Goal: Task Accomplishment & Management: Use online tool/utility

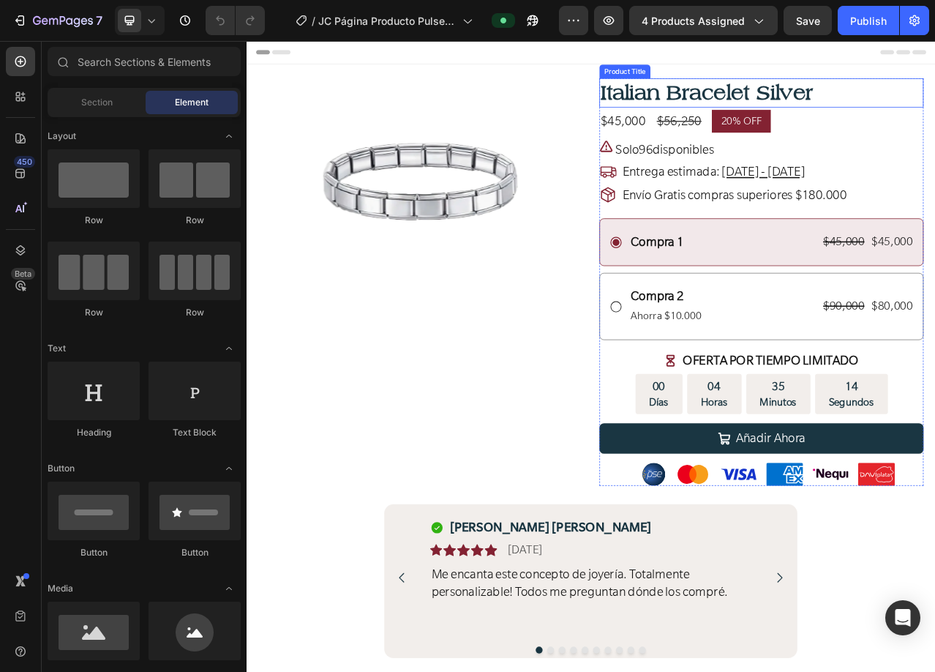
click at [781, 104] on h1 "Italian Bracelet Silver" at bounding box center [902, 107] width 413 height 37
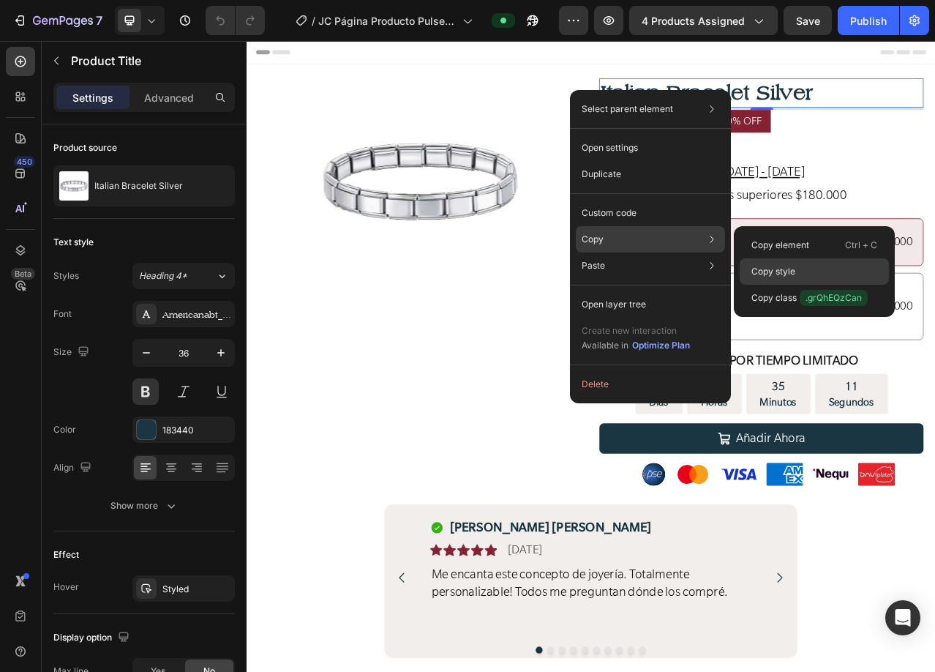
click at [797, 271] on div "Copy style" at bounding box center [814, 271] width 149 height 26
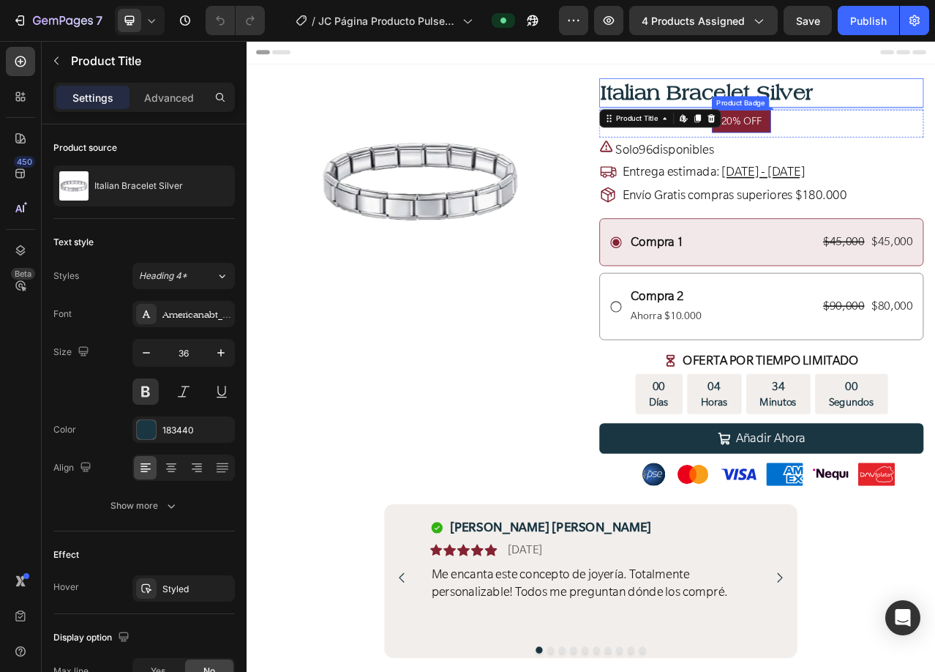
click at [906, 146] on pre "20% OFF" at bounding box center [877, 143] width 75 height 29
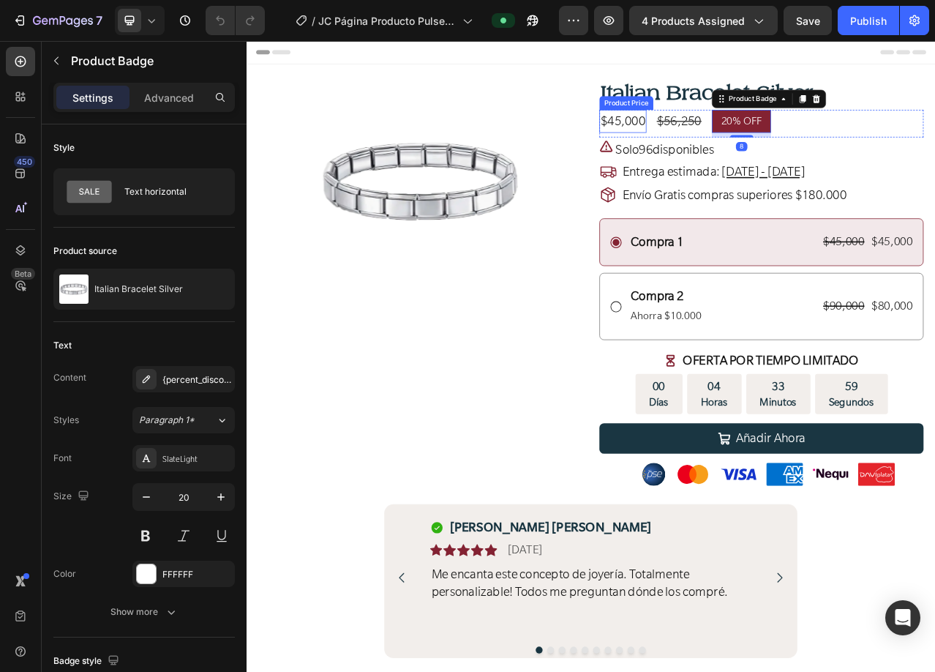
click at [725, 142] on div "$45,000" at bounding box center [726, 143] width 60 height 29
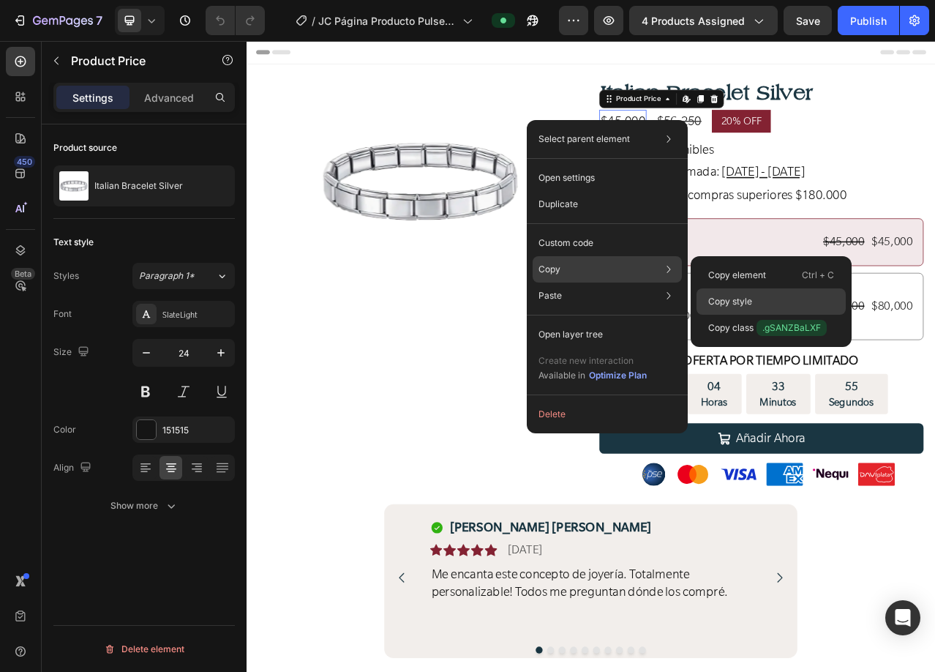
click at [741, 296] on p "Copy style" at bounding box center [730, 301] width 44 height 13
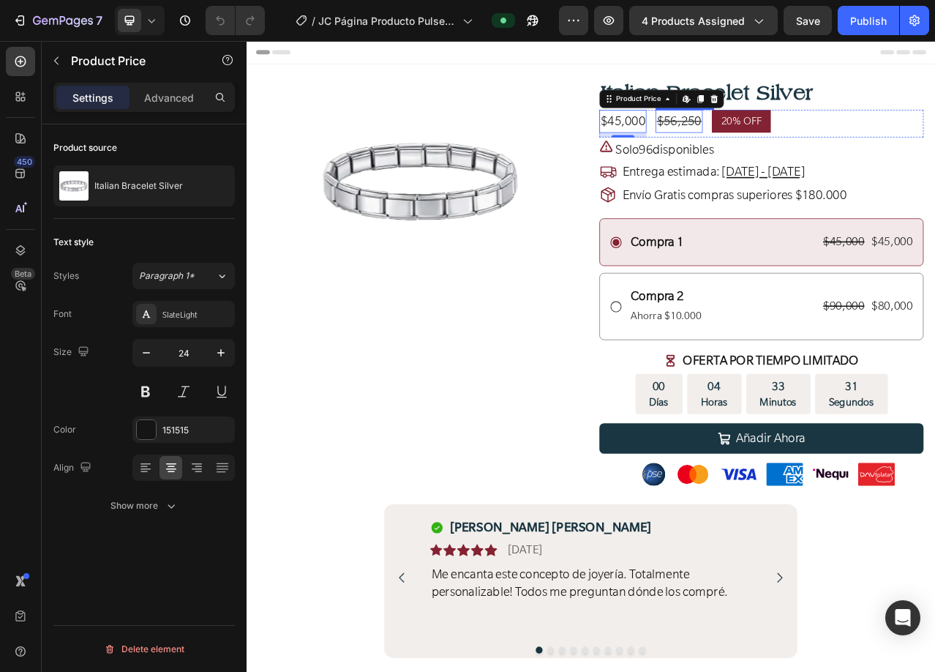
click at [794, 148] on div "$56,250" at bounding box center [798, 143] width 60 height 29
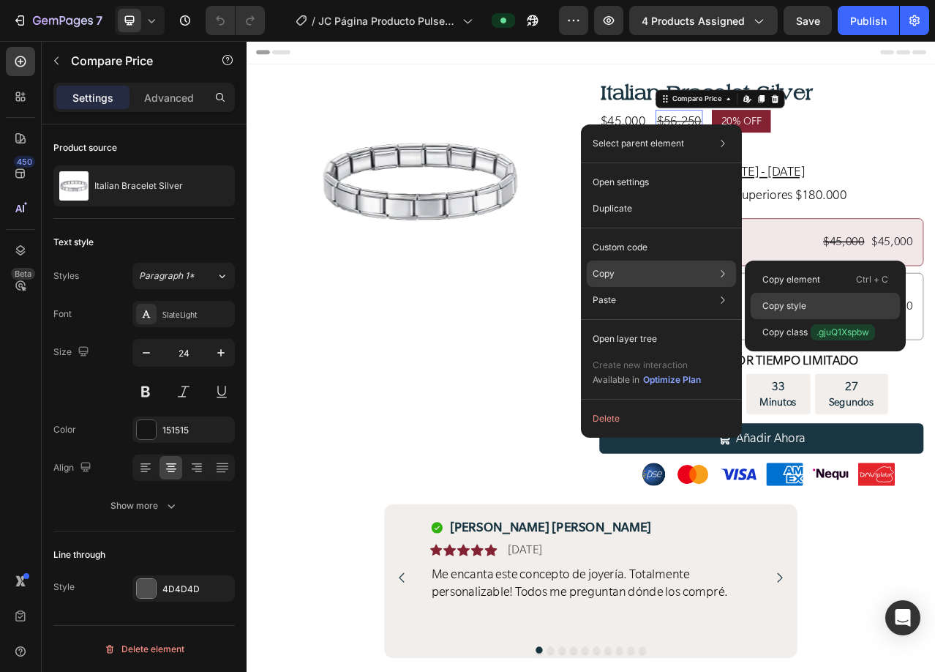
click at [816, 310] on div "Copy style" at bounding box center [825, 306] width 149 height 26
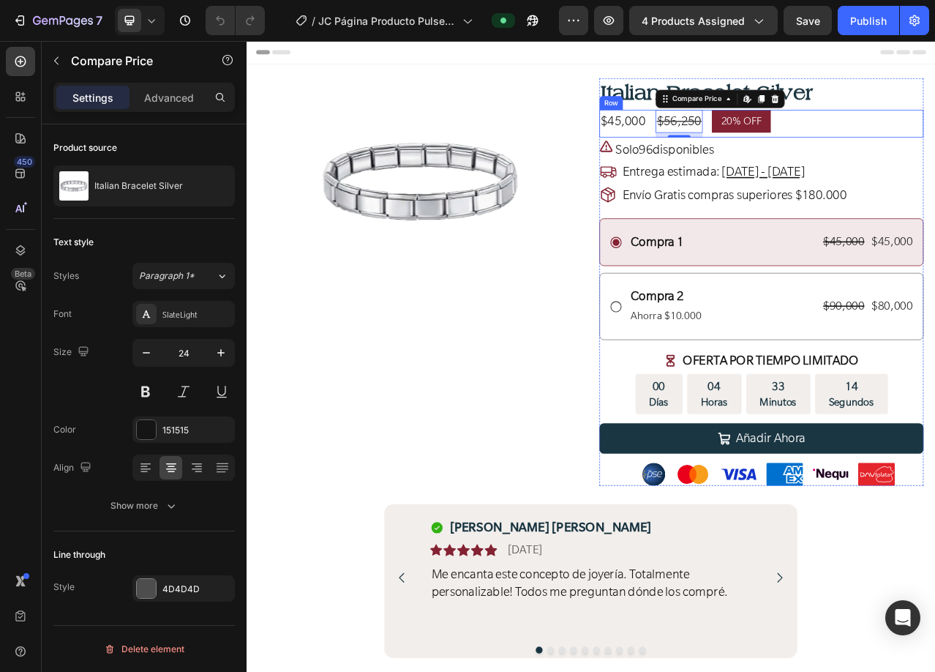
click at [828, 140] on div "$45,000 Product Price Product Price $56,250 Compare Price Edit content in Shopi…" at bounding box center [902, 146] width 413 height 35
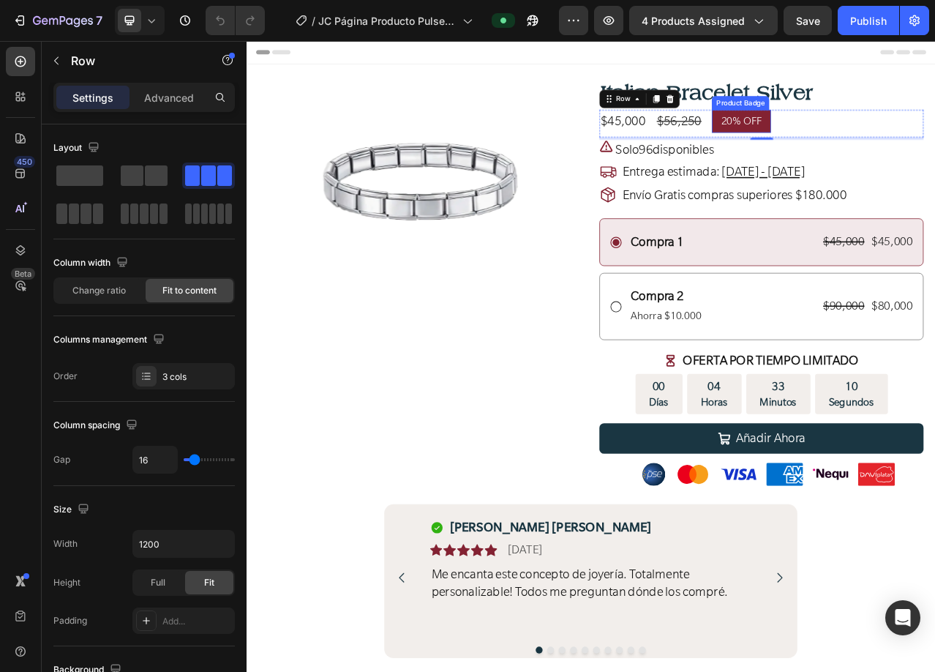
click at [843, 145] on pre "20% OFF" at bounding box center [877, 143] width 75 height 29
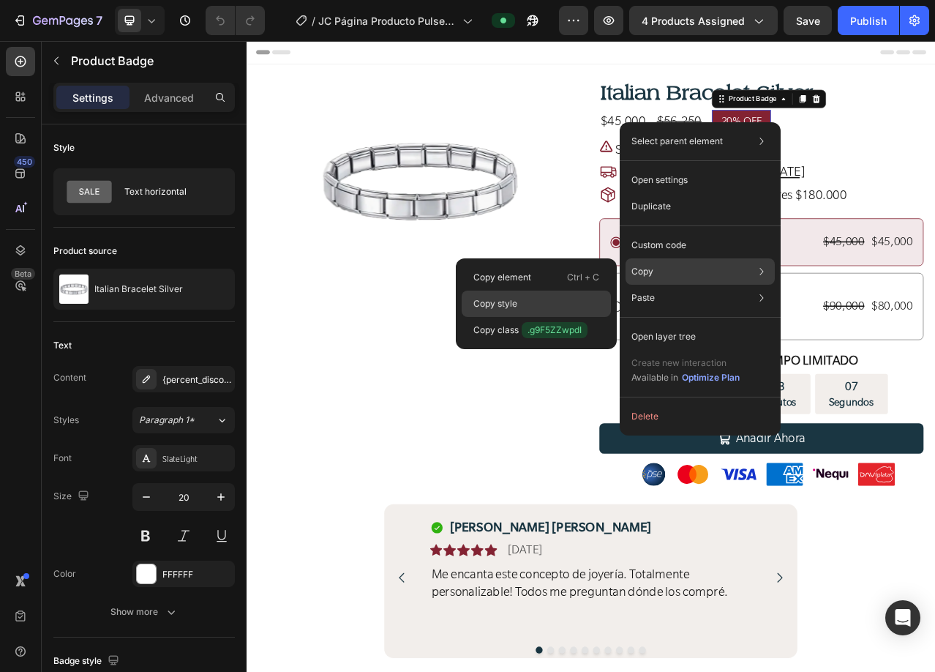
click at [499, 303] on p "Copy style" at bounding box center [495, 303] width 44 height 13
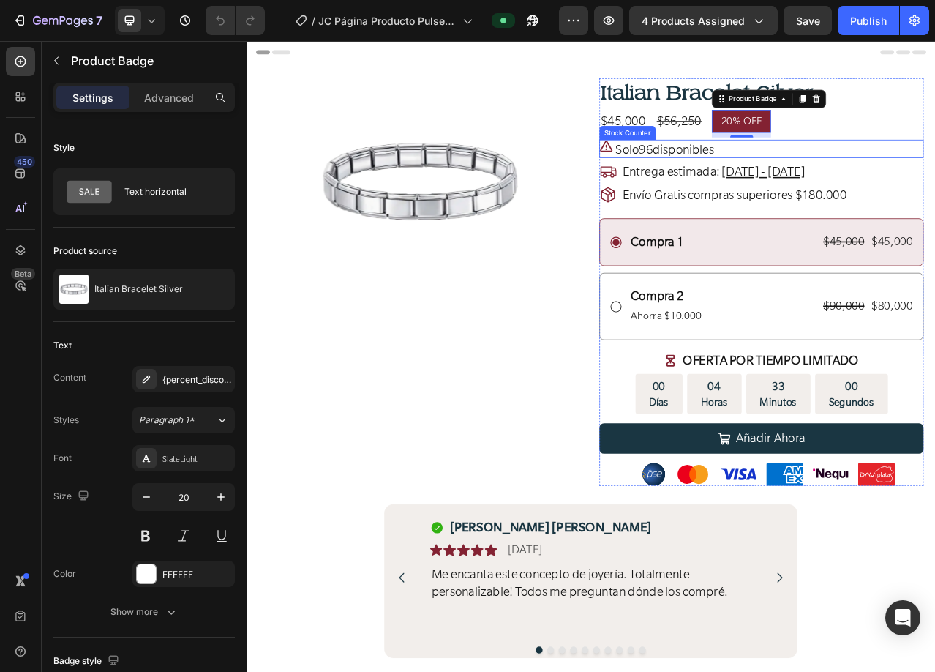
click at [803, 177] on p "Solo 96 disponibles" at bounding box center [780, 179] width 126 height 21
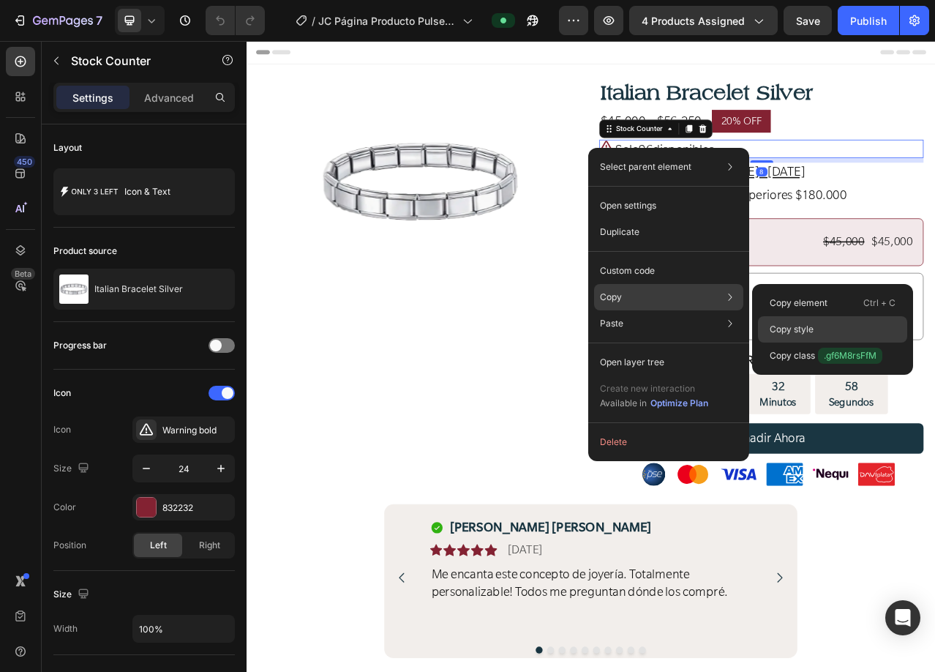
click at [789, 332] on p "Copy style" at bounding box center [792, 329] width 44 height 13
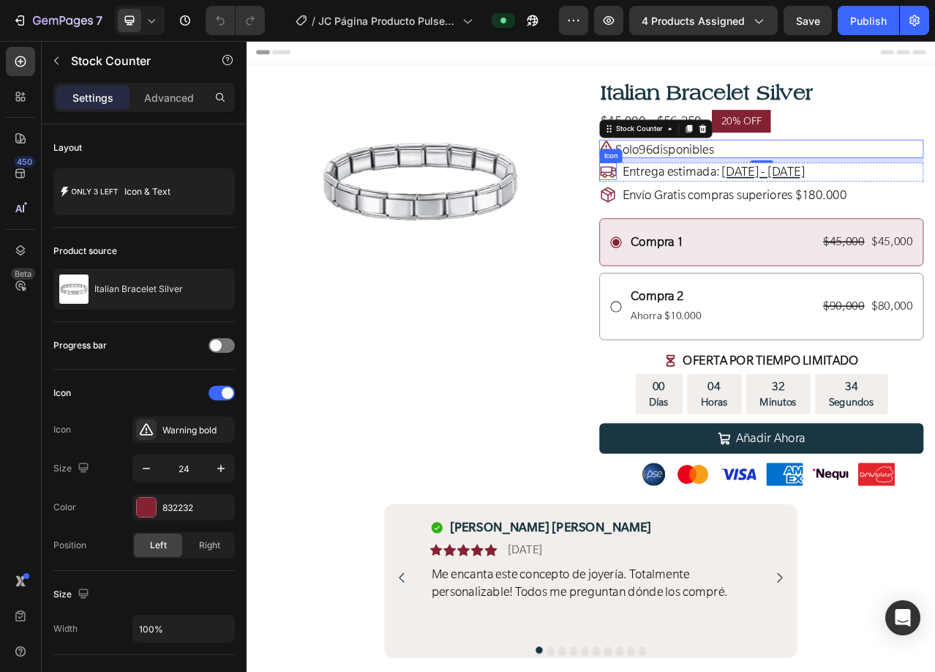
click at [706, 203] on icon at bounding box center [708, 207] width 20 height 15
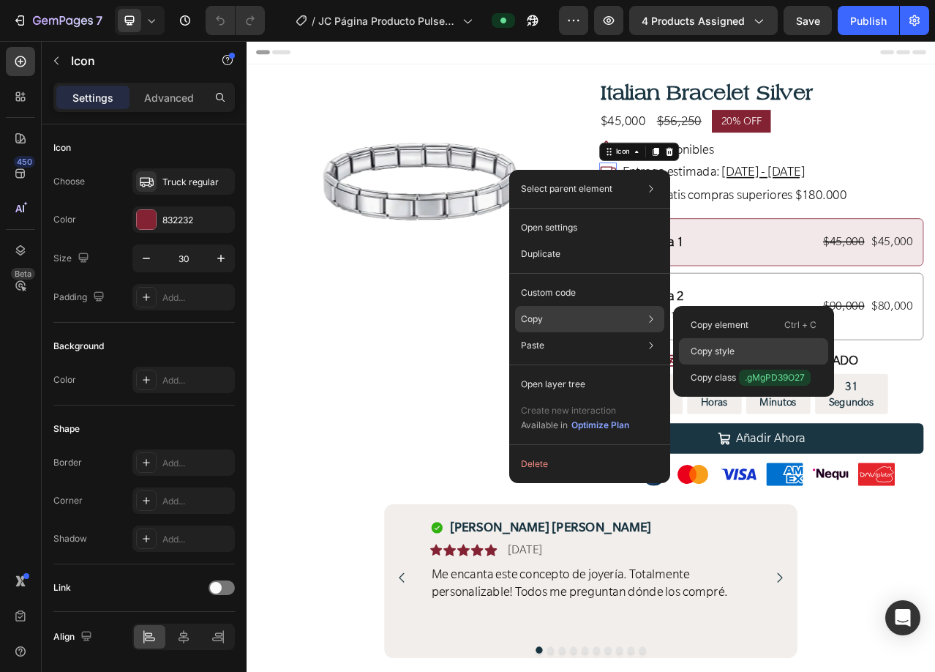
click at [721, 350] on p "Copy style" at bounding box center [713, 351] width 44 height 13
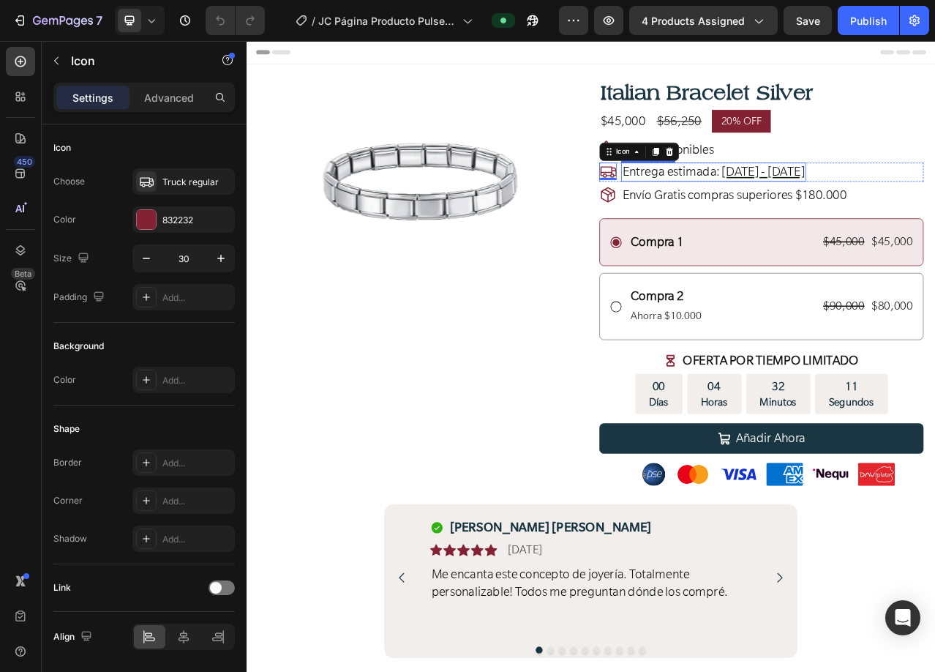
click at [787, 209] on span "Entrega estimada:" at bounding box center [788, 208] width 124 height 20
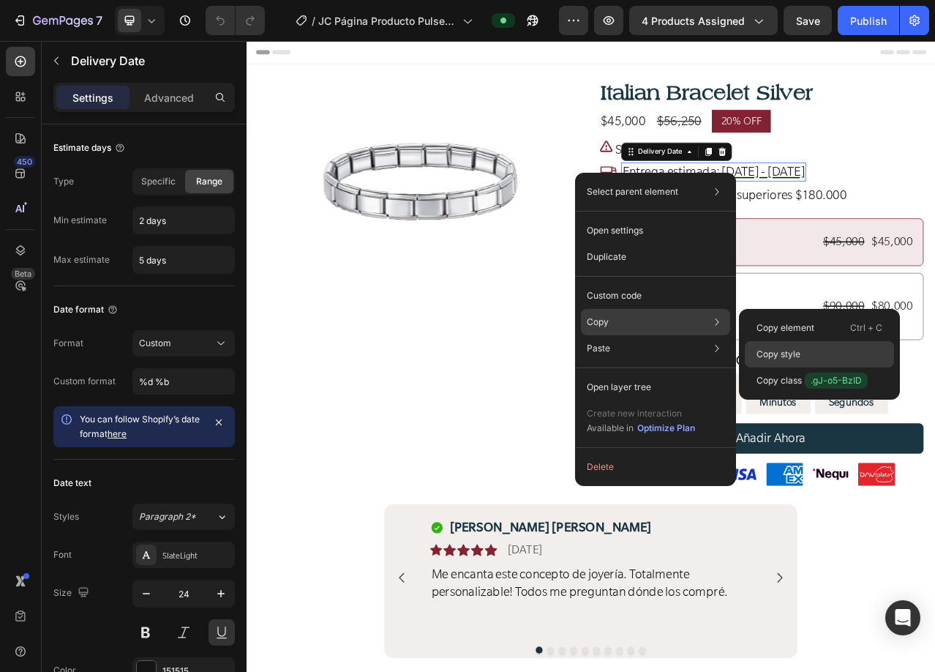
drag, startPoint x: 794, startPoint y: 354, endPoint x: 863, endPoint y: 358, distance: 68.9
click at [794, 354] on p "Copy style" at bounding box center [778, 353] width 44 height 13
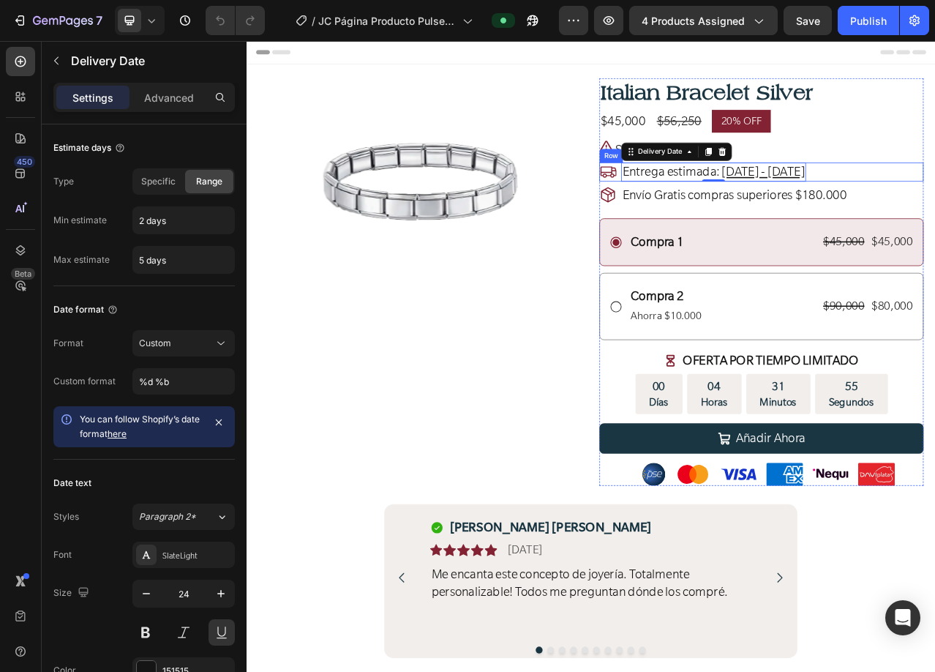
click at [716, 208] on div "Icon Entrega estimada: [DATE] - [DATE] Delivery Date 0 Row" at bounding box center [902, 208] width 413 height 24
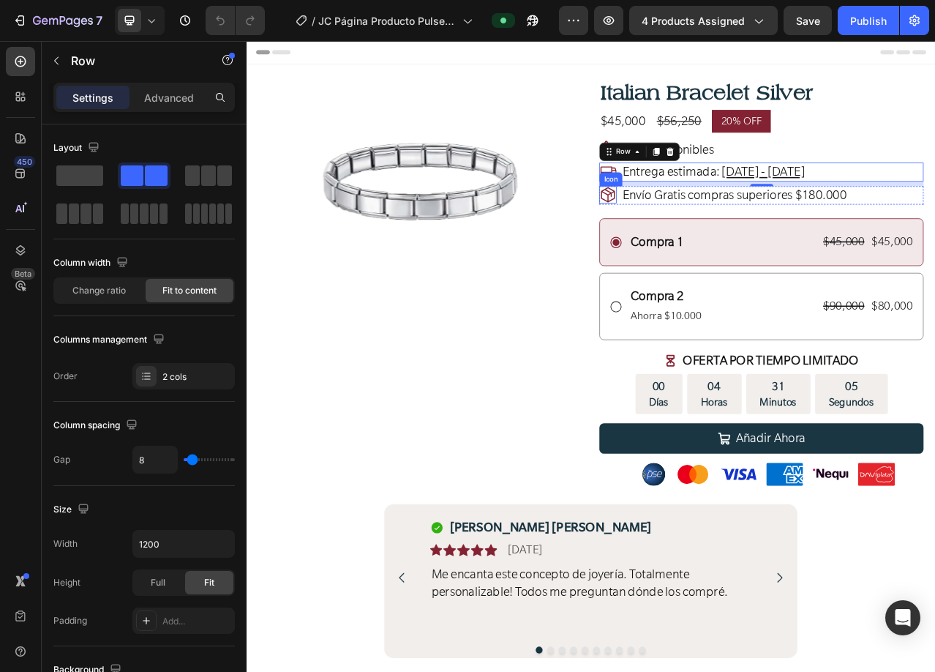
click at [703, 236] on icon at bounding box center [707, 237] width 22 height 22
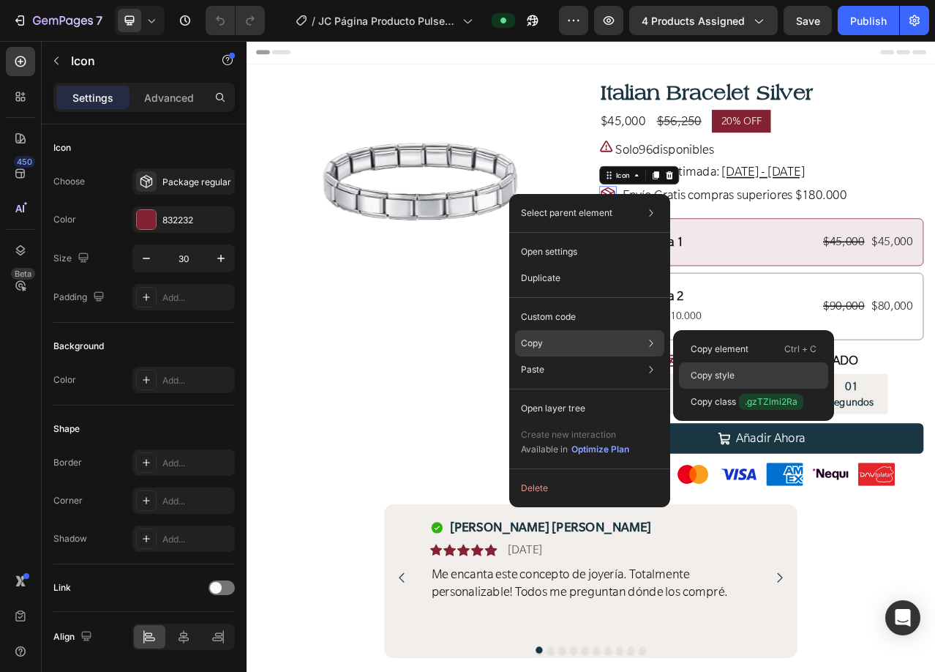
click at [727, 369] on p "Copy style" at bounding box center [713, 375] width 44 height 13
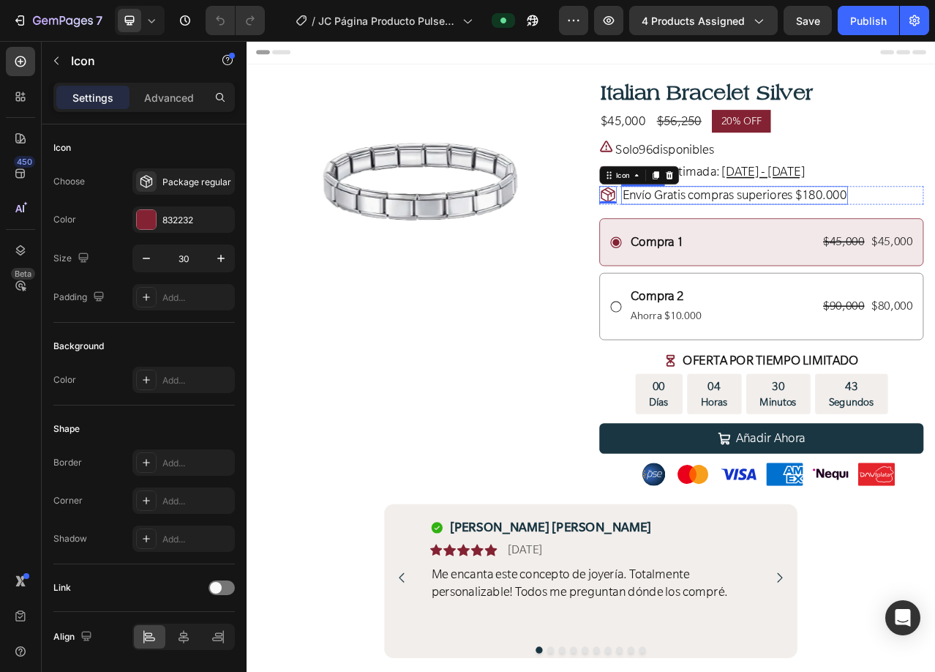
click at [868, 232] on span "Envío Gratis compras superiores $180.000" at bounding box center [869, 238] width 286 height 20
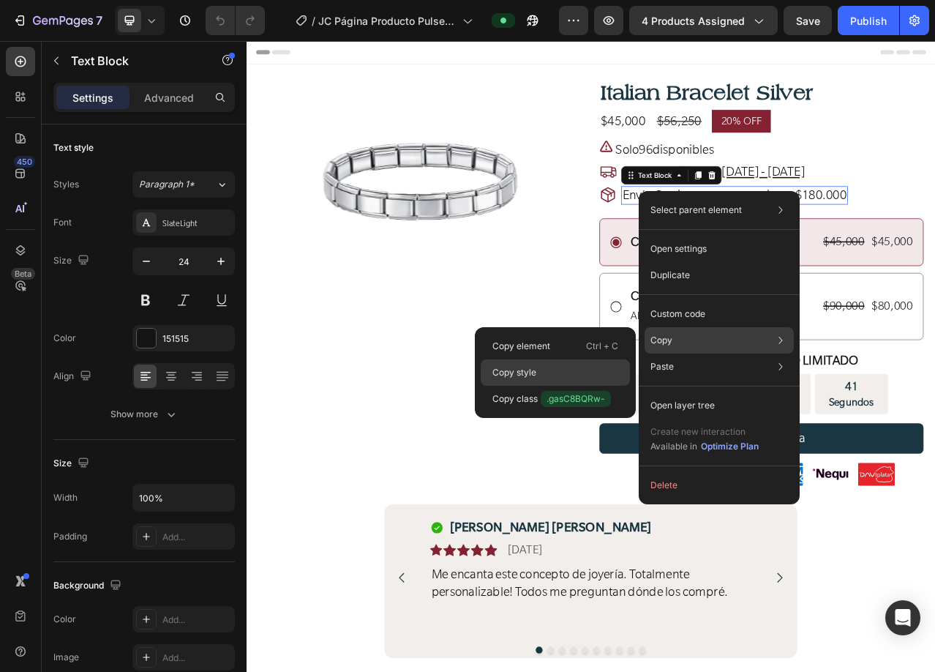
click at [535, 372] on p "Copy style" at bounding box center [514, 372] width 44 height 13
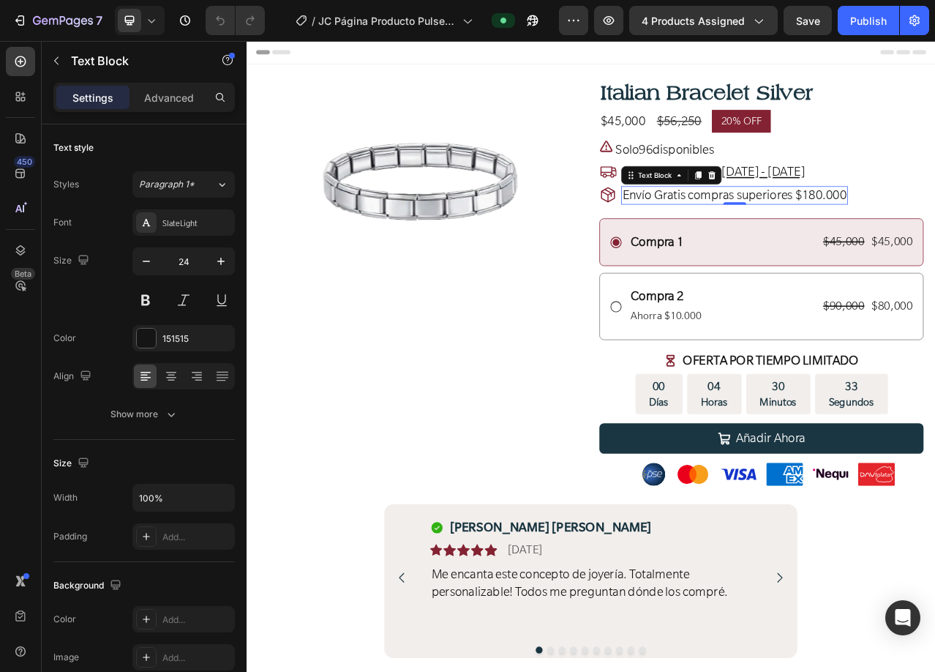
click at [884, 238] on span "Envío Gratis compras superiores $180.000" at bounding box center [869, 238] width 286 height 20
click at [934, 236] on div "Icon Envío Gratis compras superiores $180.000 Text Block 0 Row" at bounding box center [902, 238] width 413 height 24
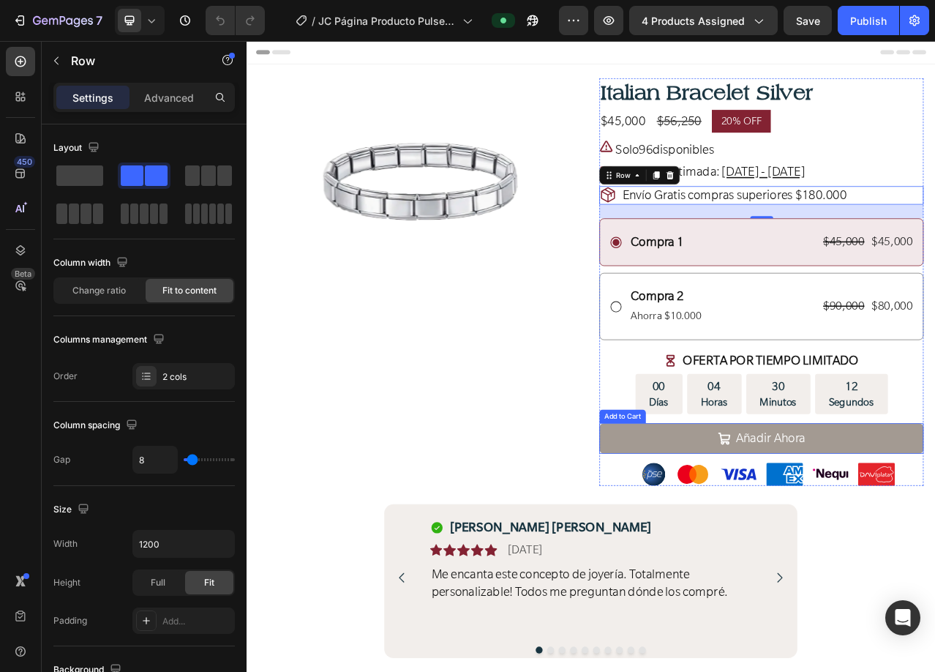
click at [713, 554] on button "Añadir Ahora" at bounding box center [902, 547] width 413 height 39
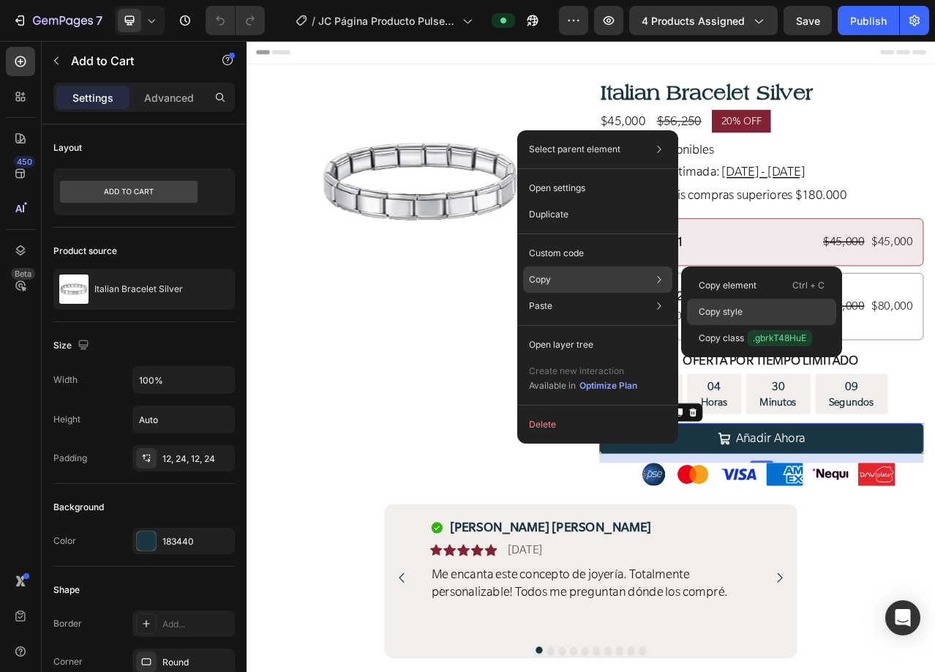
click at [747, 302] on div "Copy style" at bounding box center [761, 311] width 149 height 26
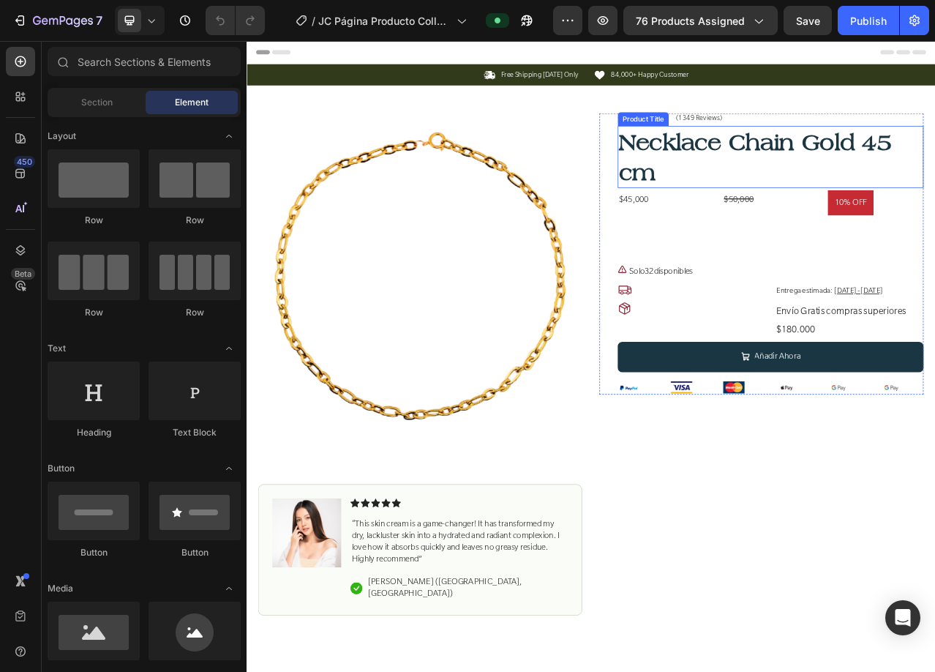
click at [788, 173] on h1 "Necklace Chain Gold 45 cm" at bounding box center [915, 188] width 390 height 79
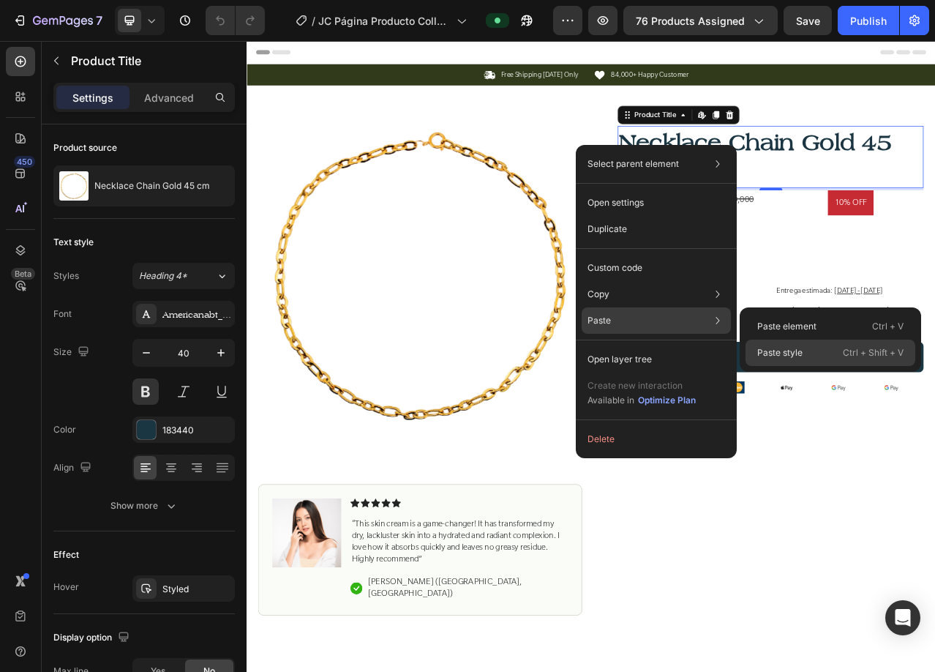
click at [797, 347] on p "Paste style" at bounding box center [779, 352] width 45 height 13
type input "36"
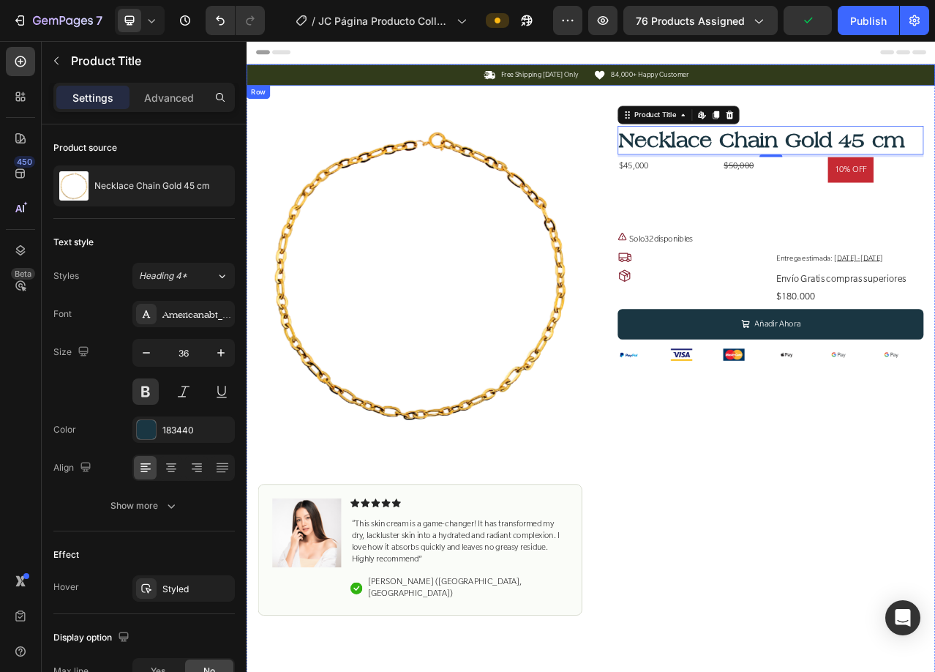
click at [892, 73] on div "Icon Free Shipping [DATE] Only Text Block Row Icon 84,000+ Happy Customer Text …" at bounding box center [686, 84] width 878 height 27
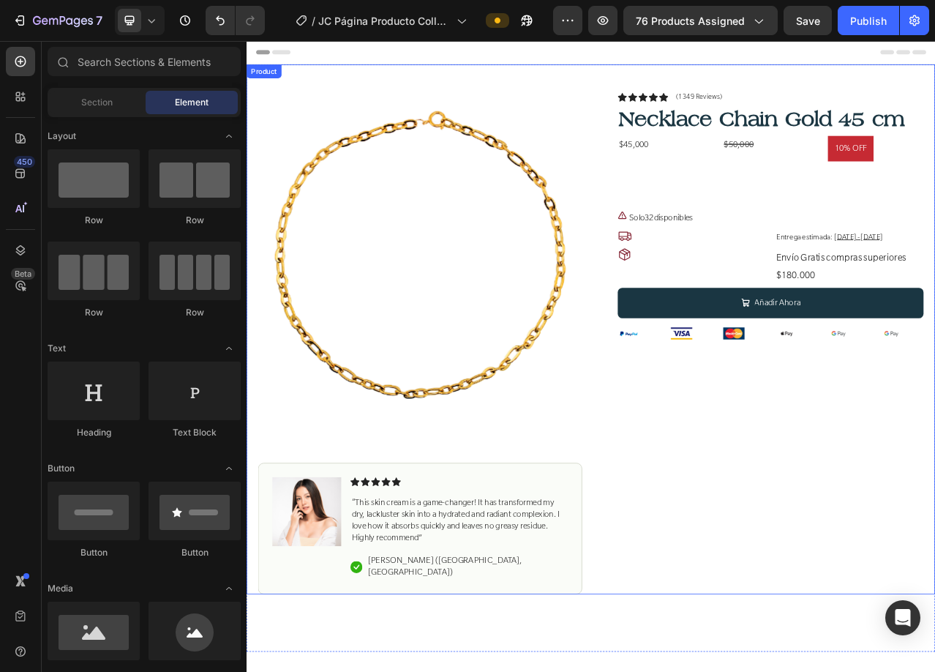
click at [816, 83] on div "Product Images Image Icon Icon Icon Icon Icon Icon List “This skin cream is a g…" at bounding box center [686, 408] width 878 height 675
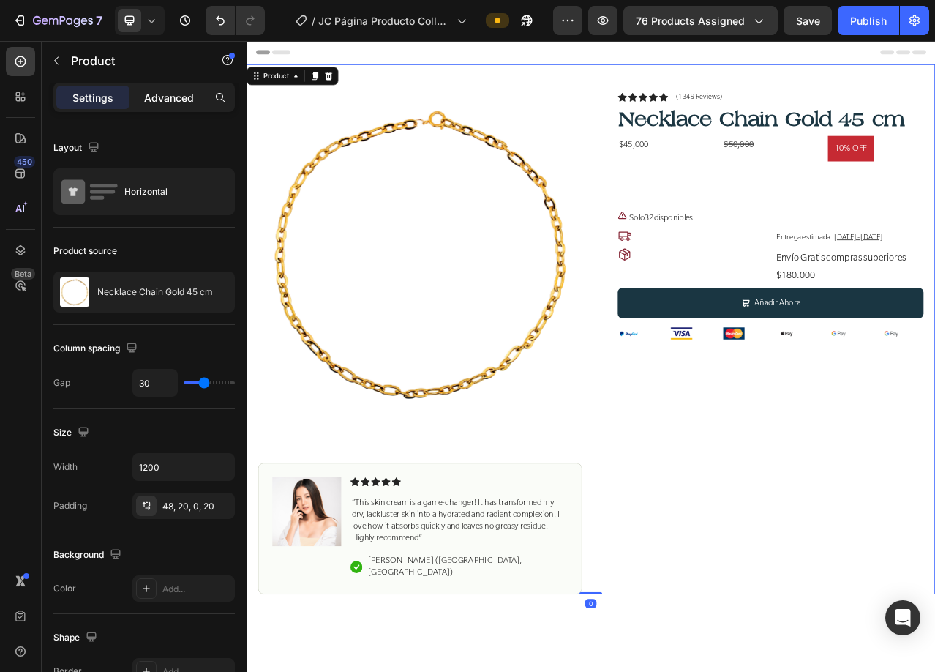
click at [172, 99] on p "Advanced" at bounding box center [169, 97] width 50 height 15
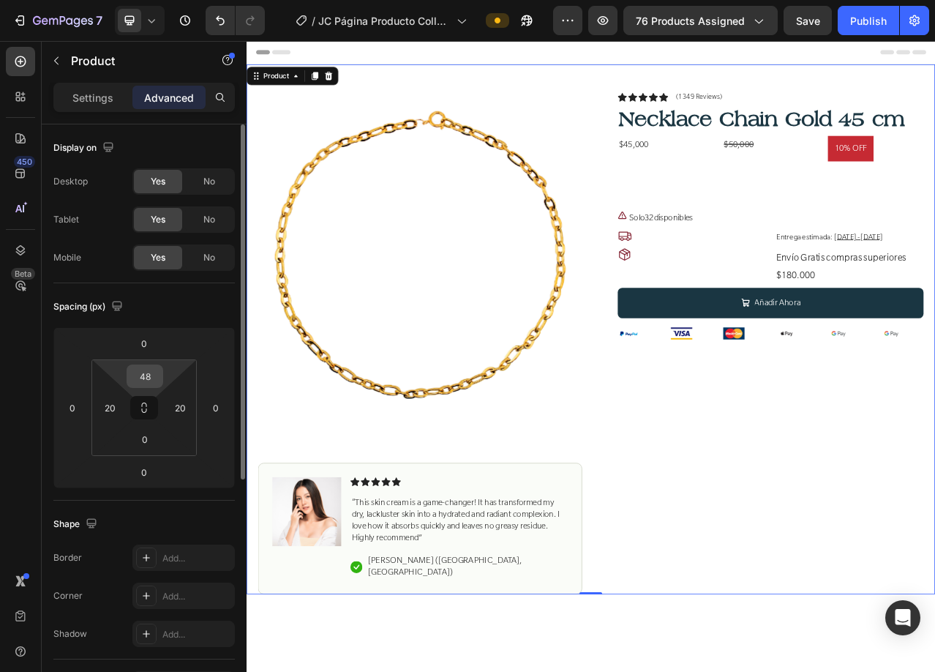
click at [149, 380] on input "48" at bounding box center [144, 376] width 29 height 22
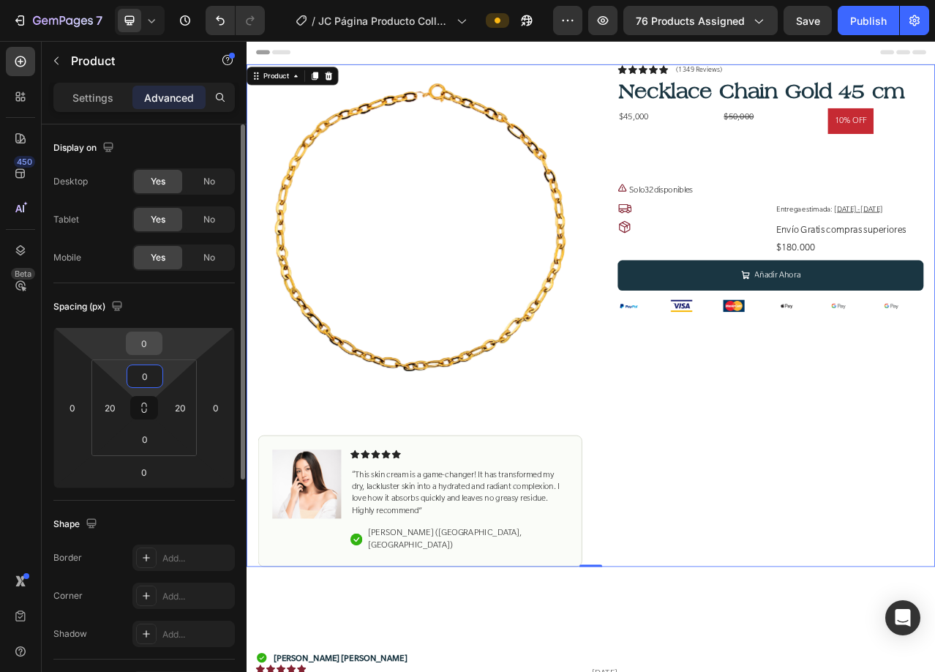
type input "0"
click at [149, 346] on input "0" at bounding box center [143, 343] width 29 height 22
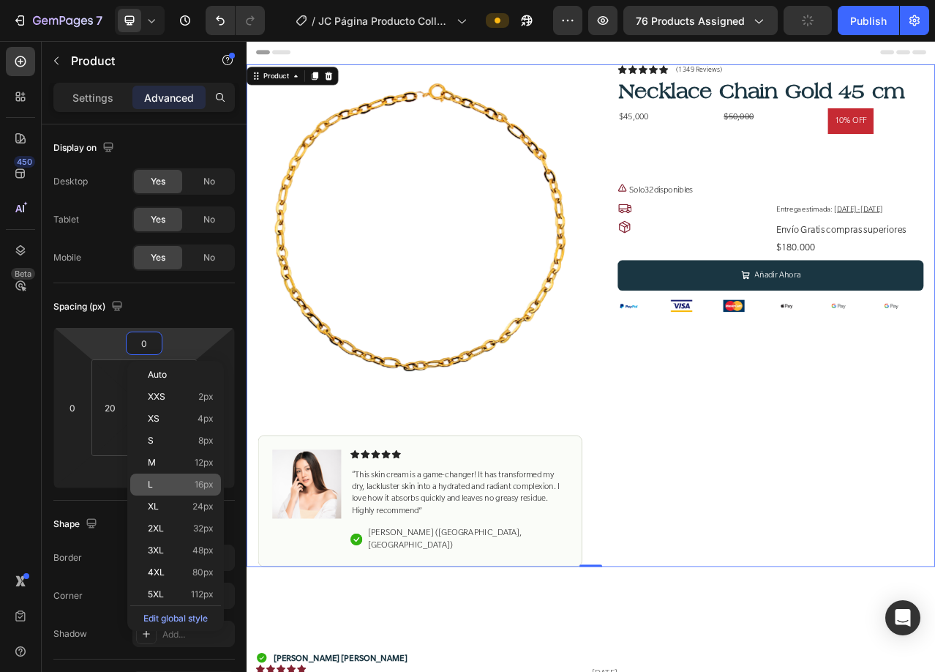
click at [176, 484] on p "L 16px" at bounding box center [181, 484] width 66 height 10
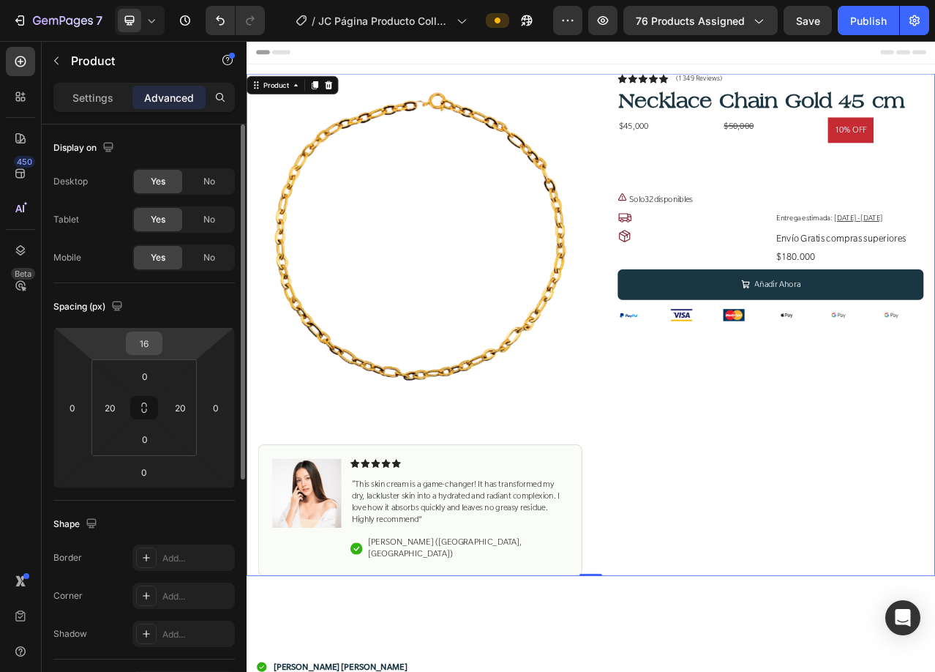
click at [143, 347] on input "16" at bounding box center [143, 343] width 29 height 22
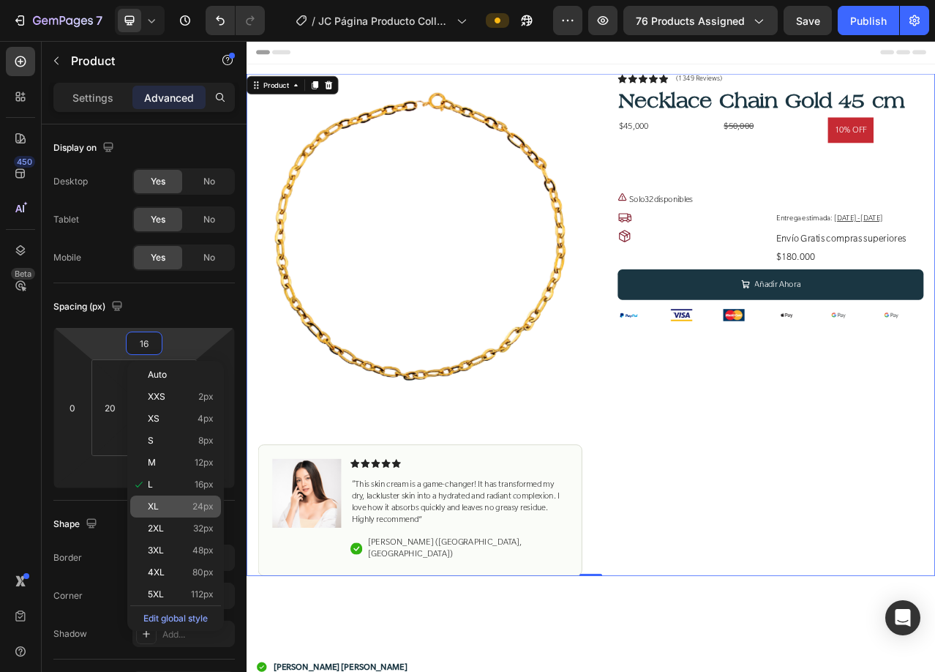
click at [184, 506] on p "XL 24px" at bounding box center [181, 506] width 66 height 10
type input "24"
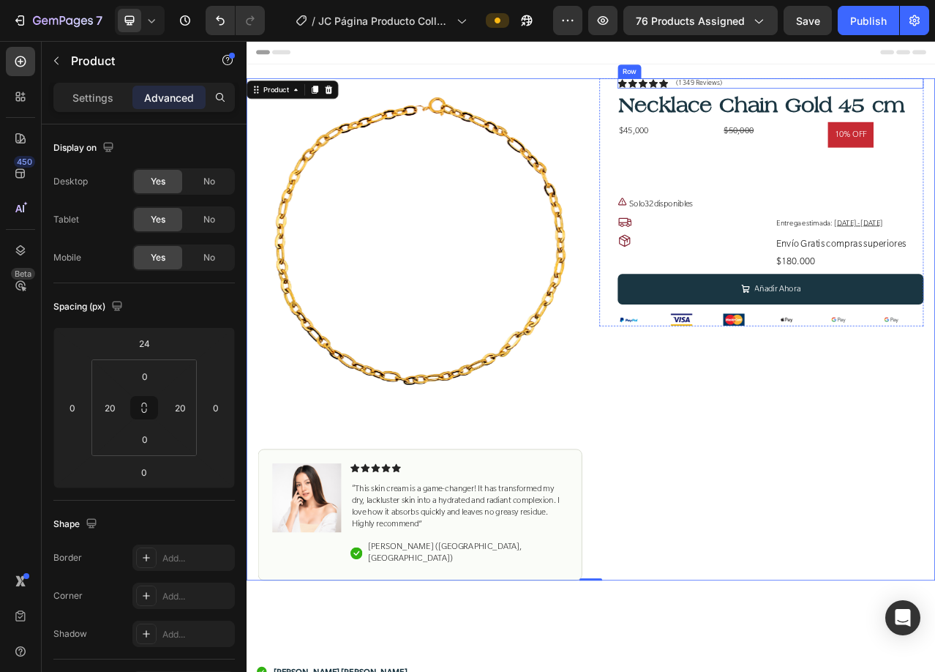
click at [934, 93] on div "Icon Icon Icon Icon Icon Icon List (1349 Reviews) Text Block Row" at bounding box center [915, 95] width 390 height 13
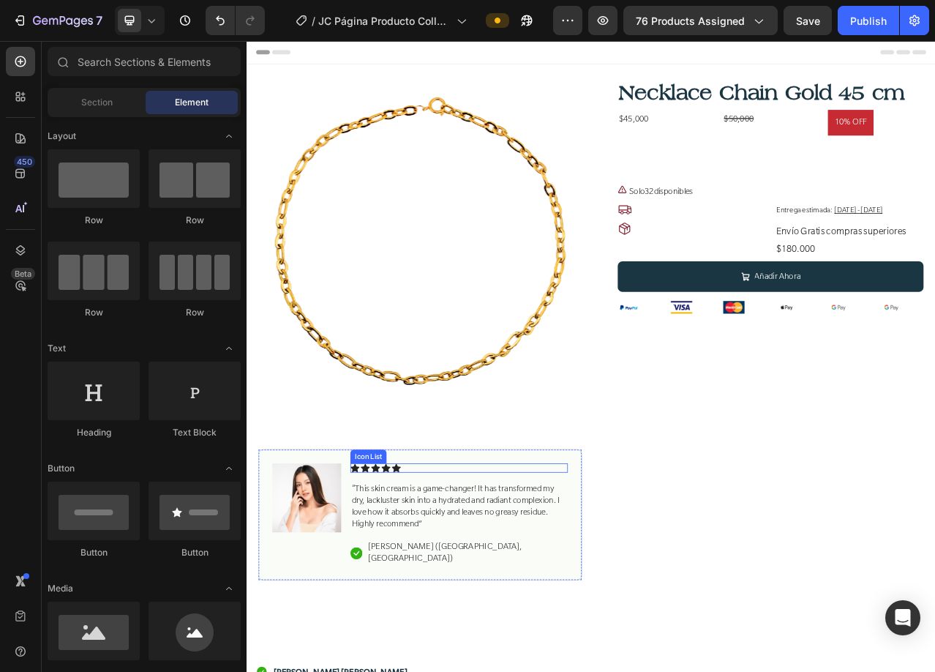
click at [642, 579] on div "Icon Icon Icon Icon Icon" at bounding box center [517, 585] width 277 height 12
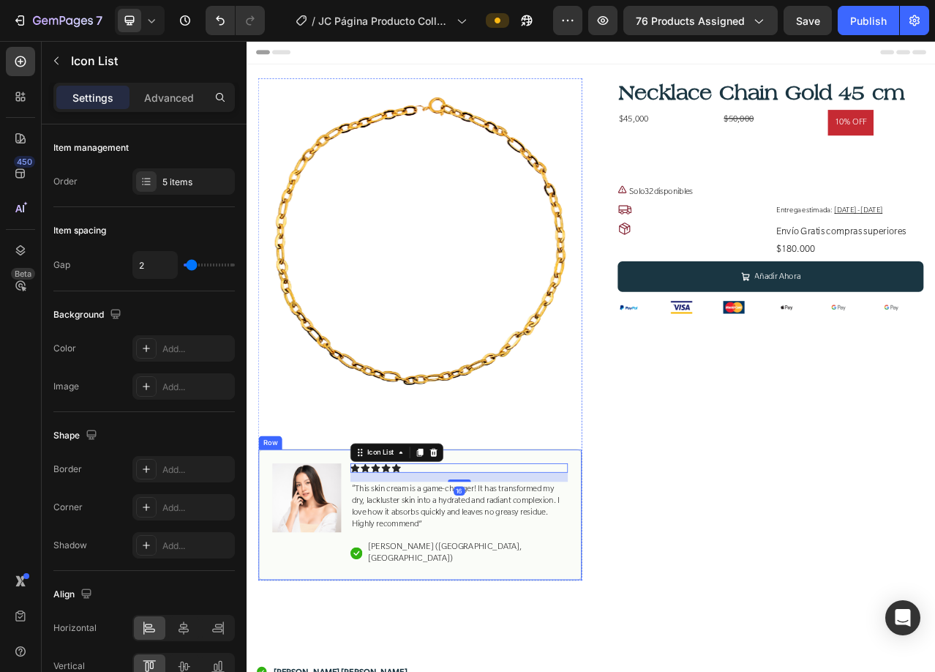
click at [648, 564] on div "Image Icon Icon Icon Icon Icon Icon List 16 “This skin cream is a game-changer!…" at bounding box center [467, 645] width 413 height 168
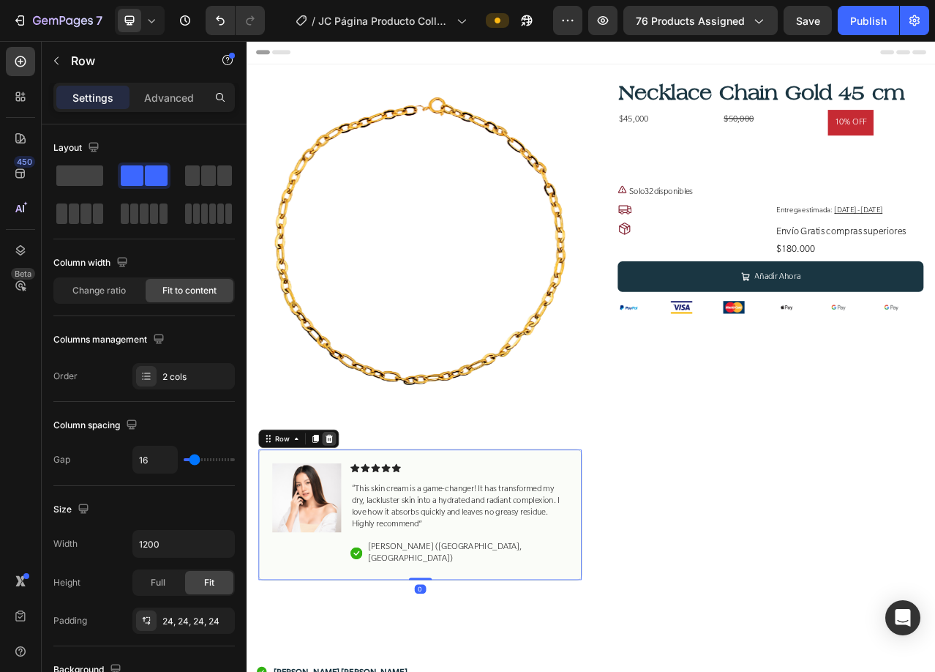
click at [353, 544] on icon at bounding box center [352, 548] width 12 height 12
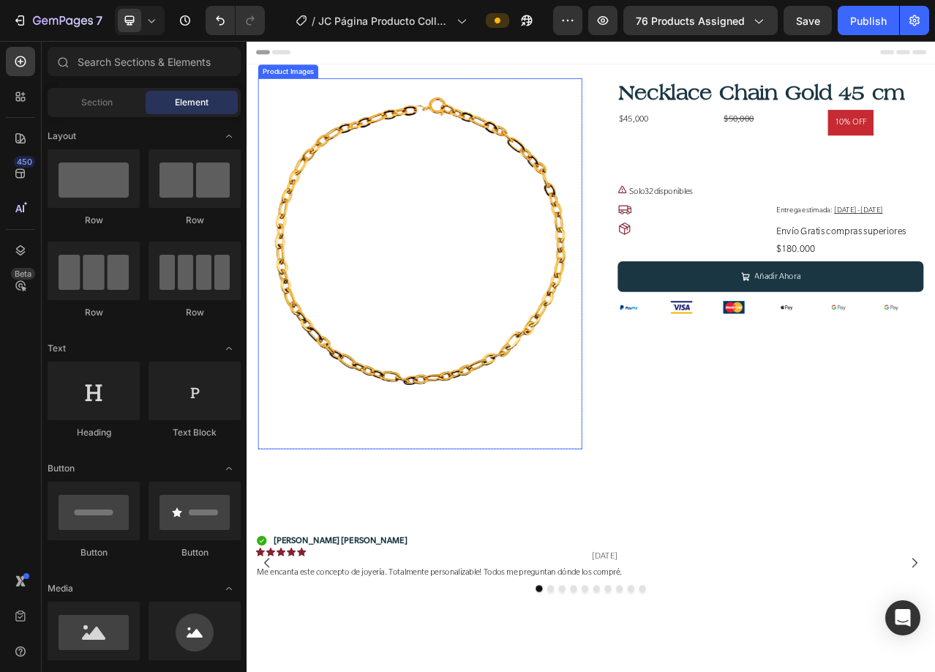
click at [358, 474] on img at bounding box center [467, 296] width 413 height 414
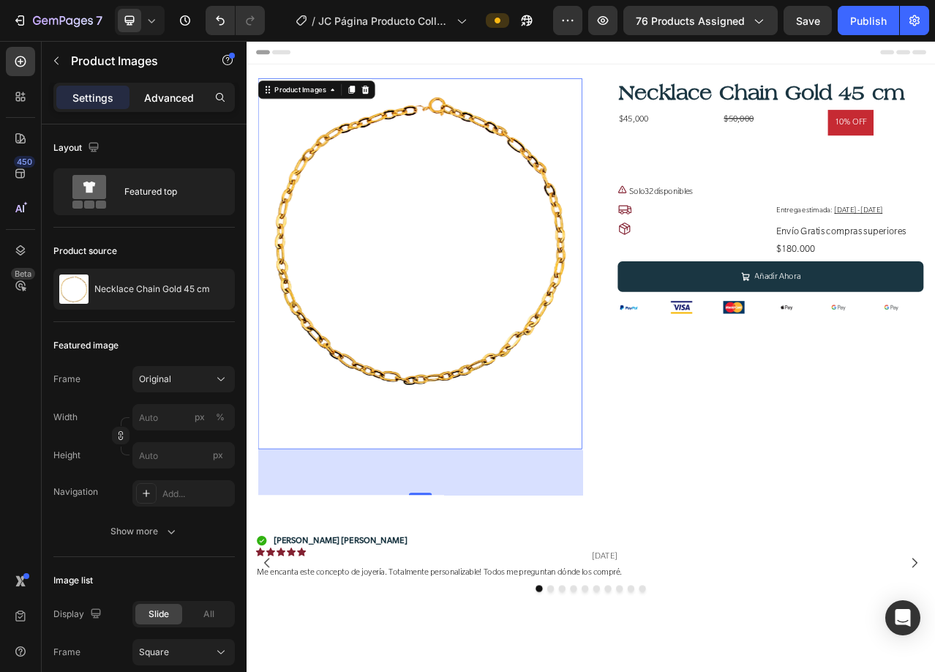
click at [163, 102] on p "Advanced" at bounding box center [169, 97] width 50 height 15
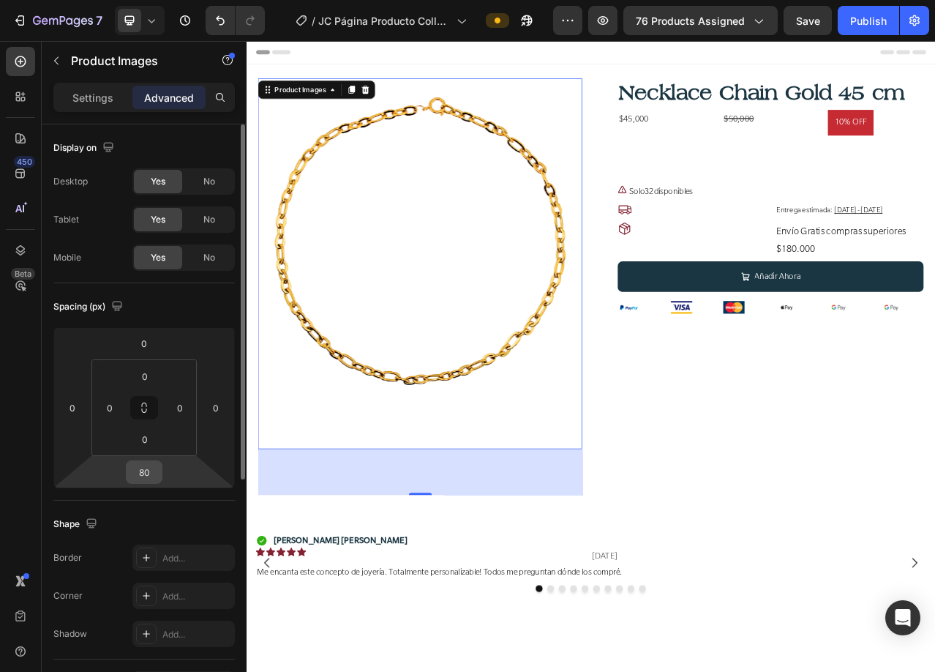
click at [146, 478] on input "80" at bounding box center [143, 472] width 29 height 22
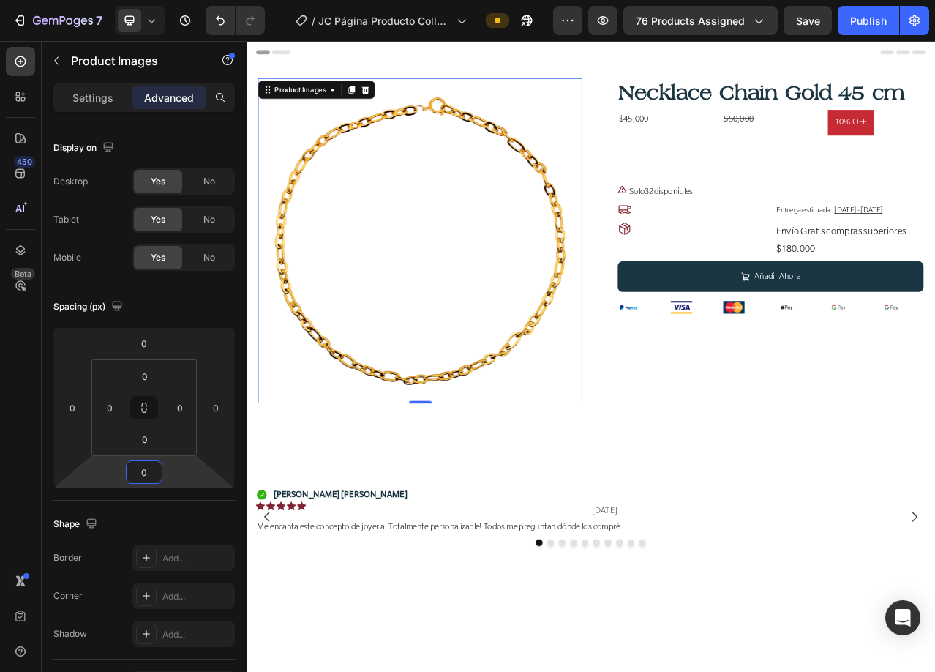
type input "0"
click at [732, 136] on div "$45,000" at bounding box center [781, 141] width 122 height 24
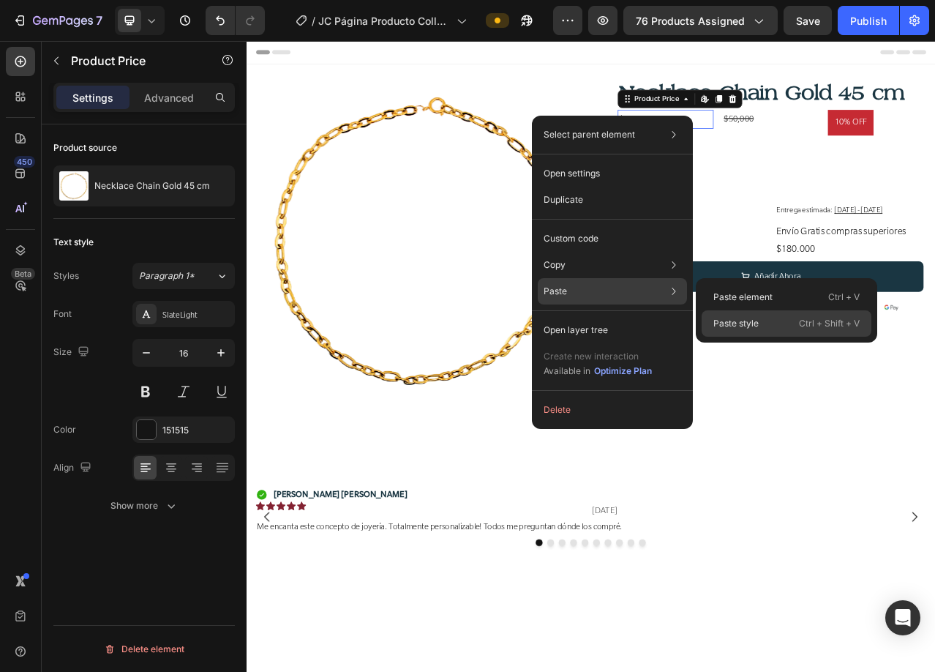
click at [747, 320] on p "Paste style" at bounding box center [735, 323] width 45 height 13
type input "24"
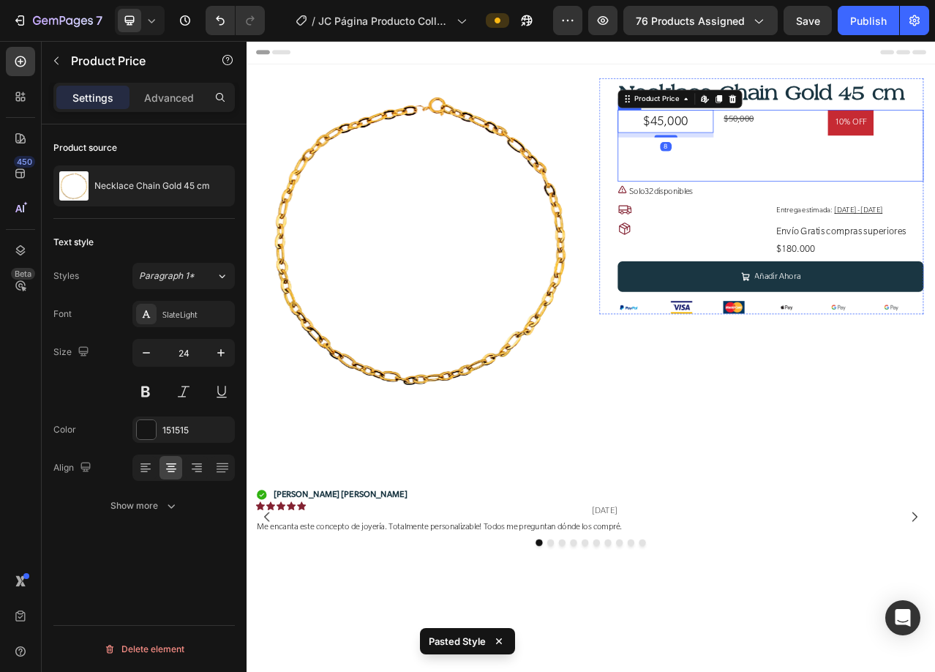
click at [934, 140] on div "$45,000 Product Price Edit content in Shopify 8 Product Price Edit content in S…" at bounding box center [915, 174] width 390 height 91
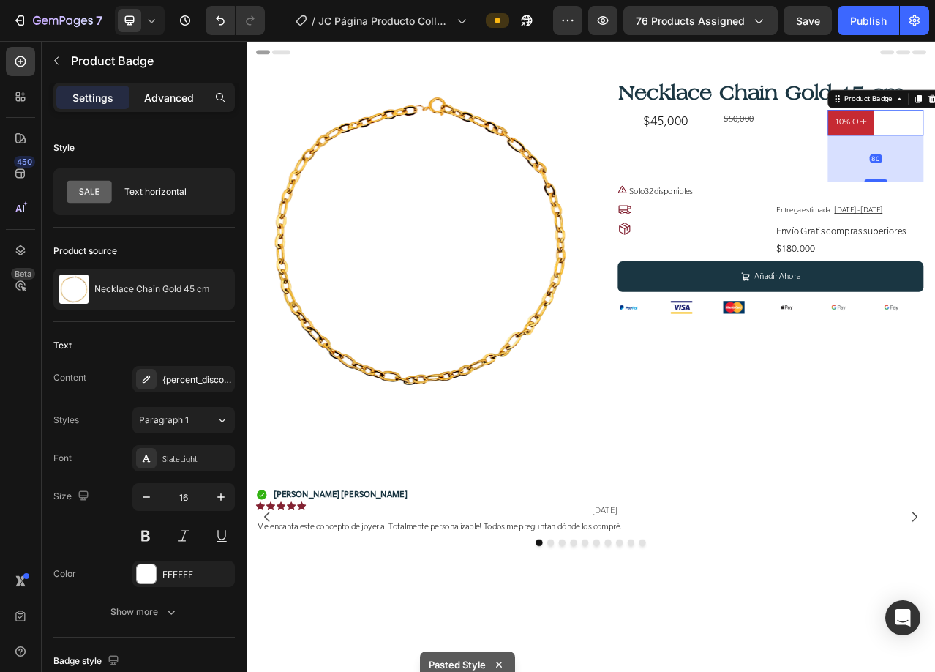
click at [173, 99] on p "Advanced" at bounding box center [169, 97] width 50 height 15
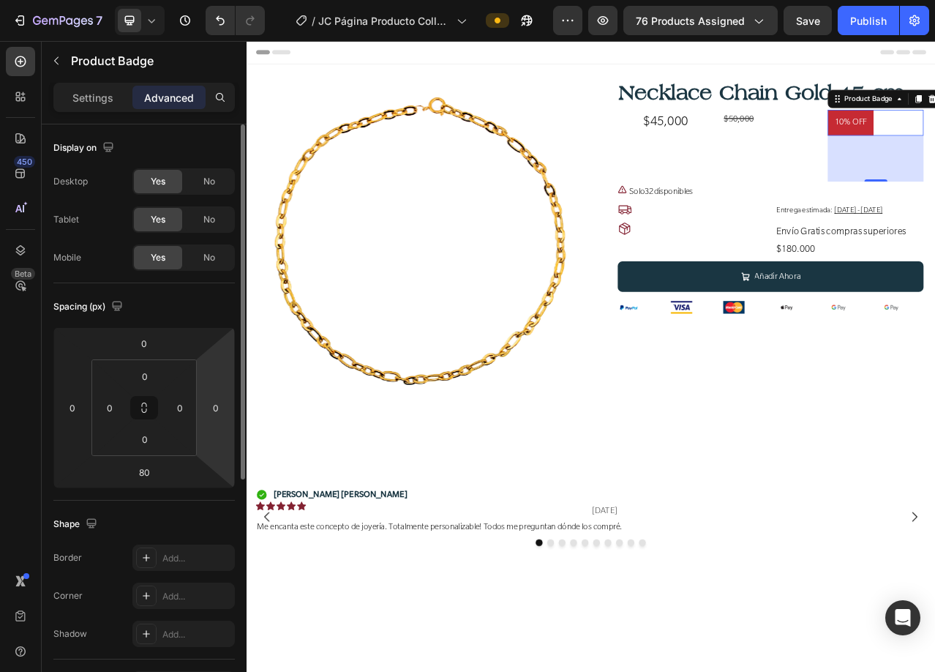
click at [144, 470] on input "80" at bounding box center [143, 472] width 29 height 22
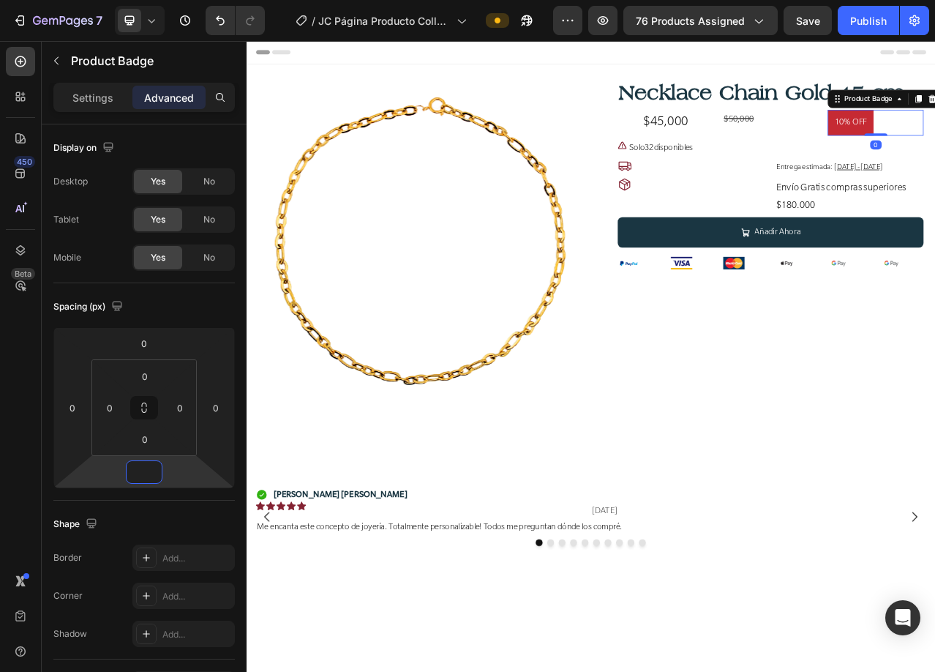
type input "0"
click at [861, 138] on div "$50,000" at bounding box center [915, 141] width 122 height 24
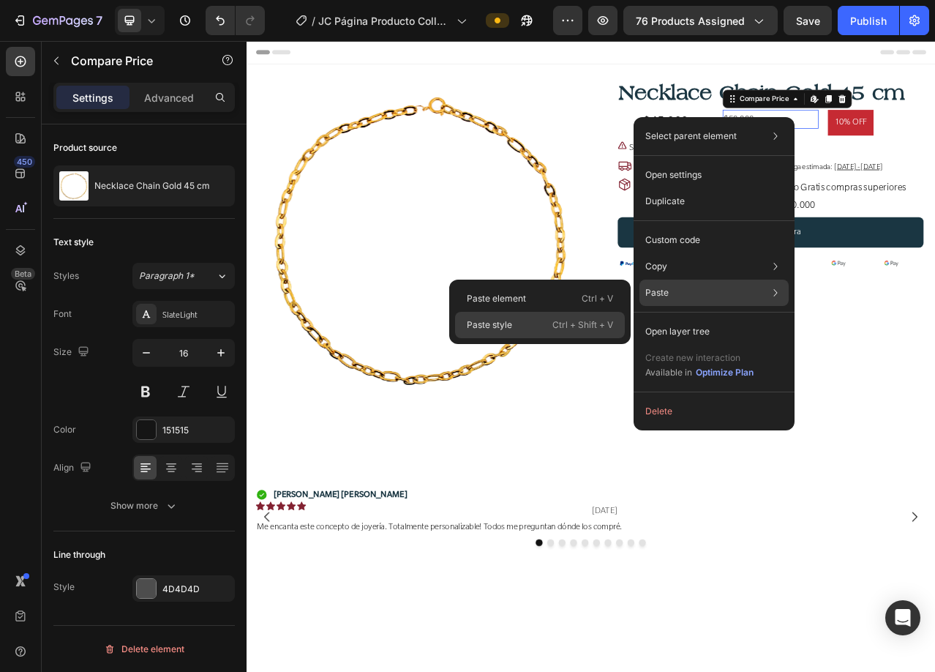
drag, startPoint x: 562, startPoint y: 321, endPoint x: 402, endPoint y: 358, distance: 164.3
click at [562, 321] on p "Ctrl + Shift + V" at bounding box center [582, 324] width 61 height 15
type input "24"
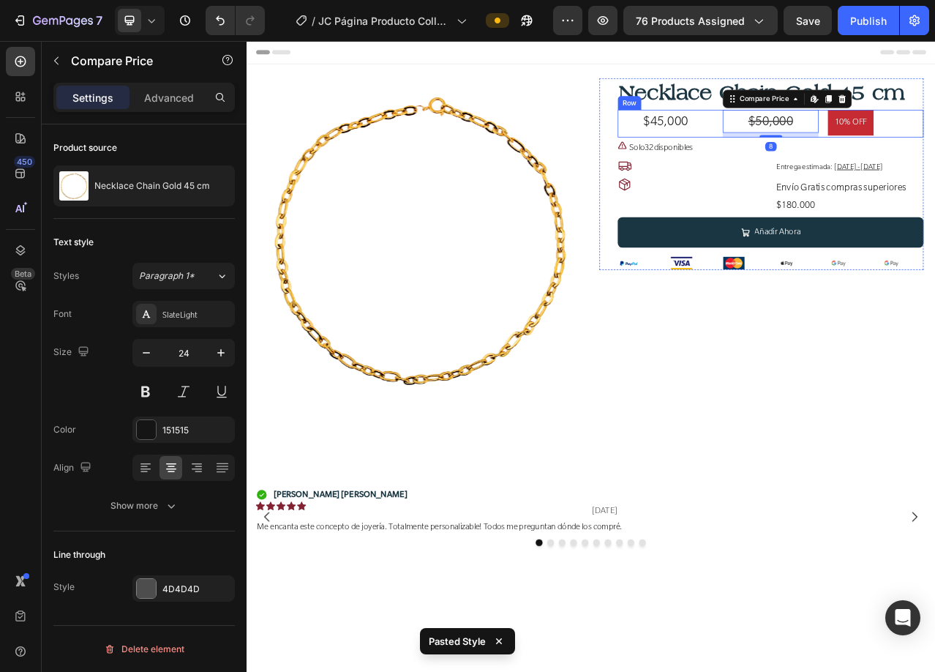
click at [837, 140] on div "$45,000 Product Price Product Price $50,000 Compare Price Edit content in Shopi…" at bounding box center [915, 146] width 390 height 35
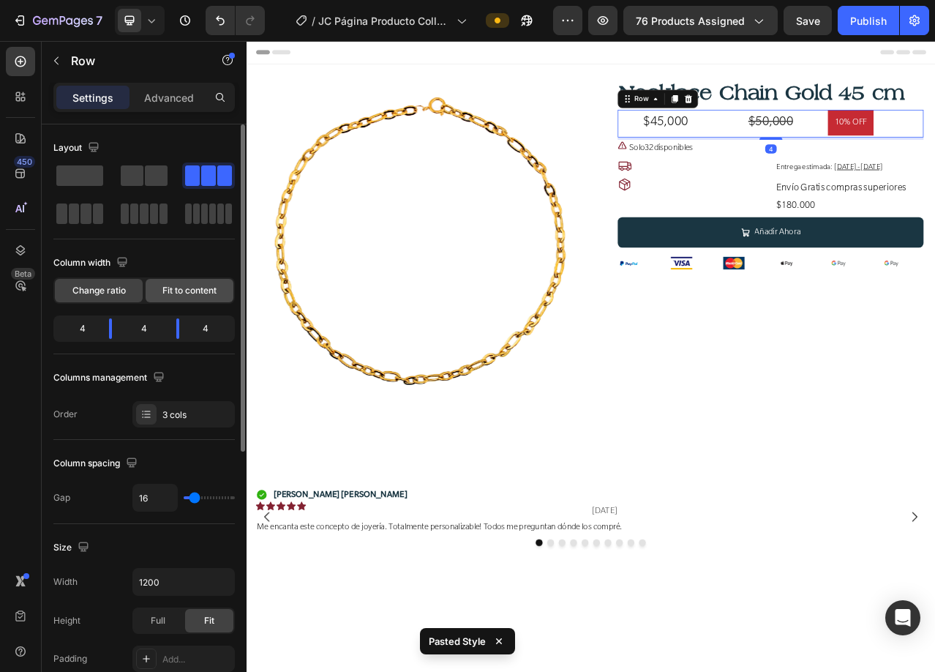
click at [178, 288] on span "Fit to content" at bounding box center [189, 290] width 54 height 13
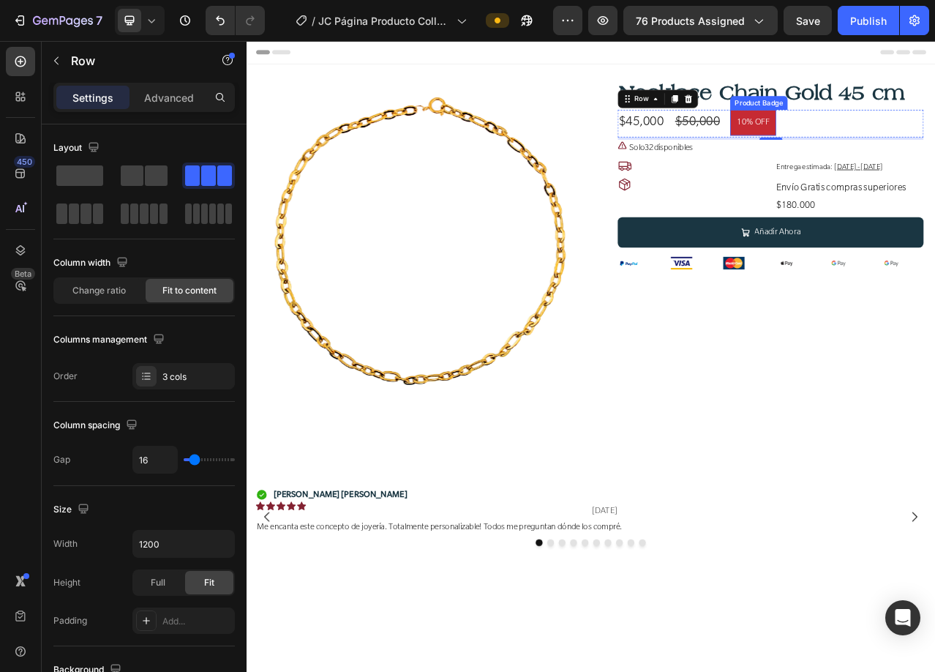
click at [865, 147] on pre "10% OFF" at bounding box center [892, 145] width 59 height 33
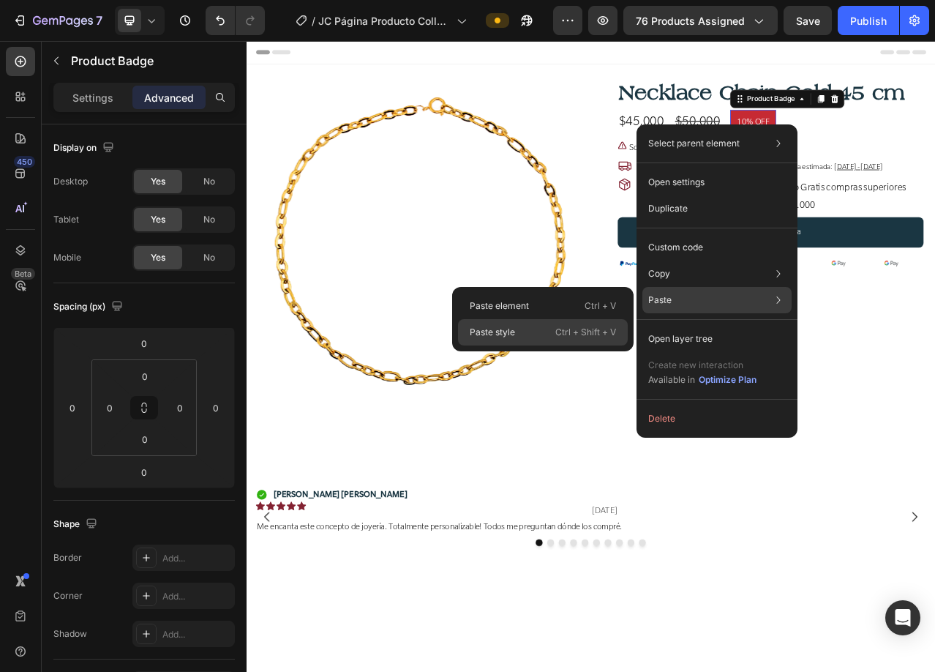
click at [474, 327] on p "Paste style" at bounding box center [492, 332] width 45 height 13
type input "8"
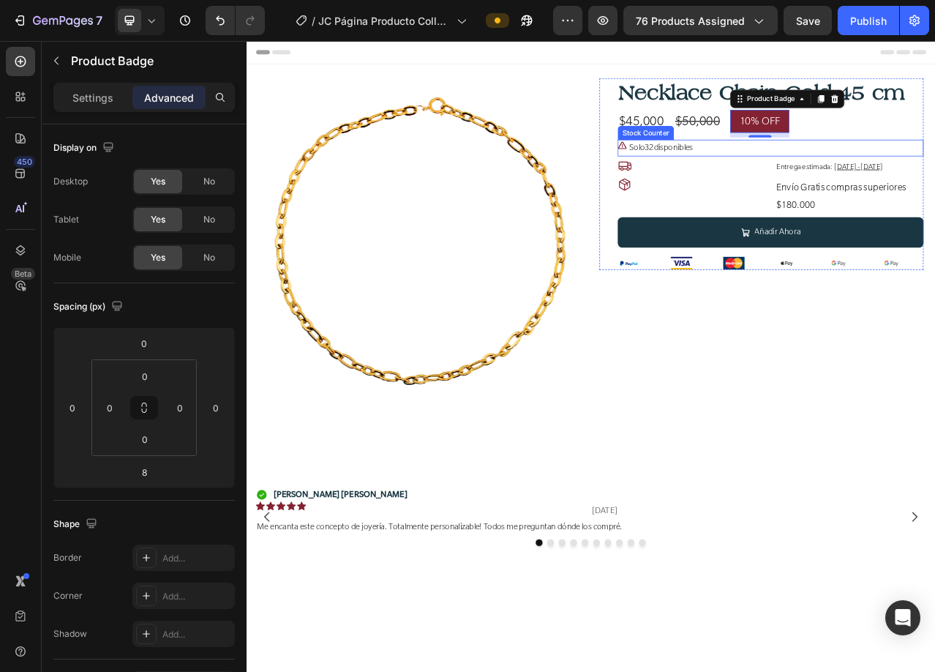
click at [797, 178] on p "Solo 32 disponibles" at bounding box center [774, 177] width 81 height 21
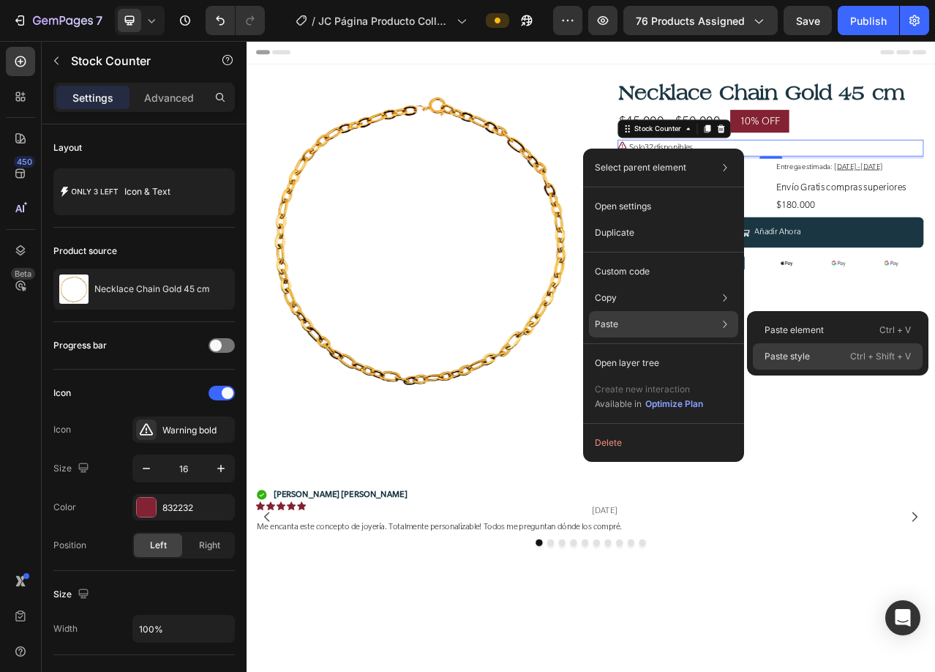
click at [790, 357] on p "Paste style" at bounding box center [786, 356] width 45 height 13
type input "24"
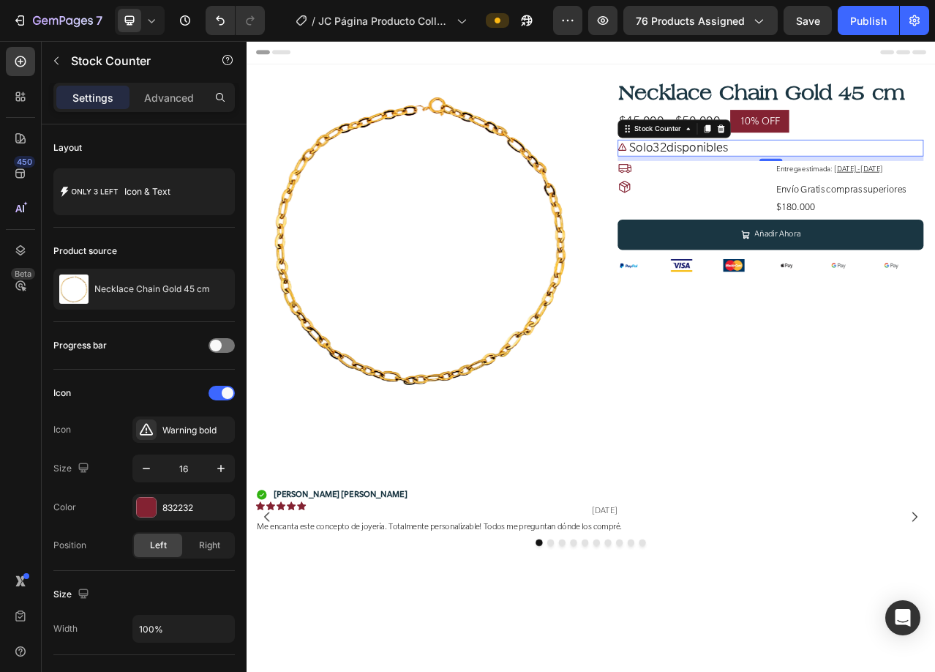
click at [908, 208] on div "8" at bounding box center [915, 206] width 15 height 12
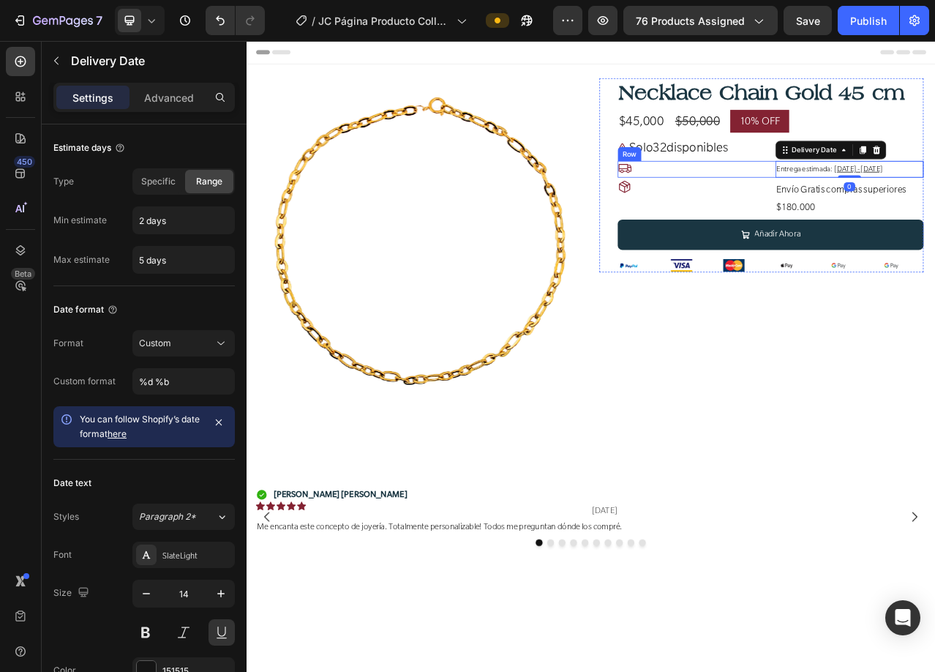
click at [903, 205] on div "Icon Entrega estimada: [DATE] - [DATE] Delivery Date 0 Row" at bounding box center [915, 204] width 390 height 21
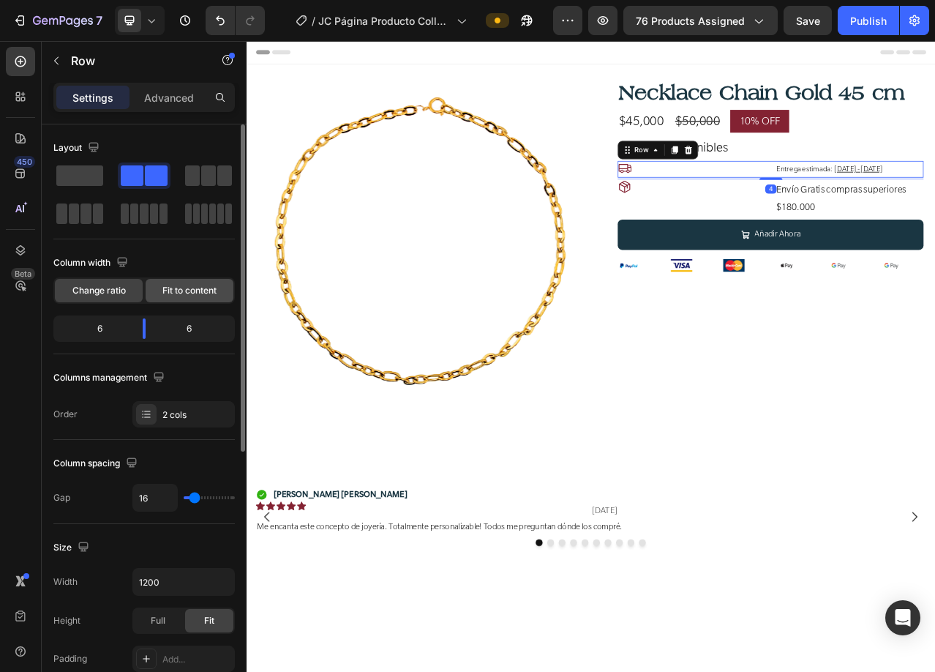
click at [189, 297] on div "Fit to content" at bounding box center [190, 290] width 88 height 23
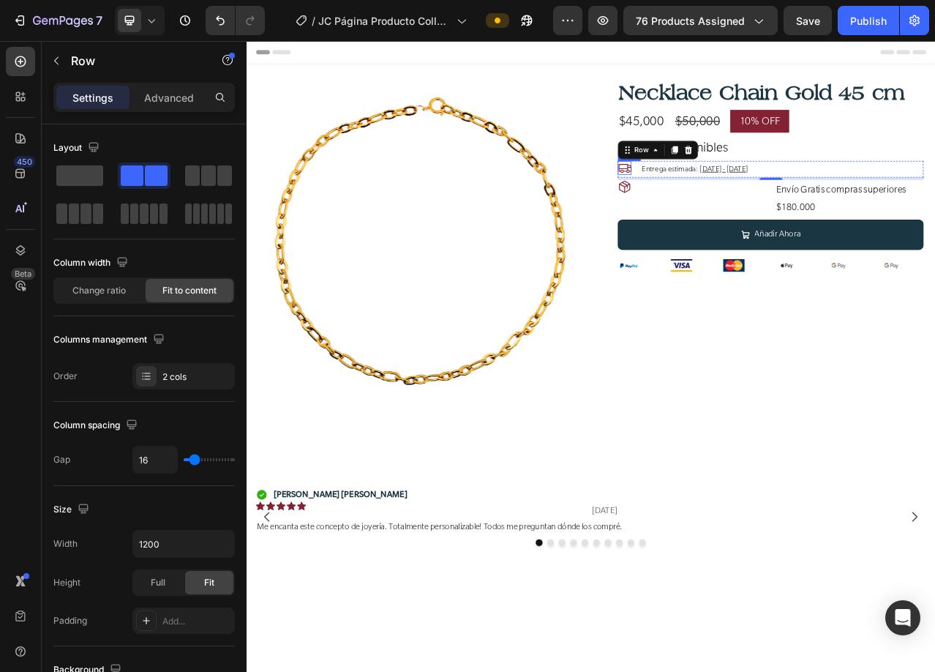
click at [726, 205] on icon at bounding box center [729, 204] width 17 height 12
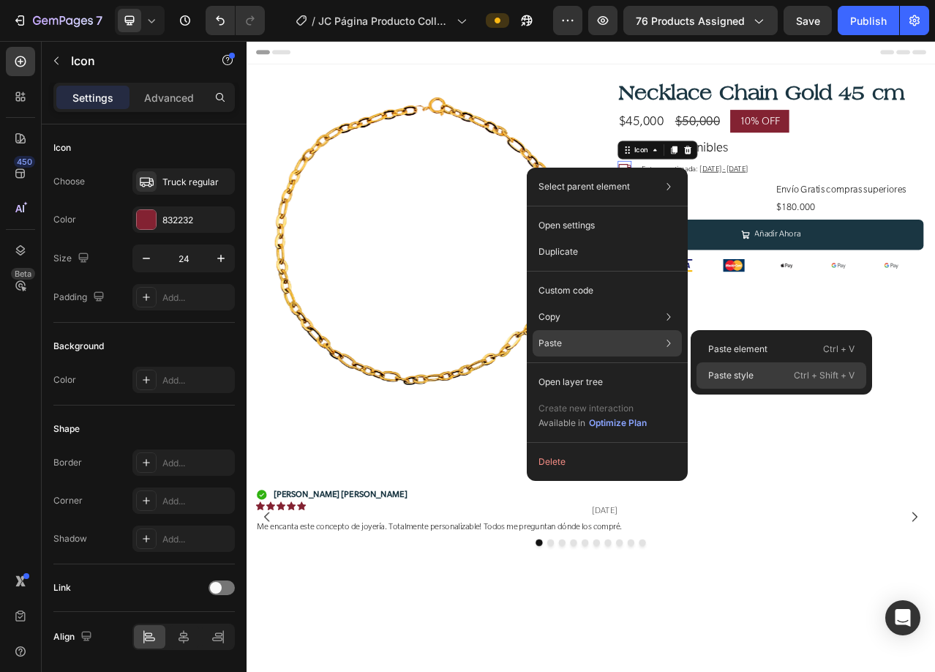
click at [734, 375] on p "Paste style" at bounding box center [730, 375] width 45 height 13
type input "30"
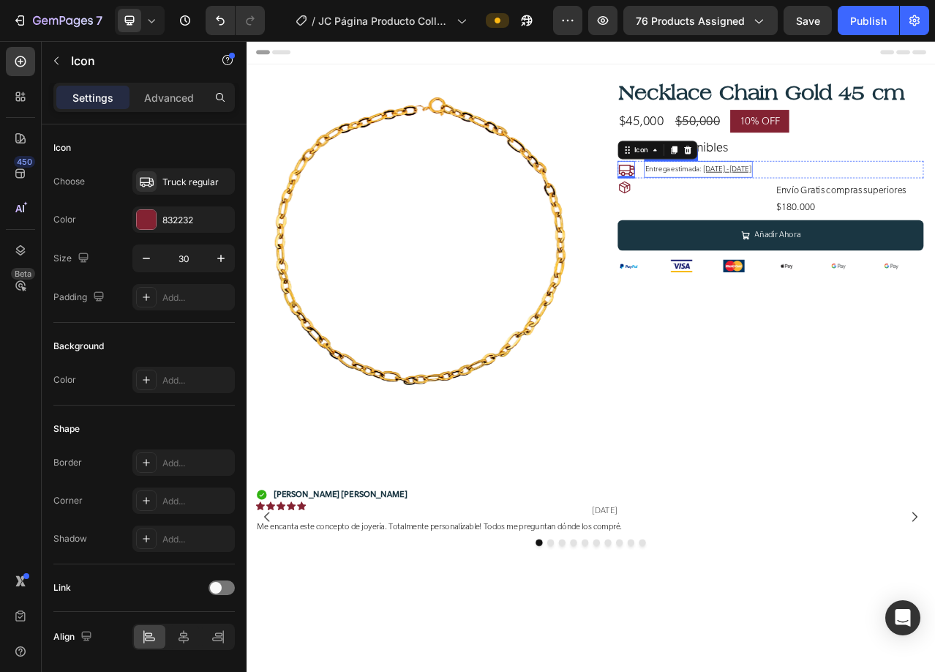
click at [777, 208] on span "Entrega estimada:" at bounding box center [791, 204] width 72 height 13
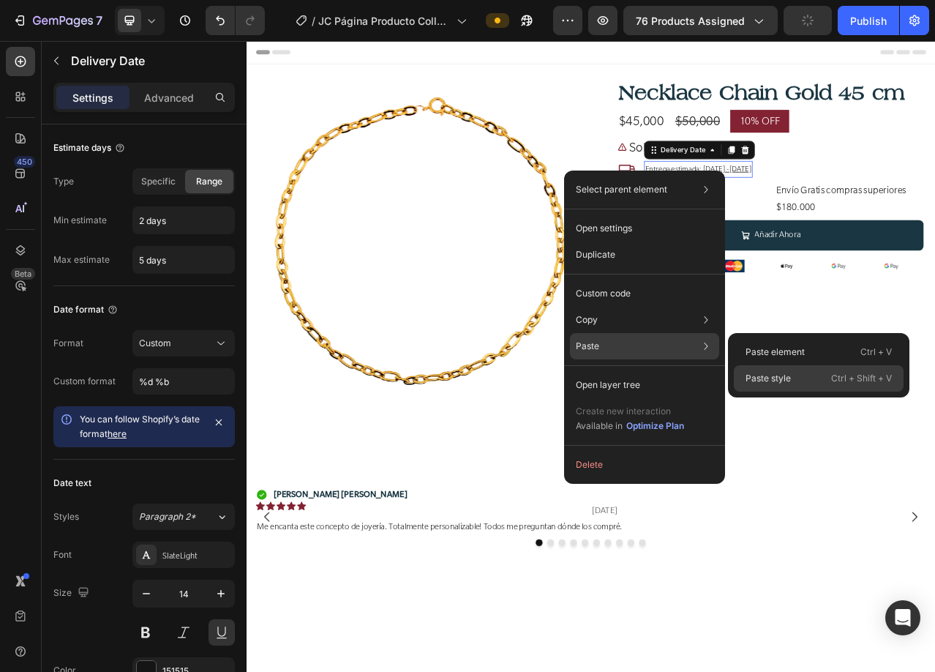
click at [786, 375] on p "Paste style" at bounding box center [767, 378] width 45 height 13
type input "24"
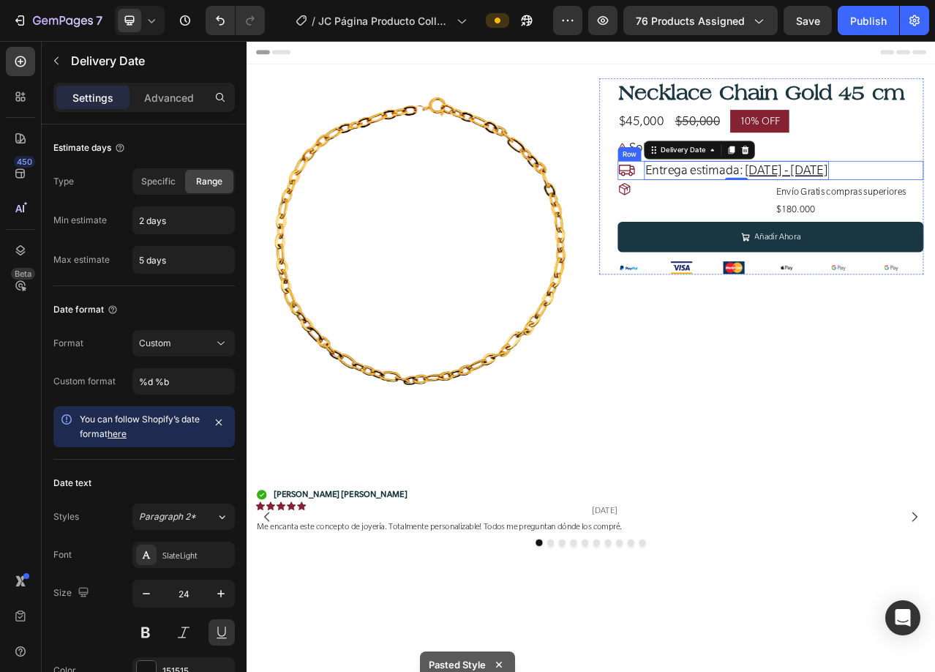
click at [745, 206] on div "Icon Entrega estimada: [DATE] - [DATE] Delivery Date 0 Row" at bounding box center [915, 206] width 390 height 24
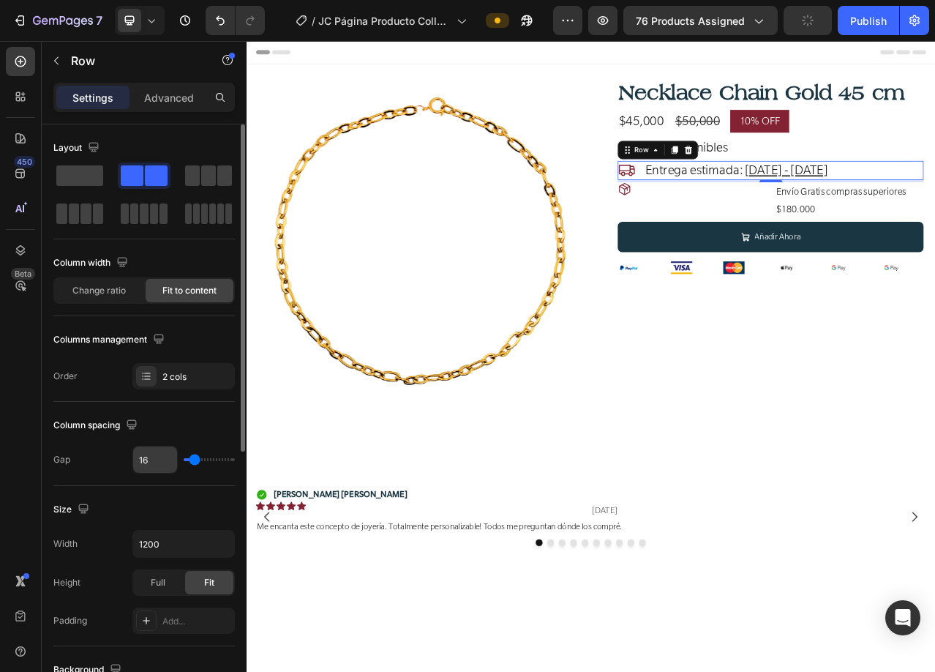
click at [149, 461] on input "16" at bounding box center [155, 459] width 44 height 26
type input "8"
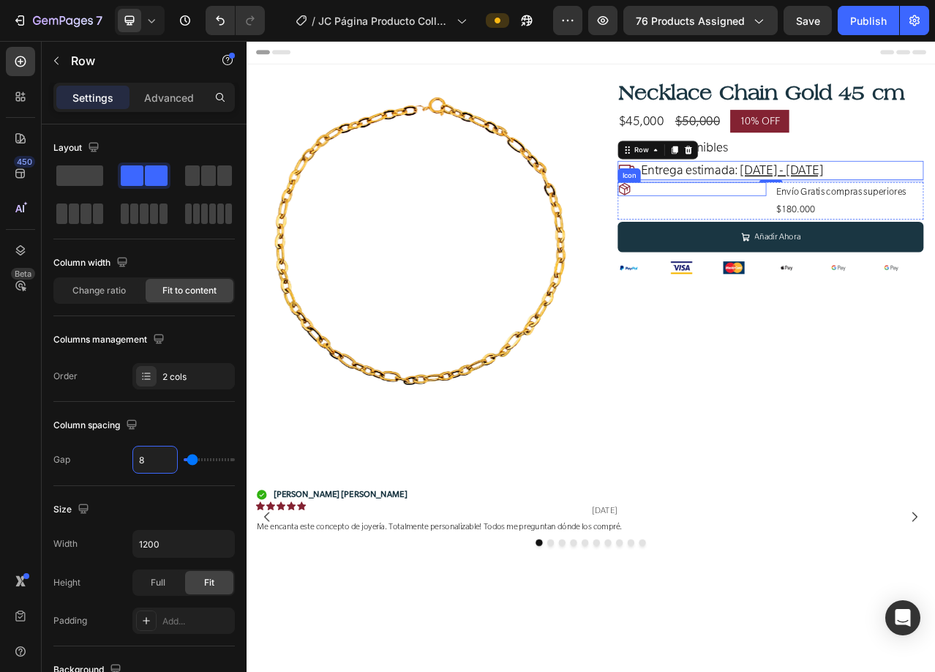
click at [725, 233] on icon at bounding box center [729, 230] width 18 height 18
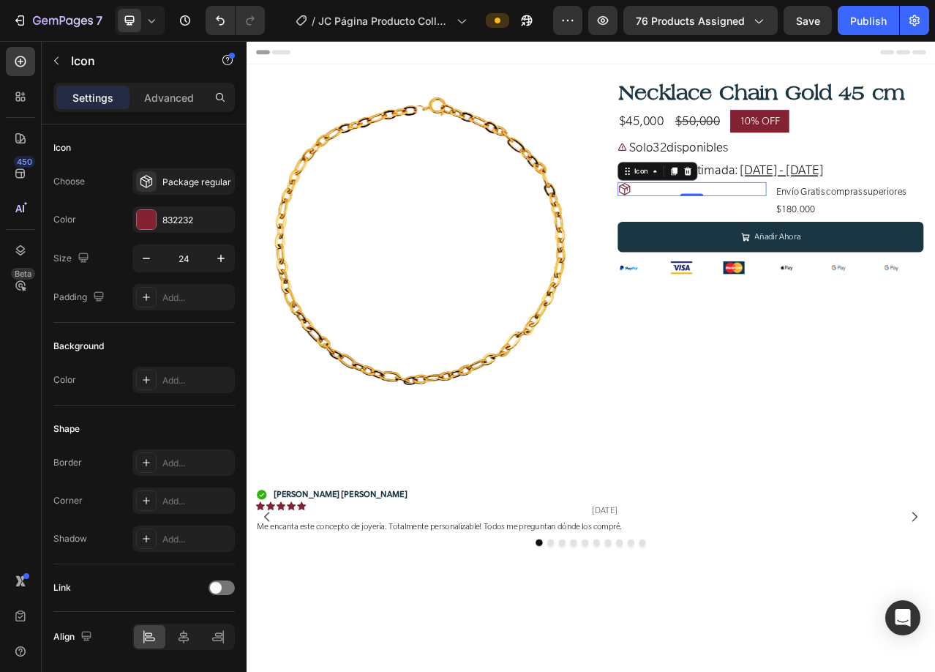
click at [725, 228] on icon at bounding box center [729, 230] width 18 height 18
click at [878, 250] on div "Icon 0" at bounding box center [814, 245] width 189 height 48
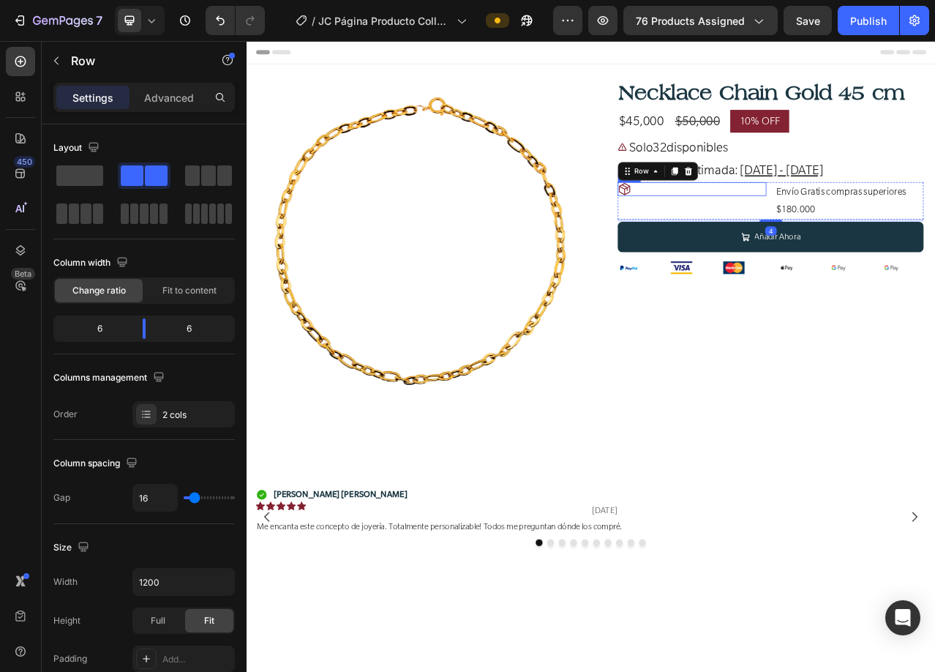
click at [723, 232] on icon at bounding box center [728, 229] width 15 height 15
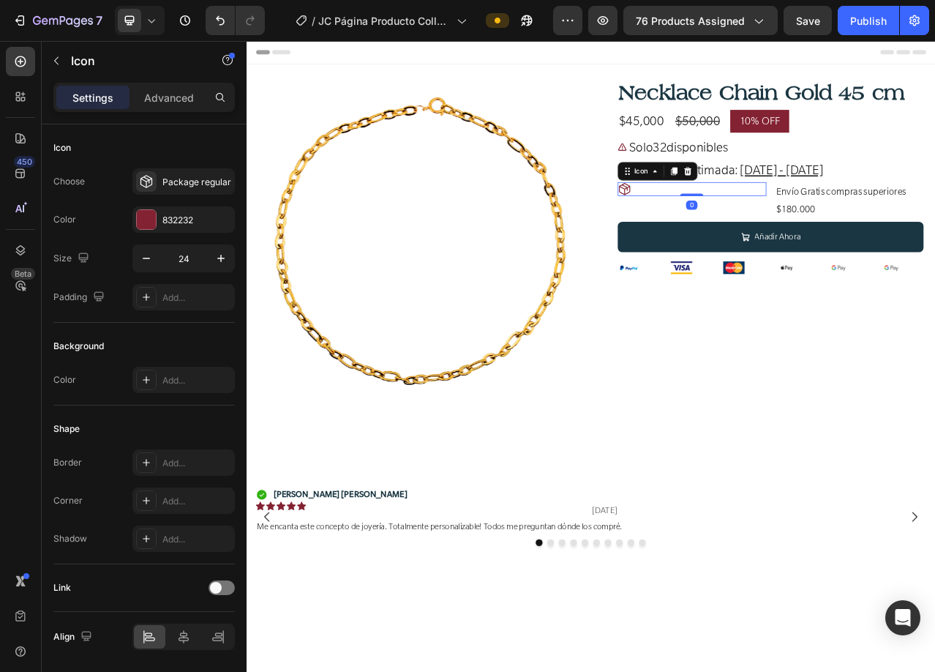
click at [723, 226] on icon at bounding box center [729, 230] width 18 height 18
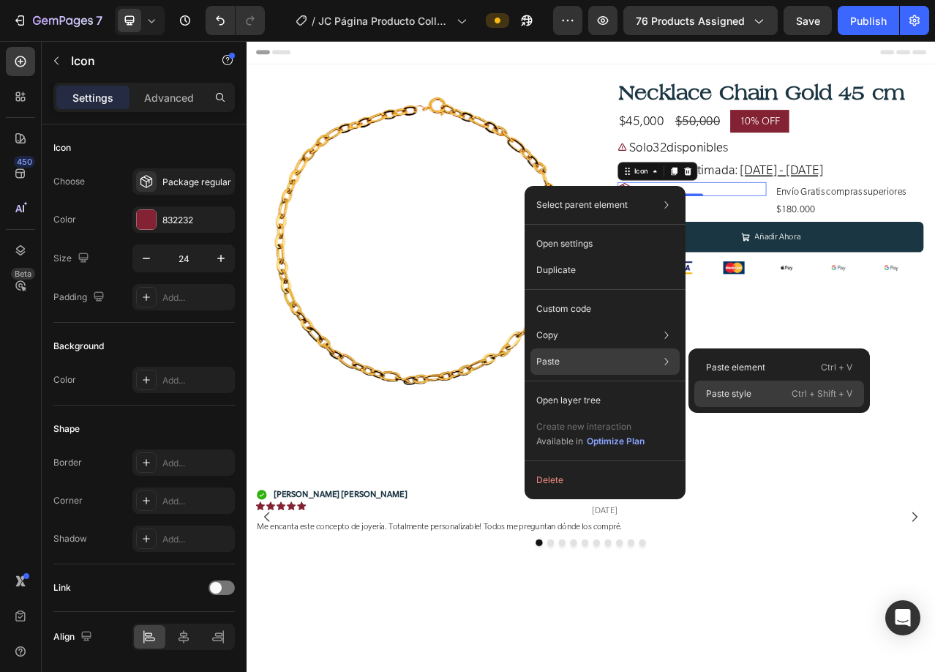
click at [740, 393] on p "Paste style" at bounding box center [728, 393] width 45 height 13
type input "30"
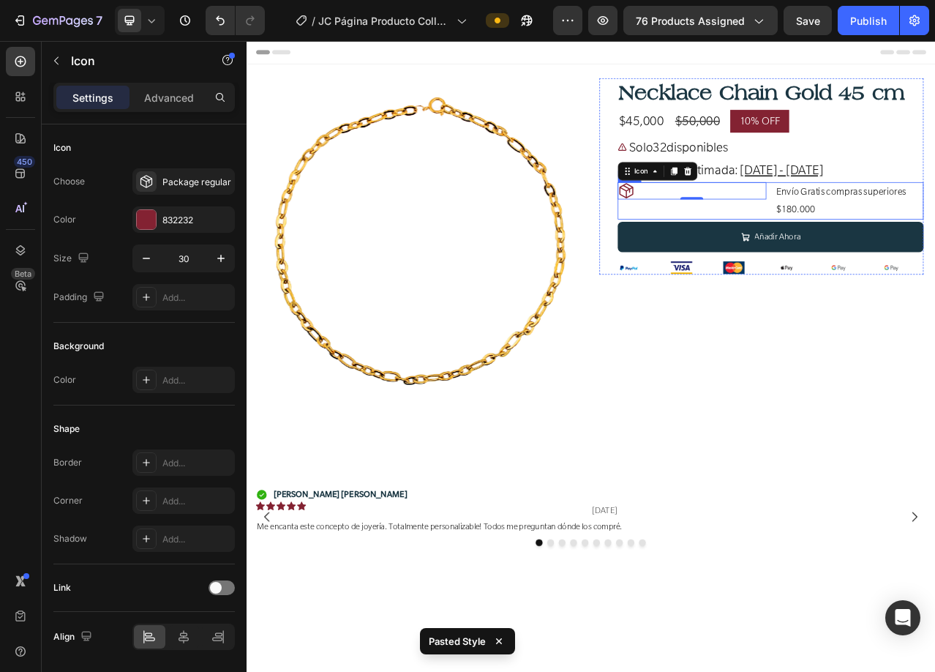
click at [909, 228] on div "Icon 0 Envío Gratis compras superiores $180.000 Text [GEOGRAPHIC_DATA]" at bounding box center [915, 245] width 390 height 48
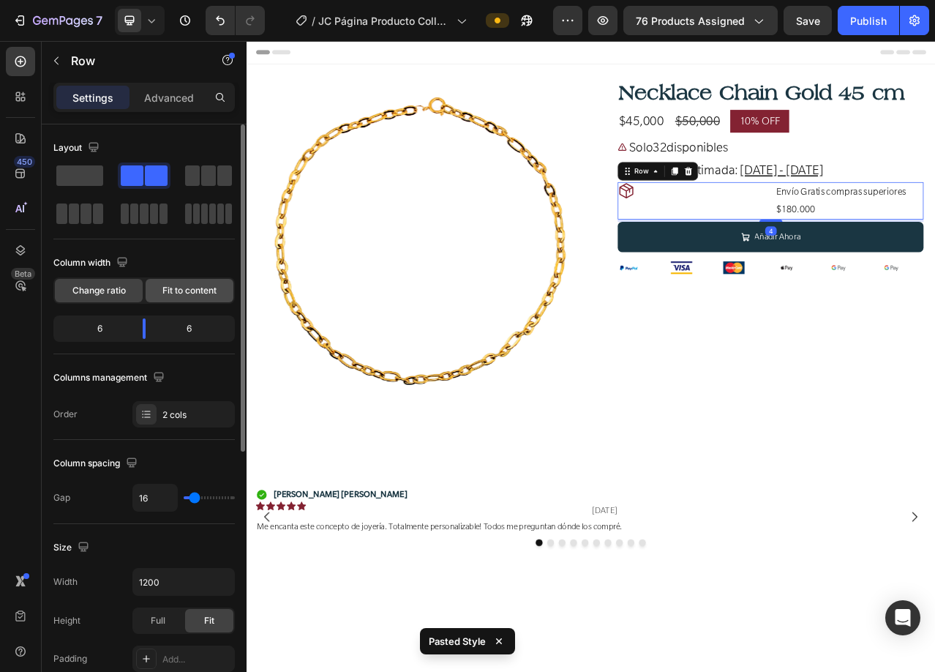
click at [192, 288] on span "Fit to content" at bounding box center [189, 290] width 54 height 13
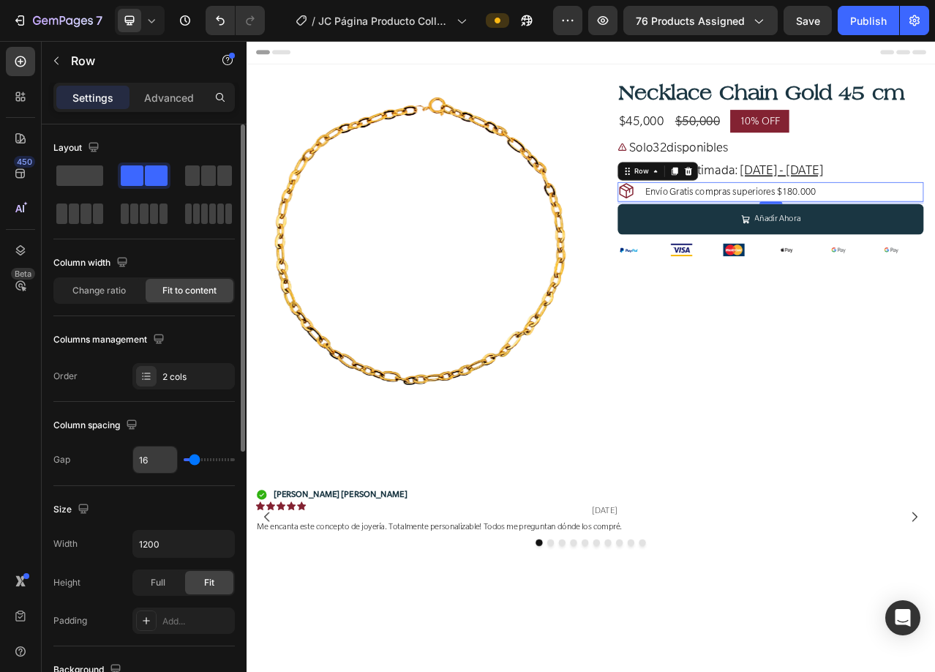
click at [148, 459] on input "16" at bounding box center [155, 459] width 44 height 26
type input "8"
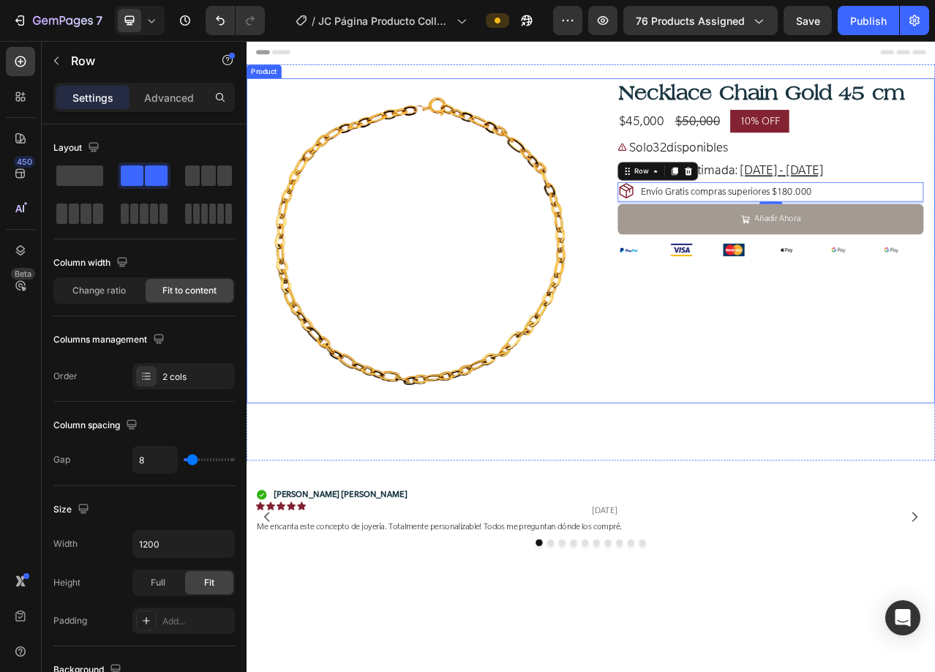
drag, startPoint x: 800, startPoint y: 412, endPoint x: 813, endPoint y: 277, distance: 136.0
click at [800, 412] on div "Necklace Chain Gold 45 cm Product Title $45,000 Product Price Product Price $50…" at bounding box center [902, 296] width 413 height 414
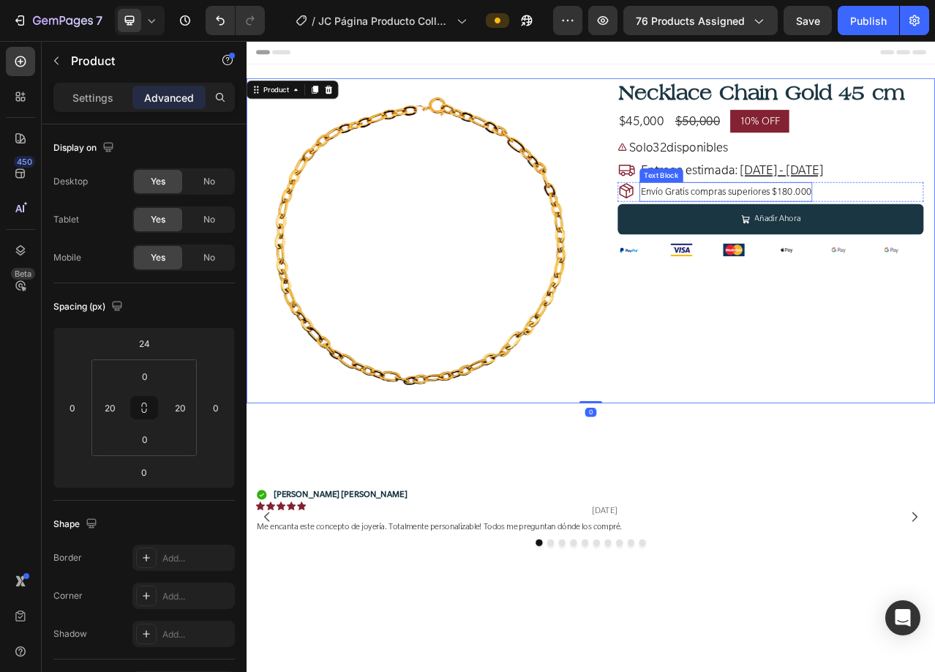
click at [796, 231] on span "Envío Gratis compras superiores $180.000" at bounding box center [857, 232] width 217 height 15
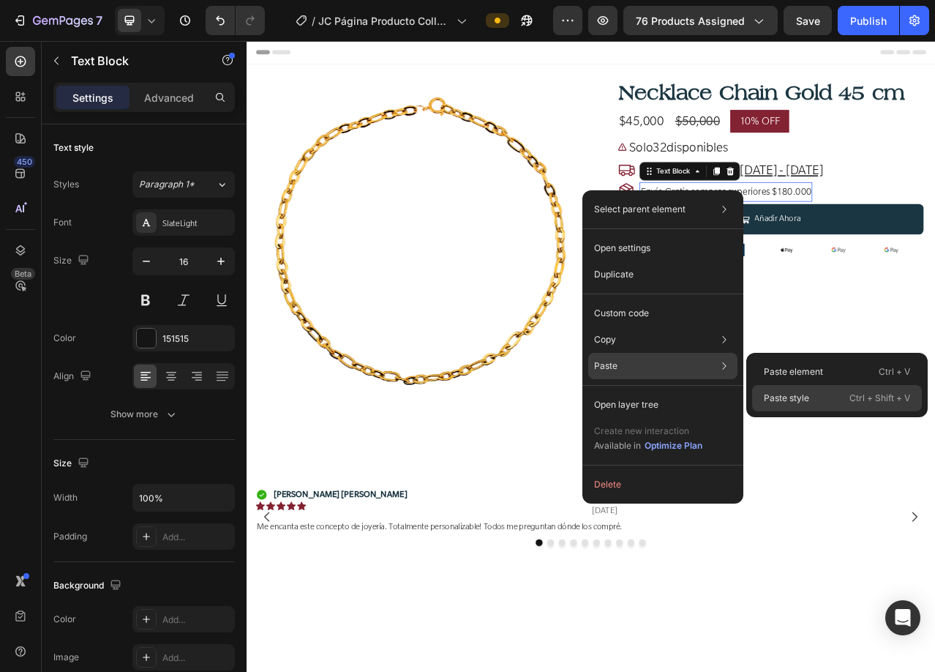
click at [808, 403] on p "Paste style" at bounding box center [786, 397] width 45 height 13
type input "24"
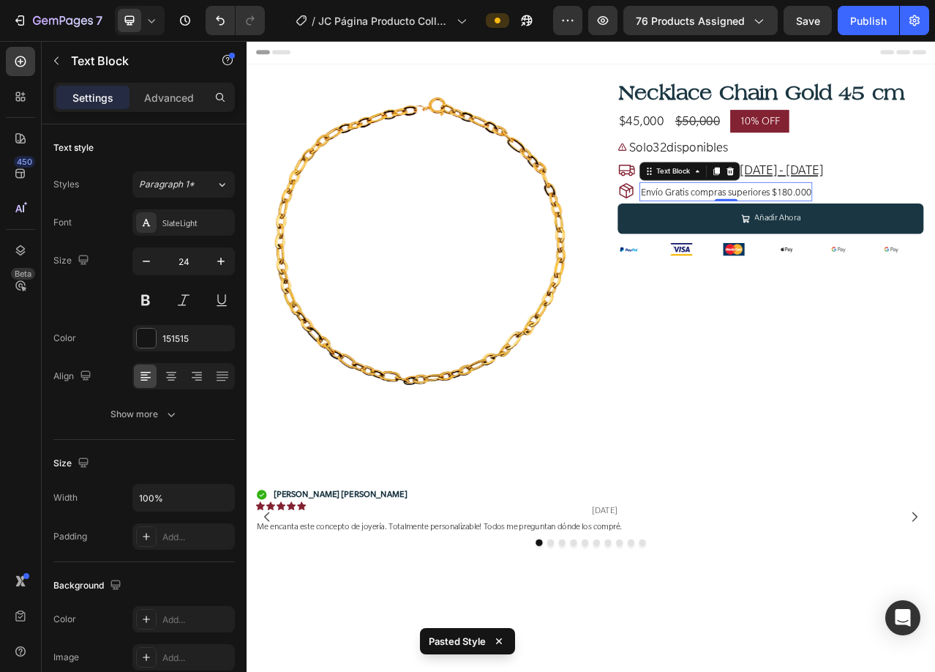
click at [766, 231] on span "Envío Gratis compras superiores $180.000" at bounding box center [857, 233] width 217 height 15
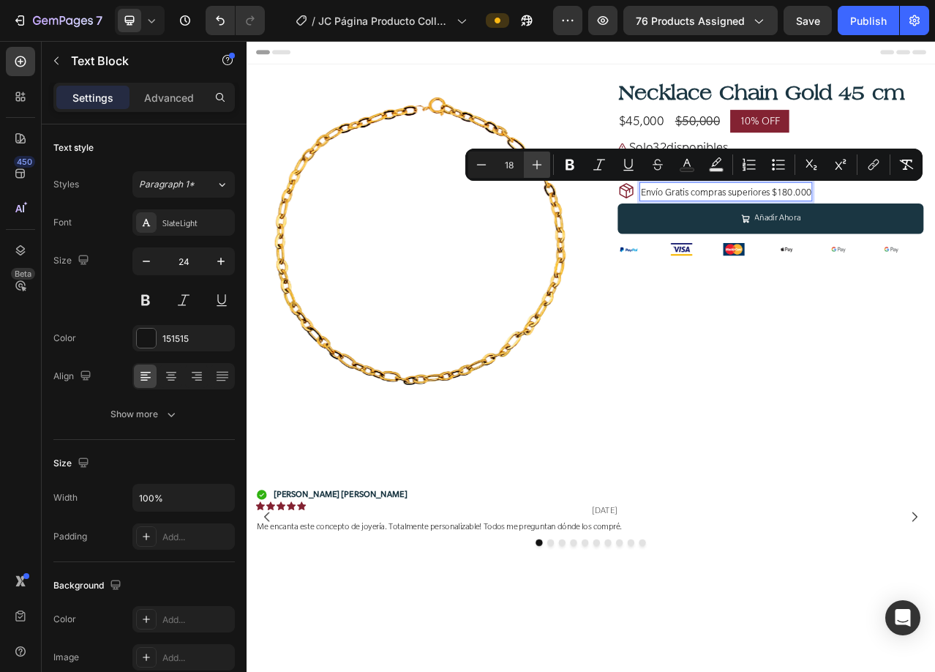
click at [533, 169] on icon "Editor contextual toolbar" at bounding box center [537, 164] width 15 height 15
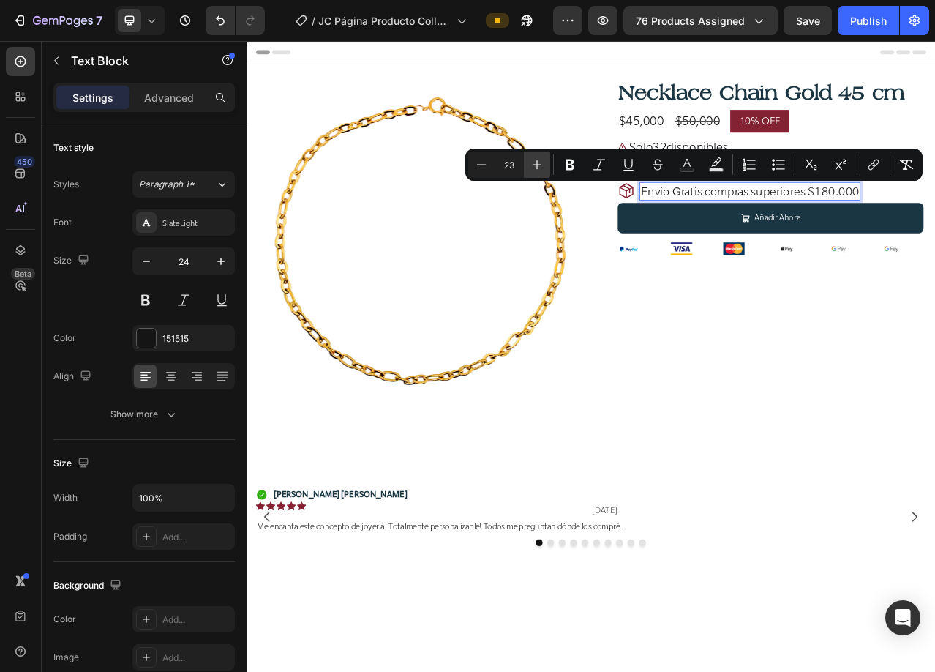
click at [533, 169] on icon "Editor contextual toolbar" at bounding box center [537, 164] width 15 height 15
type input "24"
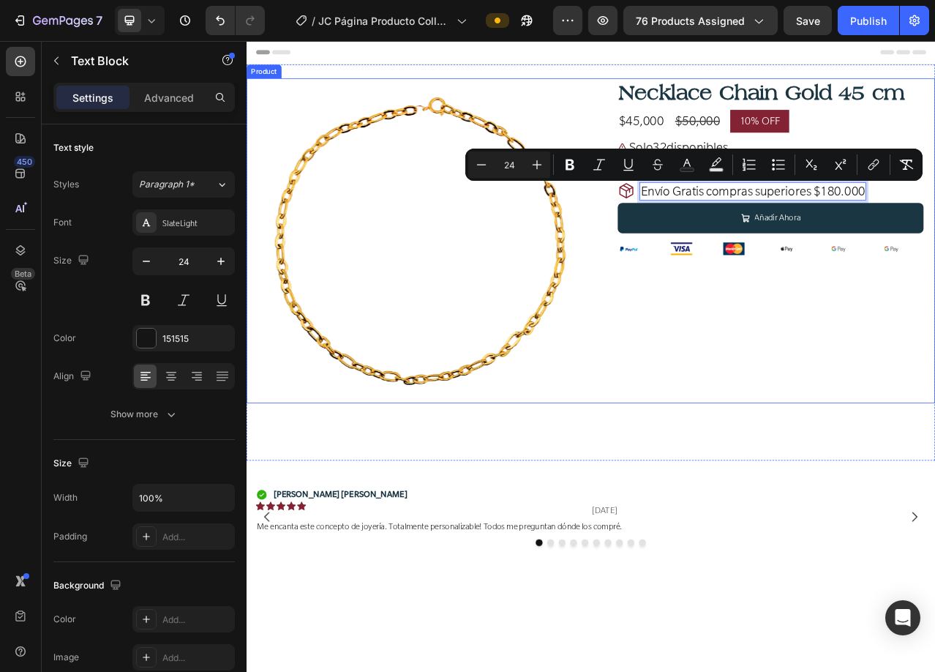
click at [805, 422] on div "Necklace Chain Gold 45 cm Product Title $45,000 Product Price Product Price $50…" at bounding box center [902, 296] width 413 height 414
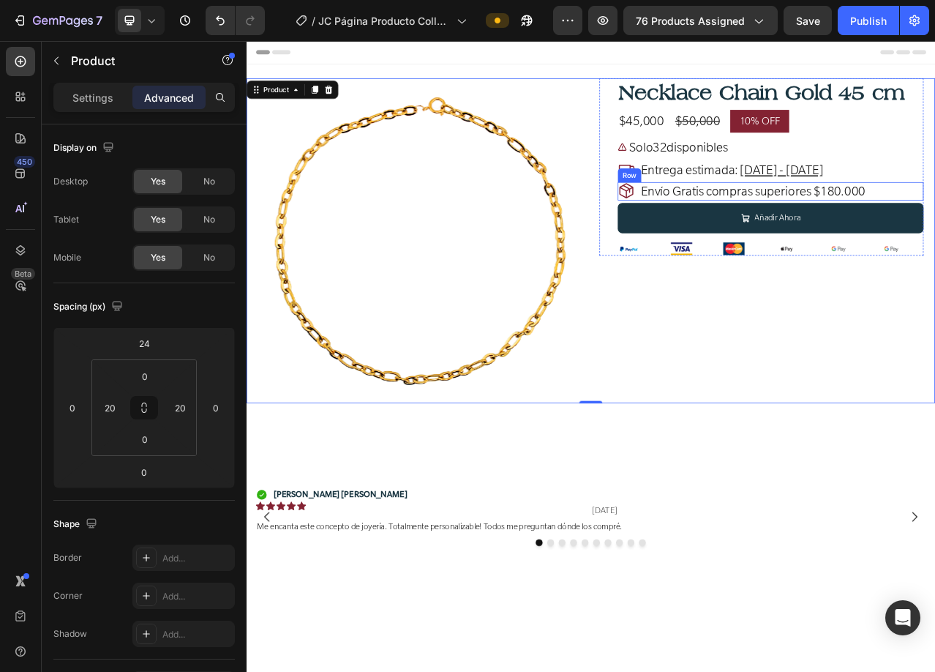
click at [934, 231] on div "Icon Envío Gratis compras superiores $180.000 Text Block Row" at bounding box center [915, 233] width 390 height 24
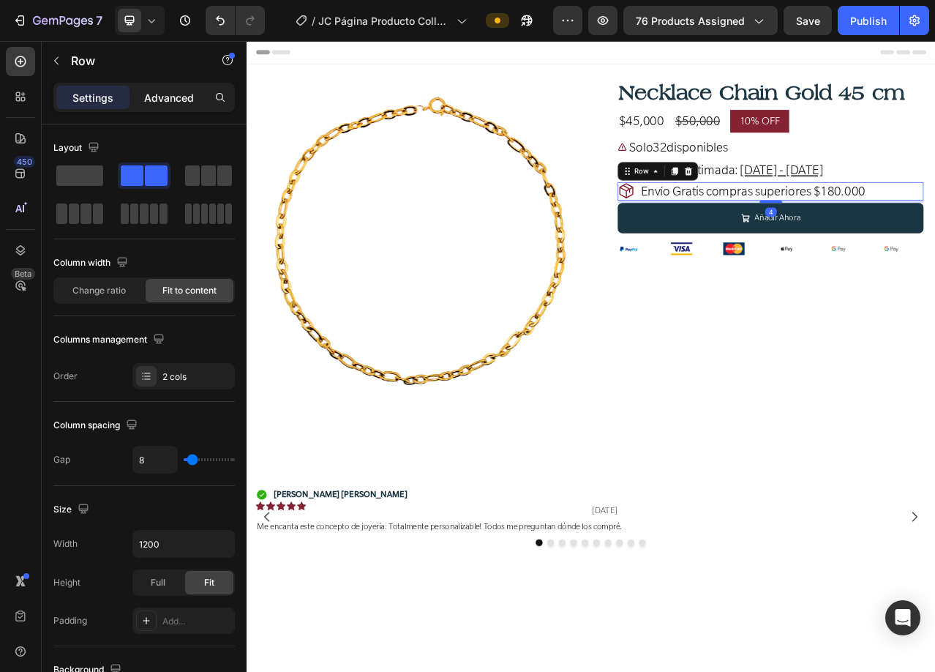
click at [178, 100] on p "Advanced" at bounding box center [169, 97] width 50 height 15
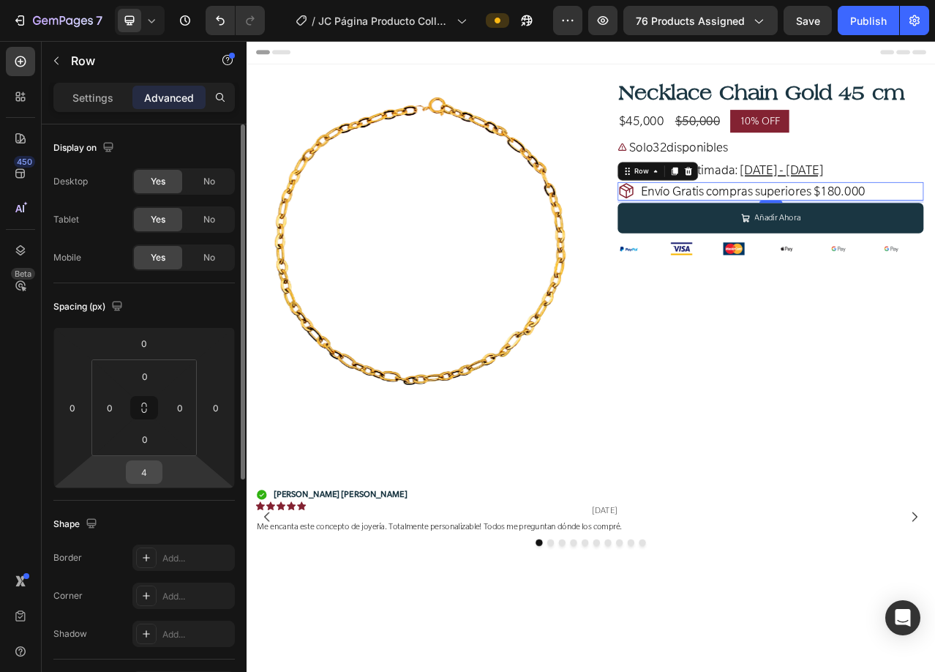
click at [150, 472] on input "4" at bounding box center [143, 472] width 29 height 22
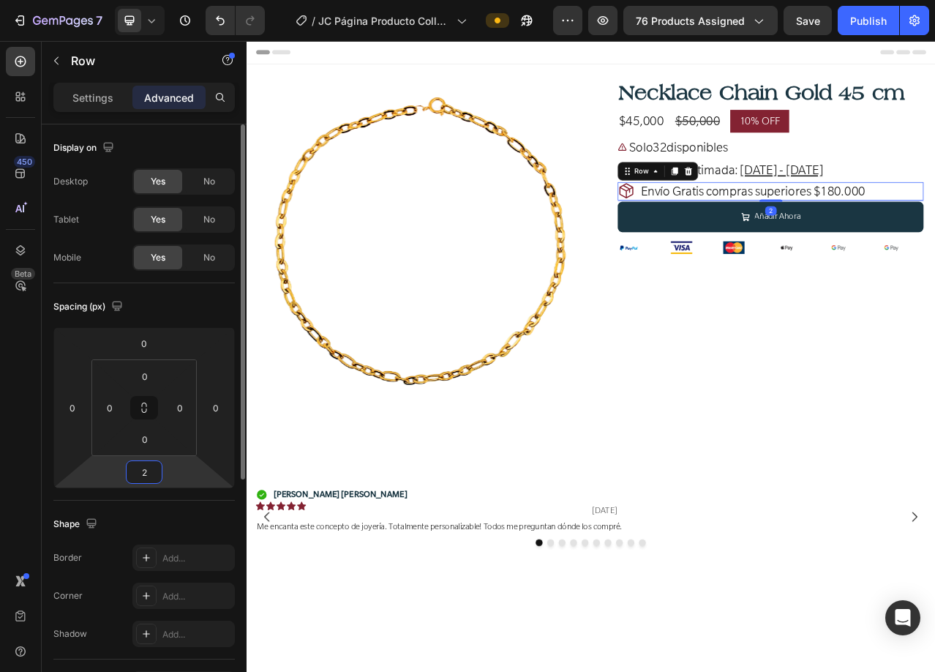
type input "24"
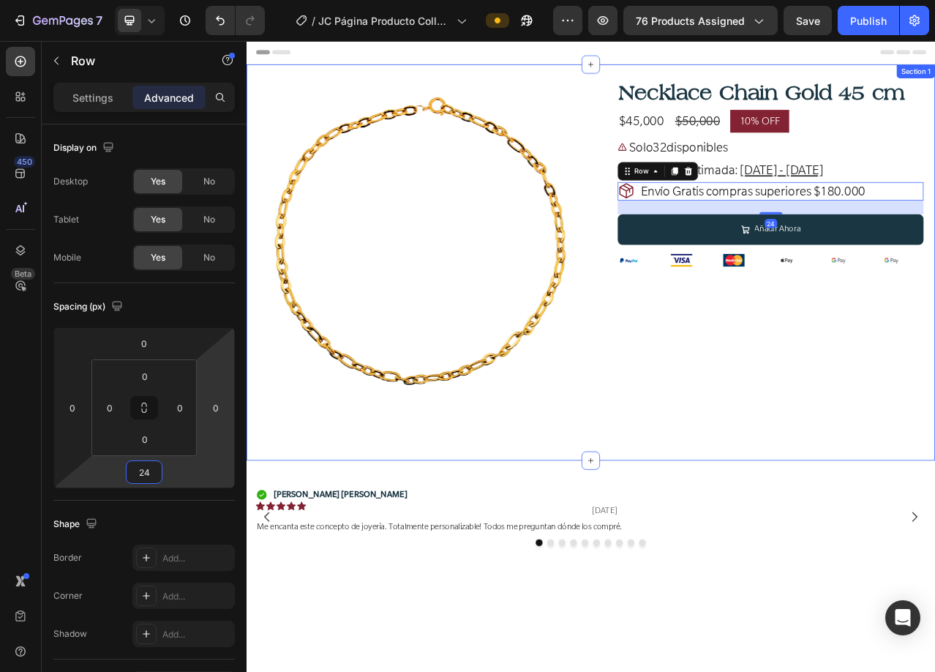
click at [811, 510] on div "Product Images Row Necklace Chain Gold 45 cm Product Title $45,000 Product Pric…" at bounding box center [686, 323] width 878 height 505
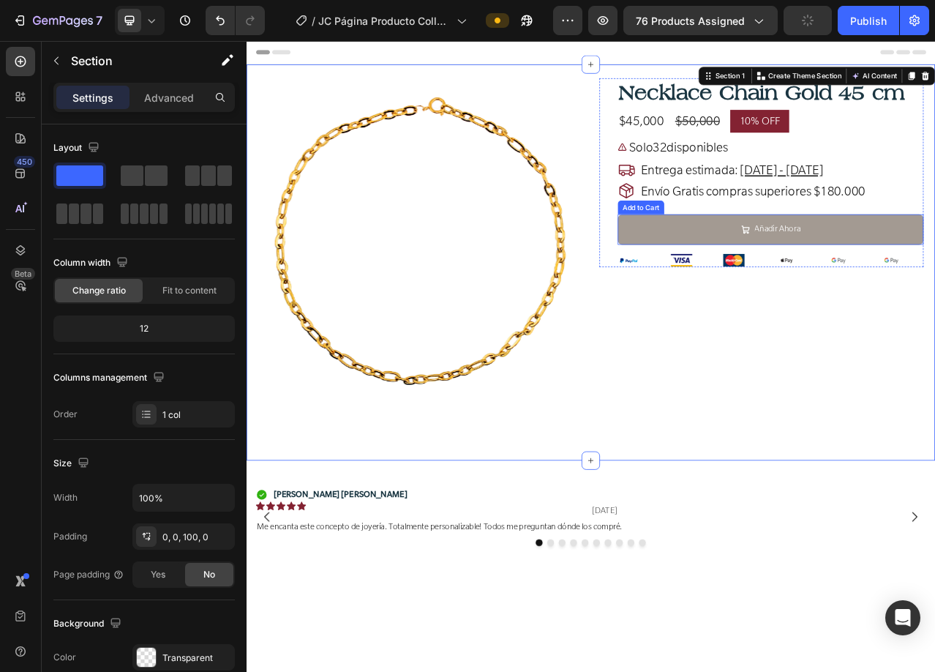
click at [732, 296] on button "Añadir Ahora" at bounding box center [915, 281] width 390 height 39
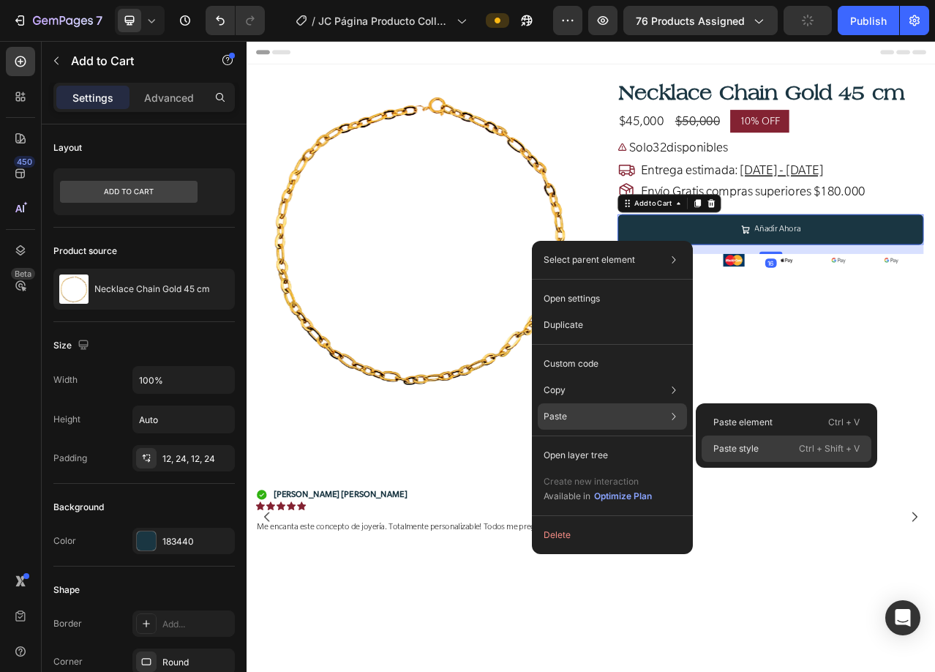
click at [741, 449] on p "Paste style" at bounding box center [735, 448] width 45 height 13
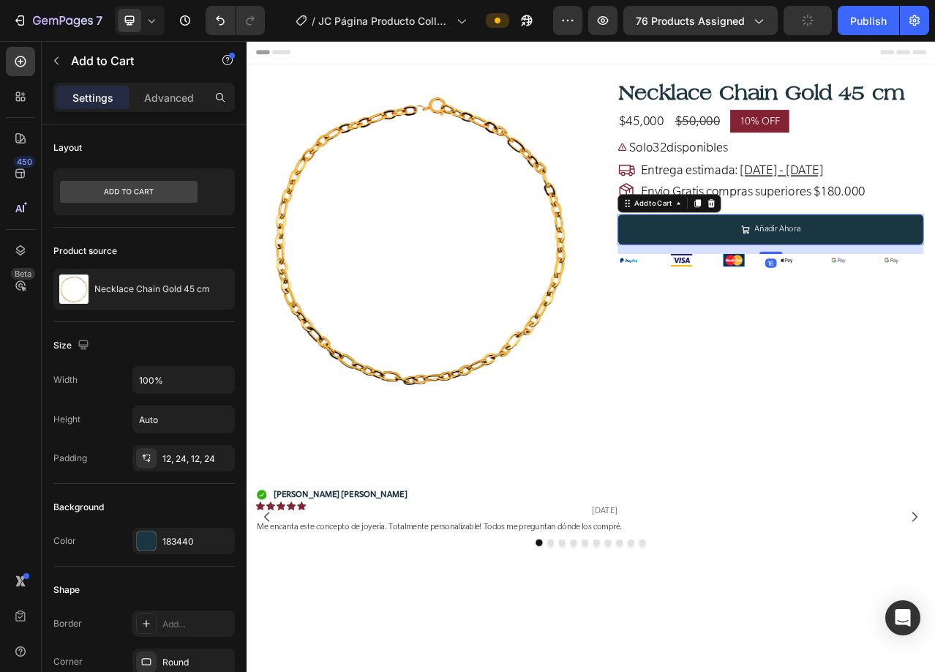
type input "24"
click at [895, 320] on div at bounding box center [882, 320] width 56 height 16
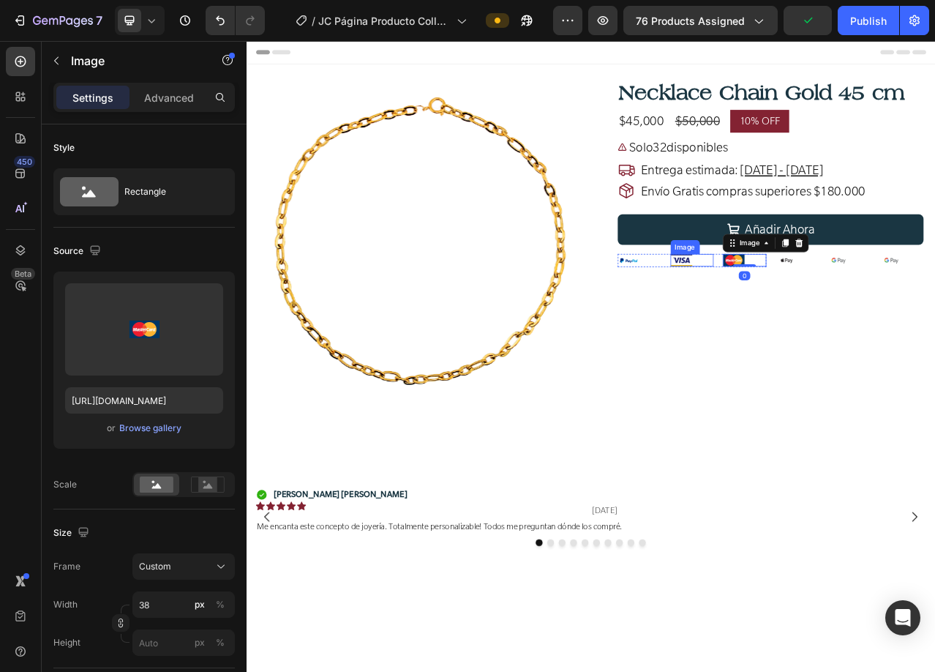
click at [833, 320] on div at bounding box center [815, 320] width 56 height 16
click at [838, 319] on div "Image Image 0 Image Row" at bounding box center [814, 320] width 189 height 17
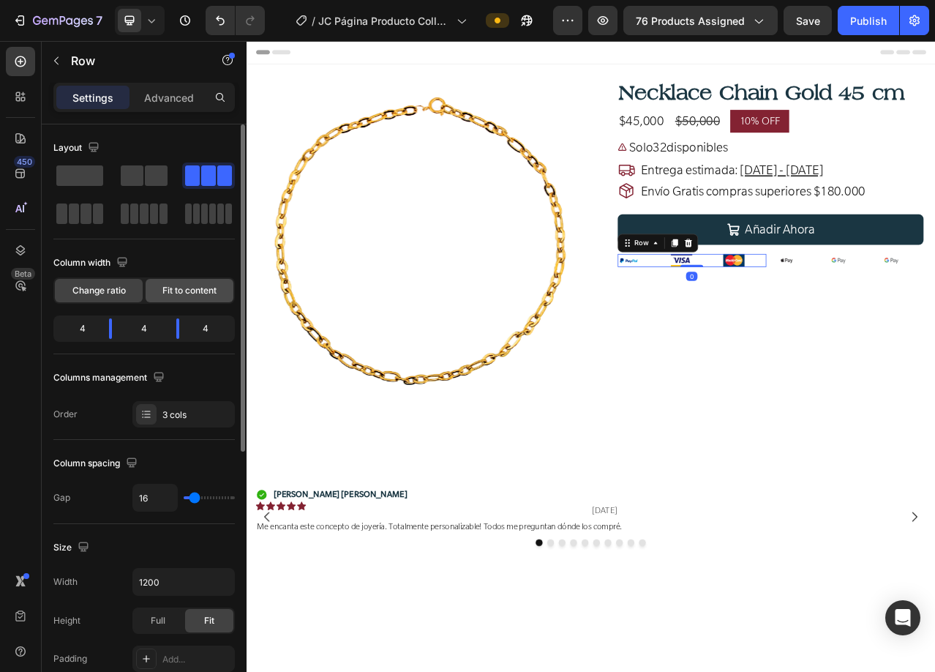
click at [168, 286] on span "Fit to content" at bounding box center [189, 290] width 54 height 13
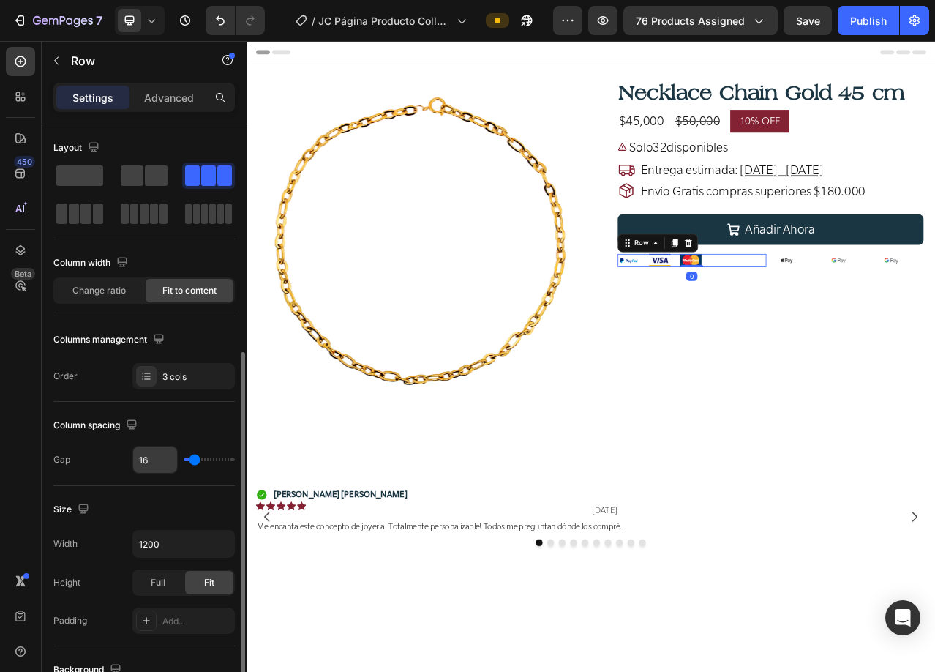
scroll to position [439, 0]
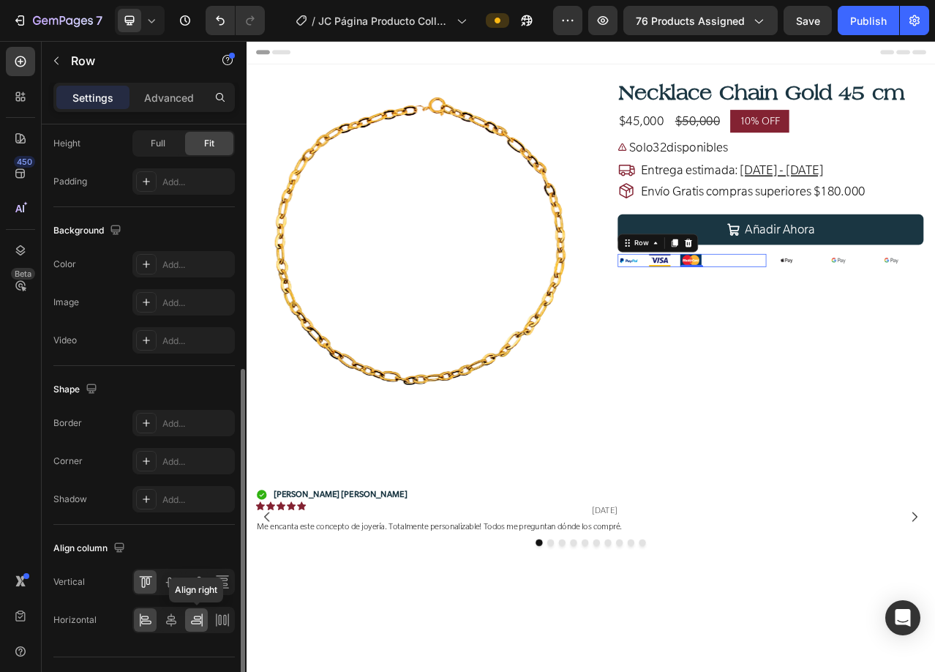
click at [196, 618] on icon at bounding box center [196, 619] width 15 height 15
click at [172, 583] on icon at bounding box center [171, 582] width 12 height 10
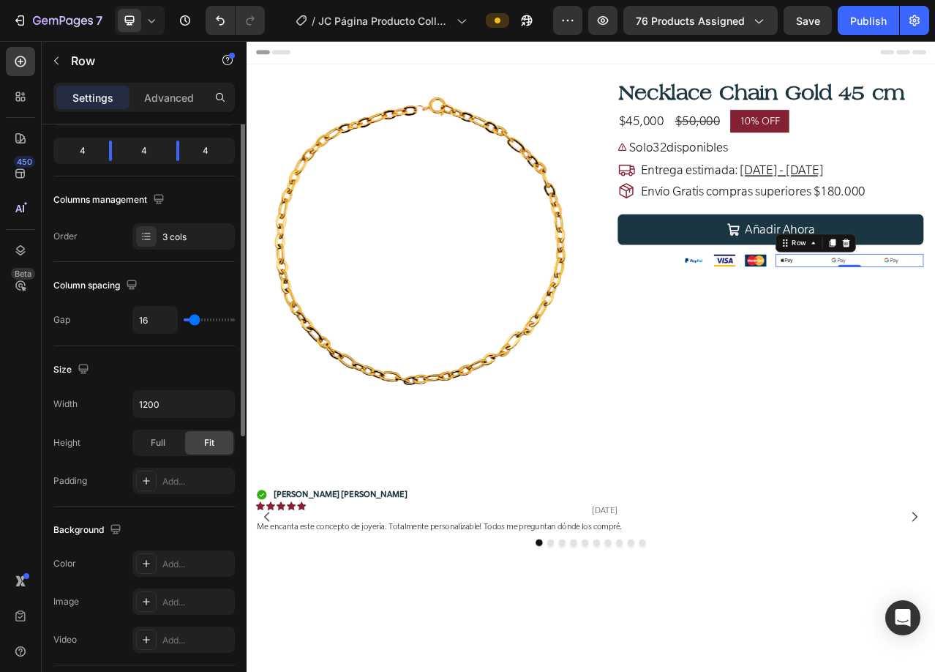
scroll to position [31, 0]
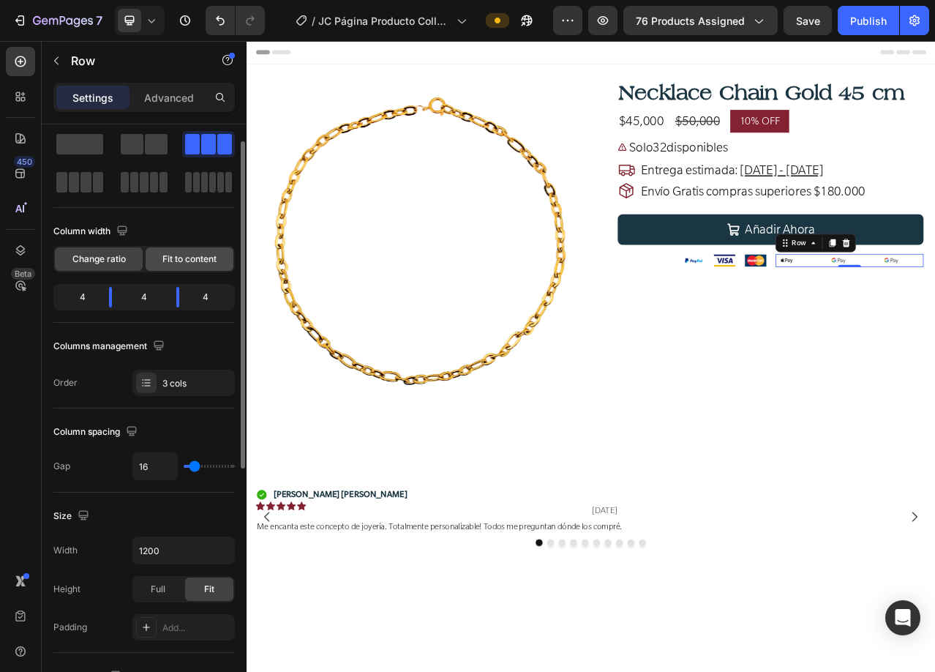
click at [201, 258] on span "Fit to content" at bounding box center [189, 258] width 54 height 13
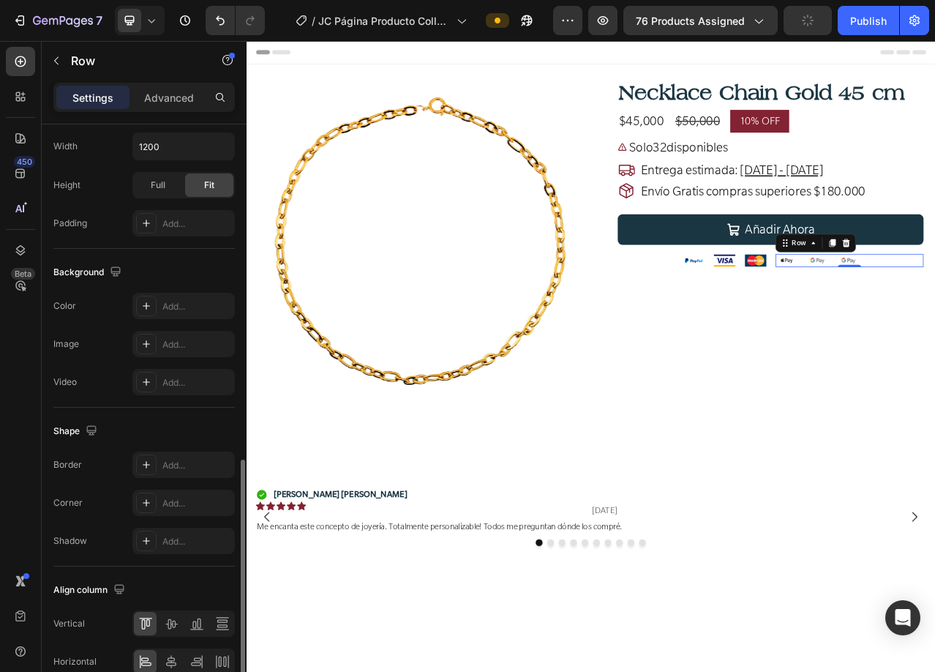
scroll to position [470, 0]
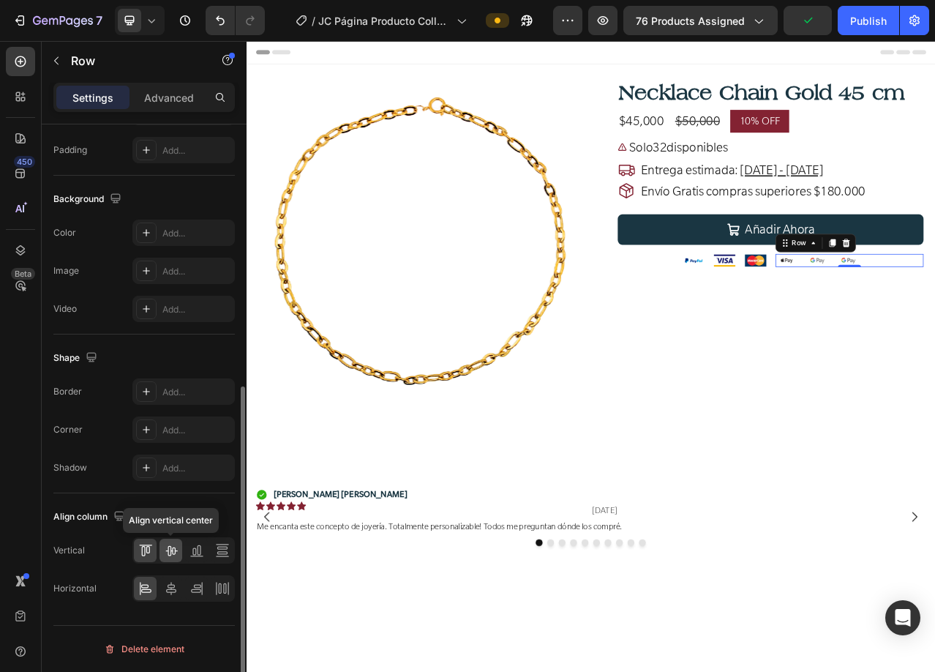
click at [175, 551] on icon at bounding box center [171, 551] width 12 height 10
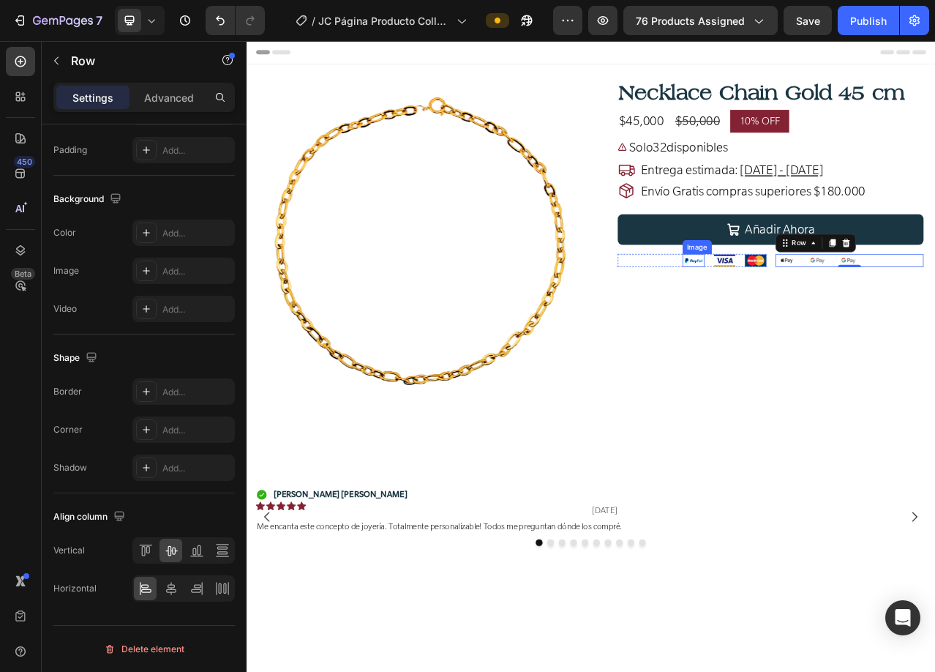
click at [804, 319] on img at bounding box center [817, 320] width 28 height 17
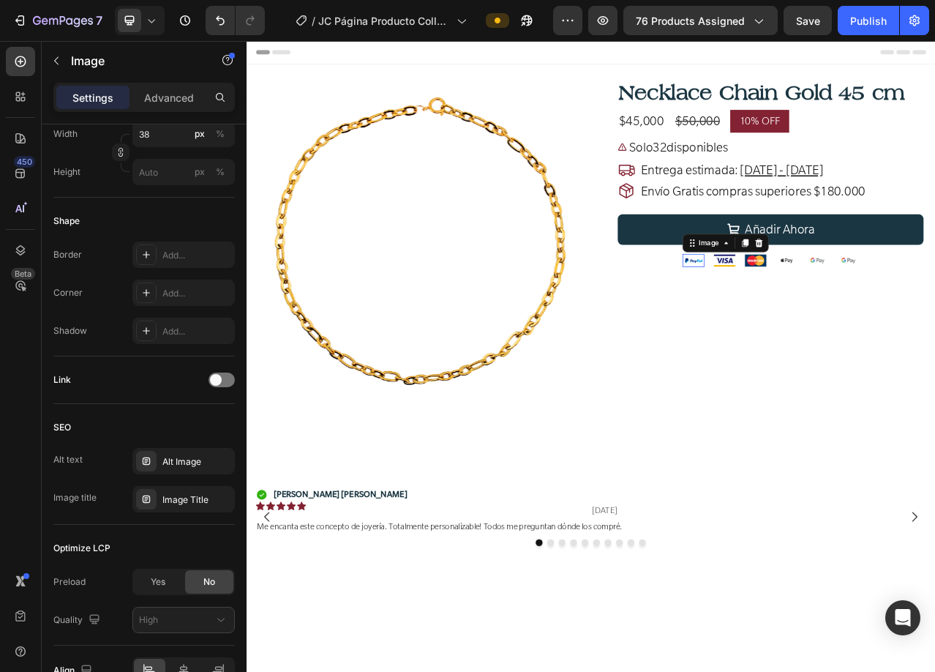
scroll to position [0, 0]
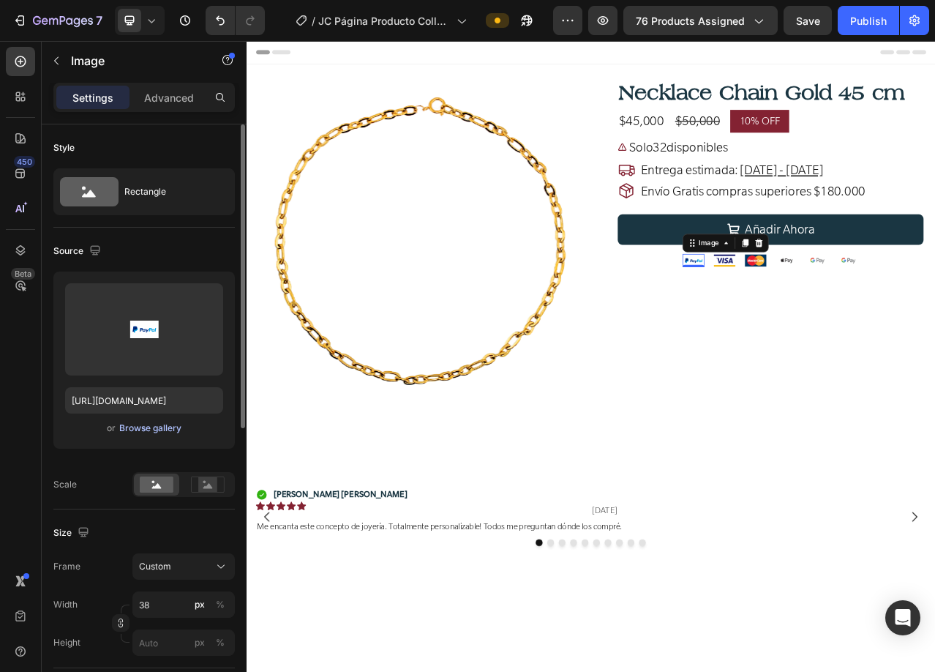
click at [142, 425] on div "Browse gallery" at bounding box center [150, 427] width 62 height 13
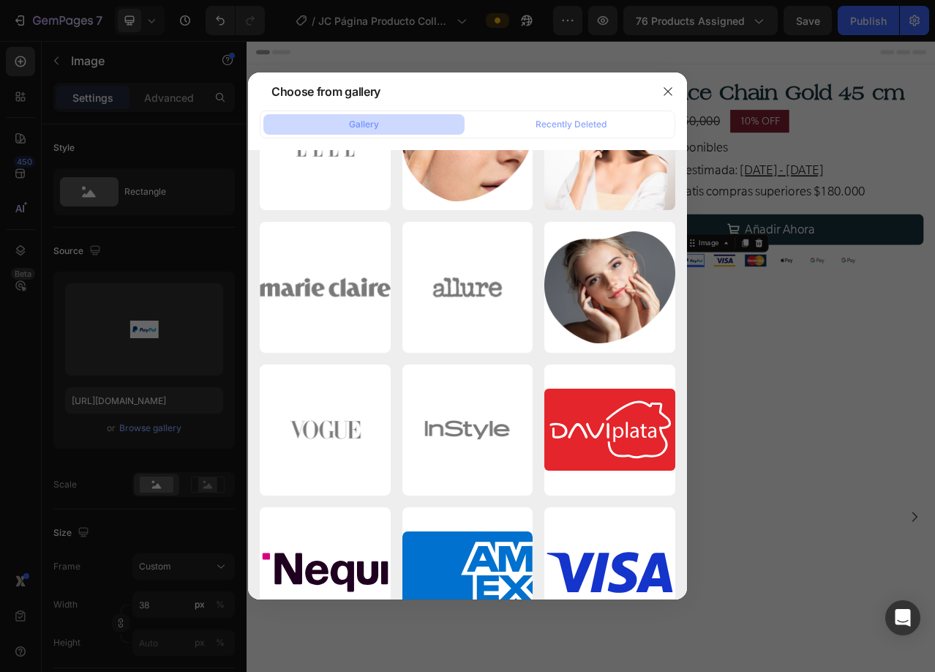
scroll to position [4432, 0]
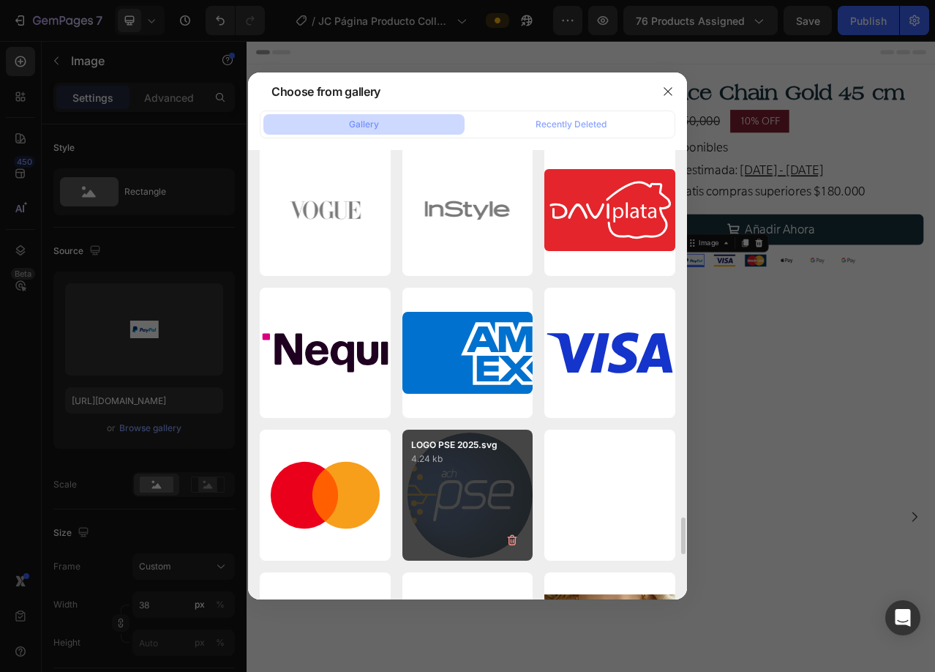
click at [465, 501] on div "LOGO PSE 2025.svg 4.24 kb" at bounding box center [467, 494] width 131 height 131
type input "[URL][DOMAIN_NAME]"
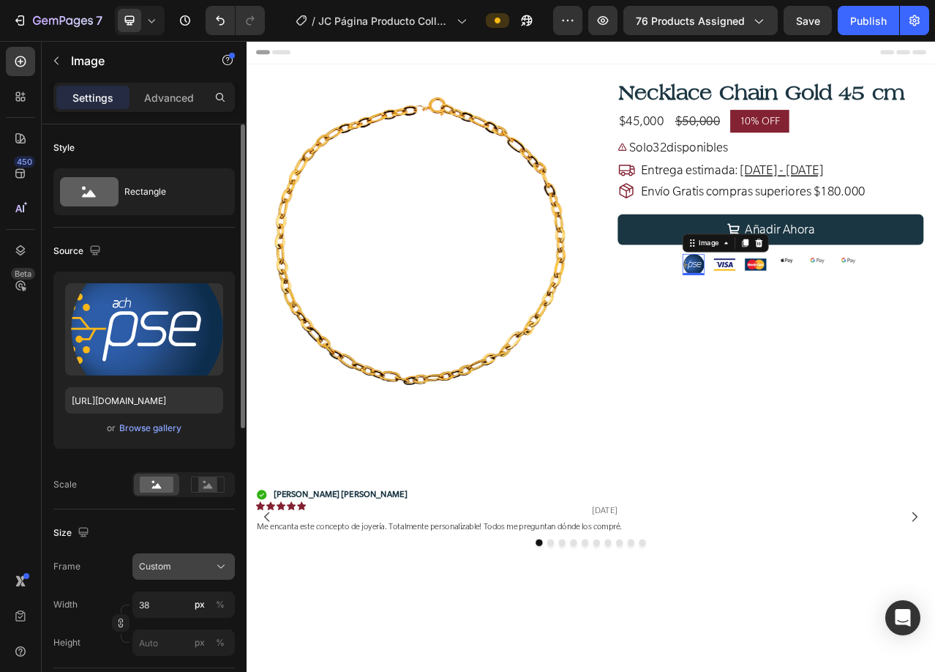
click at [189, 566] on div "Custom" at bounding box center [175, 566] width 72 height 13
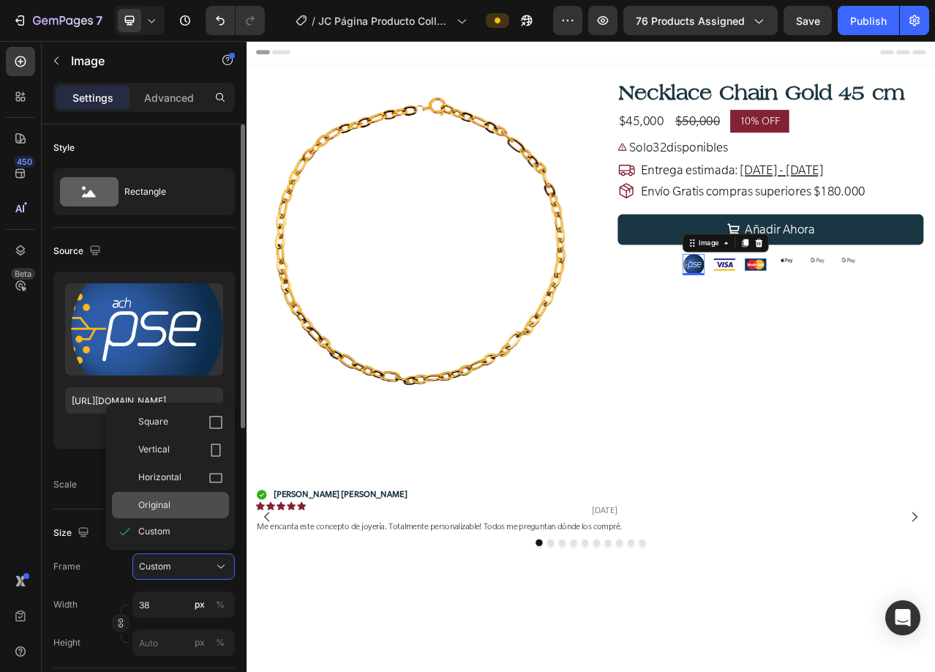
click at [146, 508] on span "Original" at bounding box center [154, 504] width 32 height 13
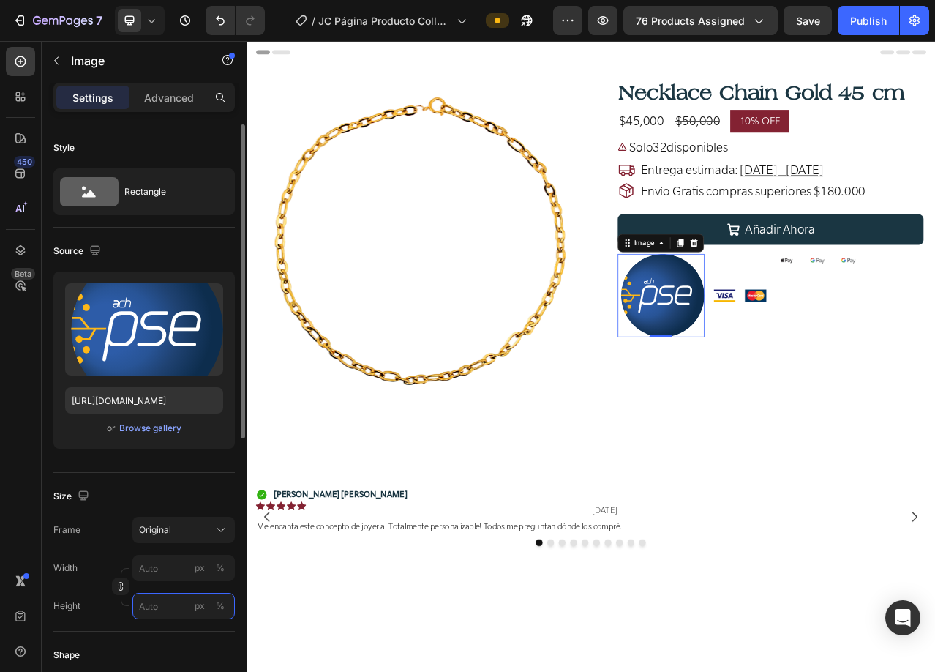
click at [151, 608] on input "px %" at bounding box center [183, 606] width 102 height 26
type input "40"
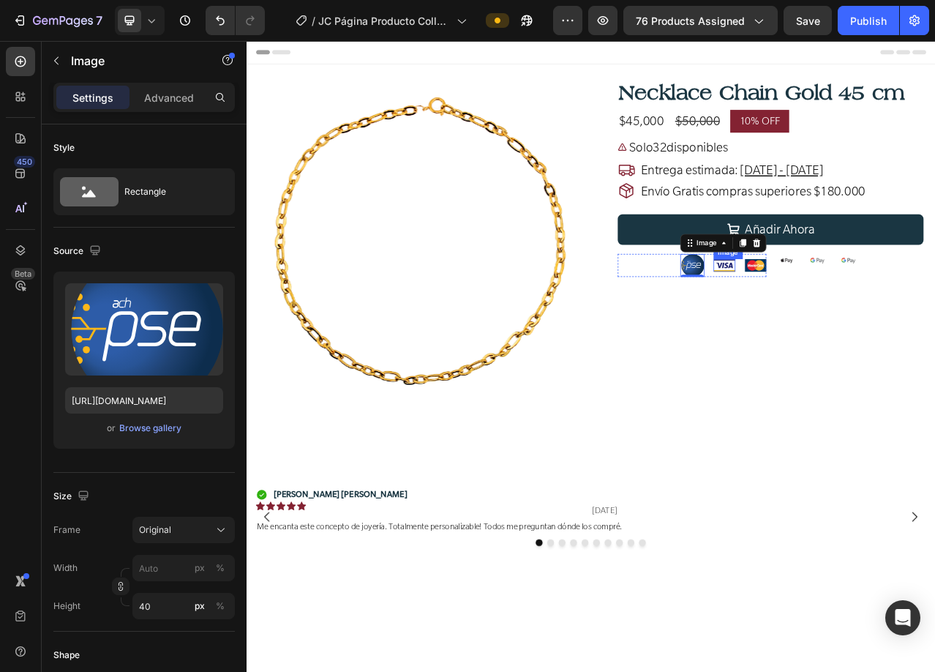
click at [845, 328] on img at bounding box center [856, 327] width 28 height 16
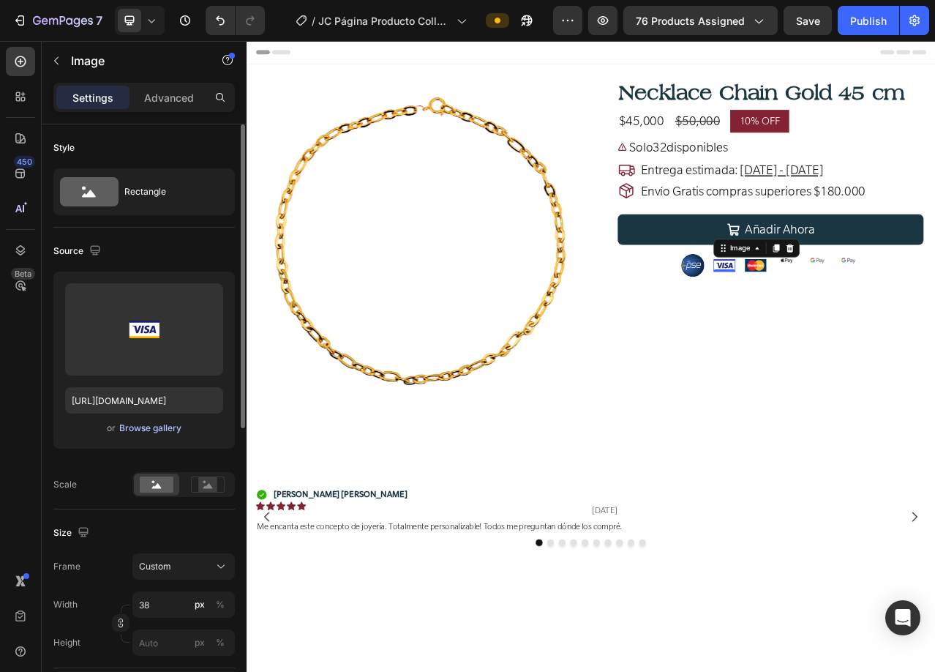
click at [144, 425] on div "Browse gallery" at bounding box center [150, 427] width 62 height 13
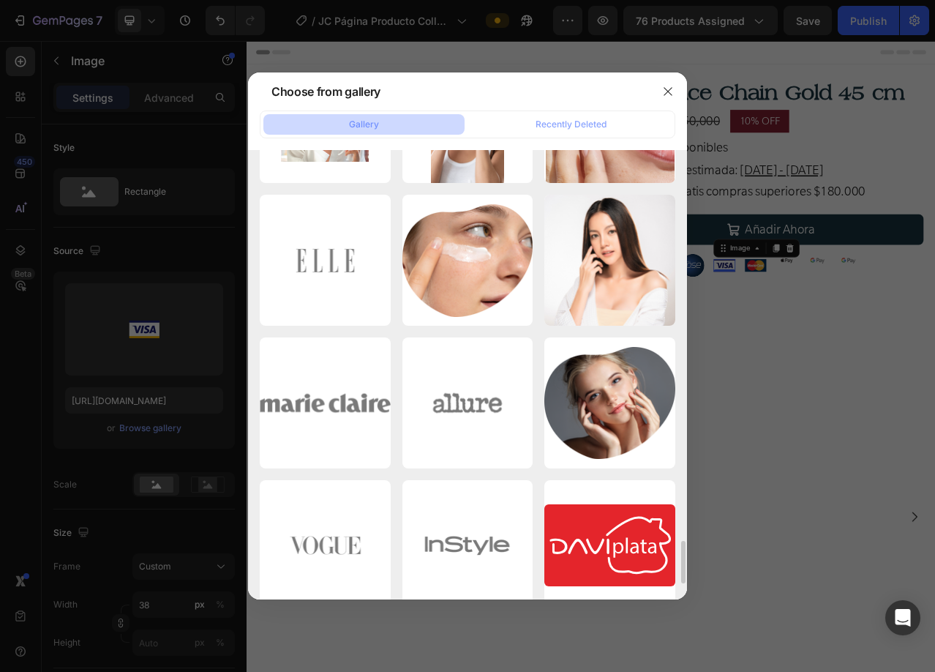
scroll to position [4462, 0]
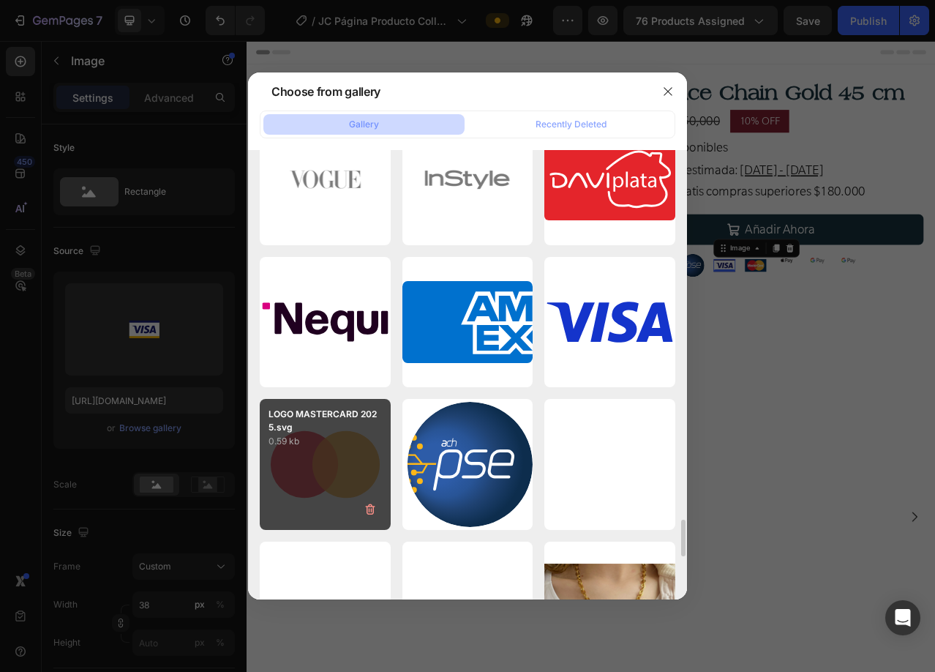
click at [342, 442] on p "0.59 kb" at bounding box center [324, 441] width 113 height 15
type input "[URL][DOMAIN_NAME]"
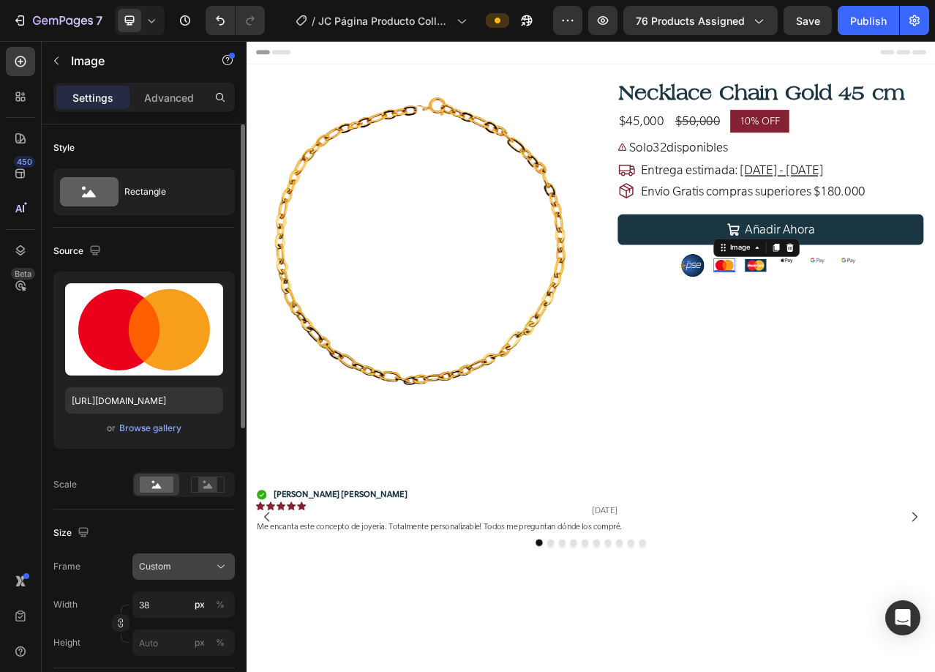
click at [199, 574] on div "Custom" at bounding box center [183, 566] width 89 height 15
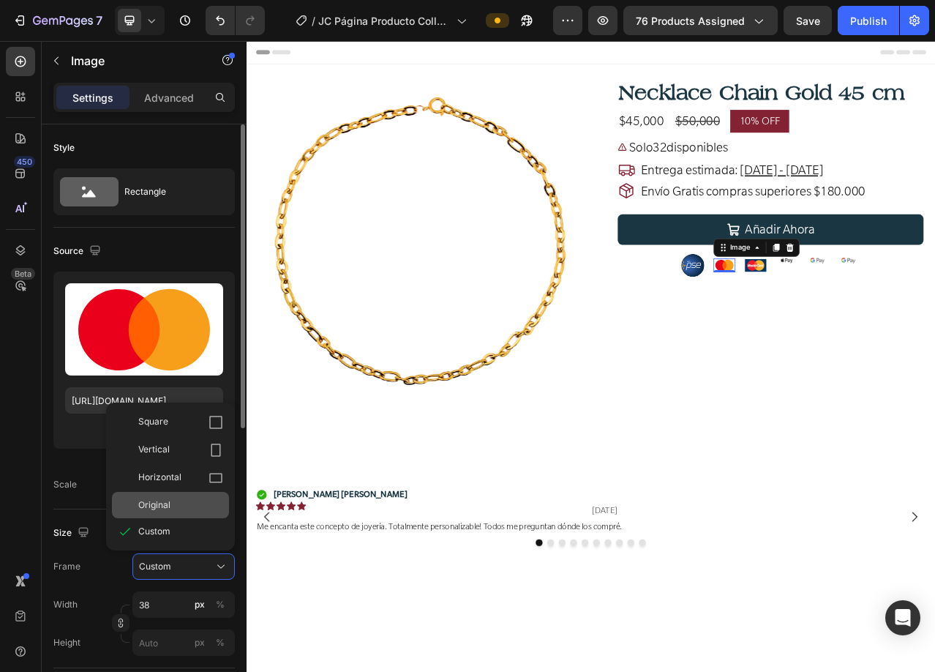
click at [168, 507] on span "Original" at bounding box center [154, 504] width 32 height 13
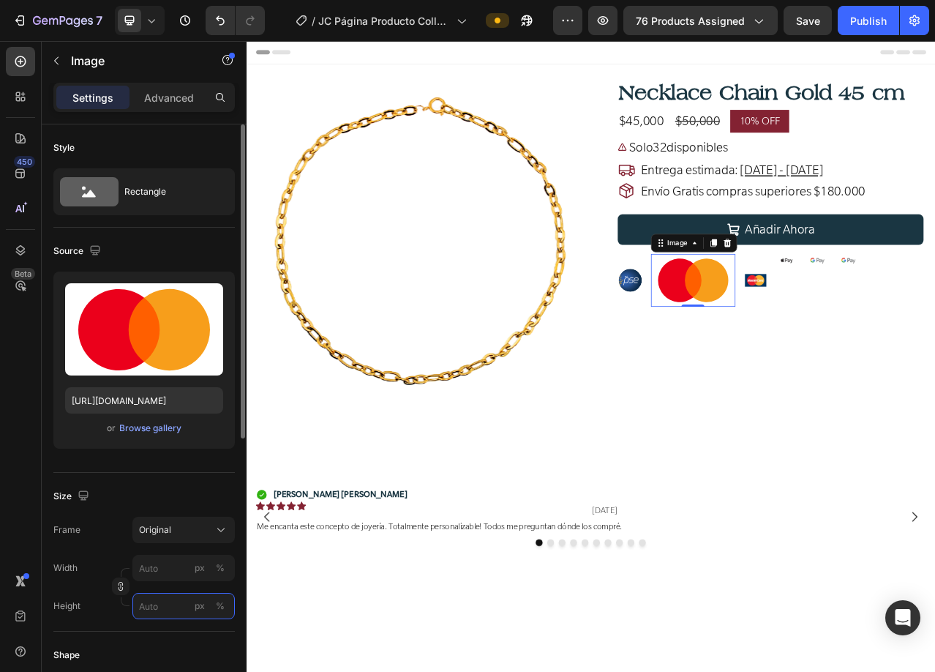
click at [149, 610] on input "px %" at bounding box center [183, 606] width 102 height 26
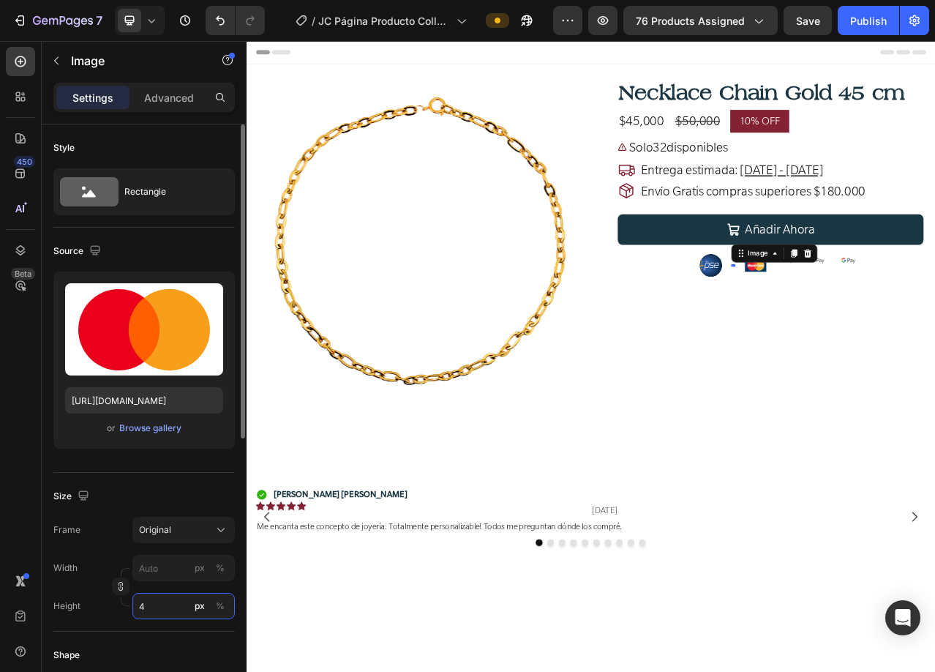
type input "40"
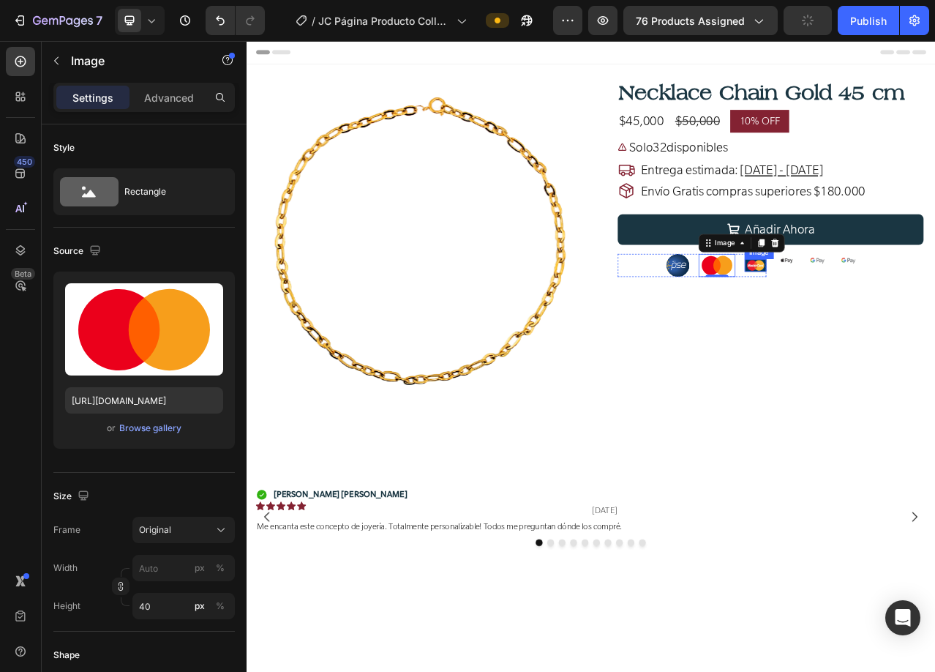
click at [883, 323] on img at bounding box center [896, 327] width 28 height 16
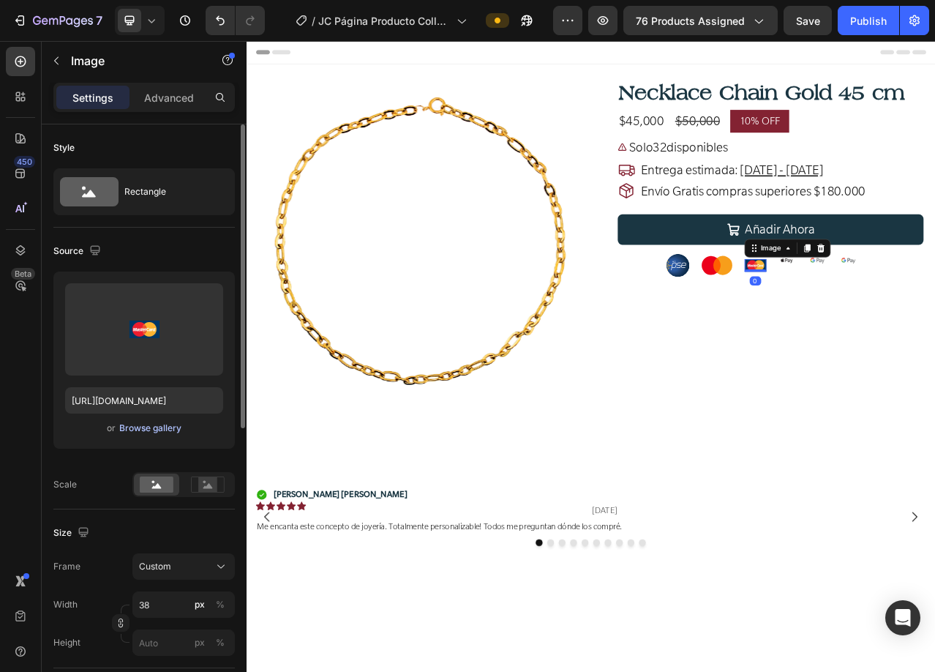
click at [156, 426] on div "Browse gallery" at bounding box center [150, 427] width 62 height 13
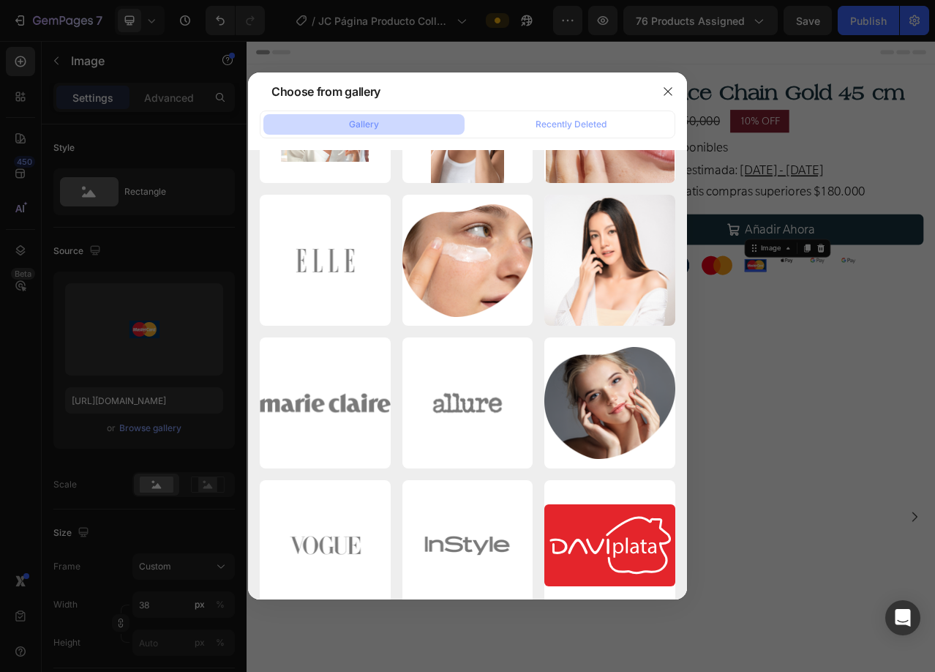
scroll to position [4536, 0]
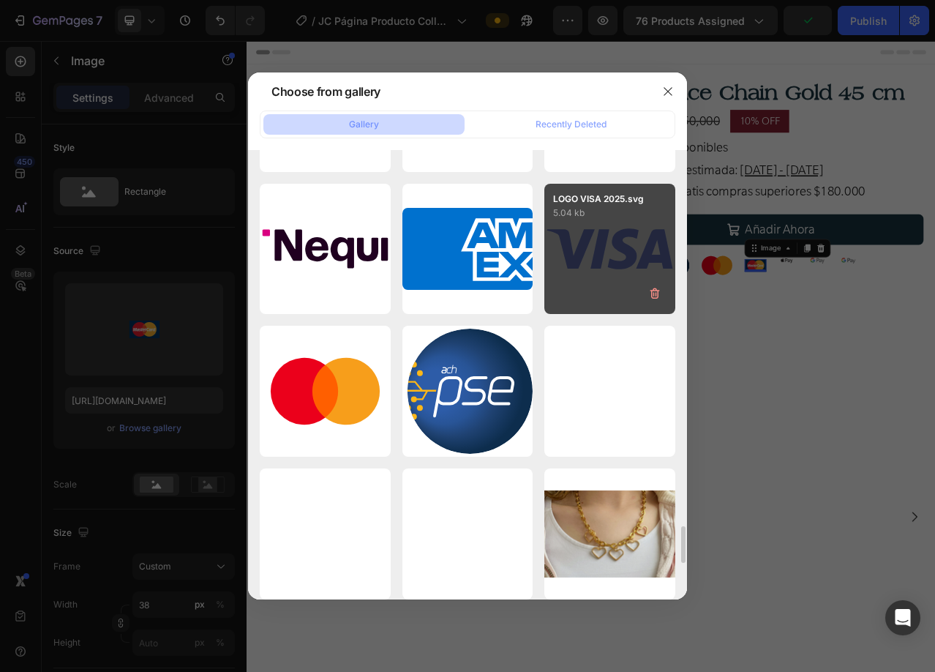
click at [608, 268] on div "LOGO VISA 2025.svg 5.04 kb" at bounding box center [609, 249] width 131 height 131
type input "[URL][DOMAIN_NAME]"
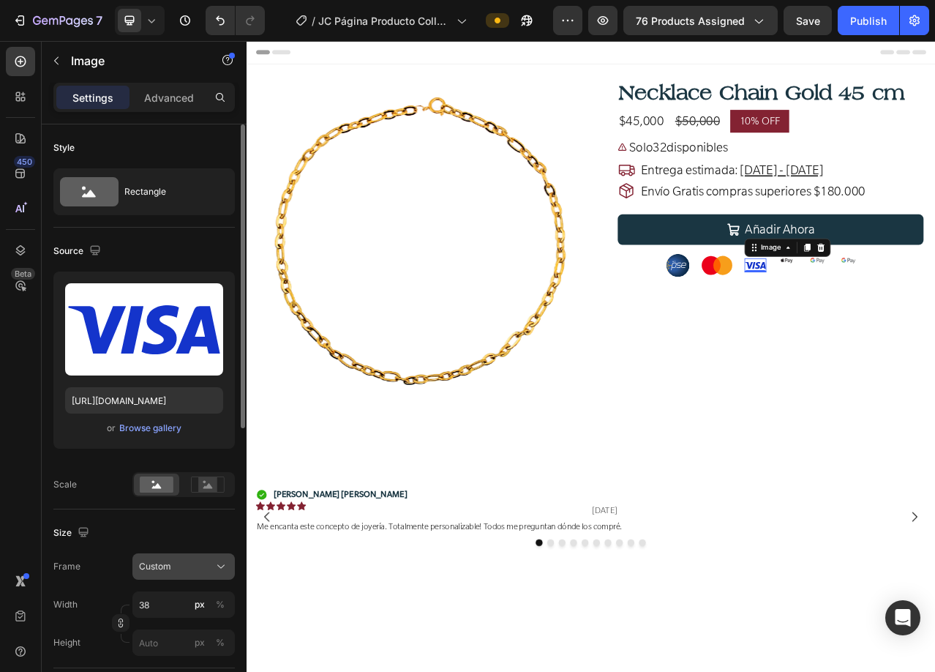
click at [184, 571] on div "Custom" at bounding box center [175, 566] width 72 height 13
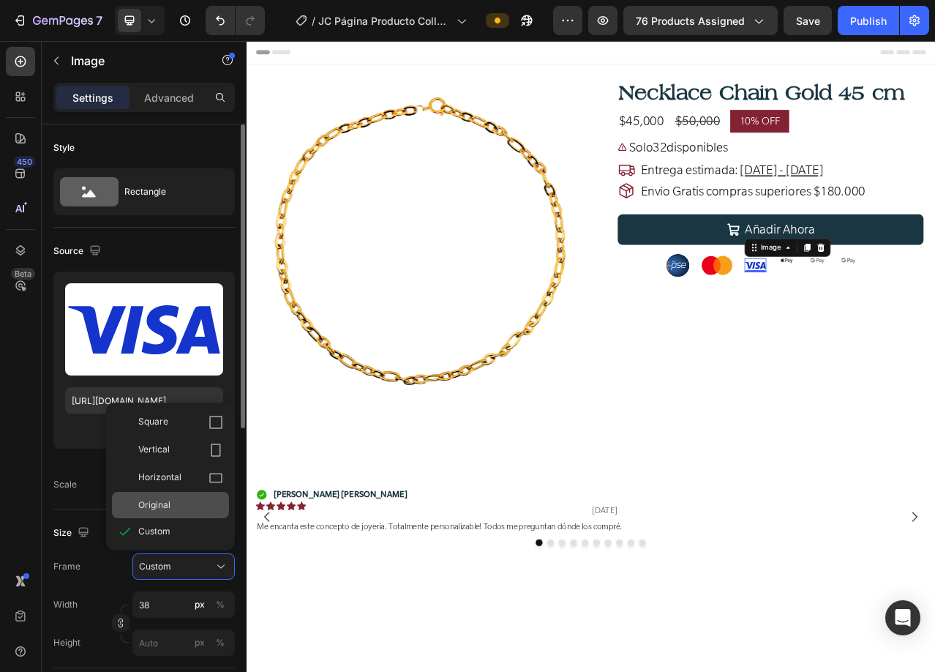
click at [161, 502] on span "Original" at bounding box center [154, 504] width 32 height 13
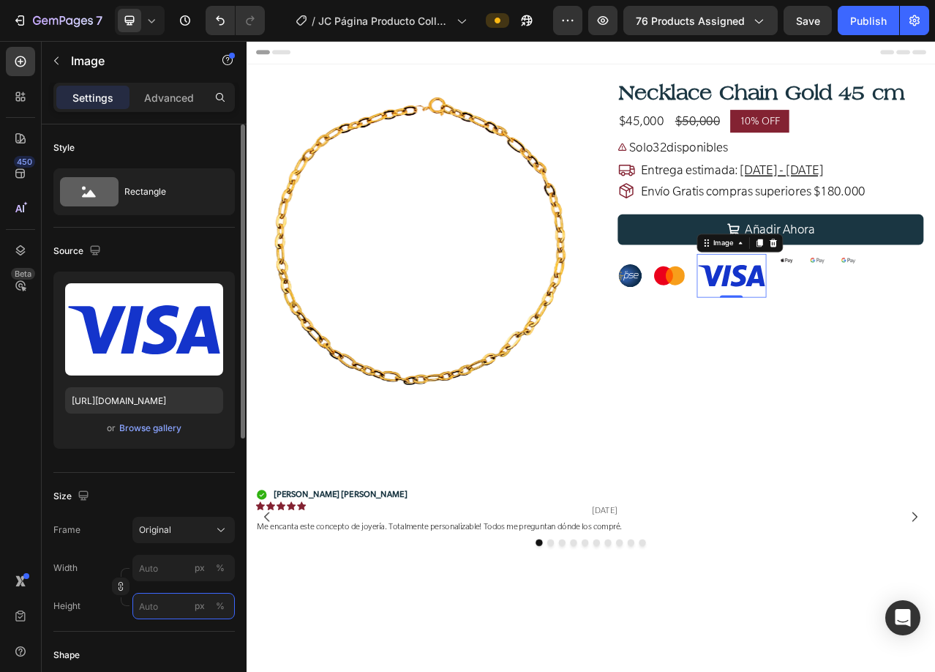
click at [159, 605] on input "px %" at bounding box center [183, 606] width 102 height 26
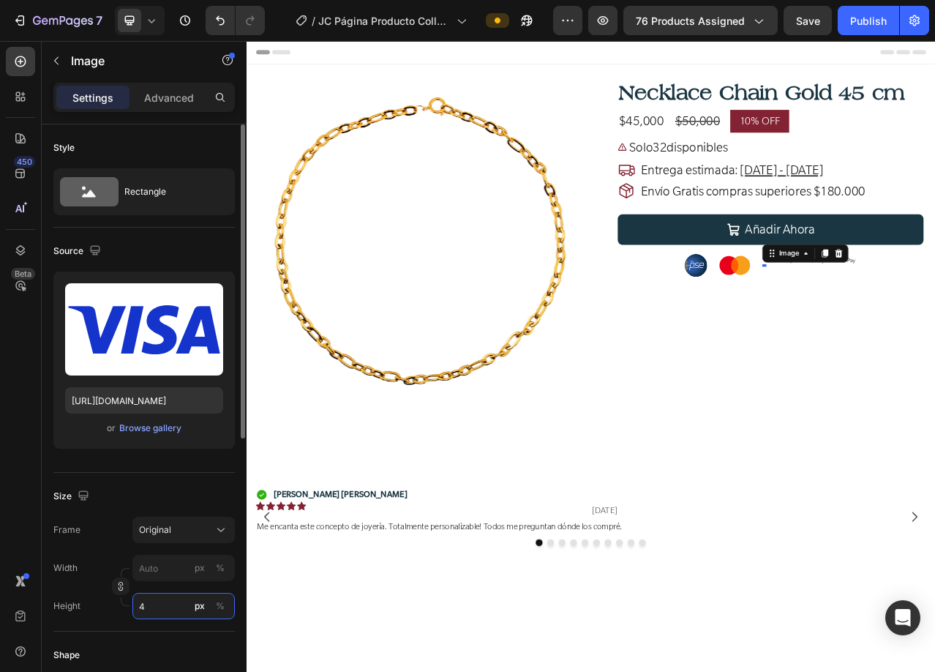
type input "40"
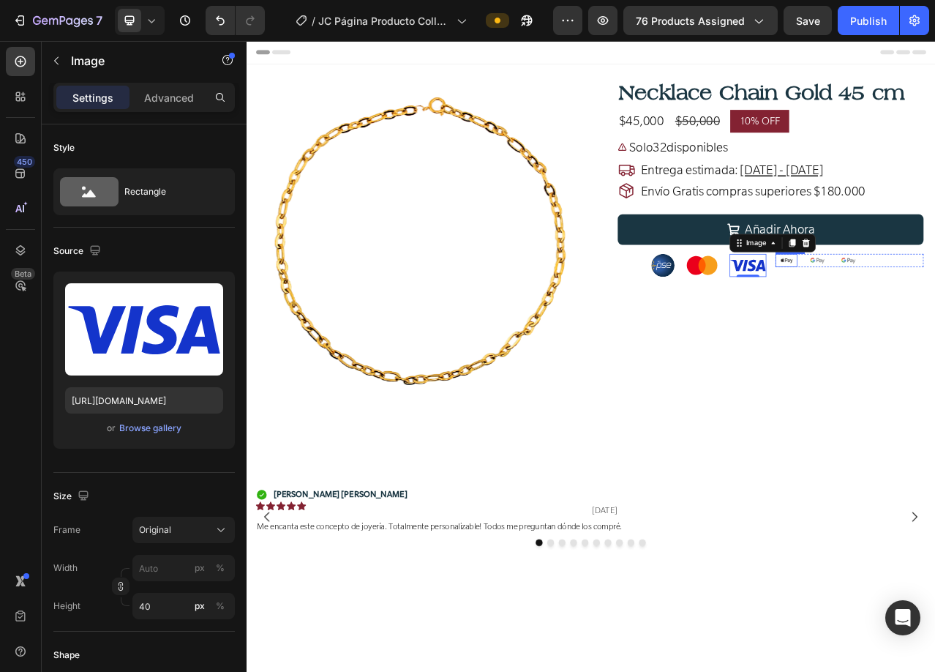
click at [930, 320] on img at bounding box center [935, 320] width 28 height 17
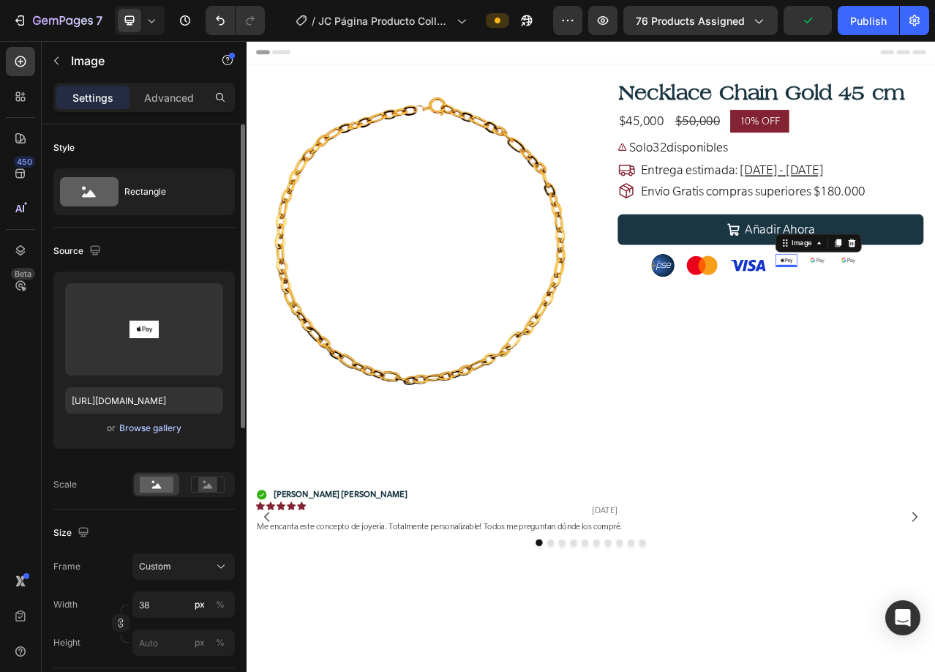
click at [140, 429] on div "Browse gallery" at bounding box center [150, 427] width 62 height 13
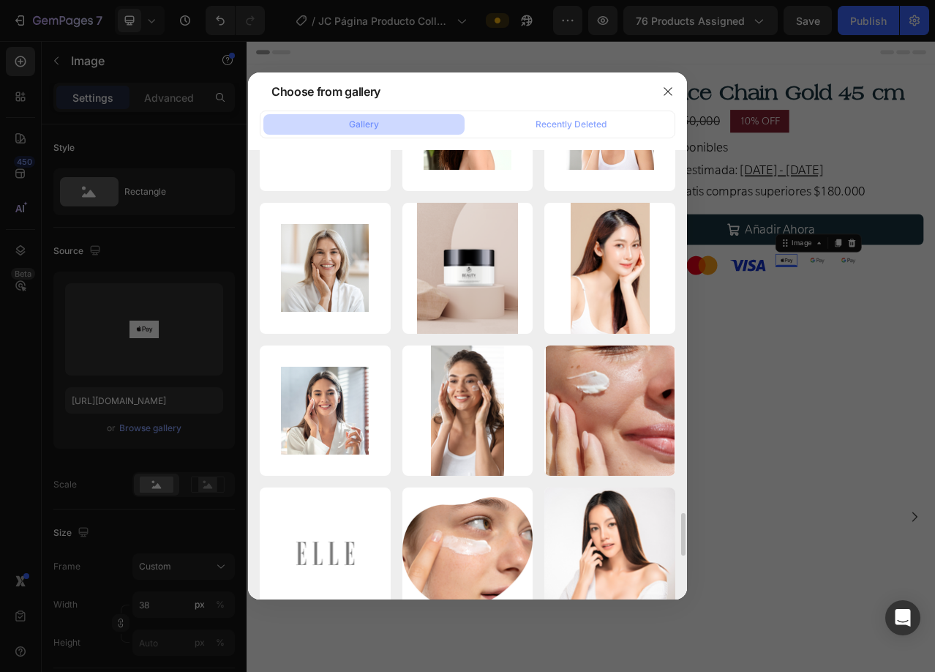
scroll to position [4243, 0]
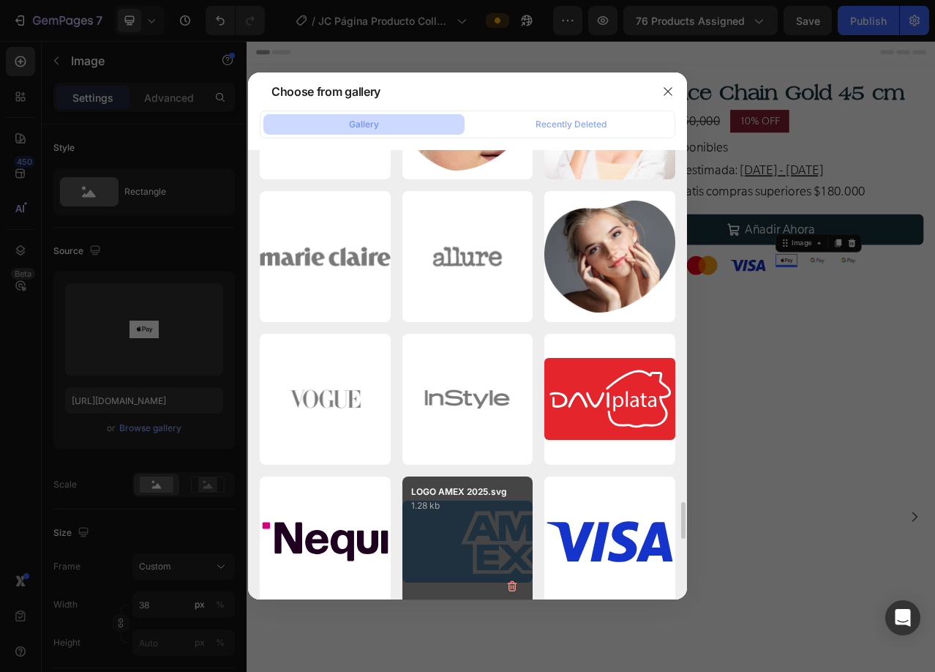
click at [451, 534] on div "LOGO AMEX 2025.svg 1.28 kb" at bounding box center [467, 541] width 131 height 131
type input "[URL][DOMAIN_NAME]"
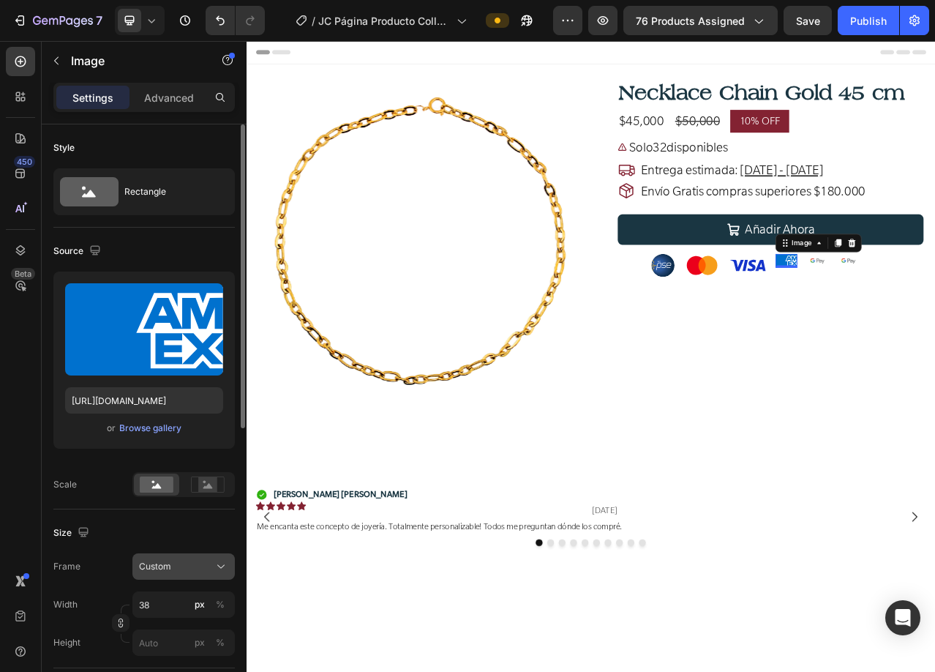
click at [217, 560] on icon at bounding box center [221, 566] width 15 height 15
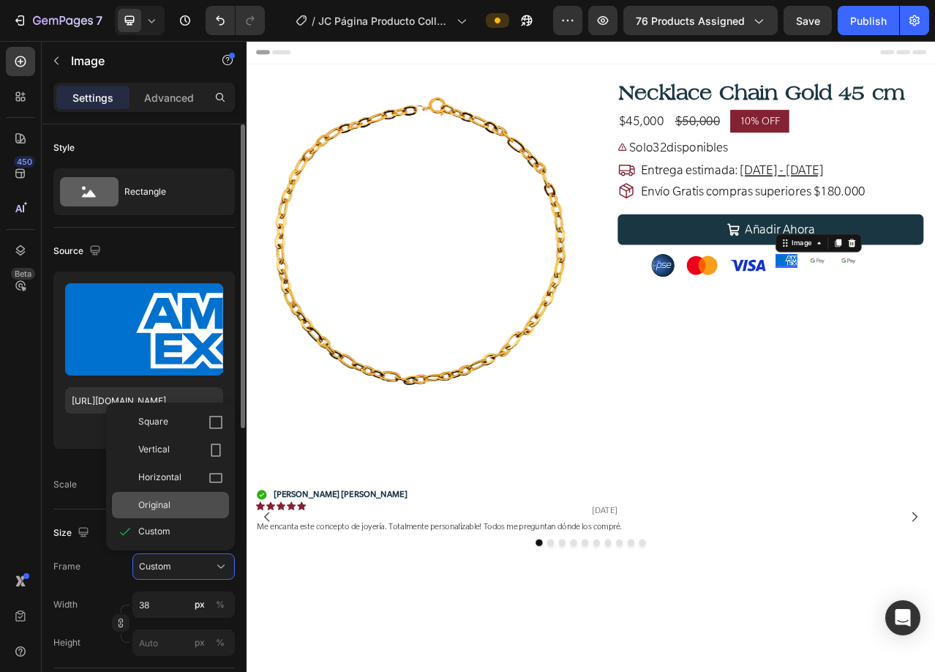
click at [157, 506] on span "Original" at bounding box center [154, 504] width 32 height 13
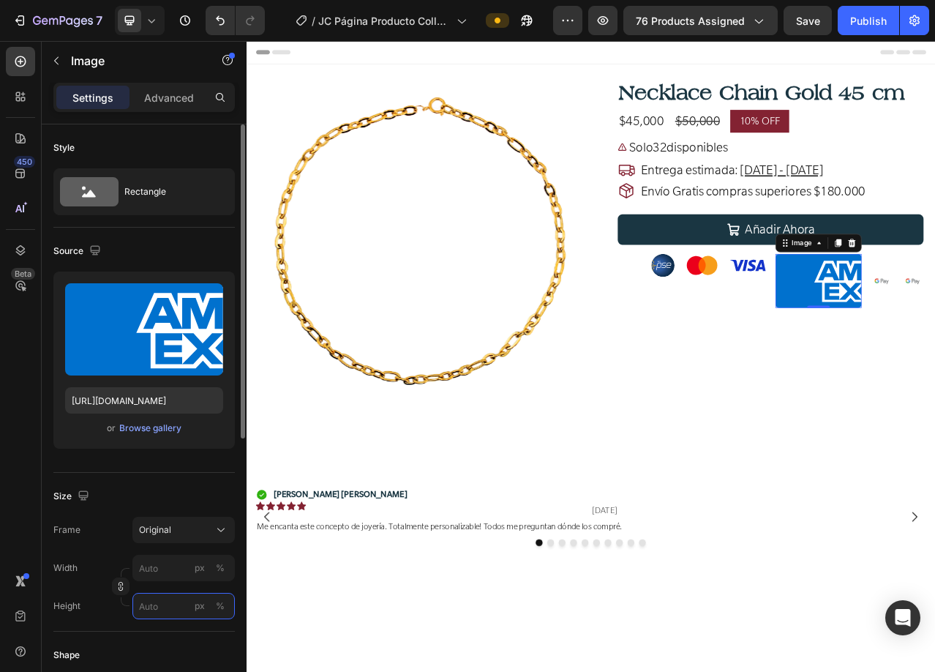
click at [154, 609] on input "px %" at bounding box center [183, 606] width 102 height 26
type input "40"
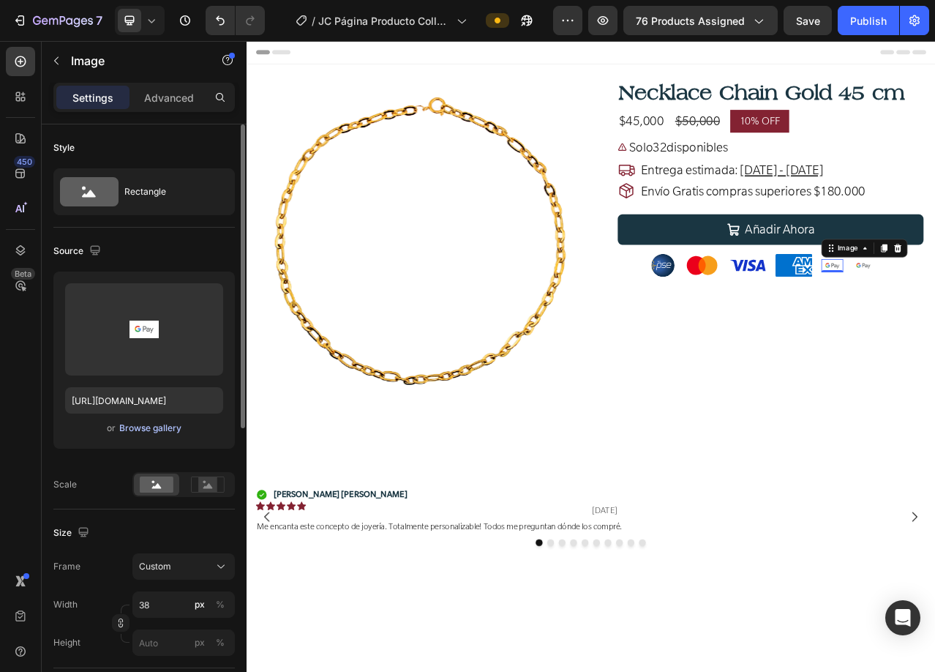
click at [138, 430] on div "Browse gallery" at bounding box center [150, 427] width 62 height 13
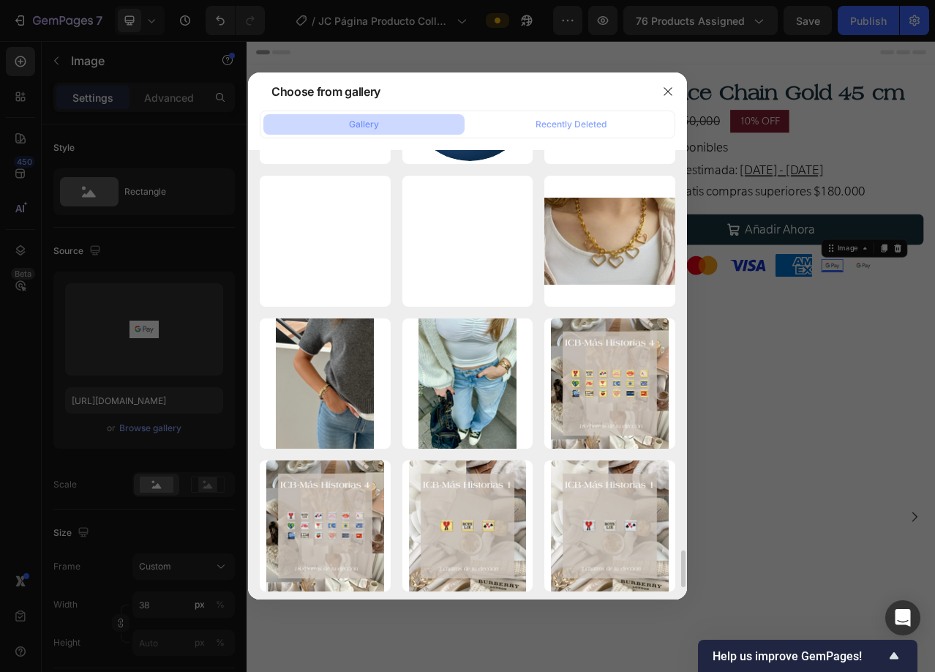
scroll to position [4536, 0]
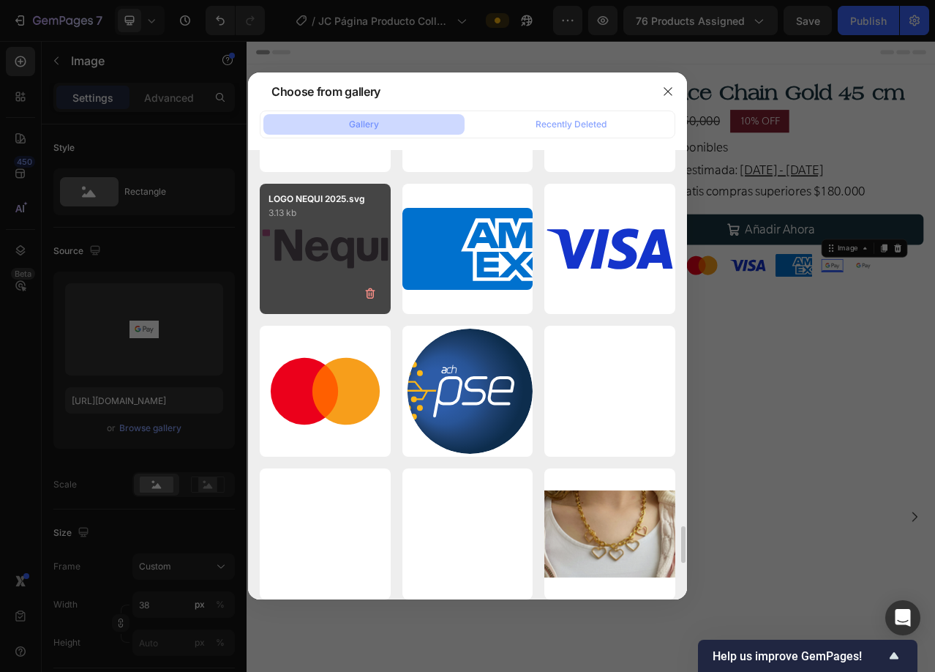
click at [312, 276] on div "LOGO NEQUI 2025.svg 3.13 kb" at bounding box center [325, 249] width 131 height 131
type input "[URL][DOMAIN_NAME]"
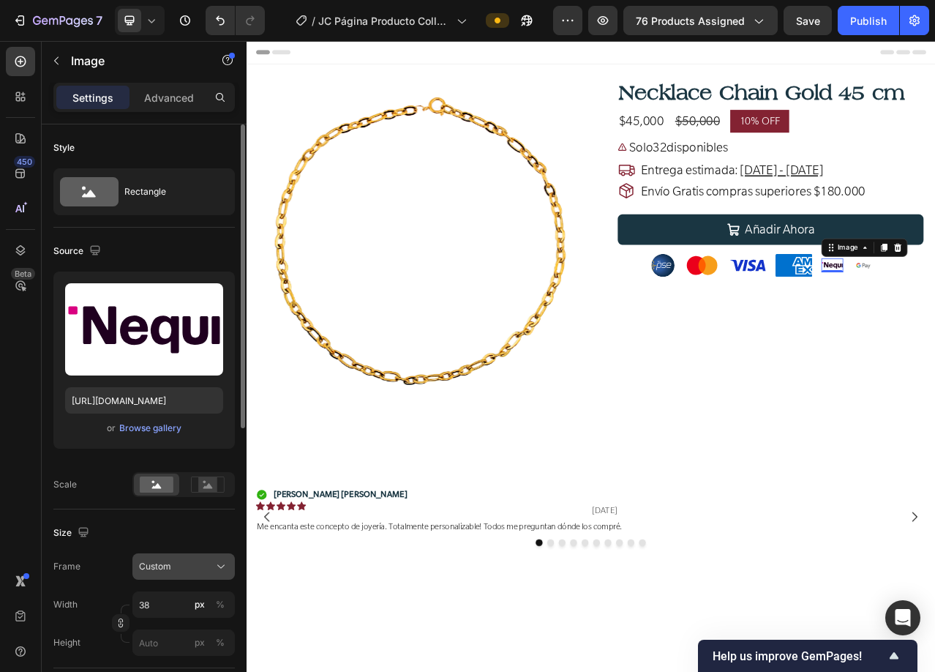
click at [154, 576] on button "Custom" at bounding box center [183, 566] width 102 height 26
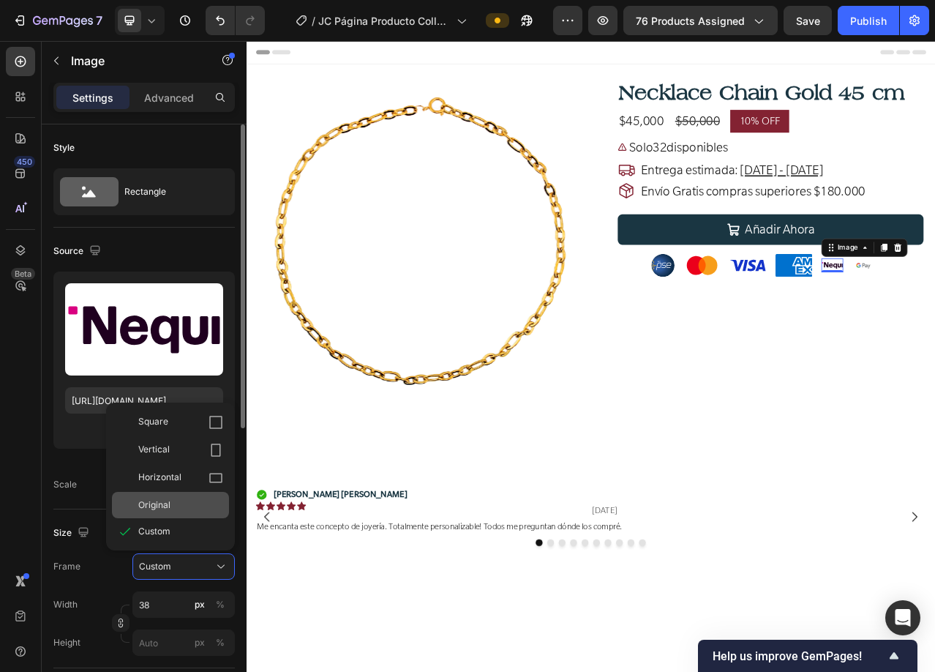
click at [150, 505] on span "Original" at bounding box center [154, 504] width 32 height 13
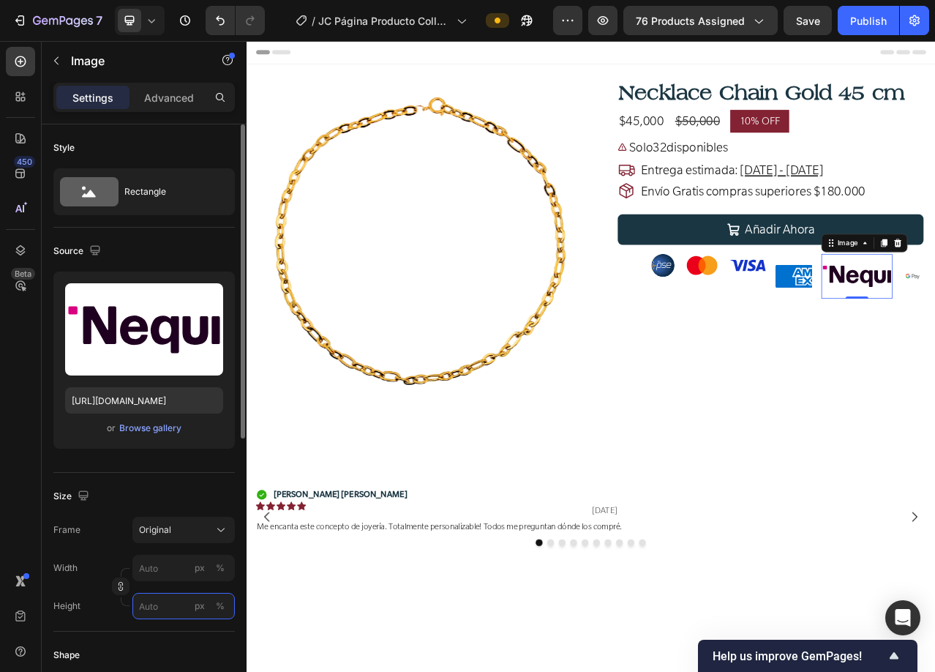
click at [151, 609] on input "px %" at bounding box center [183, 606] width 102 height 26
type input "40"
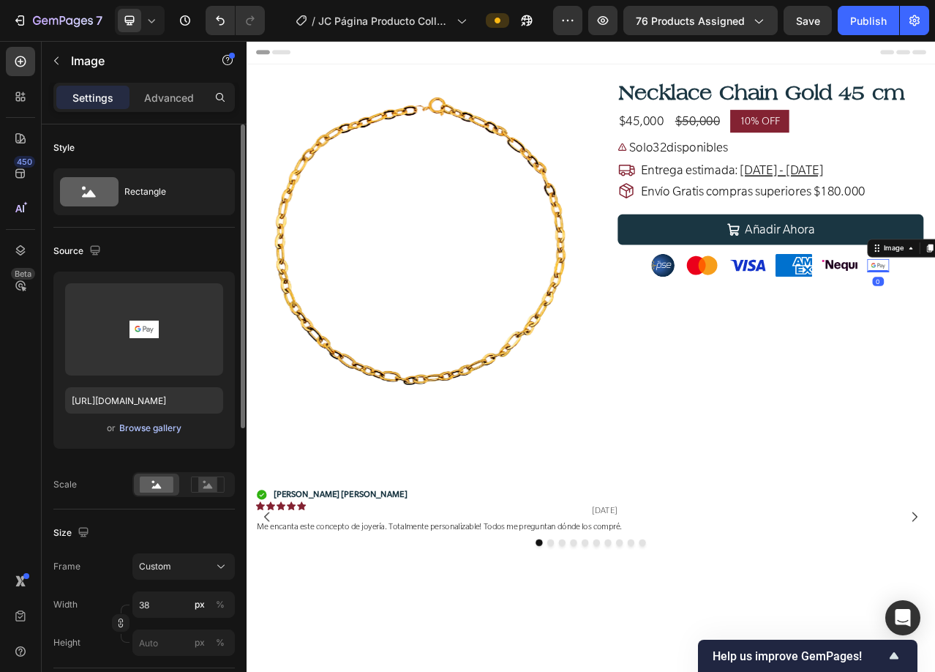
click at [151, 424] on div "Browse gallery" at bounding box center [150, 427] width 62 height 13
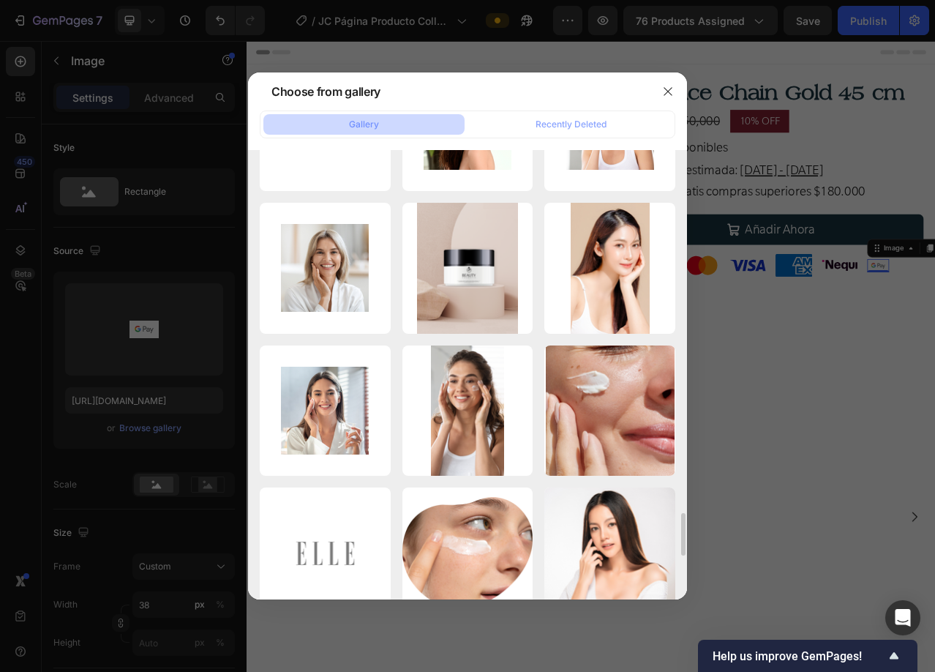
scroll to position [4170, 0]
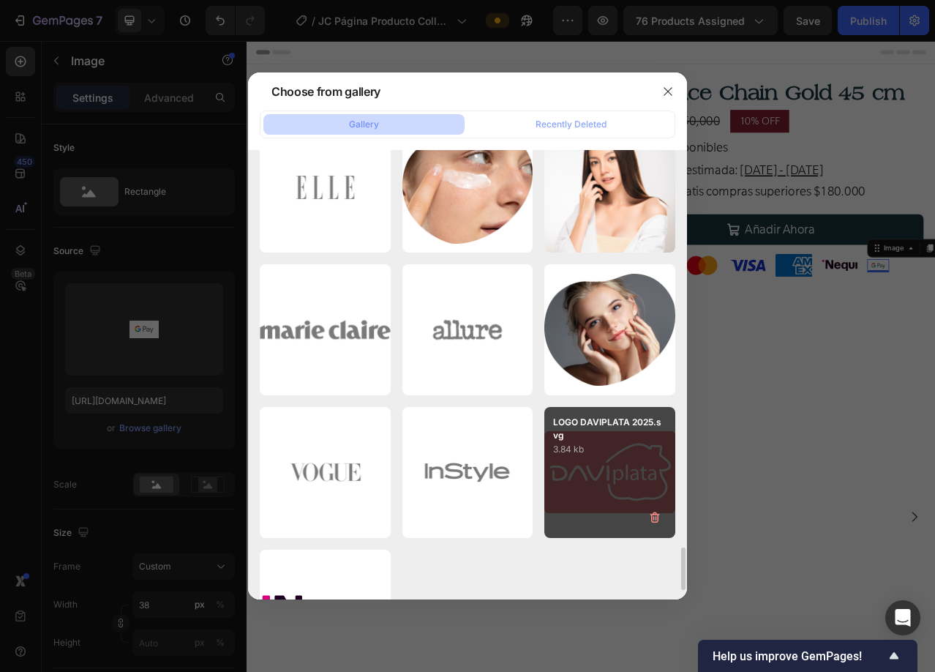
click at [606, 469] on div "LOGO DAVIPLATA 2025.svg 3.84 kb" at bounding box center [609, 472] width 131 height 131
type input "[URL][DOMAIN_NAME]"
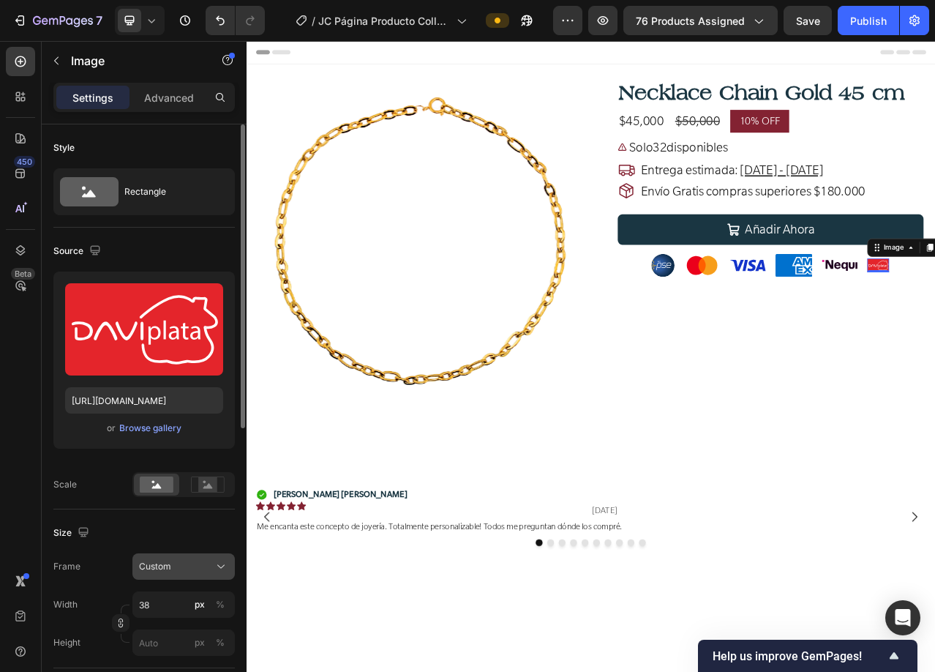
click at [154, 577] on button "Custom" at bounding box center [183, 566] width 102 height 26
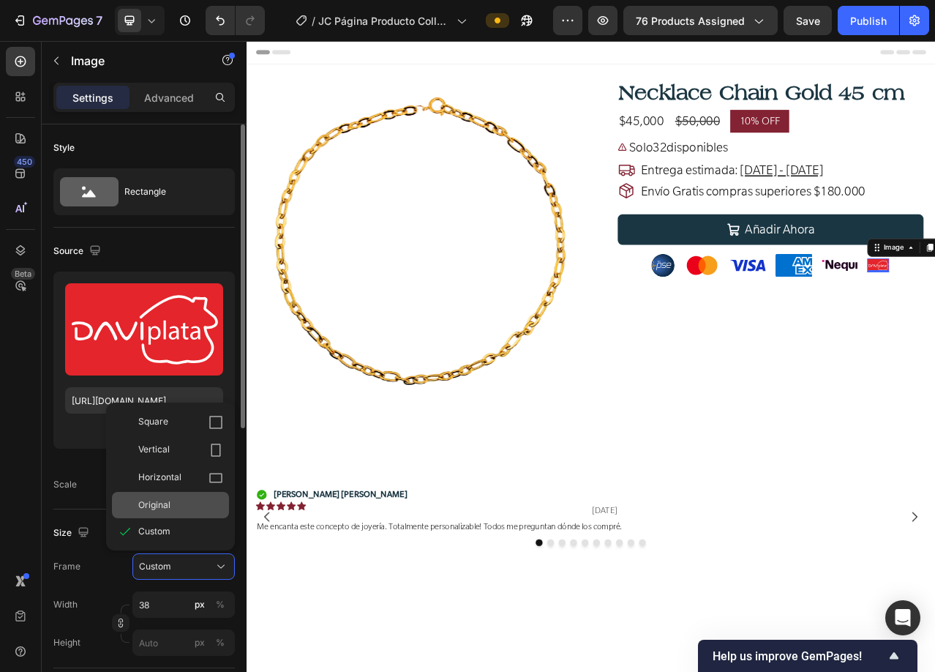
click at [147, 504] on span "Original" at bounding box center [154, 504] width 32 height 13
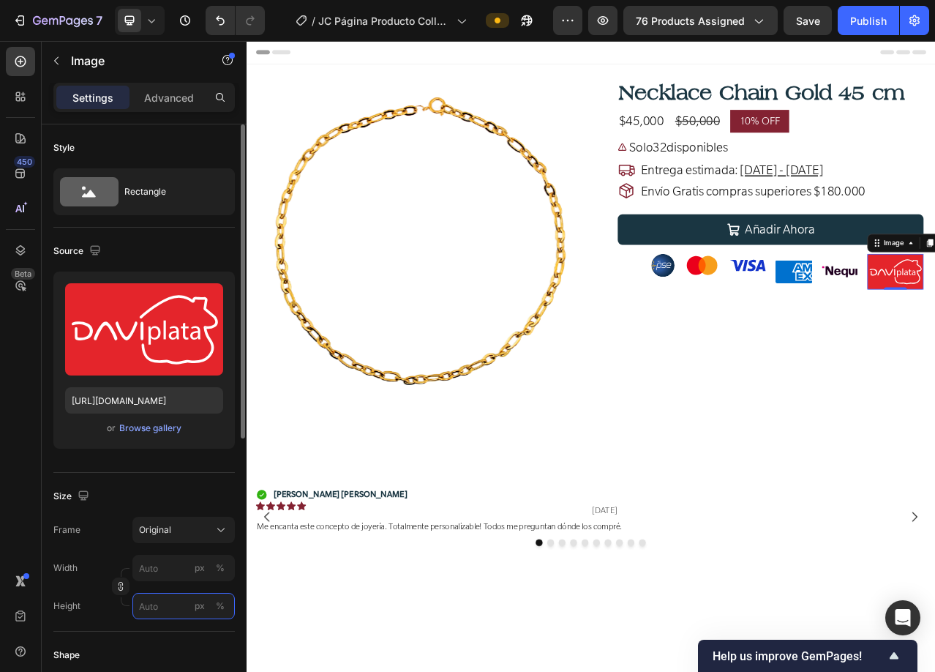
click at [154, 614] on input "px %" at bounding box center [183, 606] width 102 height 26
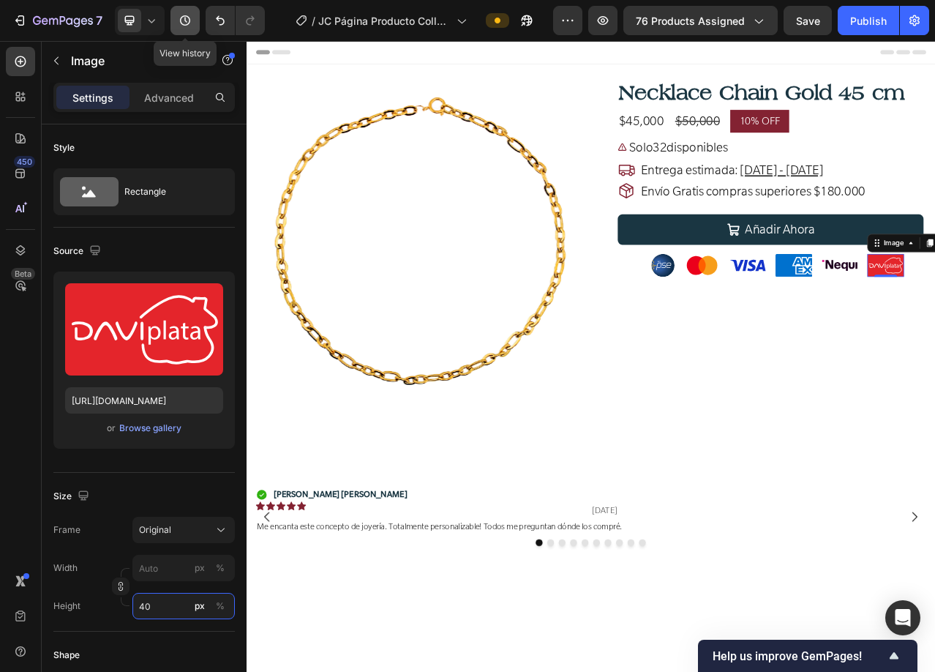
type input "40"
click at [186, 18] on icon "button" at bounding box center [185, 20] width 15 height 15
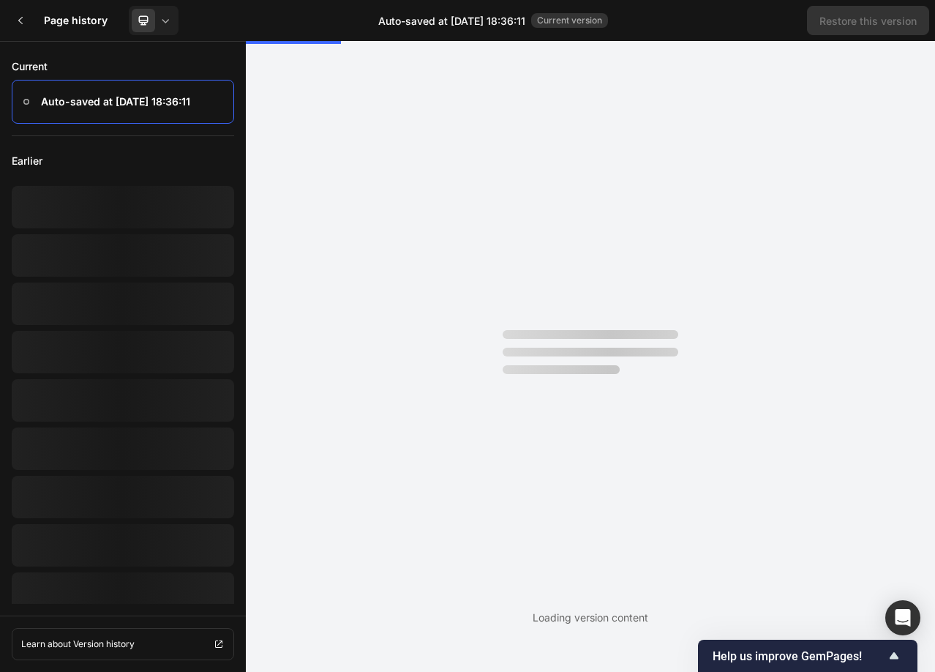
scroll to position [0, 0]
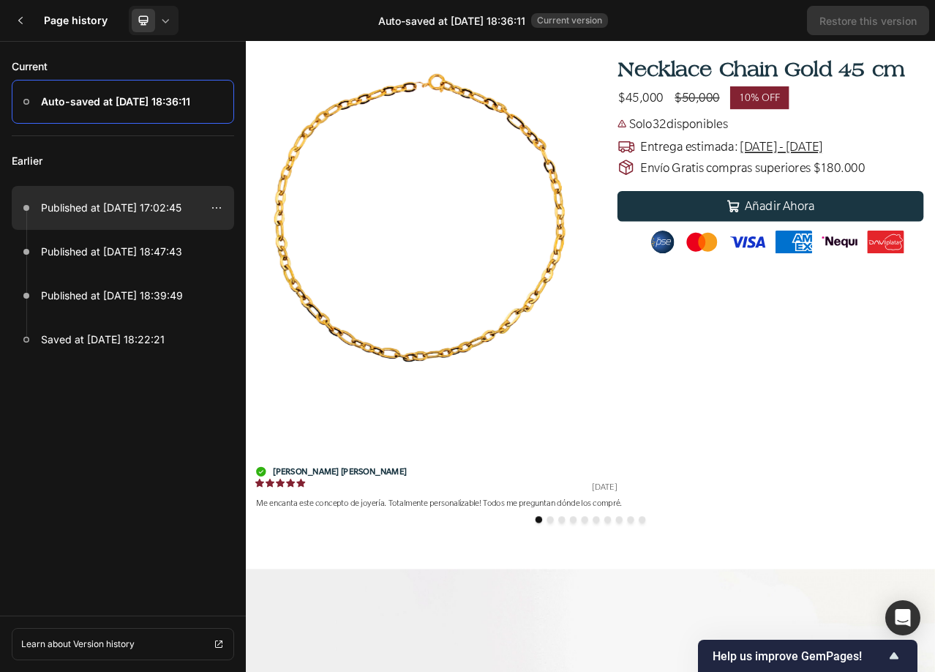
click at [143, 201] on p "Published at [DATE] 17:02:45" at bounding box center [111, 208] width 140 height 18
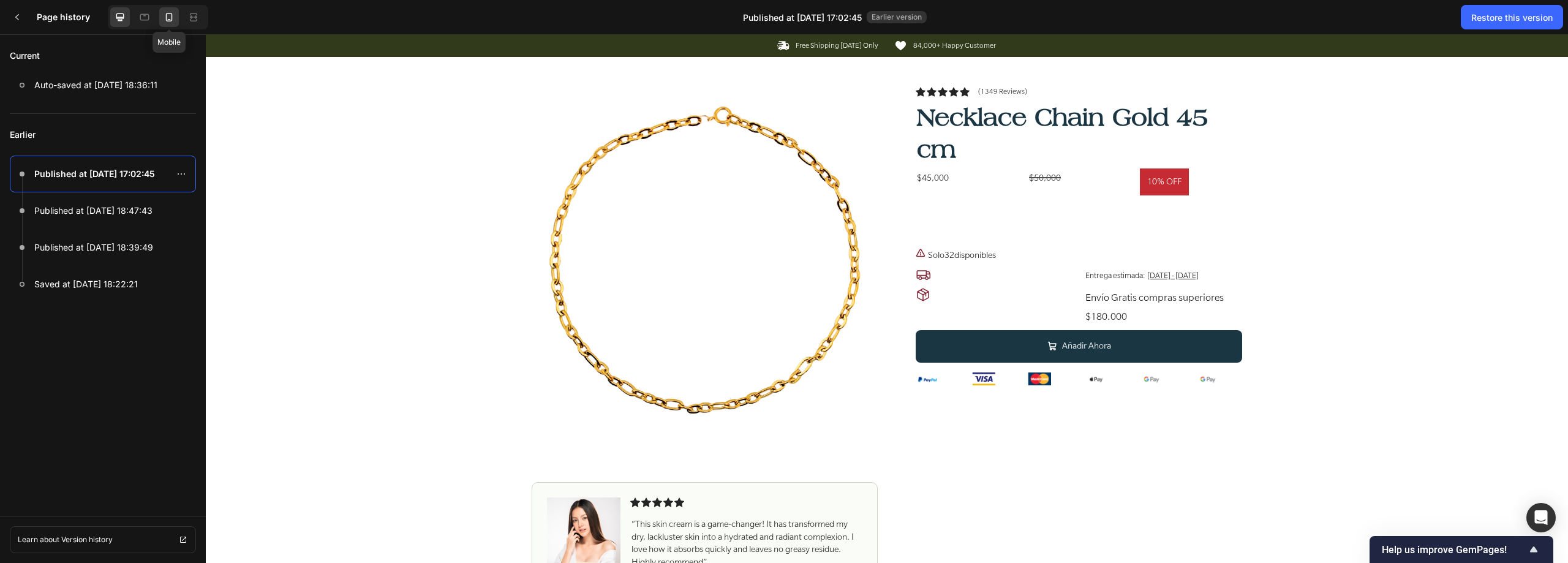
click at [169, 13] on icon at bounding box center [169, 17] width 7 height 8
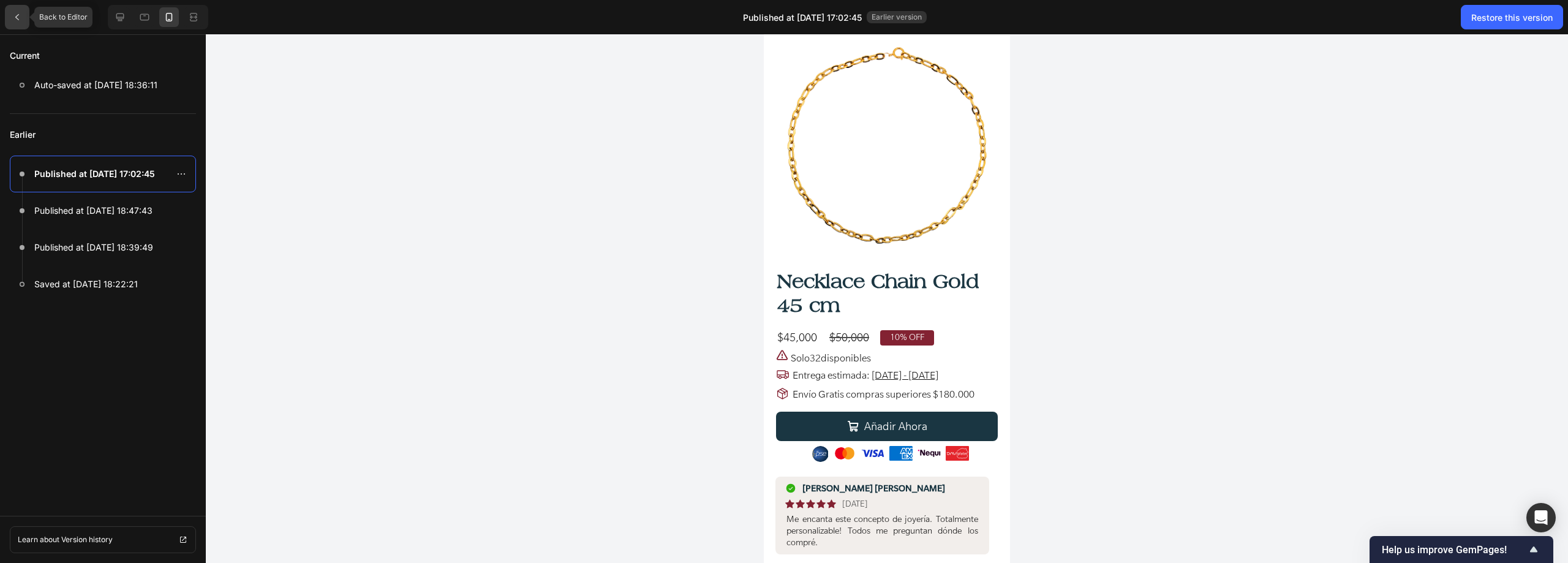
click at [13, 23] on div at bounding box center [17, 17] width 24 height 24
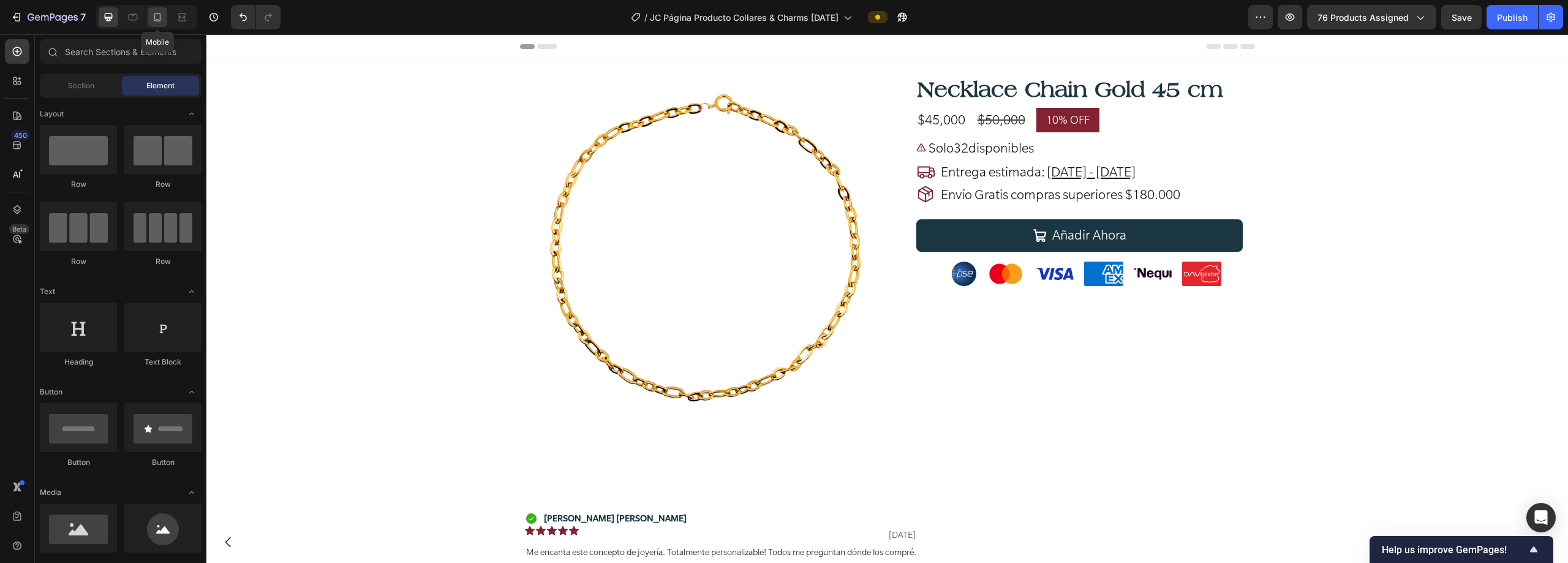
click at [163, 14] on icon at bounding box center [157, 17] width 13 height 13
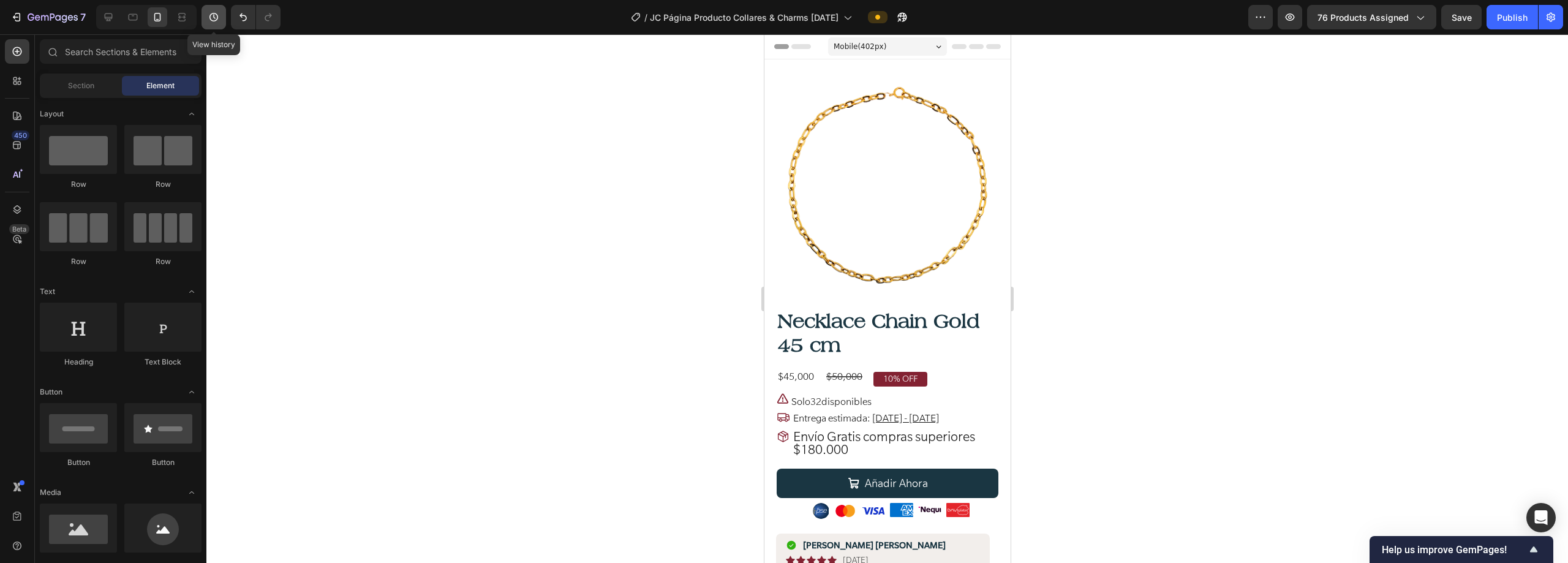
click at [213, 20] on icon "button" at bounding box center [213, 17] width 13 height 13
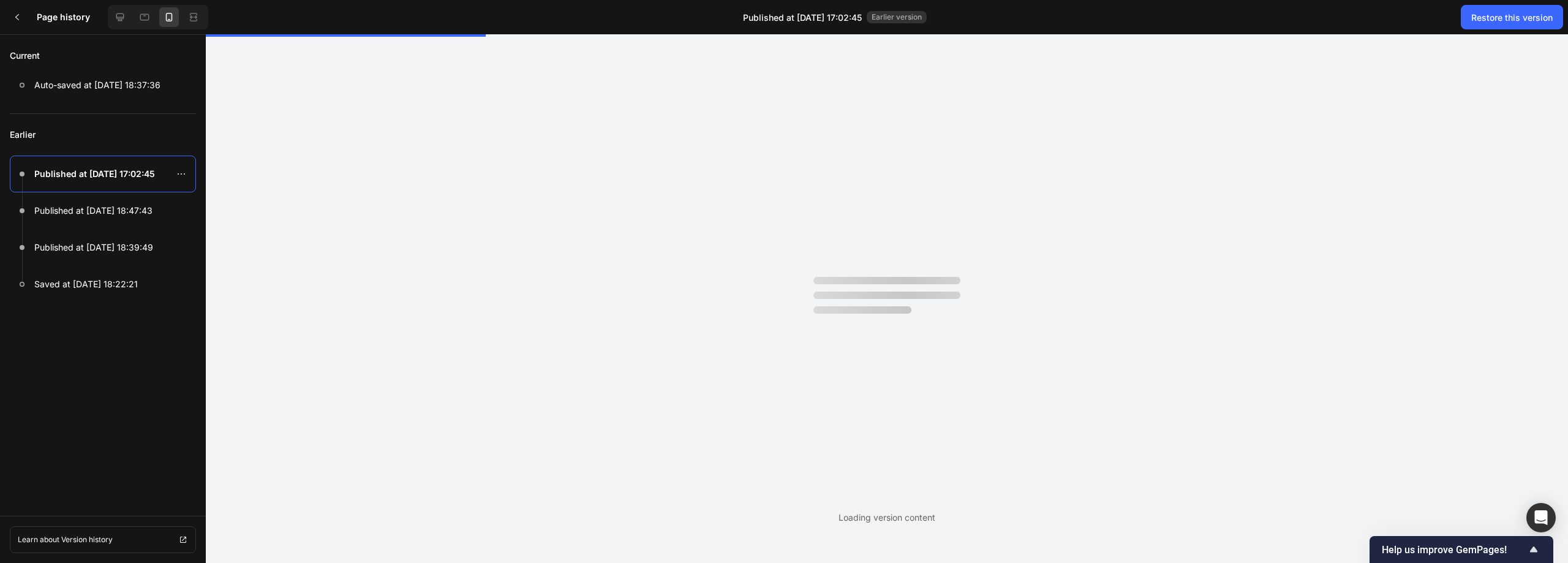
click at [126, 182] on div at bounding box center [103, 174] width 186 height 37
click at [184, 173] on icon at bounding box center [182, 174] width 10 height 10
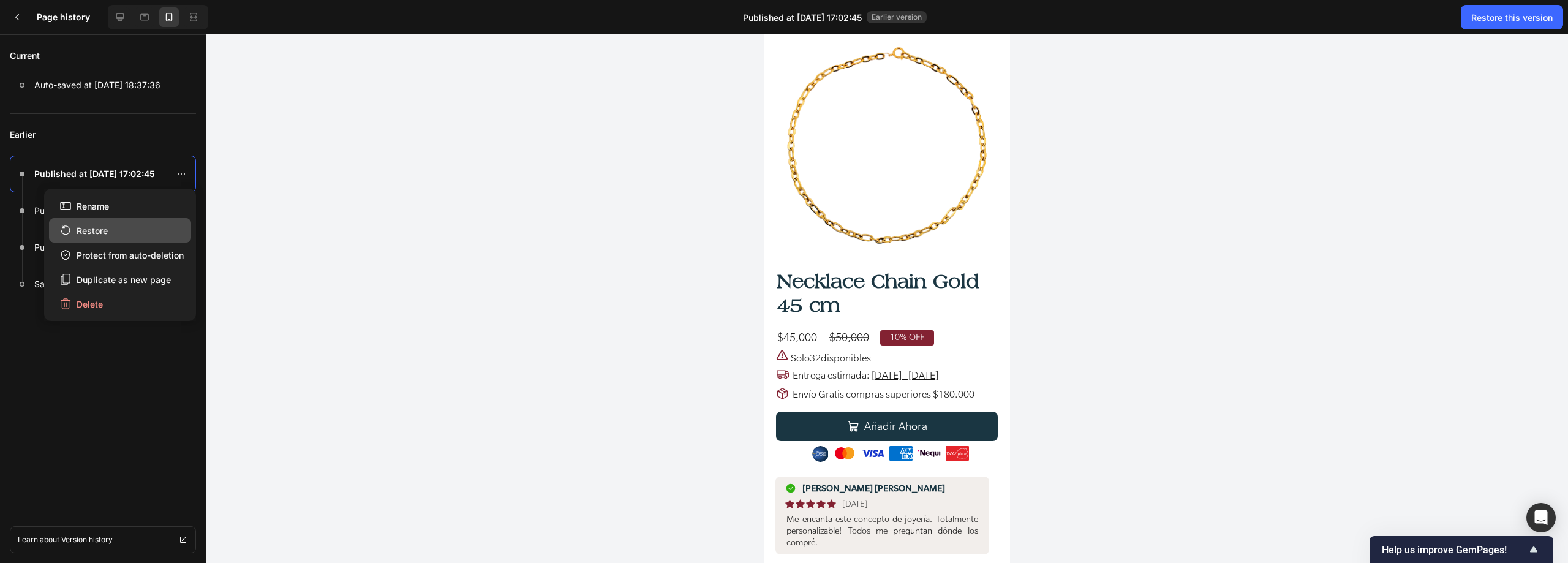
click at [104, 227] on div "Restore" at bounding box center [84, 230] width 49 height 13
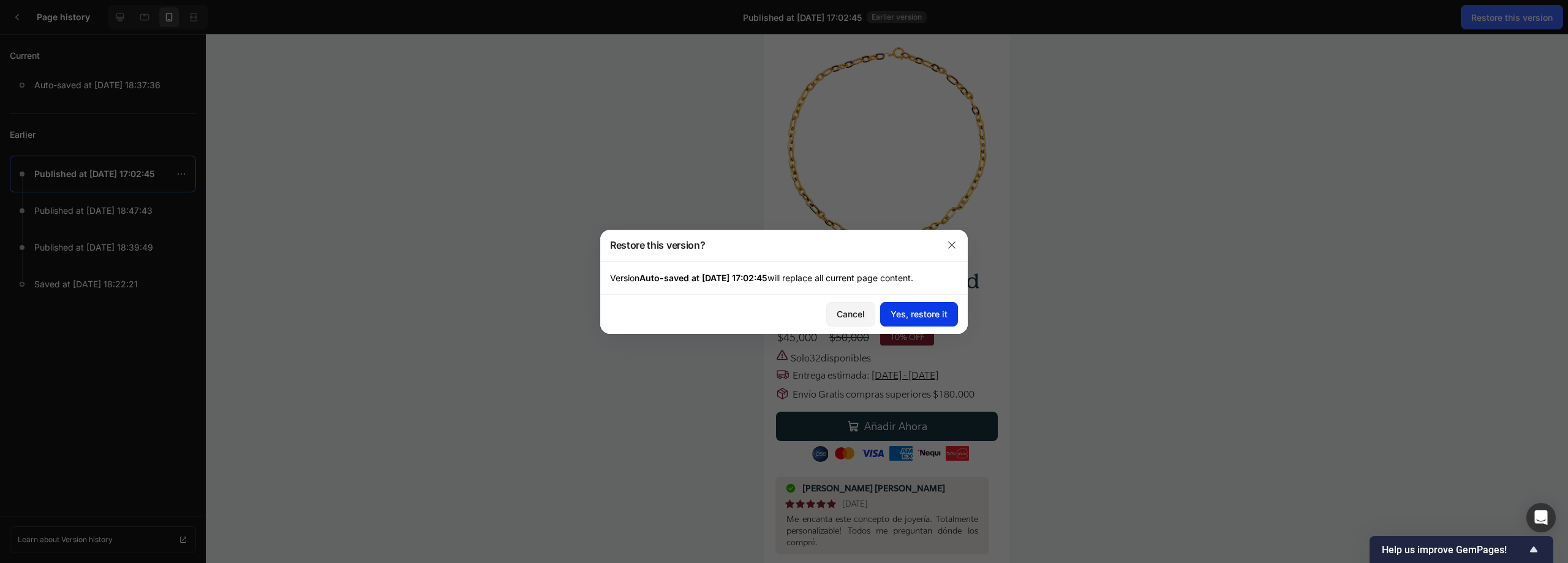
click at [782, 318] on div "Yes, restore it" at bounding box center [919, 313] width 57 height 13
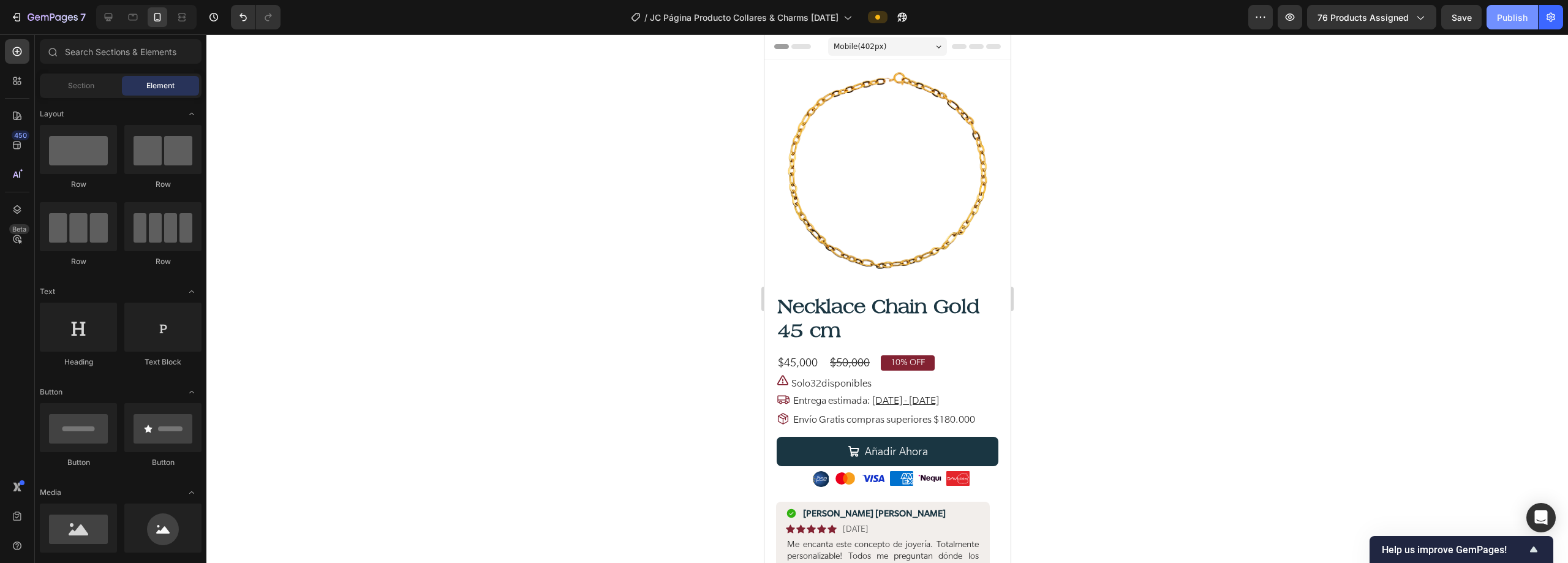
click at [782, 13] on button "Publish" at bounding box center [1511, 17] width 51 height 24
click at [104, 12] on icon at bounding box center [108, 17] width 13 height 13
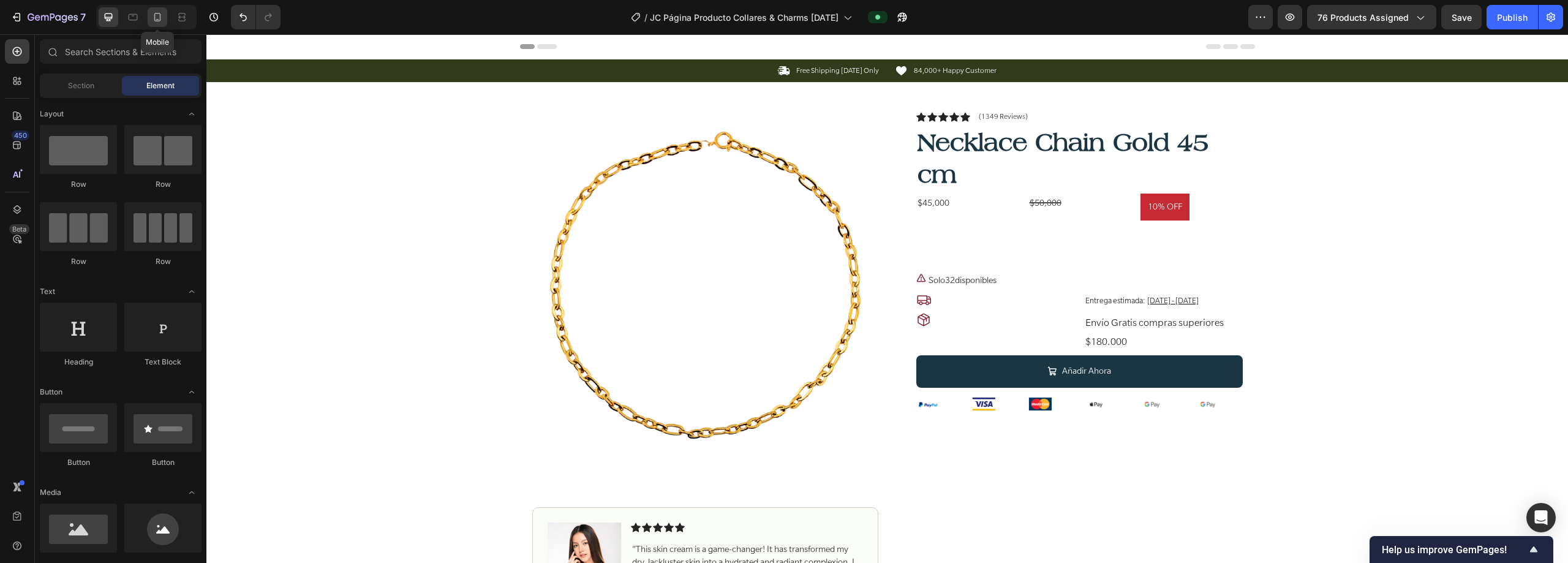
click at [155, 13] on icon at bounding box center [157, 17] width 7 height 8
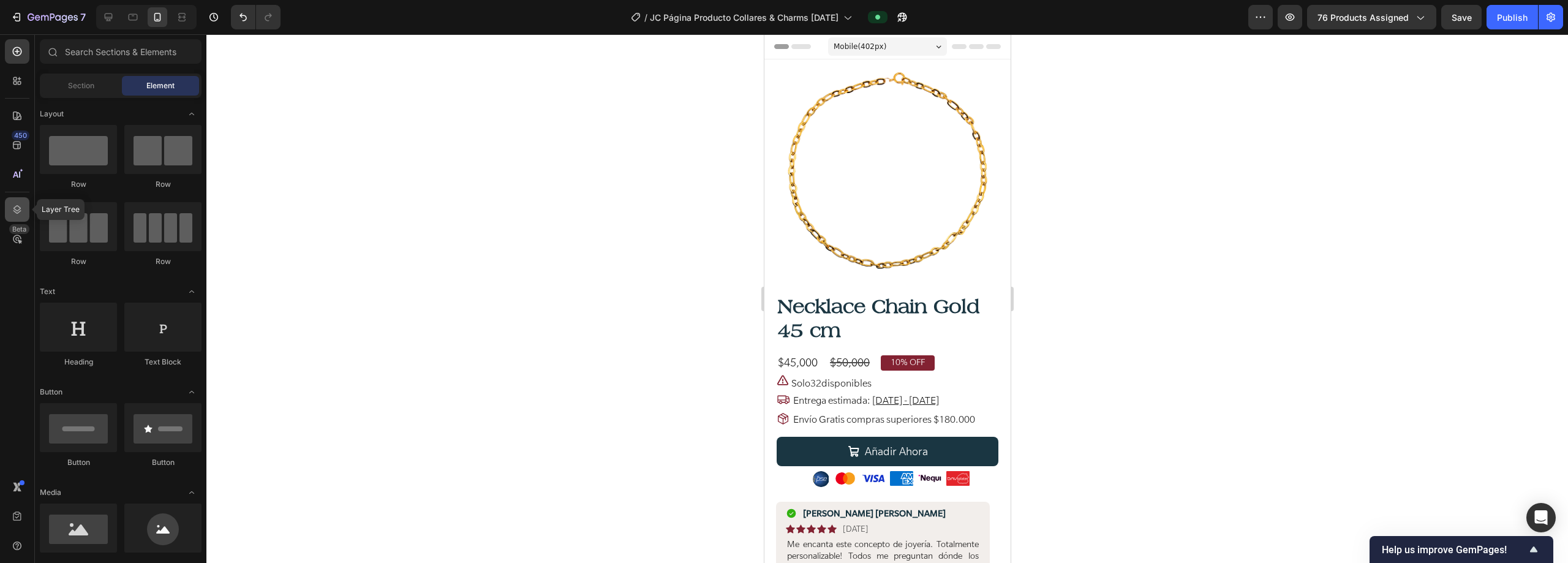
click at [24, 209] on div at bounding box center [17, 209] width 24 height 24
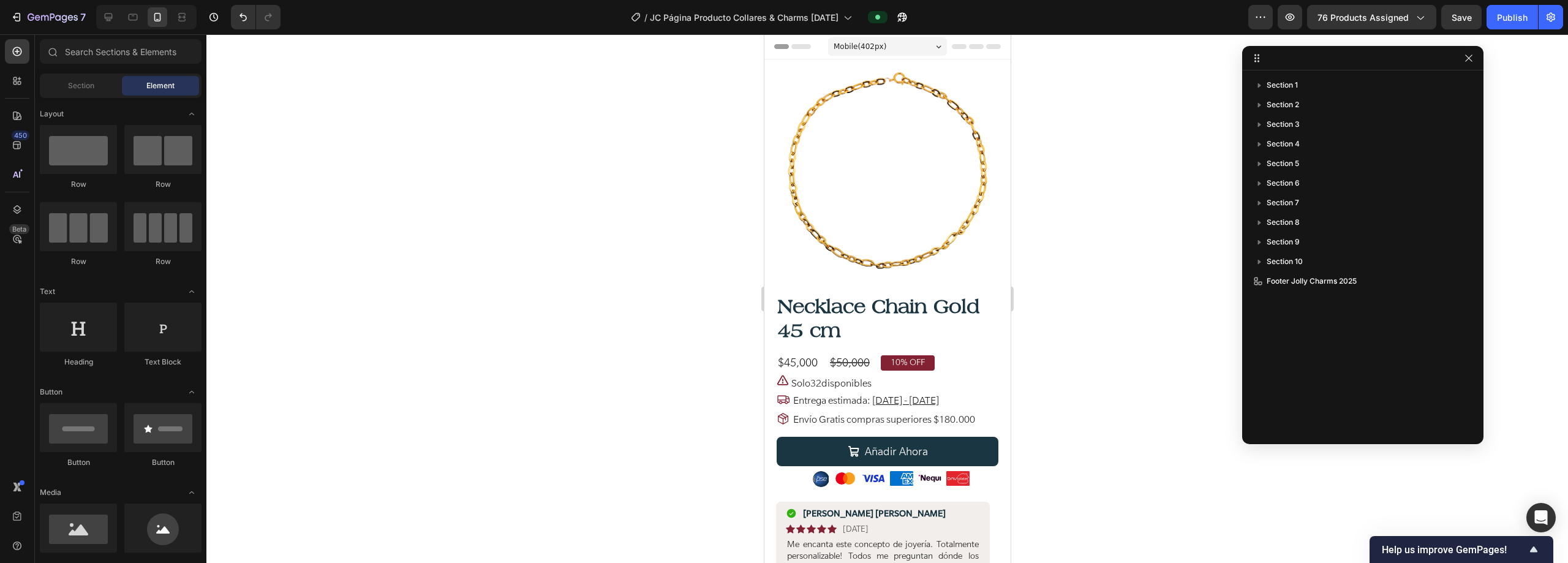
drag, startPoint x: 584, startPoint y: 216, endPoint x: 1334, endPoint y: 55, distance: 767.1
click at [782, 278] on p "Footer Jolly Charms 2025" at bounding box center [1341, 281] width 180 height 13
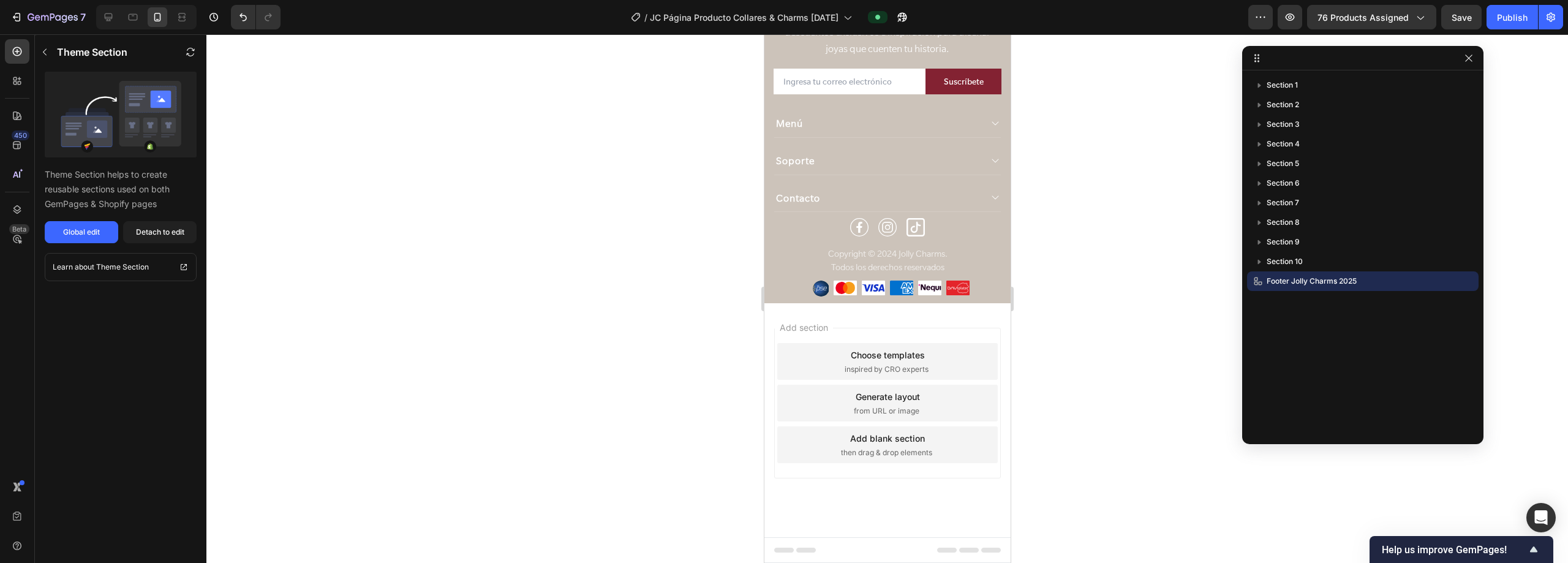
scroll to position [5016, 0]
click at [782, 283] on div "Footer Jolly Charms 2025" at bounding box center [1362, 281] width 232 height 19
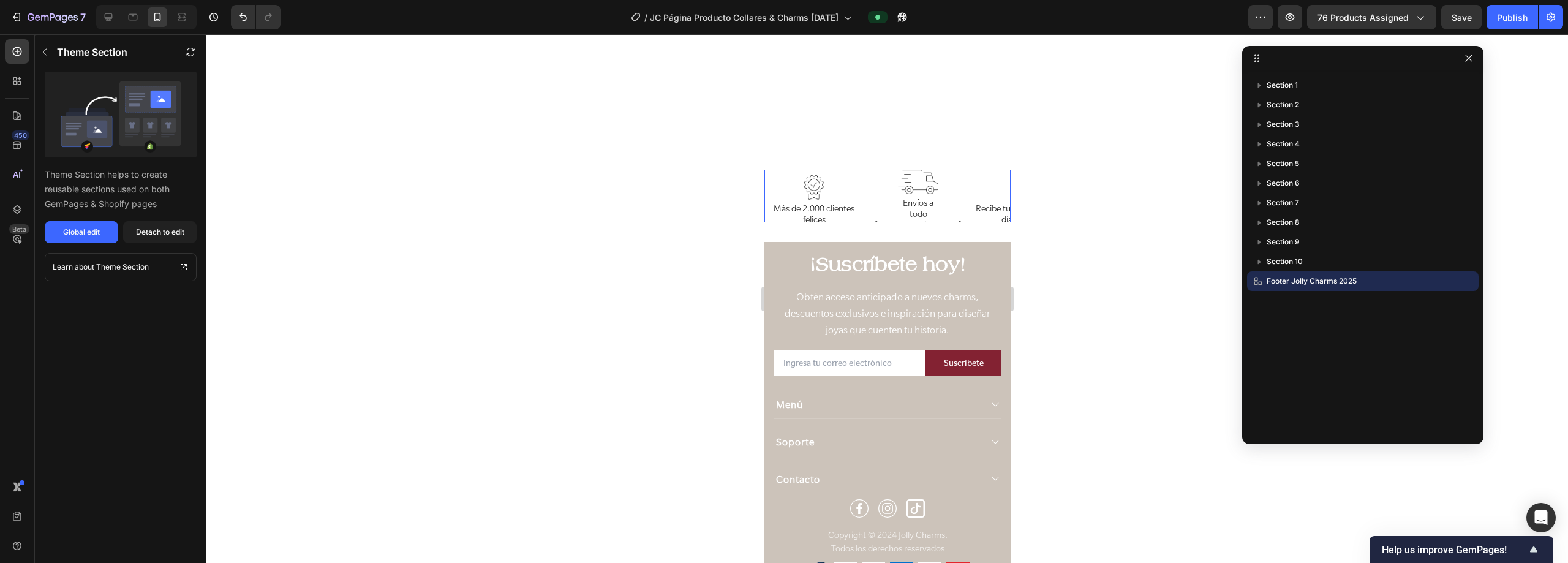
scroll to position [4709, 0]
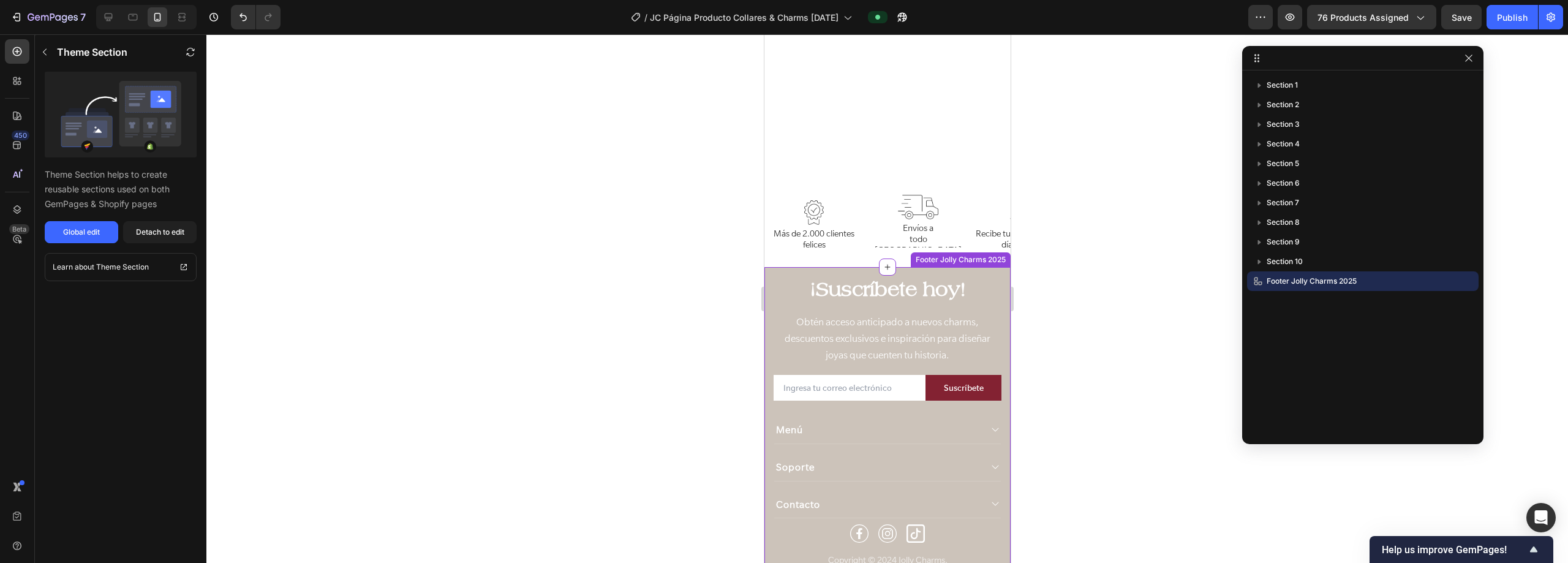
click at [782, 275] on div "¡Suscríbete hoy! Heading Obtén acceso anticipado a nuevos charms, descuentos ex…" at bounding box center [887, 440] width 246 height 346
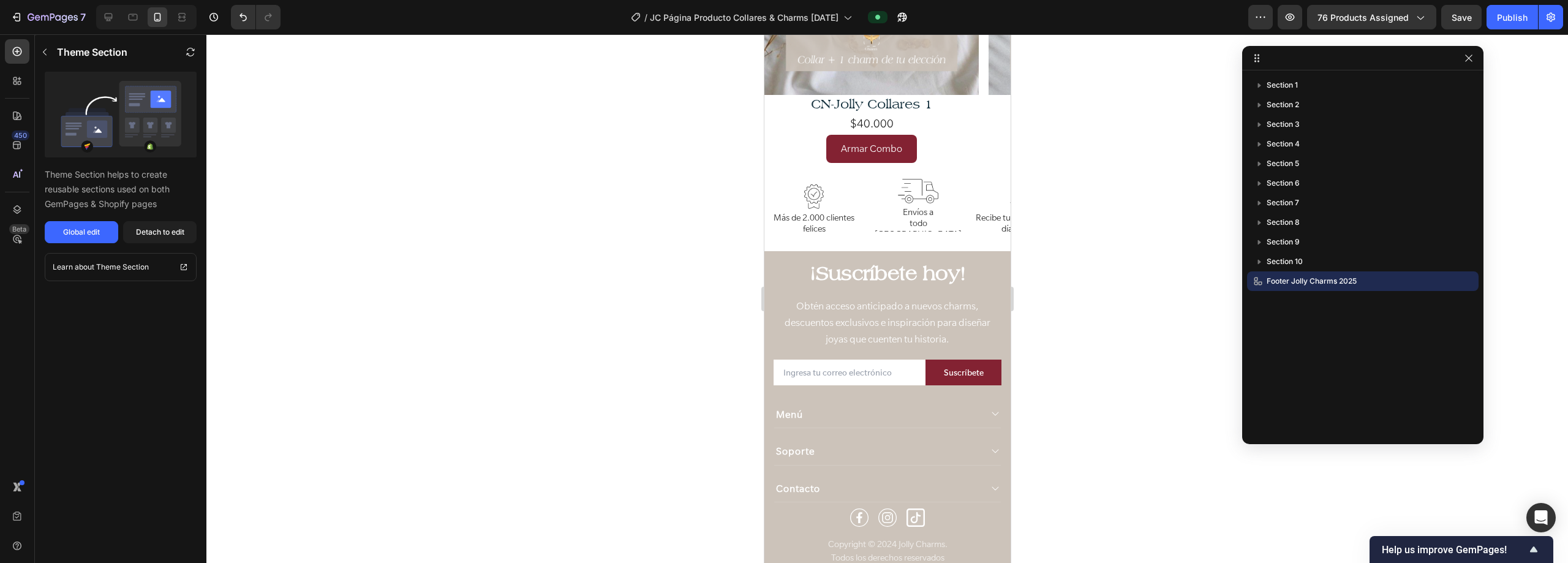
scroll to position [4265, 0]
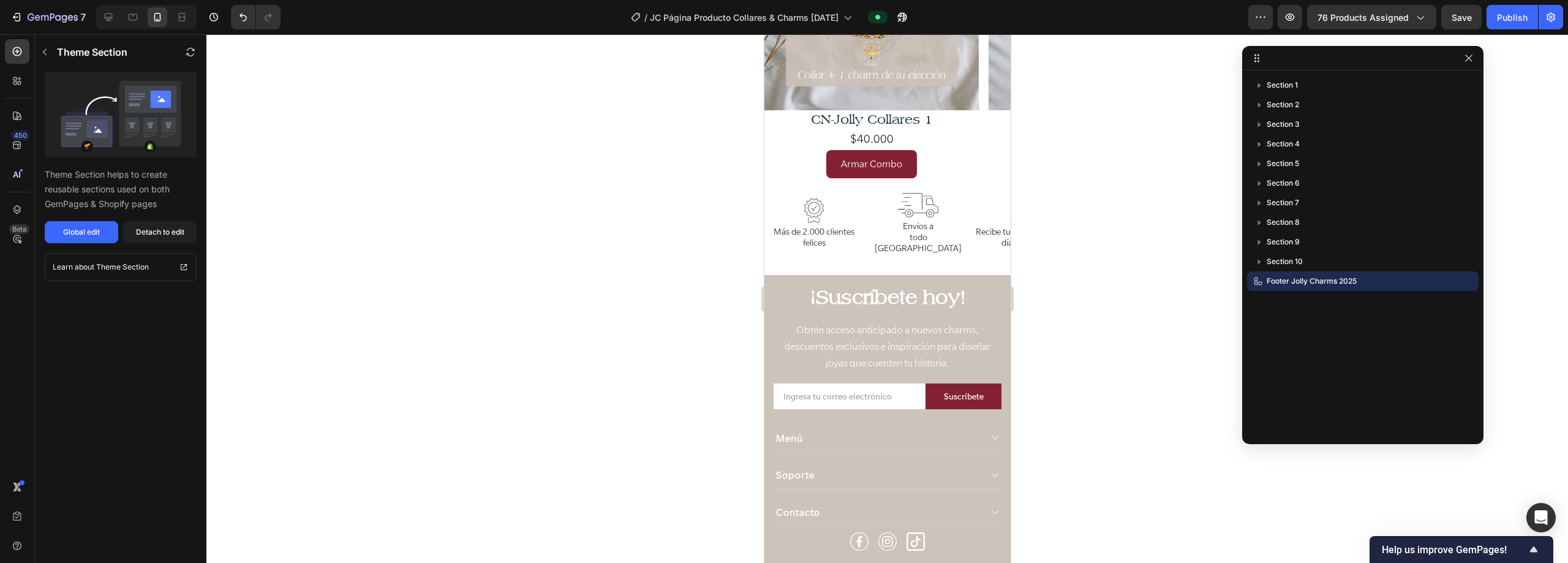
click at [782, 289] on div "Footer Jolly Charms 2025" at bounding box center [1362, 281] width 222 height 19
click at [782, 330] on div "Section 1 Section 2 Section 3 Section 4 Section 5 Section 6 Section 7 Section 8…" at bounding box center [1363, 253] width 241 height 355
click at [782, 276] on div "¡Suscríbete hoy! Heading Obtén acceso anticipado a nuevos charms, descuentos ex…" at bounding box center [887, 447] width 246 height 346
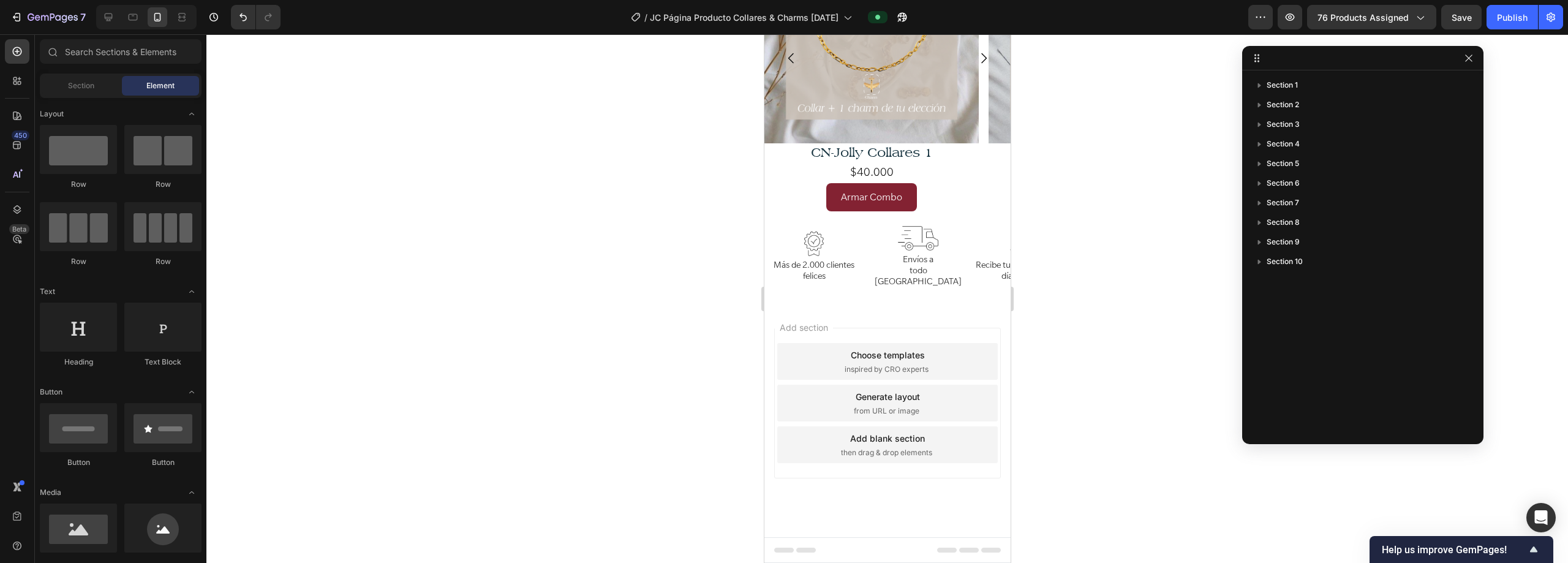
scroll to position [4223, 0]
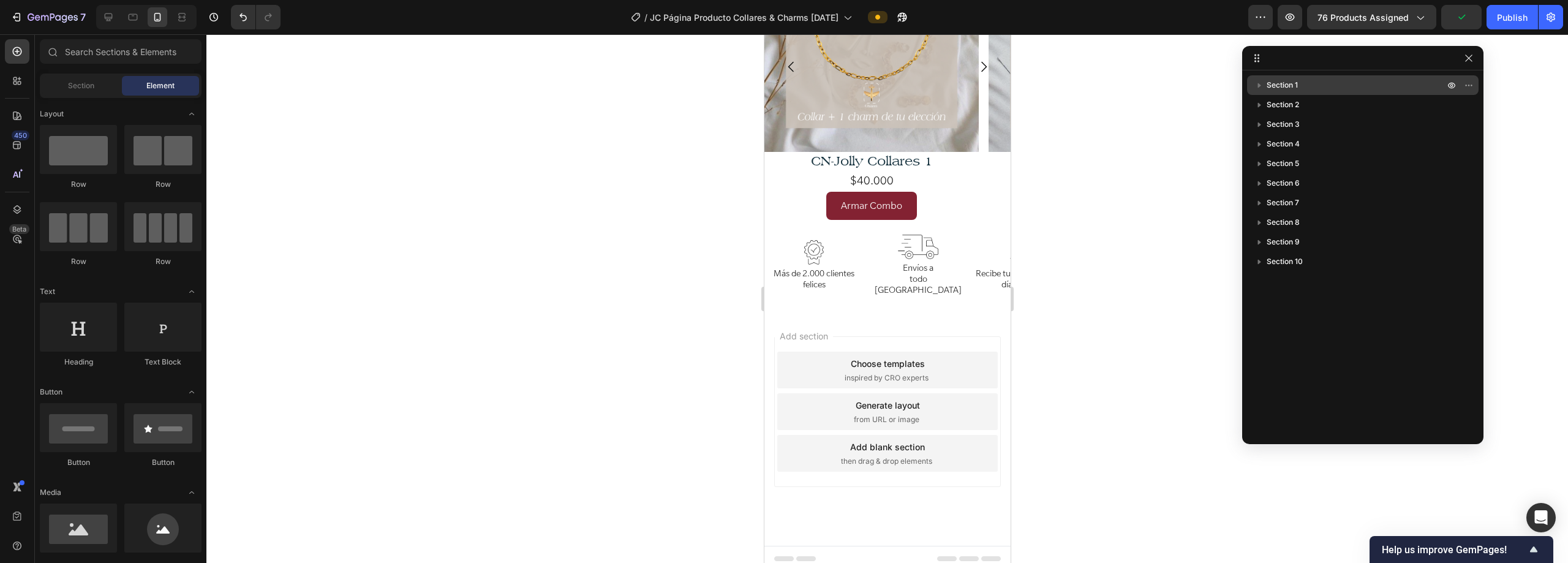
click at [782, 81] on p "Section 1" at bounding box center [1356, 85] width 180 height 13
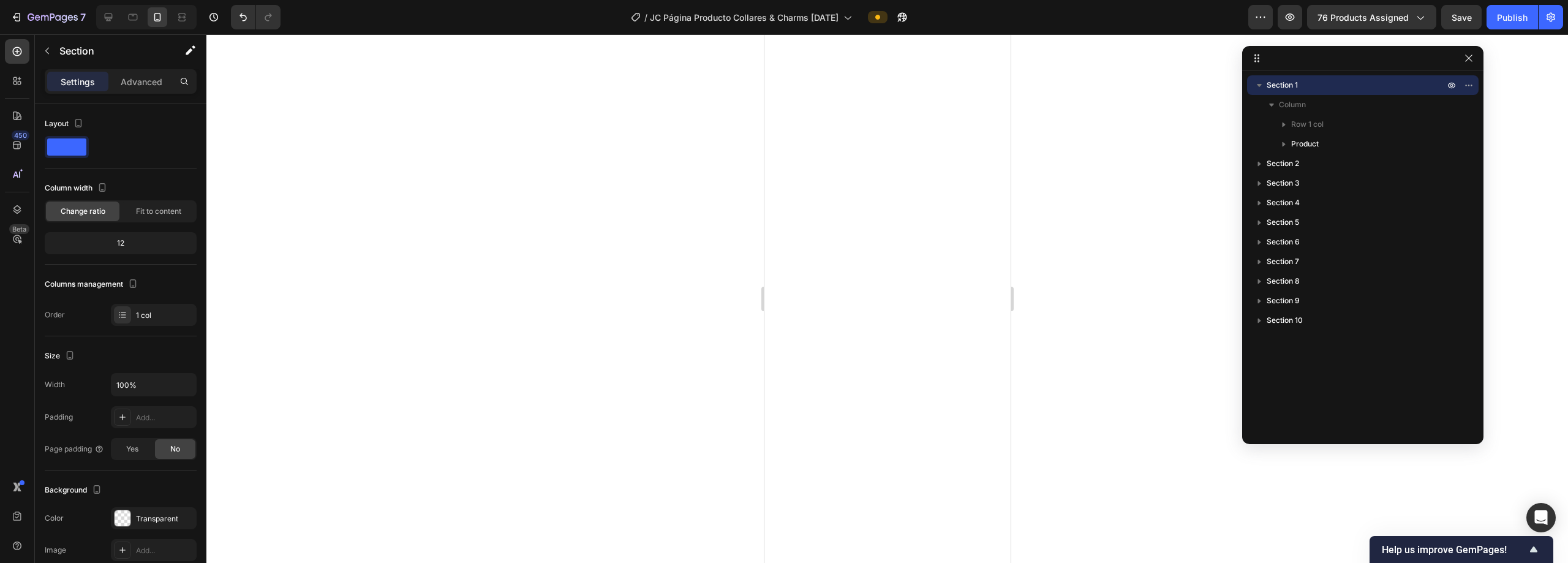
scroll to position [0, 0]
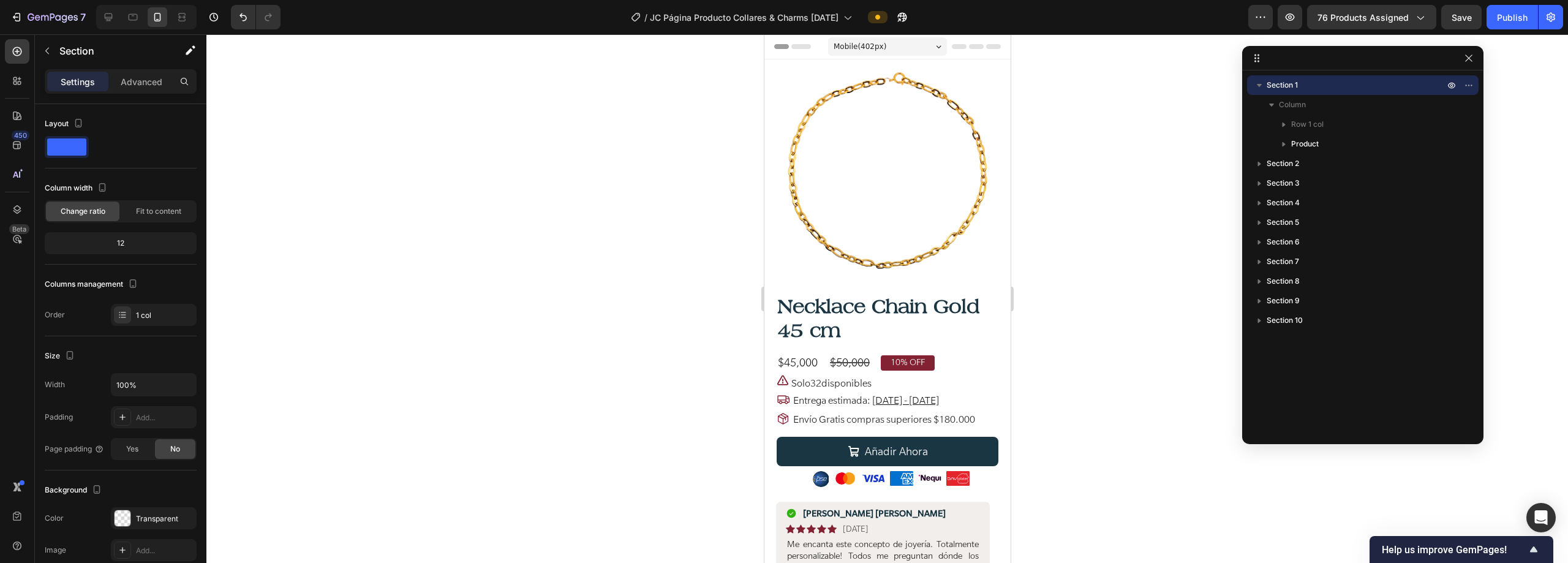
click at [782, 85] on icon "button" at bounding box center [1259, 85] width 13 height 13
click at [782, 84] on div "Section 1" at bounding box center [1362, 85] width 232 height 19
click at [161, 82] on p "Advanced" at bounding box center [141, 81] width 42 height 13
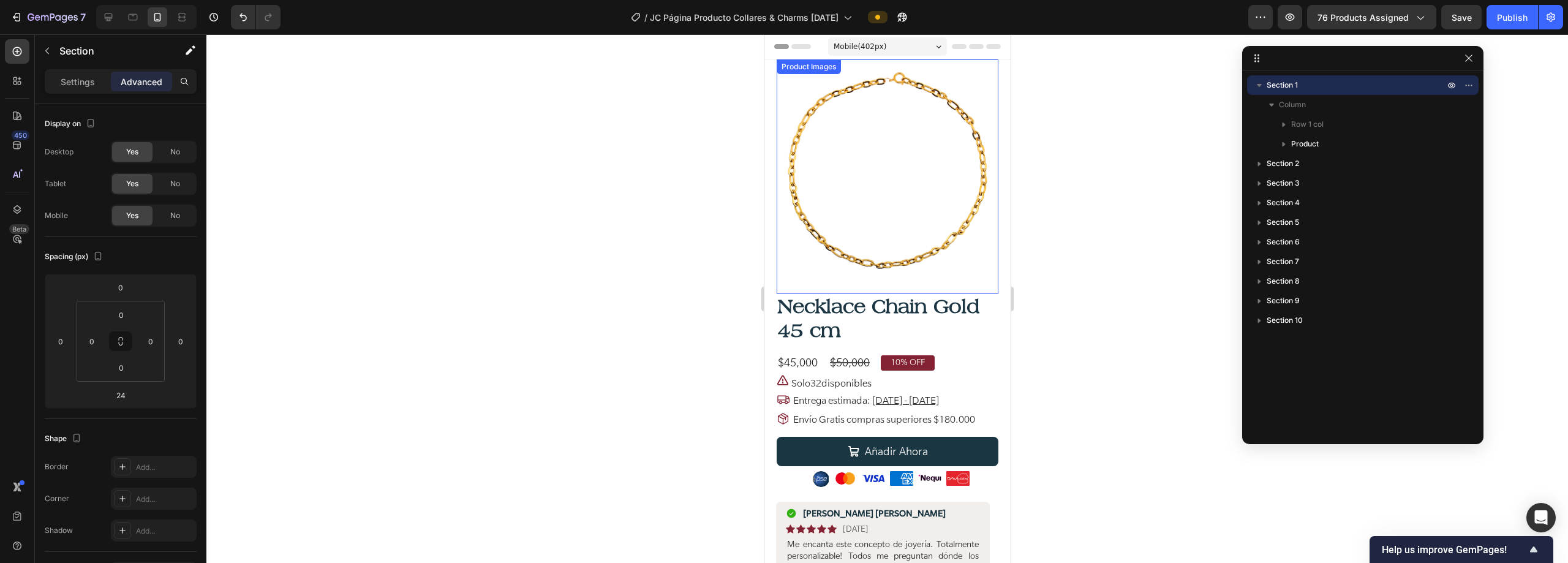
click at [782, 88] on icon "button" at bounding box center [1259, 85] width 13 height 13
click at [782, 86] on icon "button" at bounding box center [1468, 85] width 10 height 10
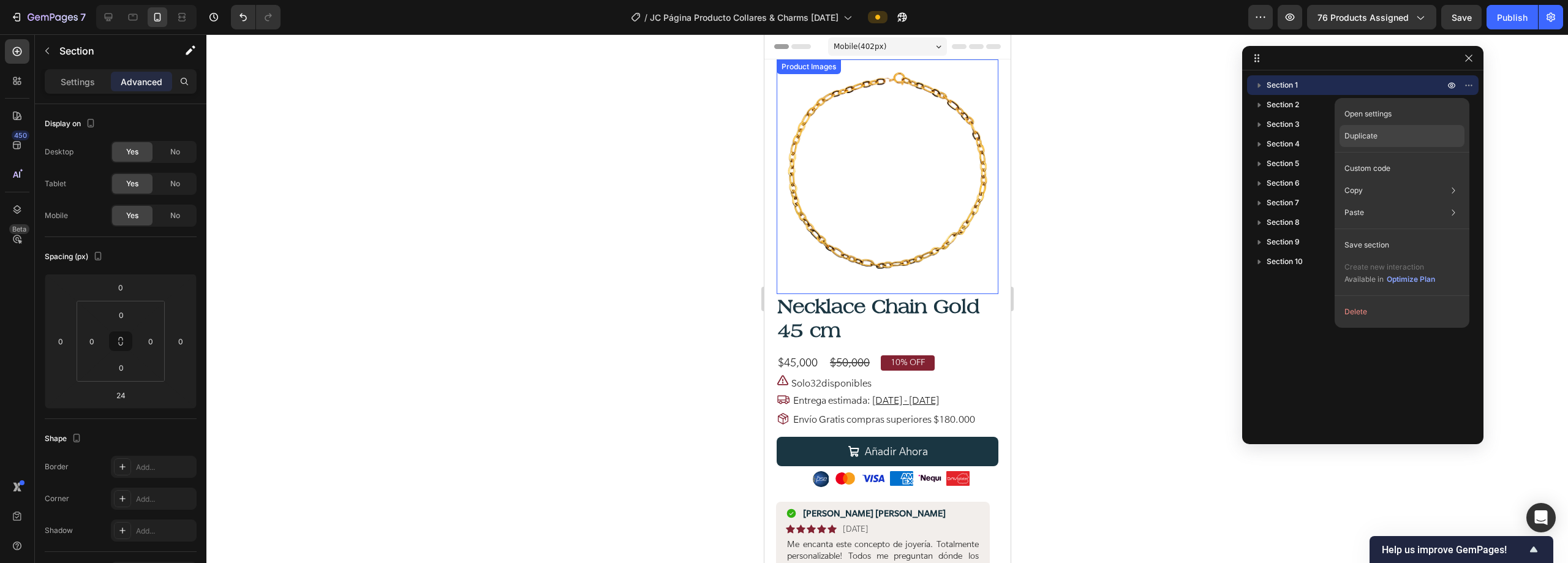
click at [782, 141] on p "Duplicate" at bounding box center [1361, 136] width 33 height 11
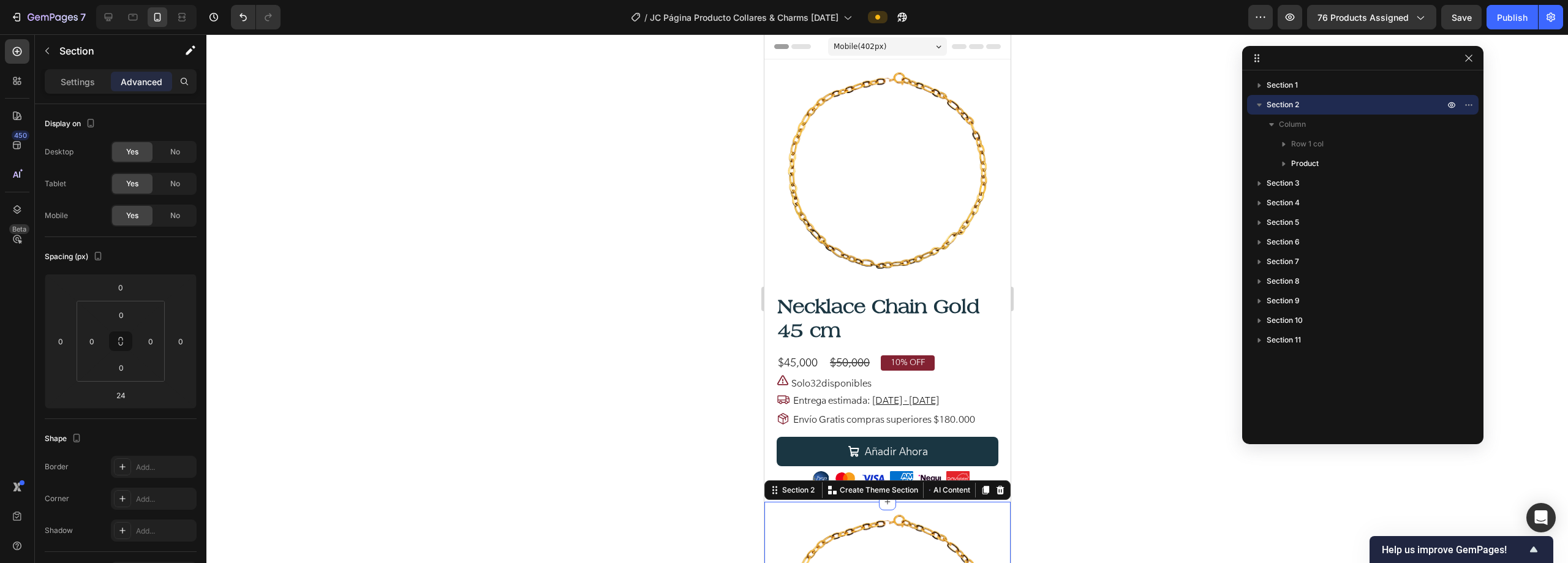
click at [782, 105] on icon "button" at bounding box center [1259, 105] width 13 height 13
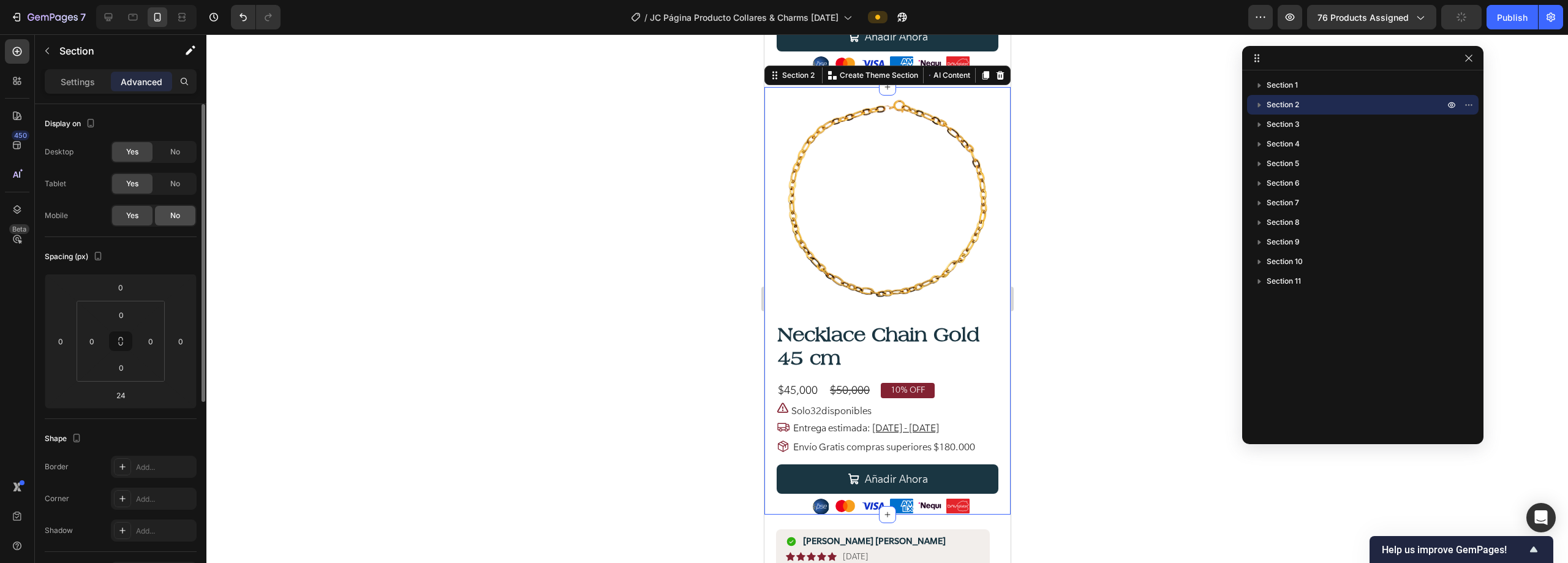
click at [167, 209] on div "No" at bounding box center [175, 215] width 40 height 19
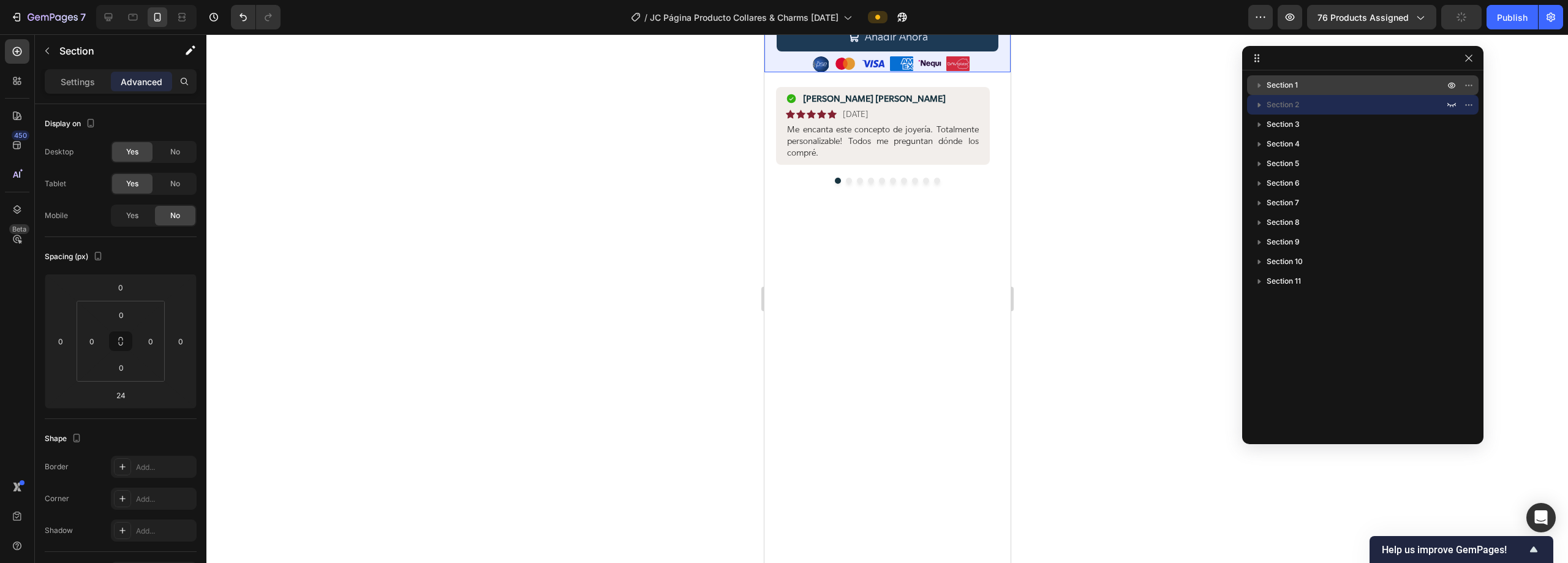
click at [782, 87] on p "Section 1" at bounding box center [1356, 85] width 180 height 13
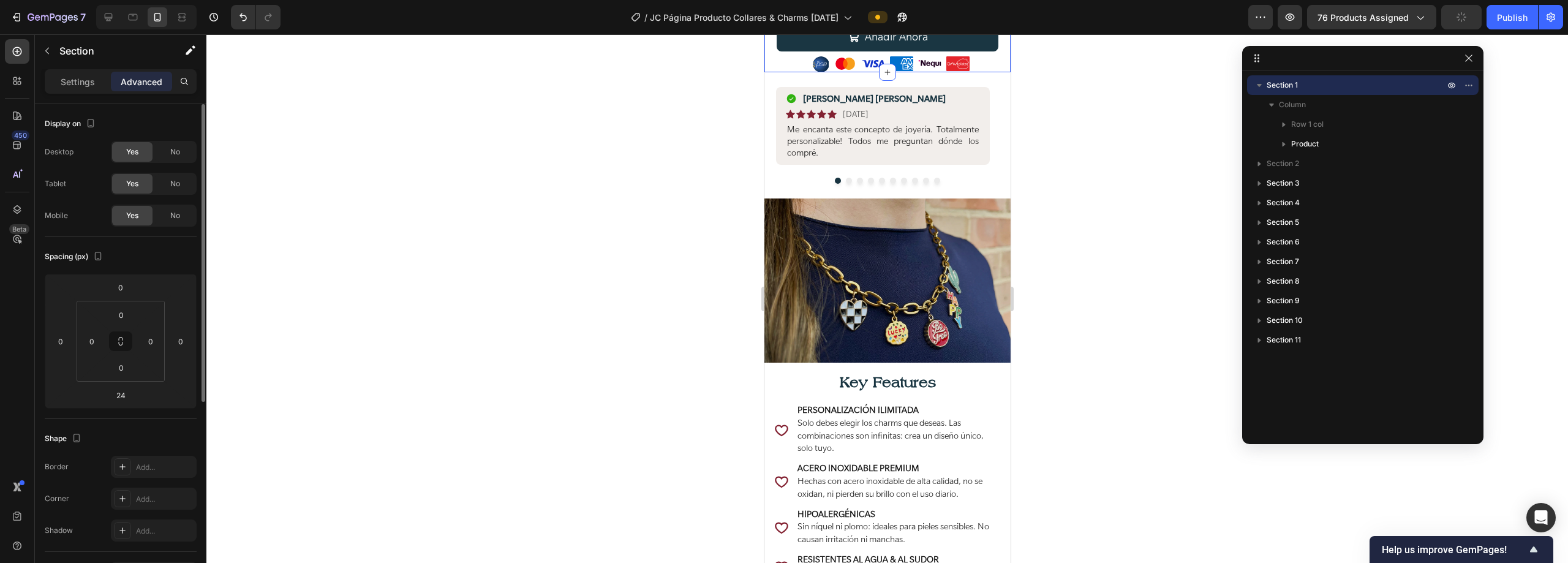
scroll to position [0, 0]
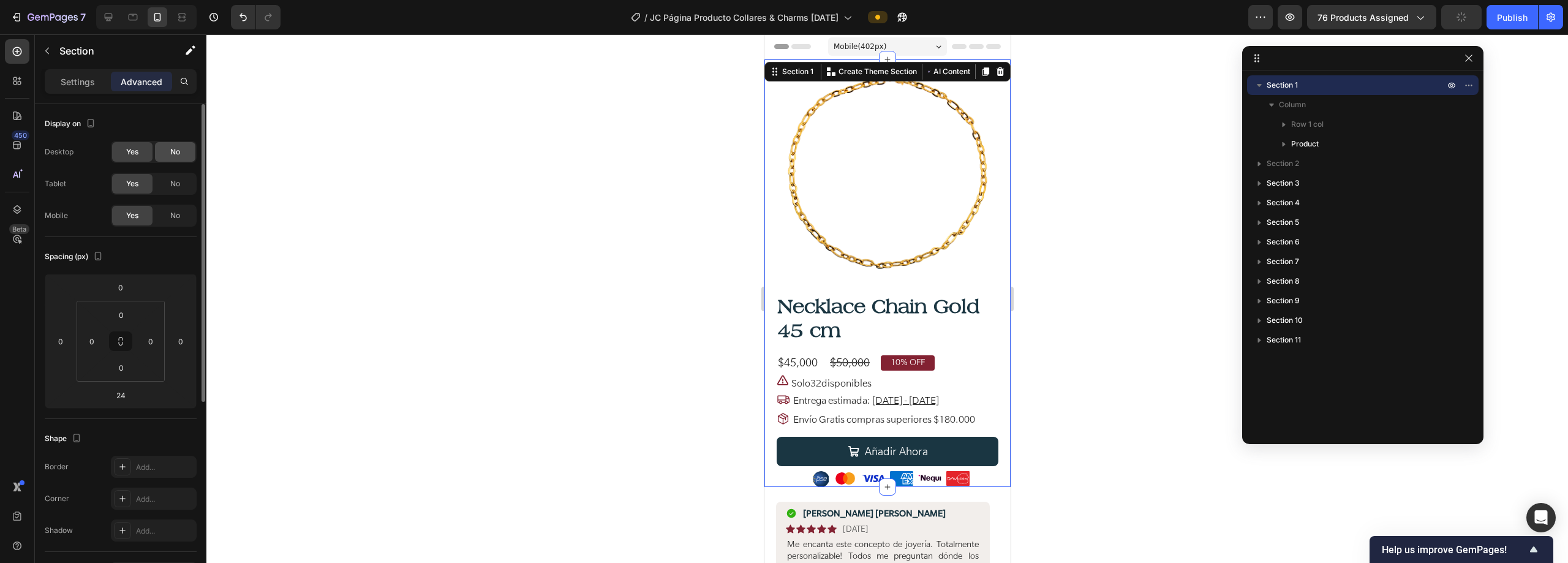
click at [183, 150] on div "No" at bounding box center [175, 152] width 40 height 19
click at [179, 181] on span "No" at bounding box center [175, 183] width 10 height 11
click at [782, 83] on icon "button" at bounding box center [1259, 85] width 13 height 13
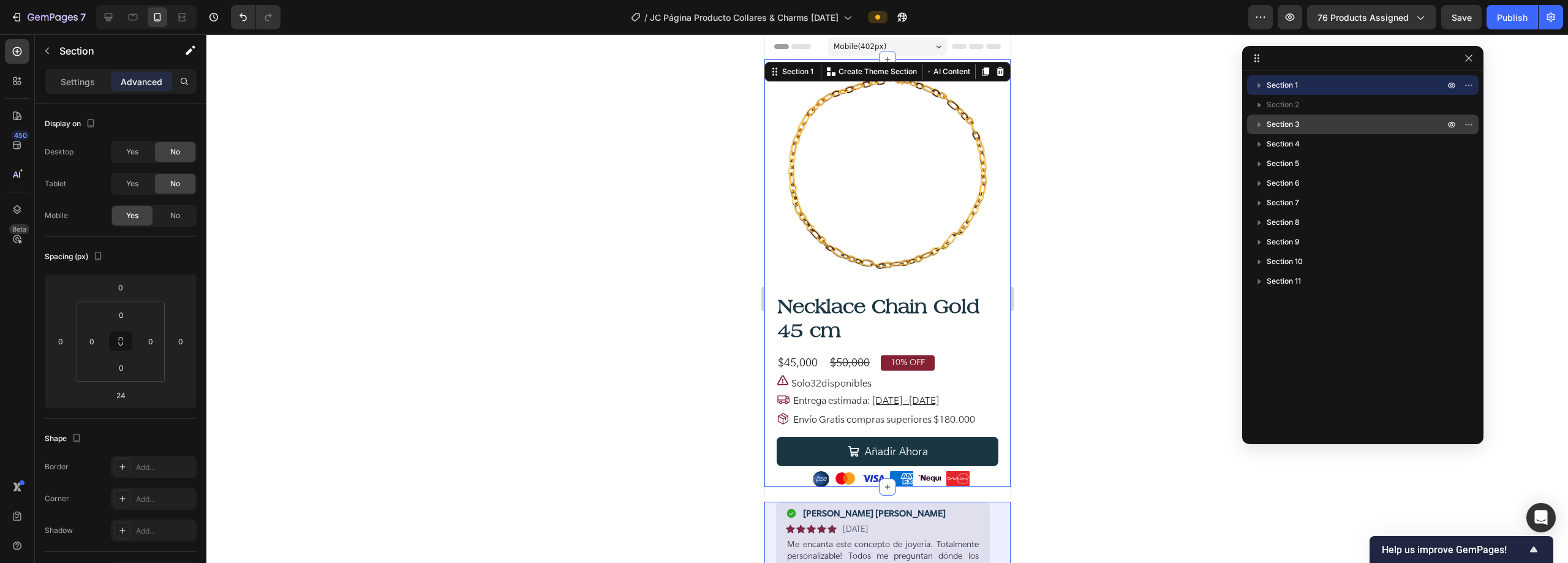
click at [782, 128] on p "Section 3" at bounding box center [1356, 124] width 180 height 13
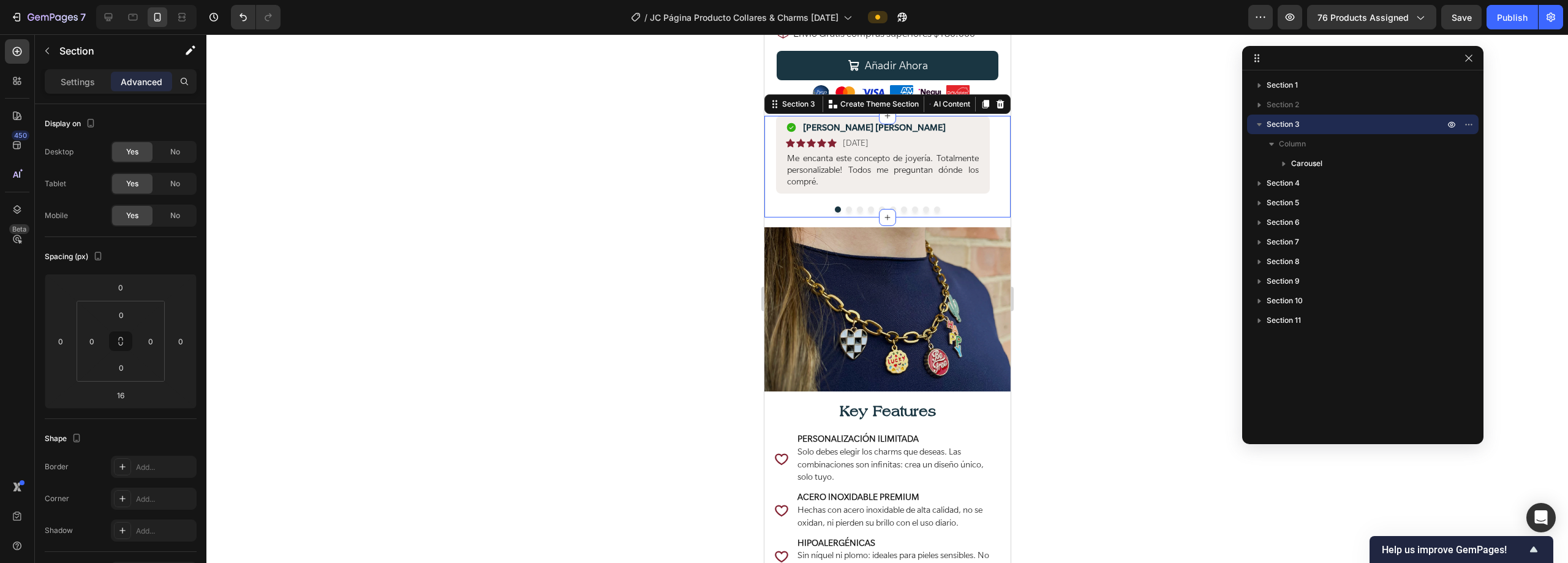
scroll to position [415, 0]
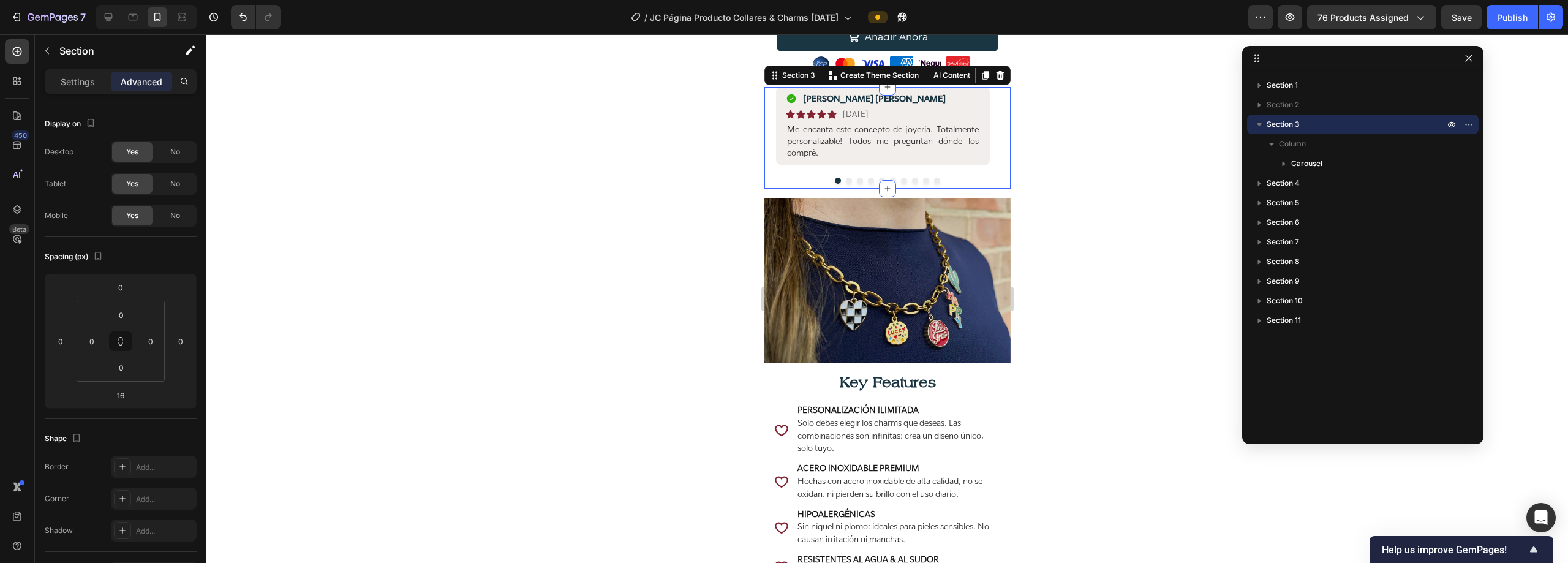
click at [782, 127] on icon "button" at bounding box center [1259, 124] width 13 height 13
click at [782, 124] on icon "button" at bounding box center [1468, 125] width 10 height 10
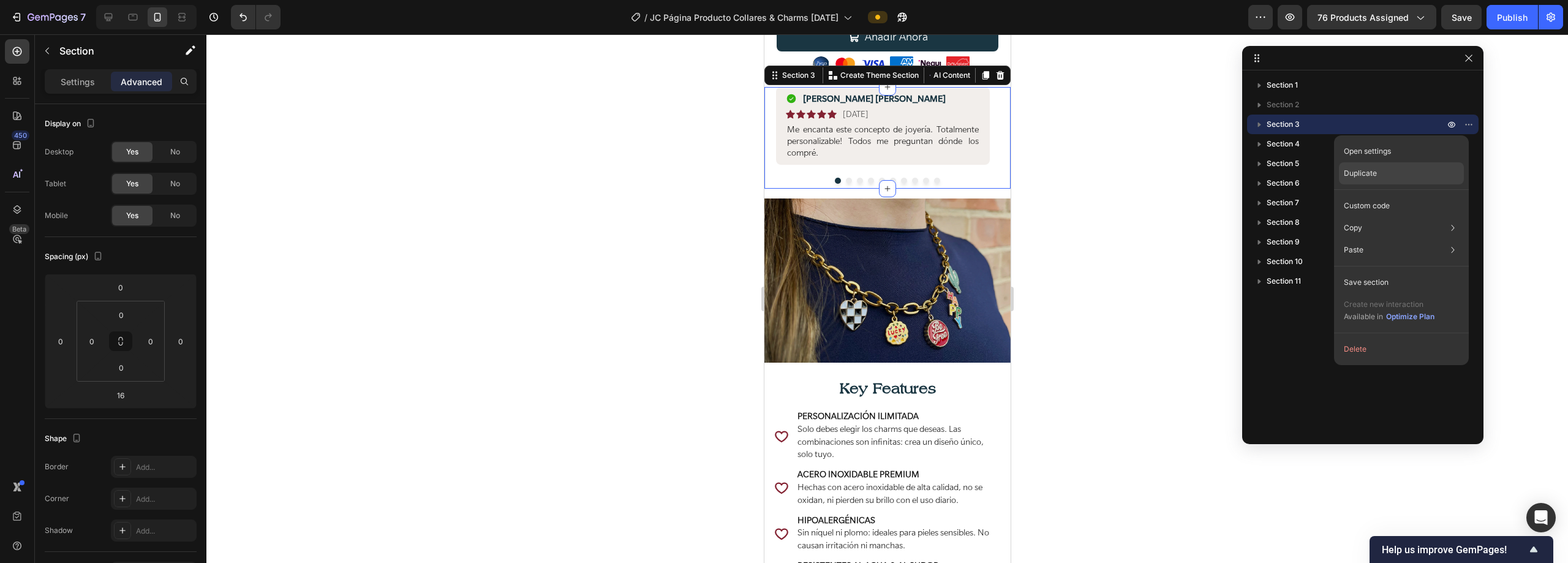
click at [782, 171] on div "Duplicate" at bounding box center [1401, 173] width 125 height 22
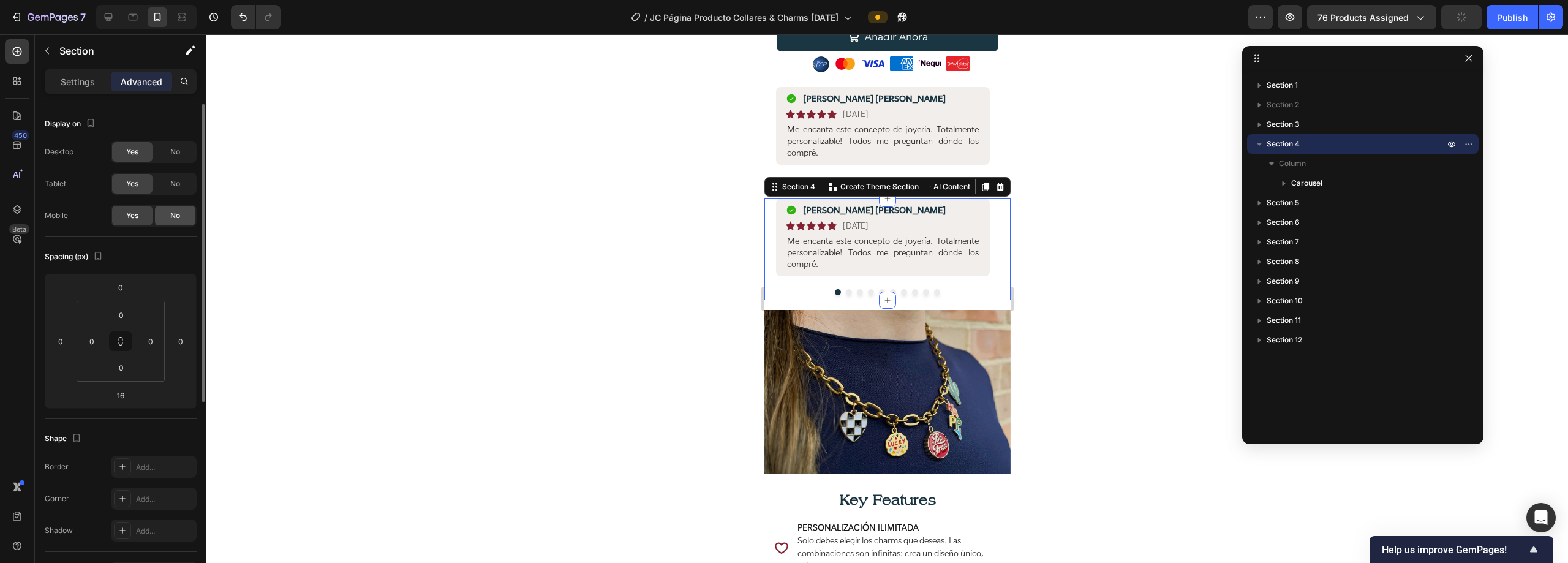
click at [170, 218] on span "No" at bounding box center [175, 215] width 10 height 11
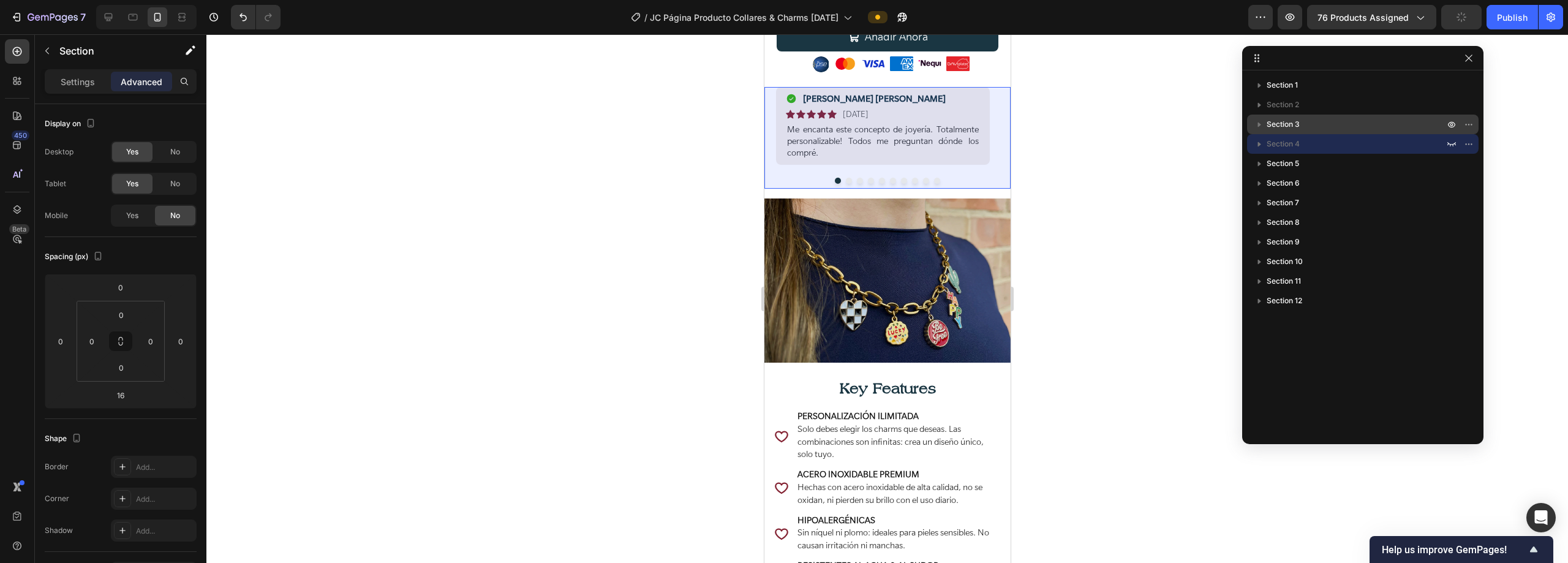
click at [782, 127] on p "Section 3" at bounding box center [1356, 124] width 180 height 13
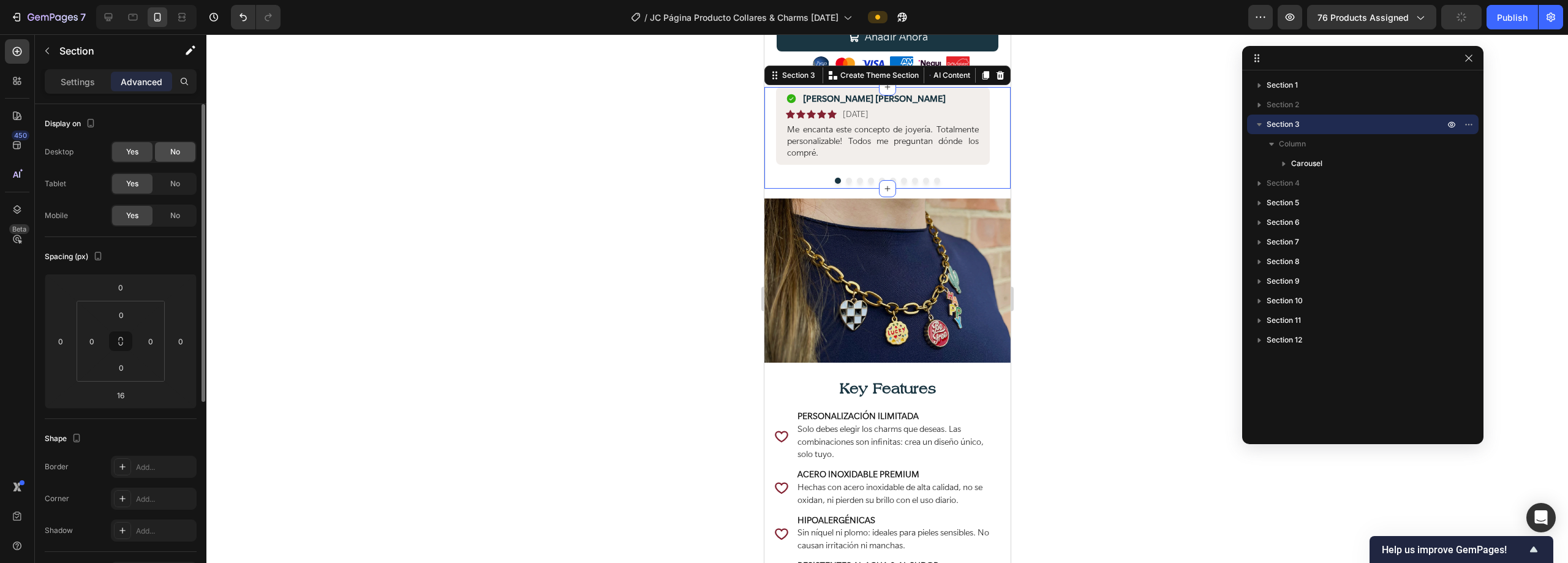
click at [172, 152] on span "No" at bounding box center [175, 152] width 10 height 11
click at [174, 179] on span "No" at bounding box center [175, 183] width 10 height 11
click at [782, 124] on icon "button" at bounding box center [1259, 125] width 5 height 3
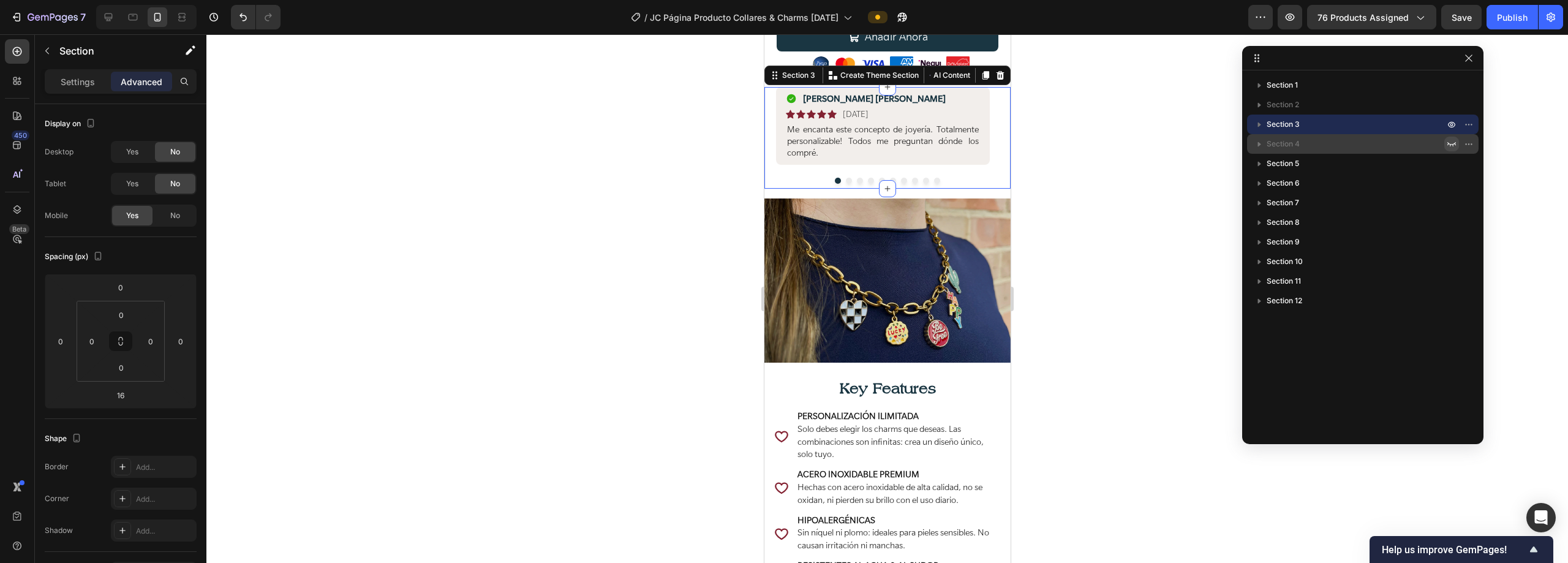
click at [782, 143] on icon "button" at bounding box center [1452, 144] width 10 height 10
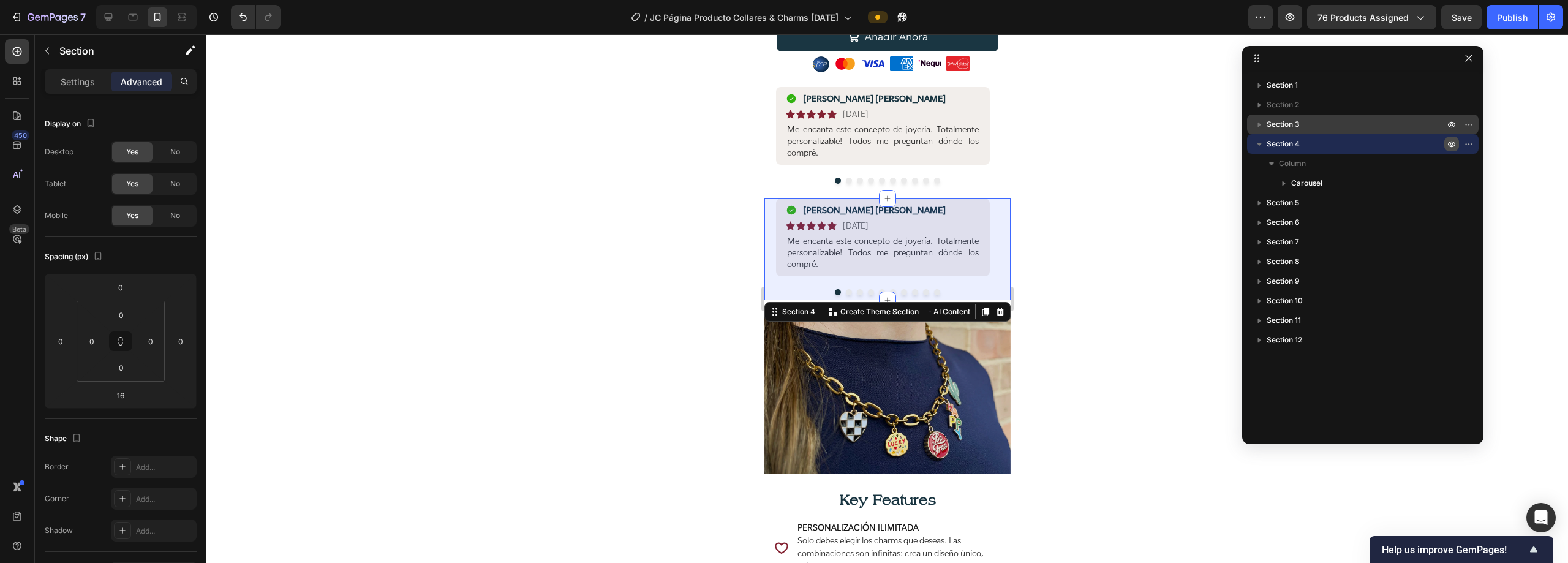
click at [782, 143] on icon "button" at bounding box center [1452, 144] width 3 height 3
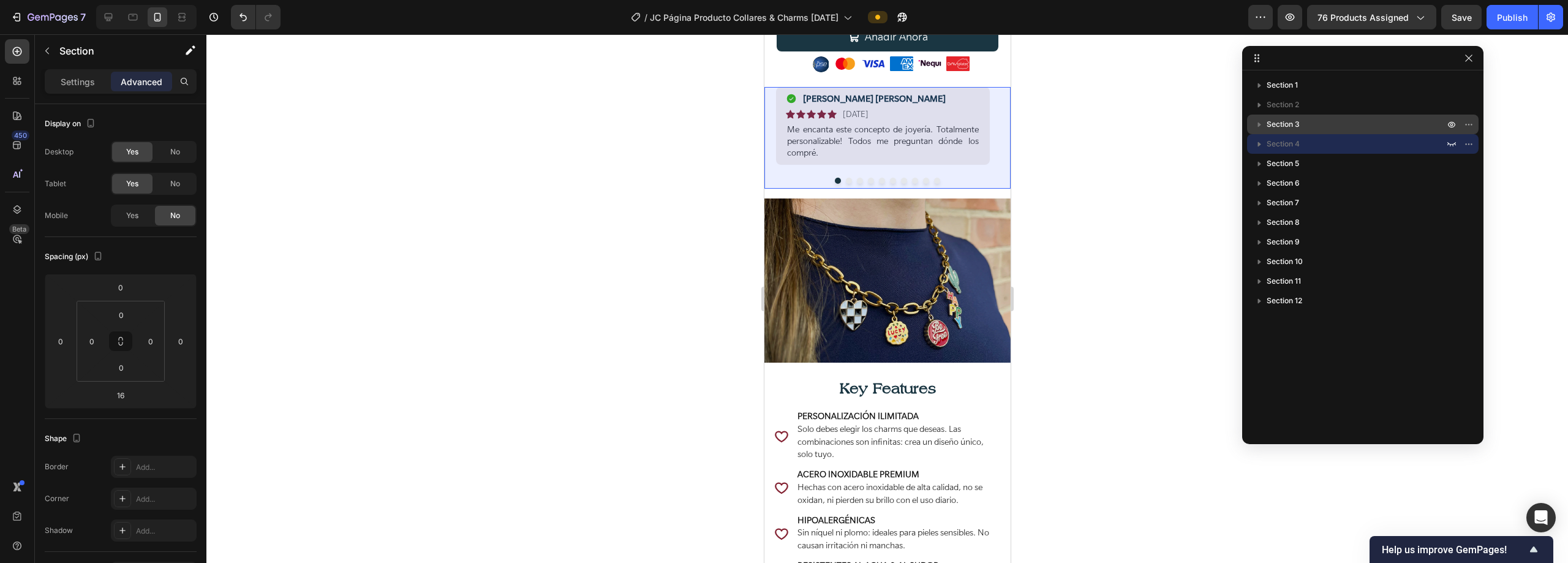
click at [782, 129] on p "Section 3" at bounding box center [1356, 124] width 180 height 13
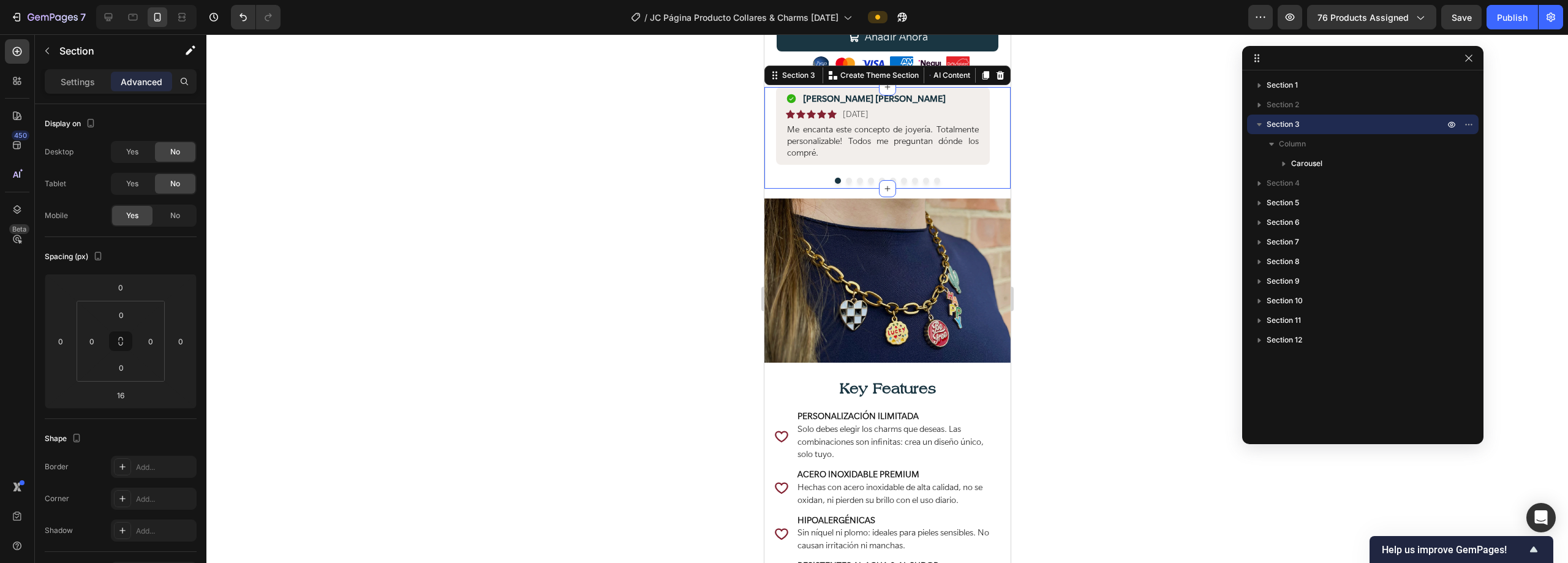
click at [782, 125] on icon "button" at bounding box center [1259, 124] width 13 height 13
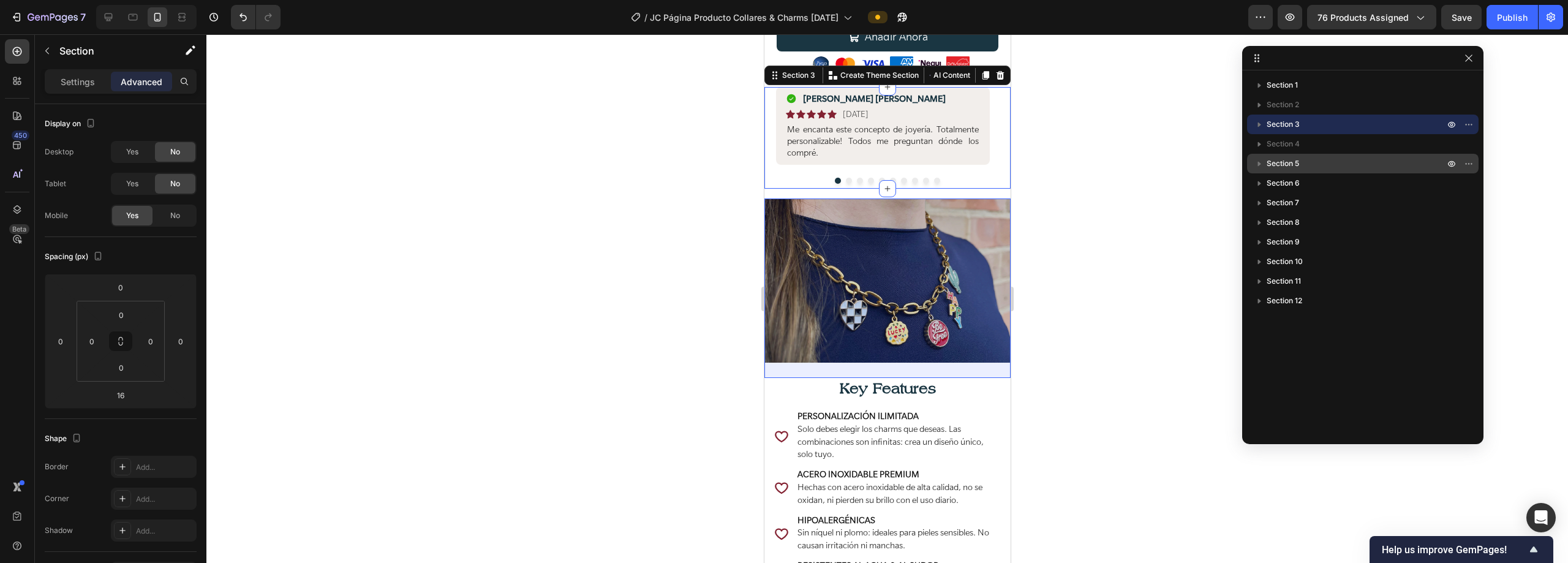
click at [782, 162] on p "Section 5" at bounding box center [1356, 163] width 180 height 13
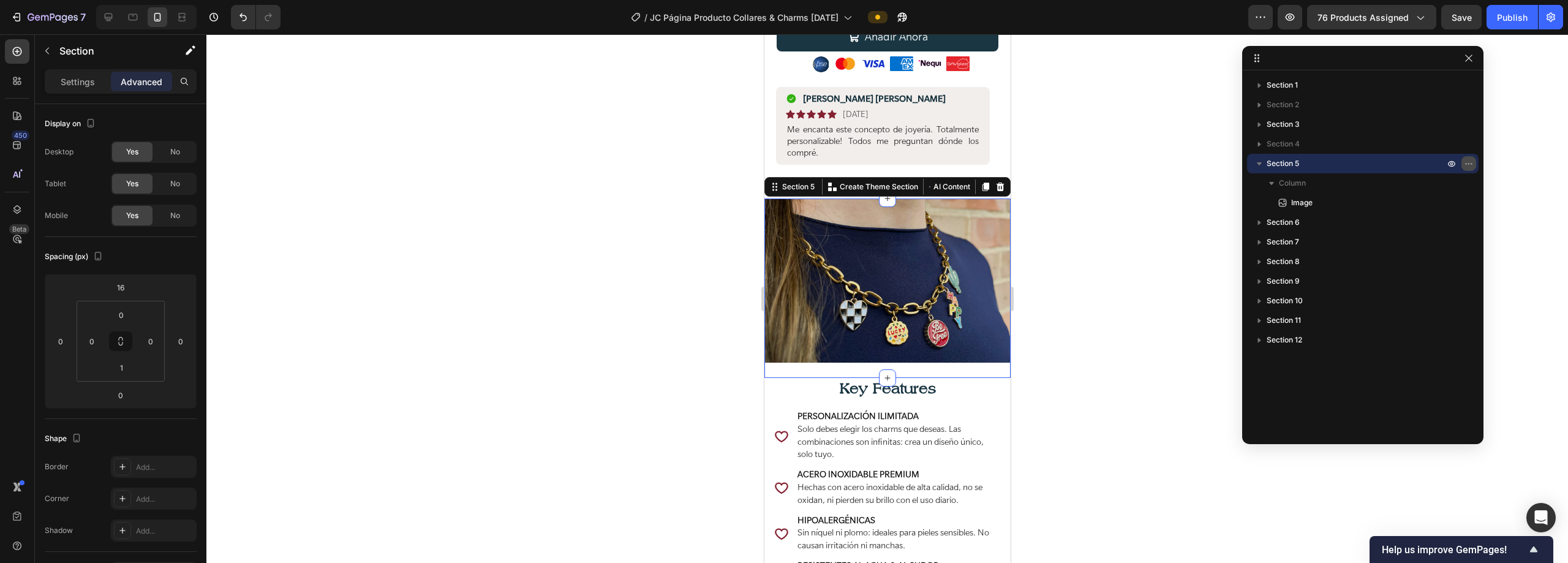
click at [782, 166] on icon "button" at bounding box center [1468, 163] width 10 height 10
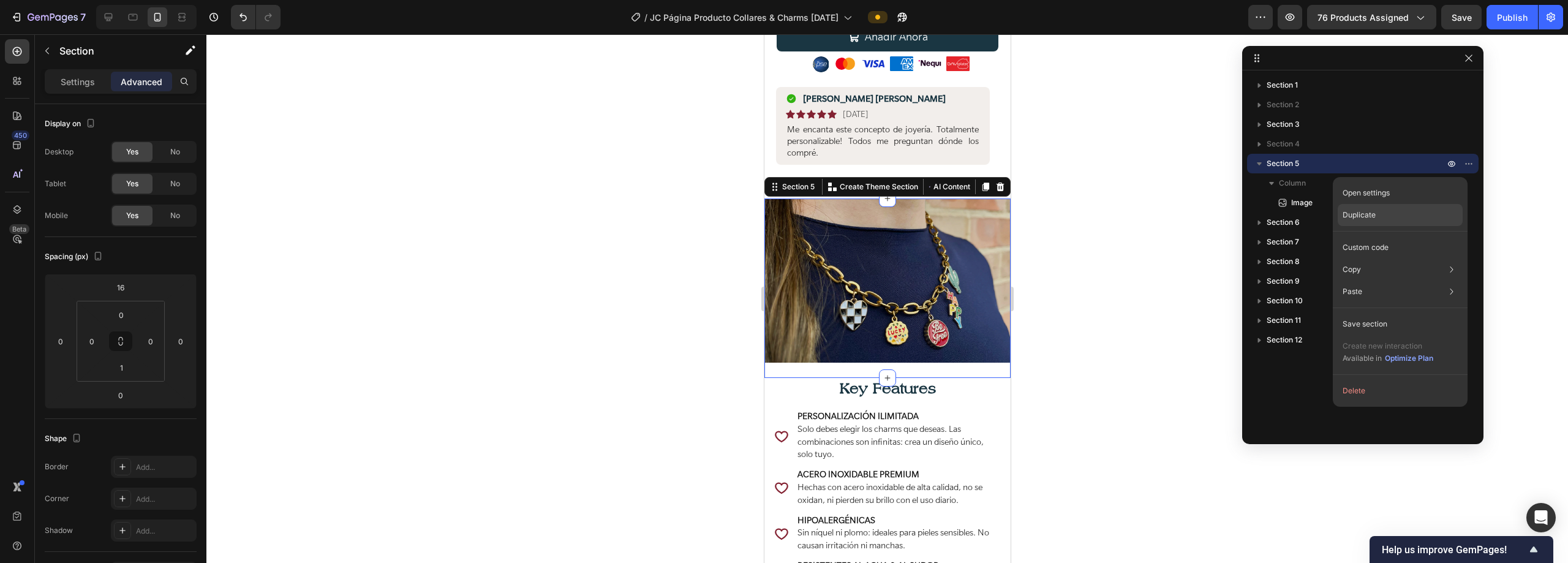
click at [782, 207] on div "Duplicate" at bounding box center [1400, 215] width 125 height 22
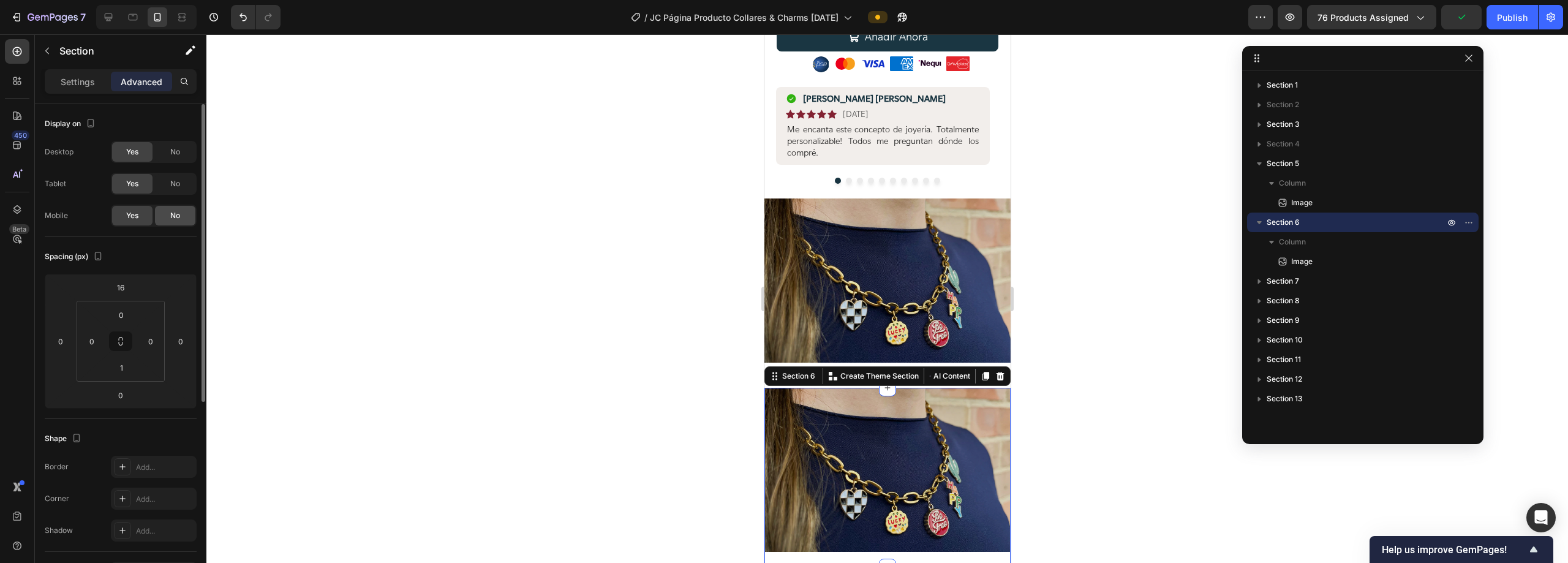
click at [168, 214] on div "No" at bounding box center [175, 215] width 40 height 19
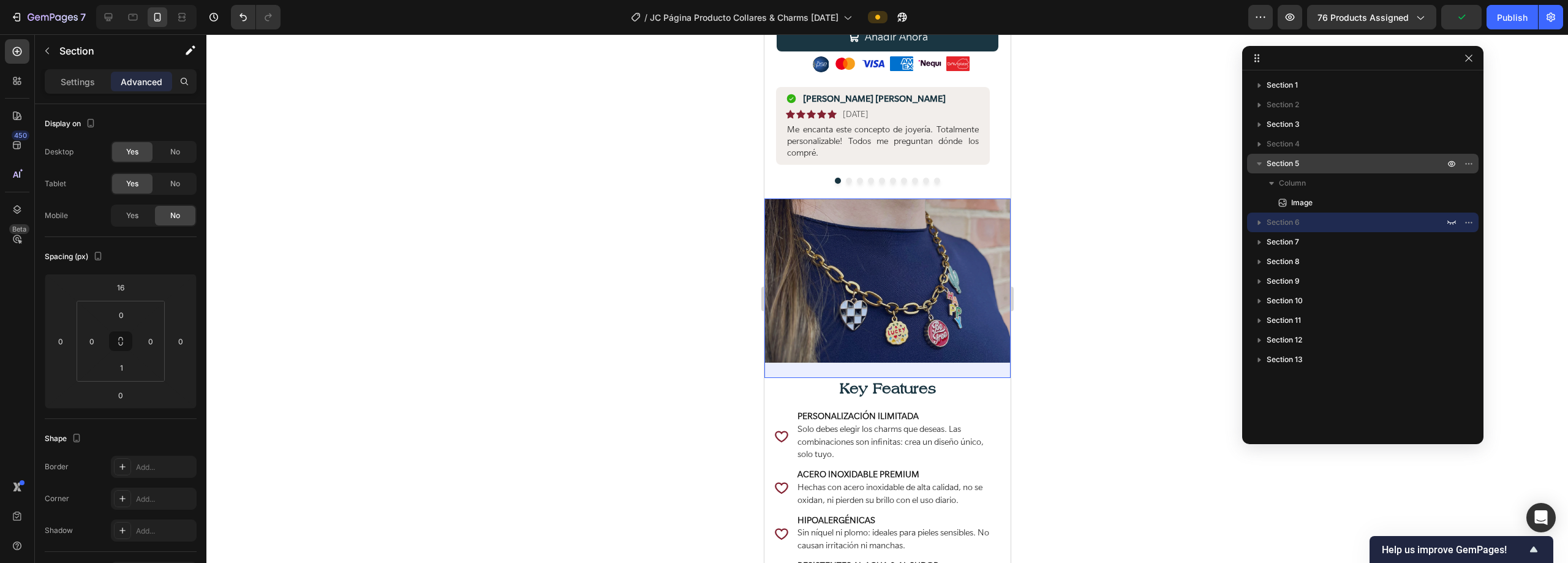
click at [782, 168] on p "Section 5" at bounding box center [1356, 163] width 180 height 13
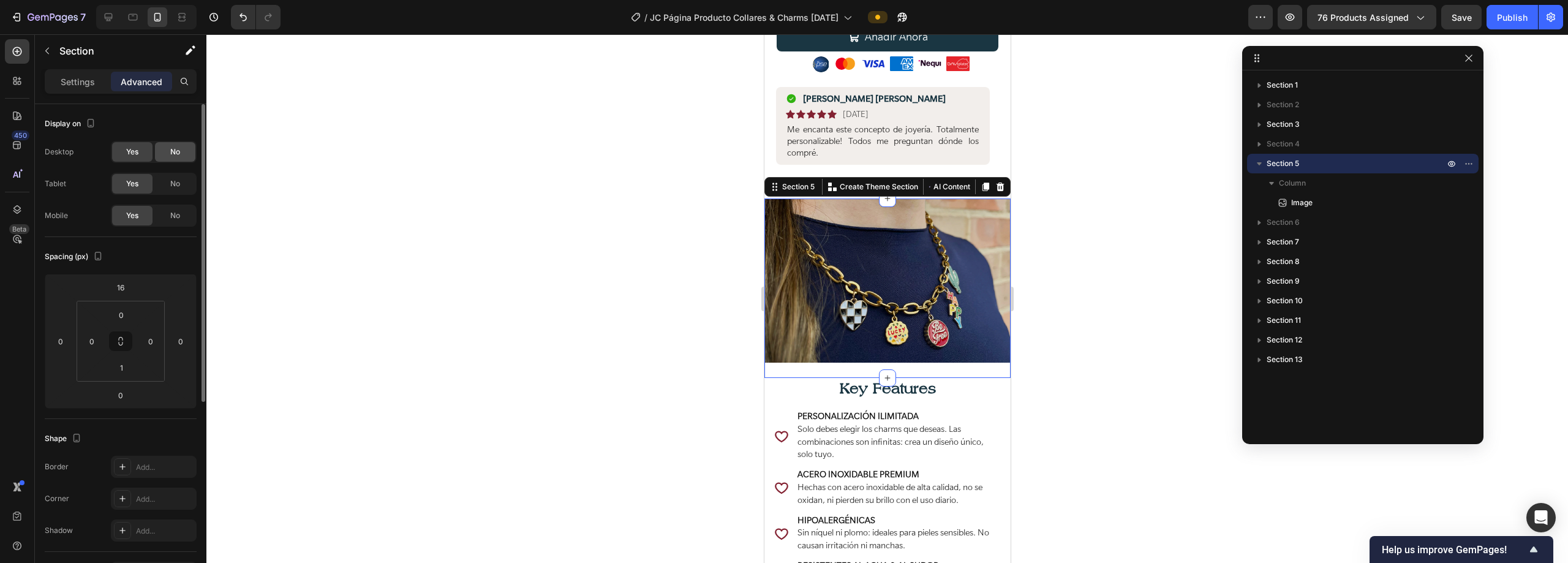
click at [174, 153] on span "No" at bounding box center [175, 152] width 10 height 11
click at [175, 179] on span "No" at bounding box center [175, 183] width 10 height 11
click at [782, 166] on icon "button" at bounding box center [1259, 164] width 5 height 3
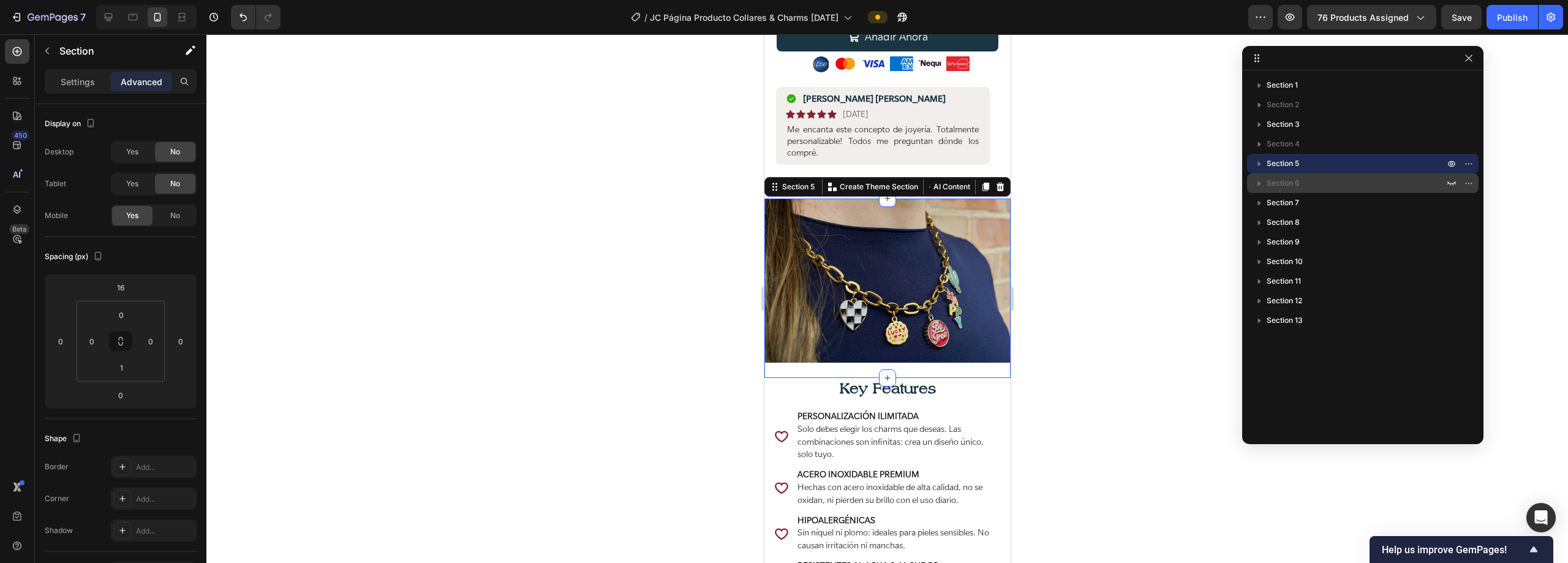
click at [782, 189] on p "Section 6" at bounding box center [1356, 183] width 180 height 13
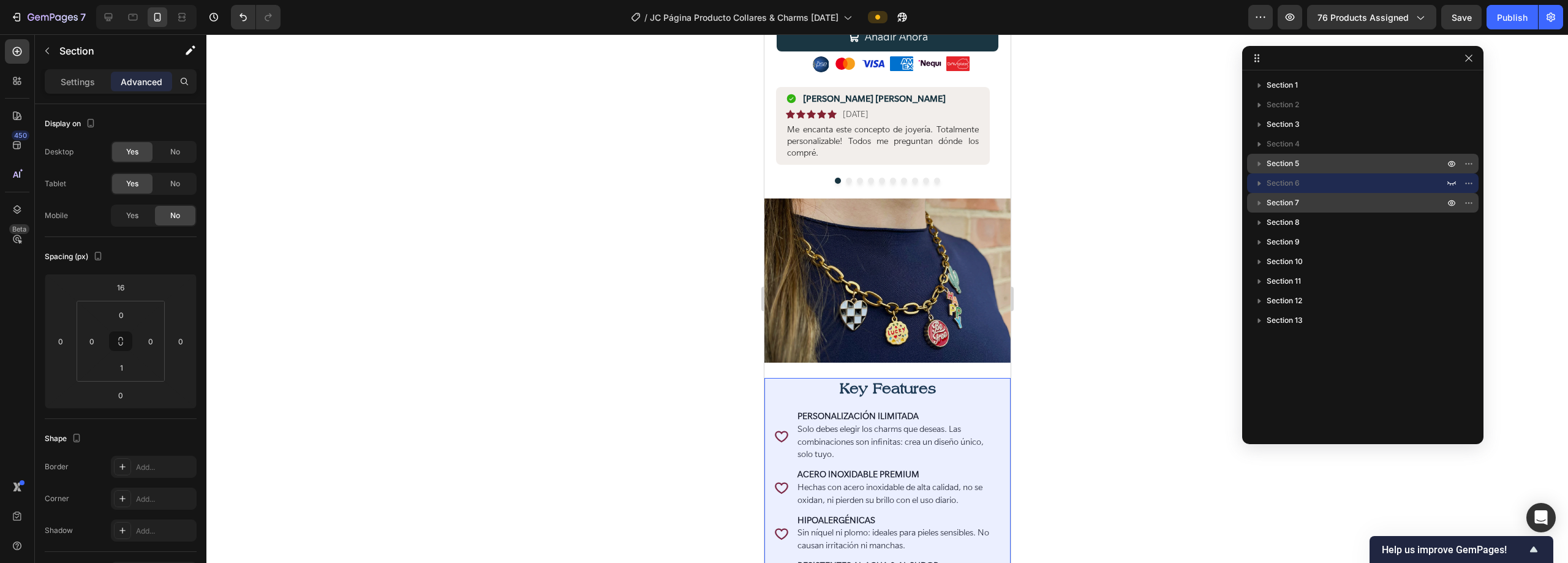
click at [782, 206] on p "Section 7" at bounding box center [1356, 203] width 180 height 13
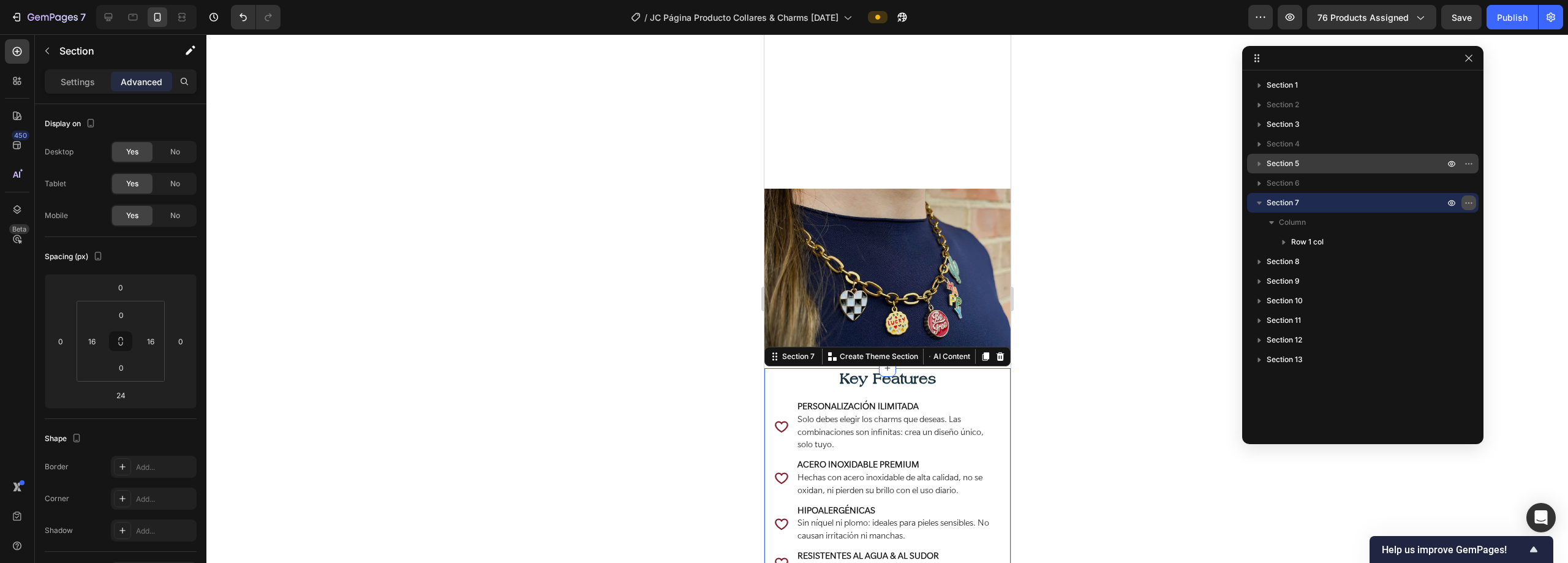
scroll to position [700, 0]
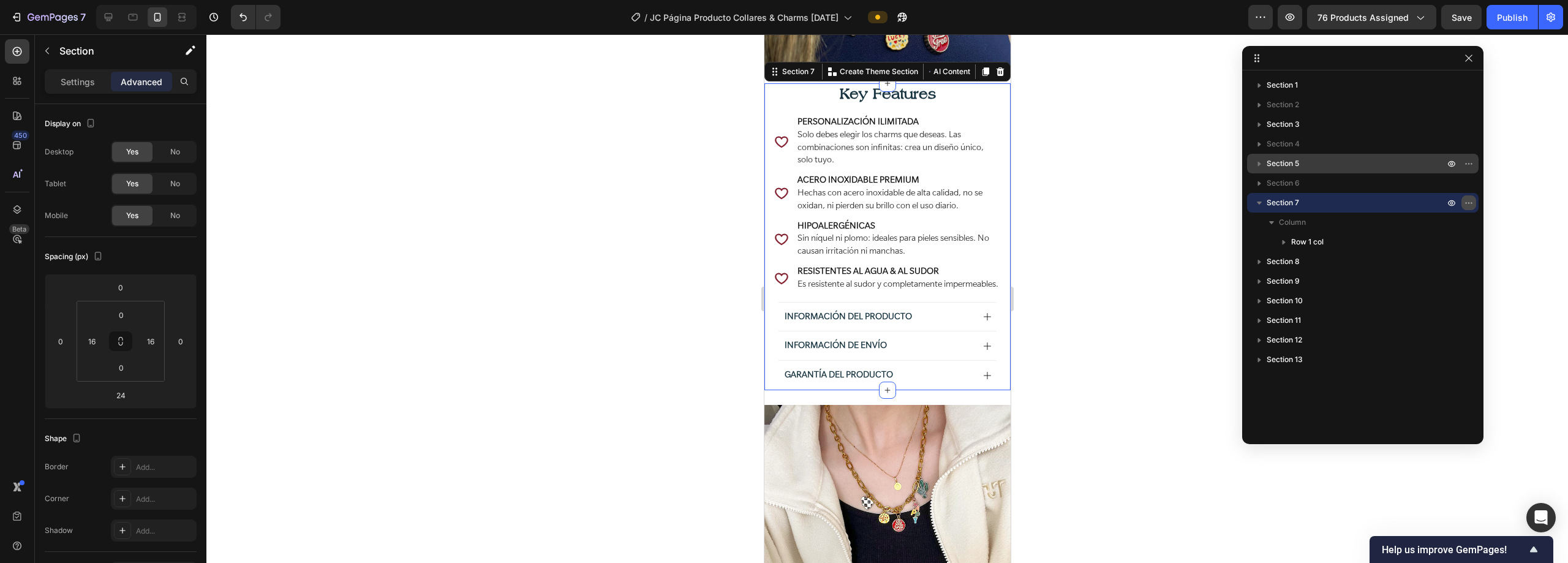
click at [782, 204] on icon "button" at bounding box center [1468, 203] width 10 height 10
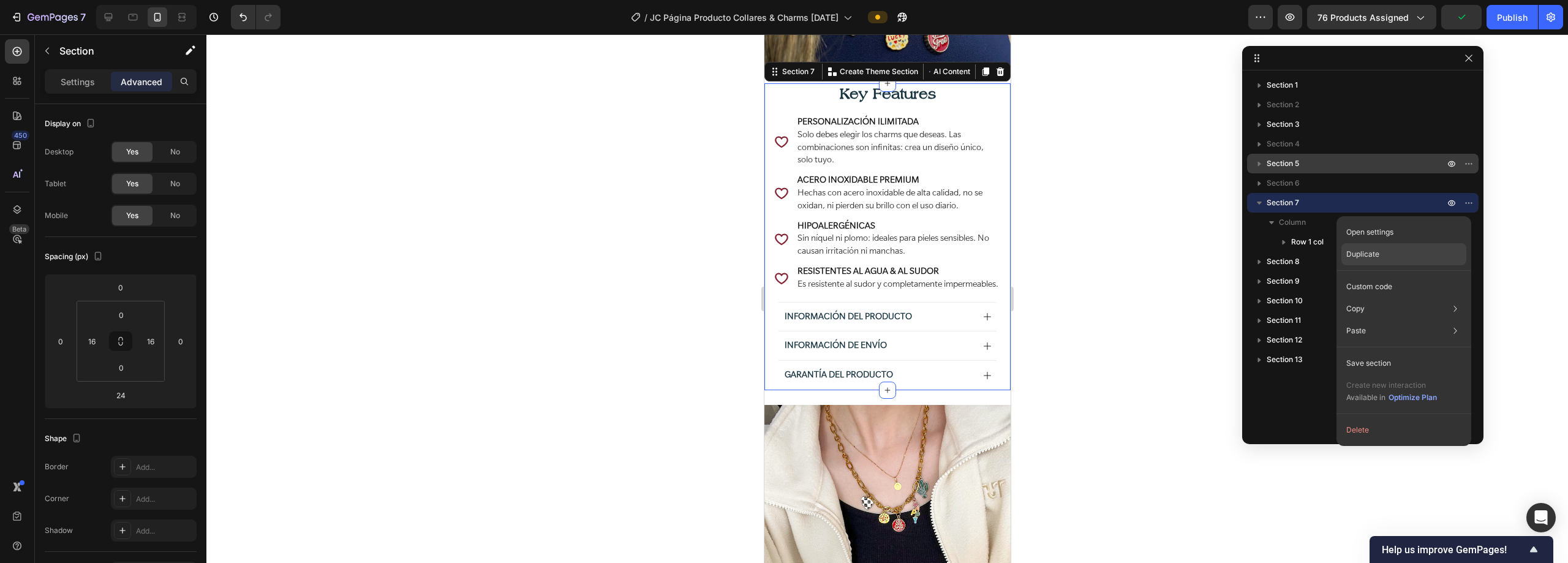
click at [782, 256] on div "Duplicate" at bounding box center [1403, 254] width 125 height 22
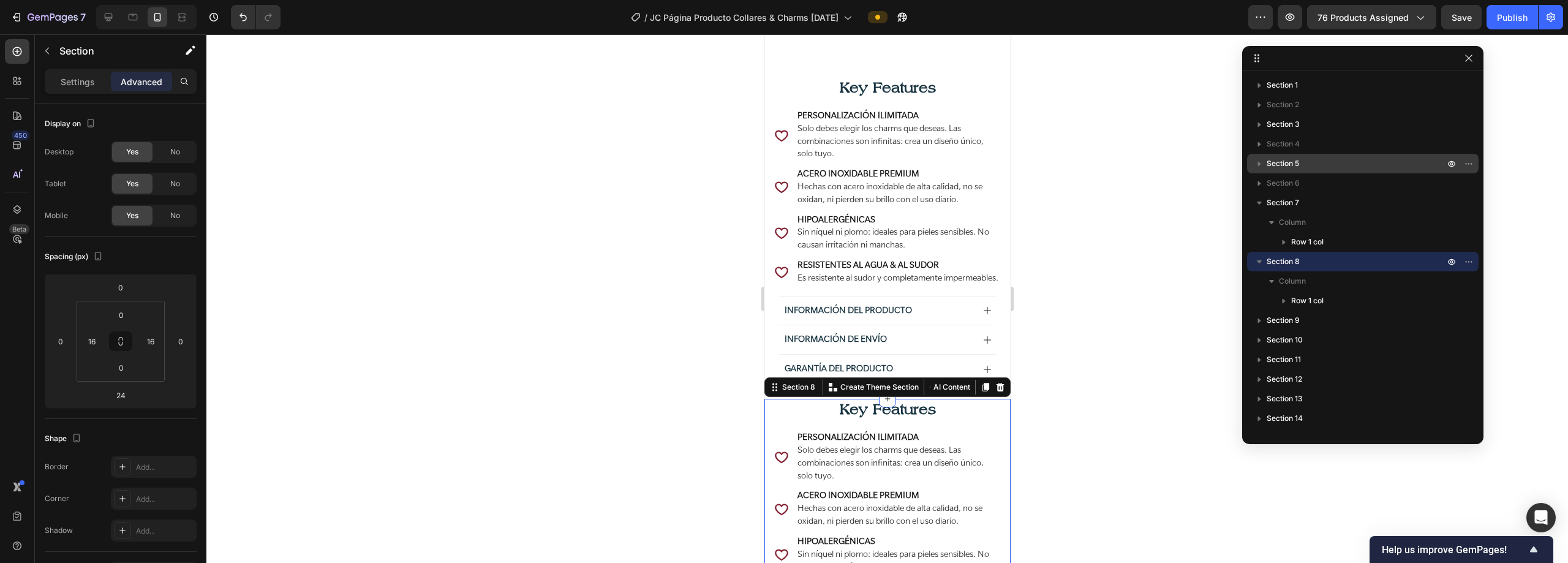
scroll to position [1035, 0]
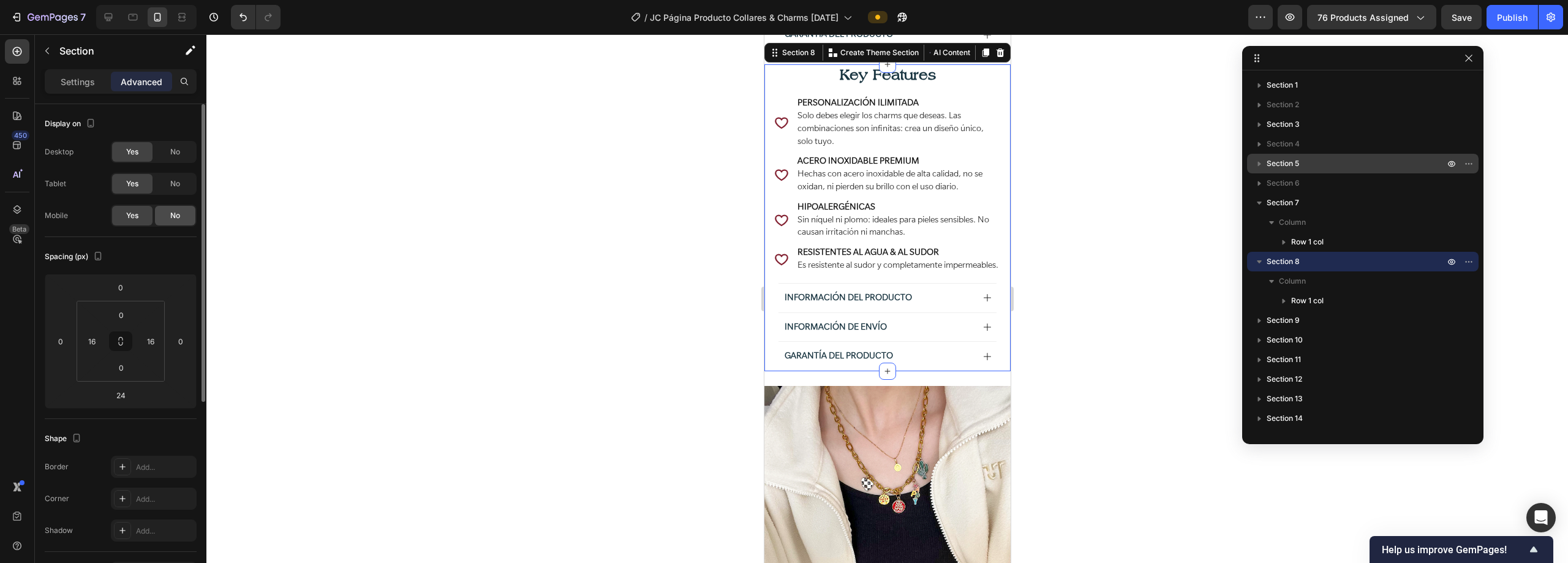
click at [183, 216] on div "No" at bounding box center [175, 215] width 40 height 19
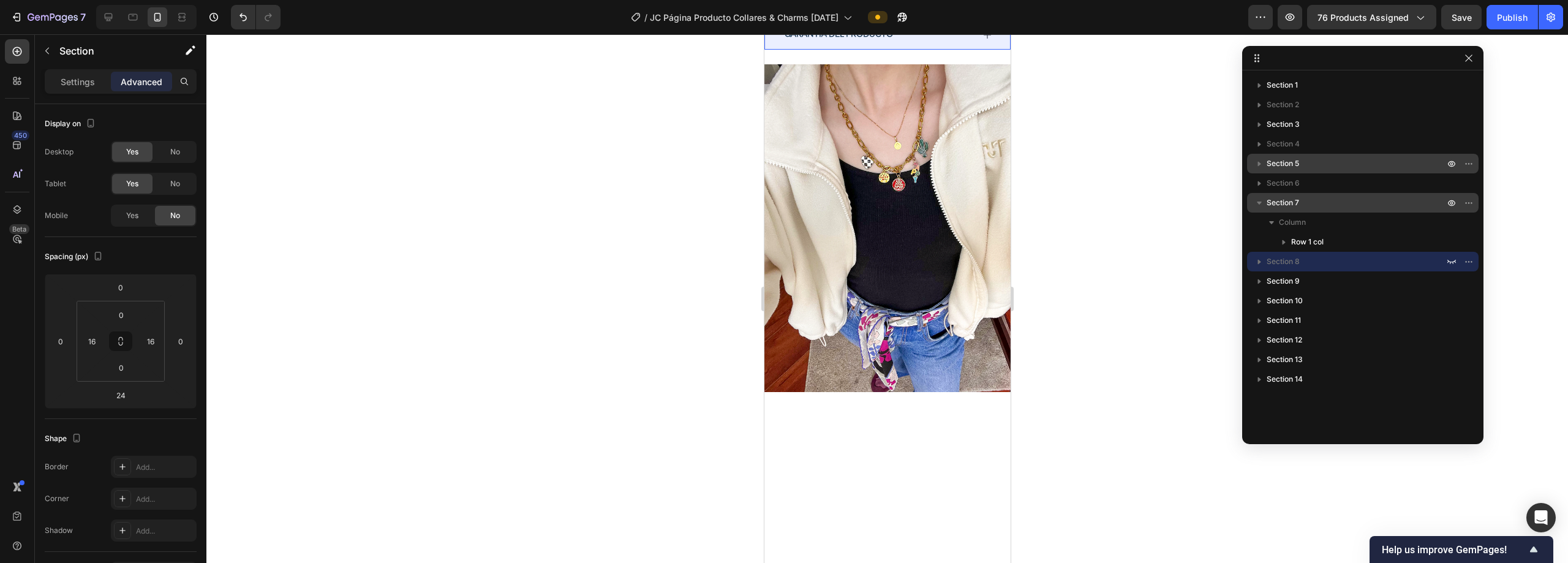
click at [782, 207] on p "Section 7" at bounding box center [1356, 203] width 180 height 13
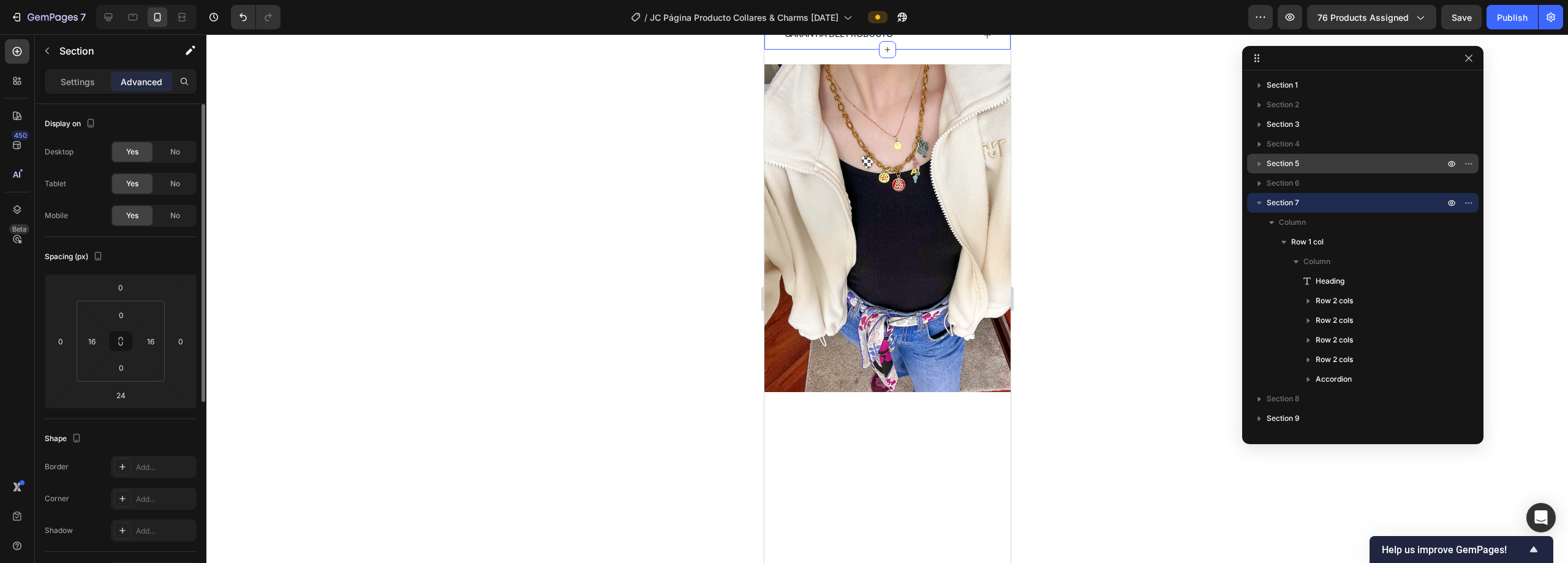
scroll to position [700, 0]
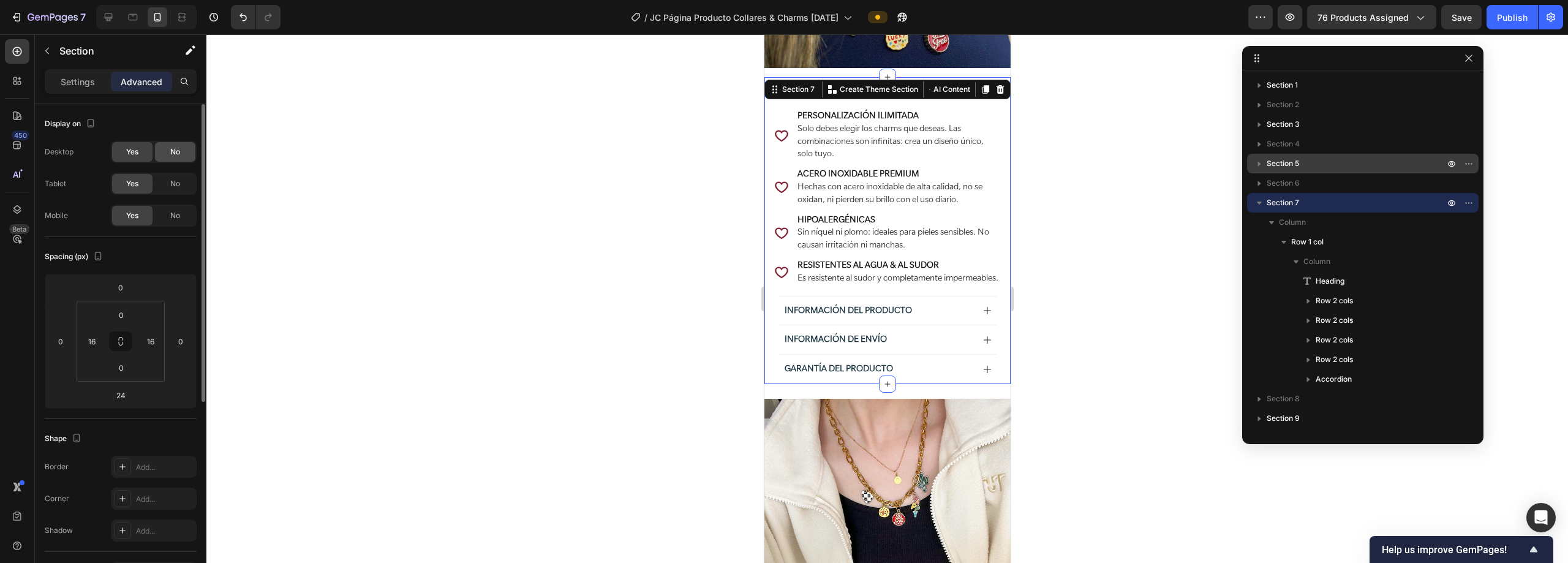
click at [168, 152] on div "No" at bounding box center [175, 152] width 40 height 19
click at [174, 183] on span "No" at bounding box center [175, 183] width 10 height 11
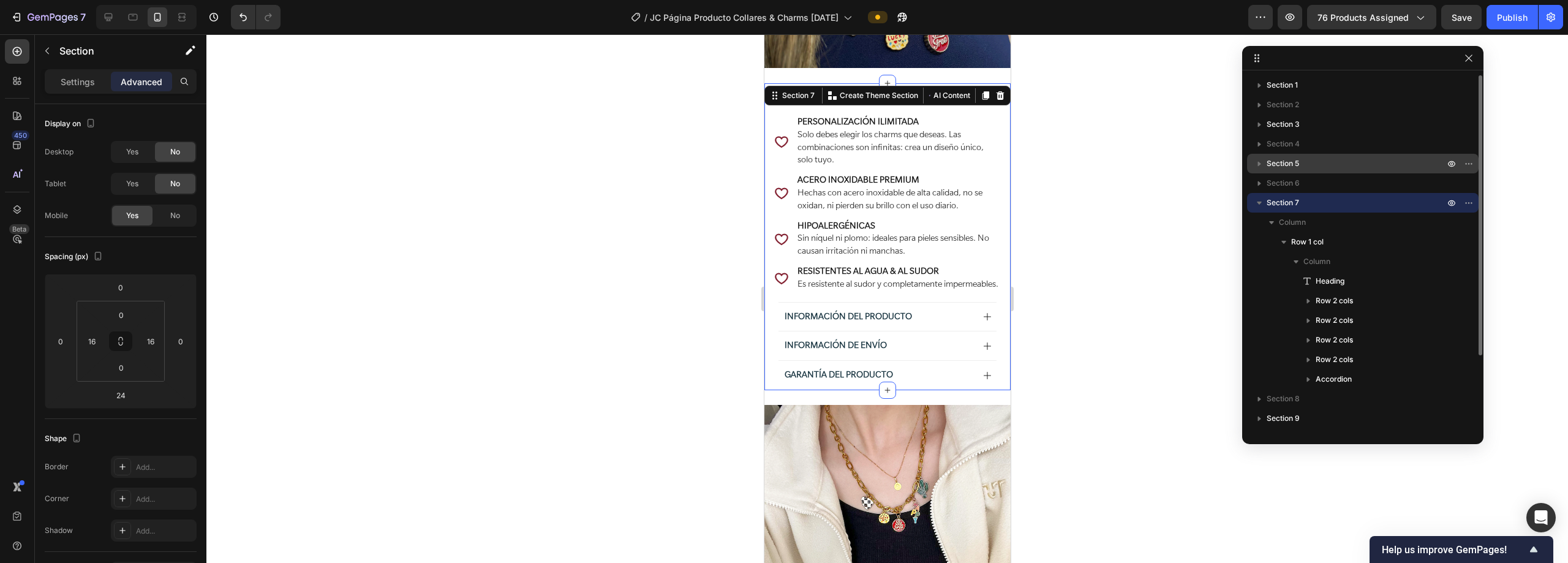
click at [782, 200] on icon "button" at bounding box center [1259, 203] width 13 height 13
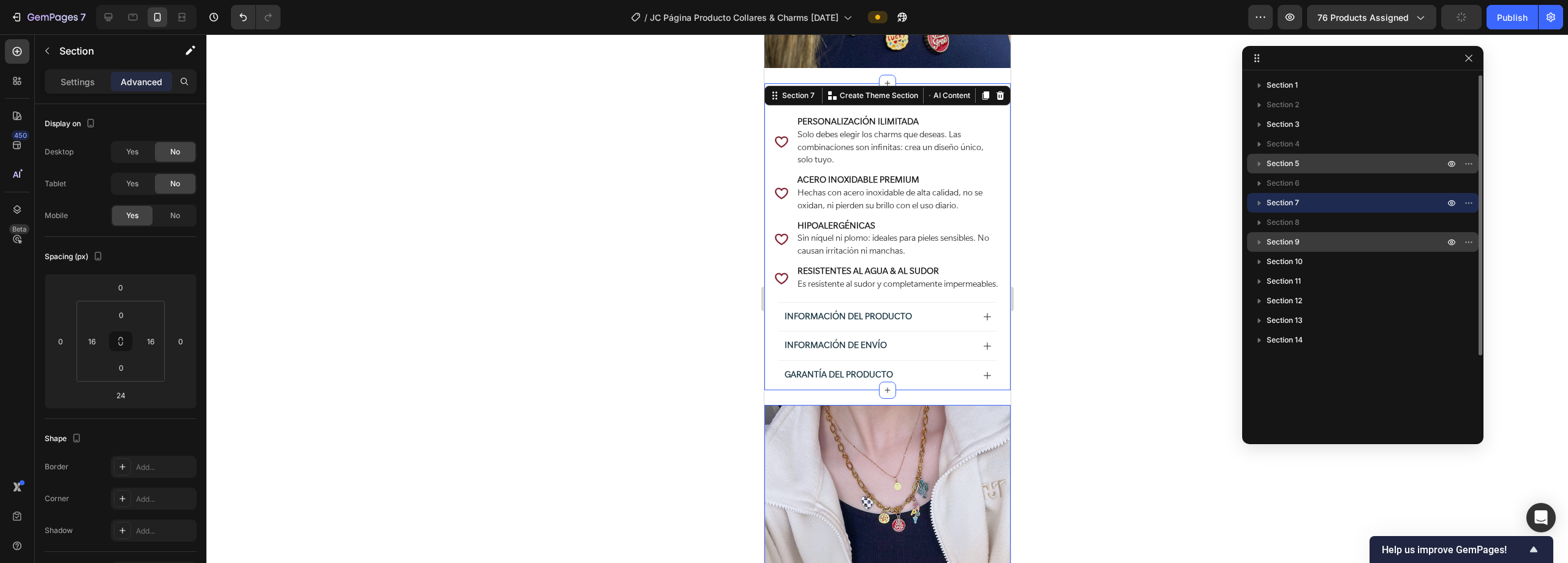
click at [782, 239] on p "Section 9" at bounding box center [1356, 242] width 180 height 13
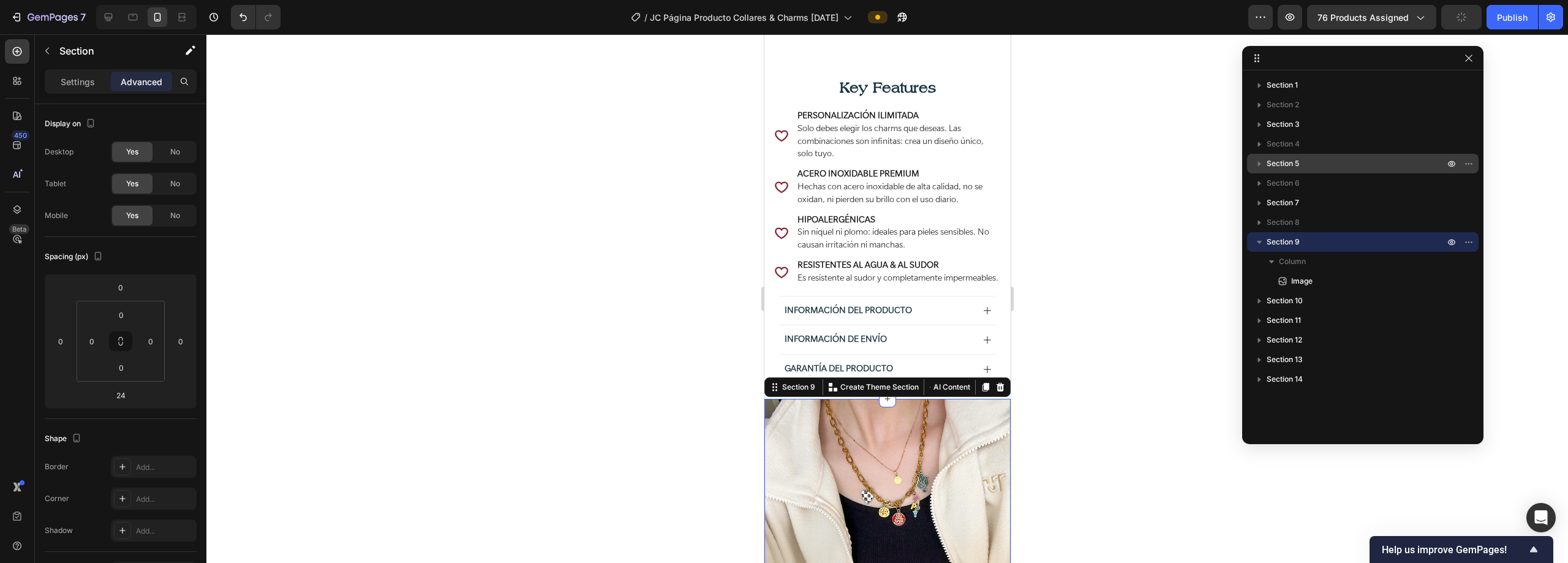
scroll to position [1035, 0]
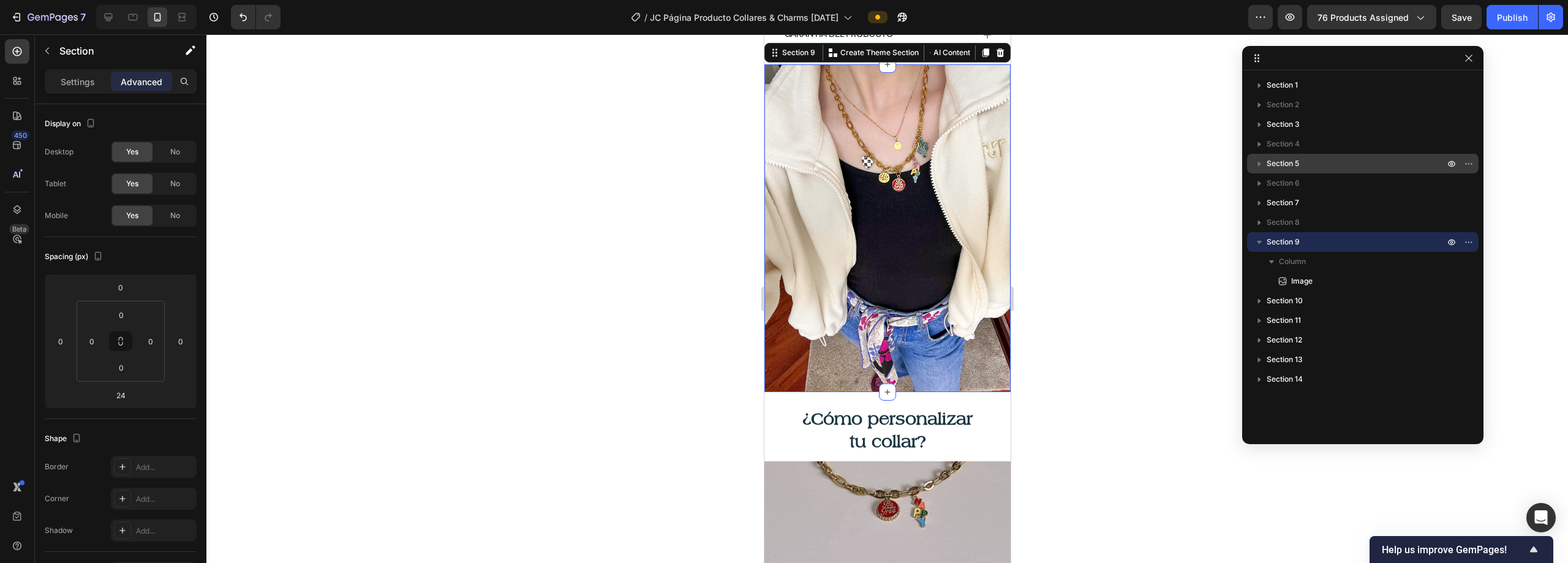
click at [782, 244] on icon "button" at bounding box center [1259, 242] width 13 height 13
click at [782, 240] on icon "button" at bounding box center [1468, 242] width 10 height 10
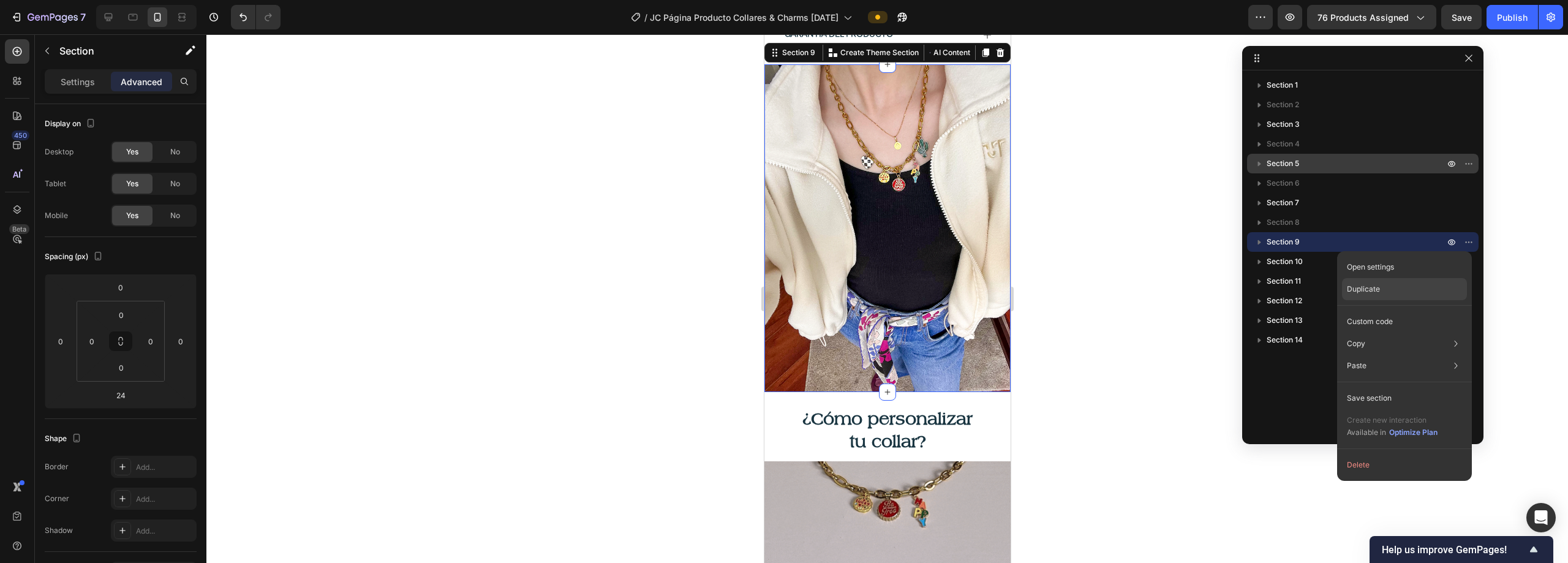
click at [782, 290] on div "Duplicate" at bounding box center [1404, 289] width 125 height 22
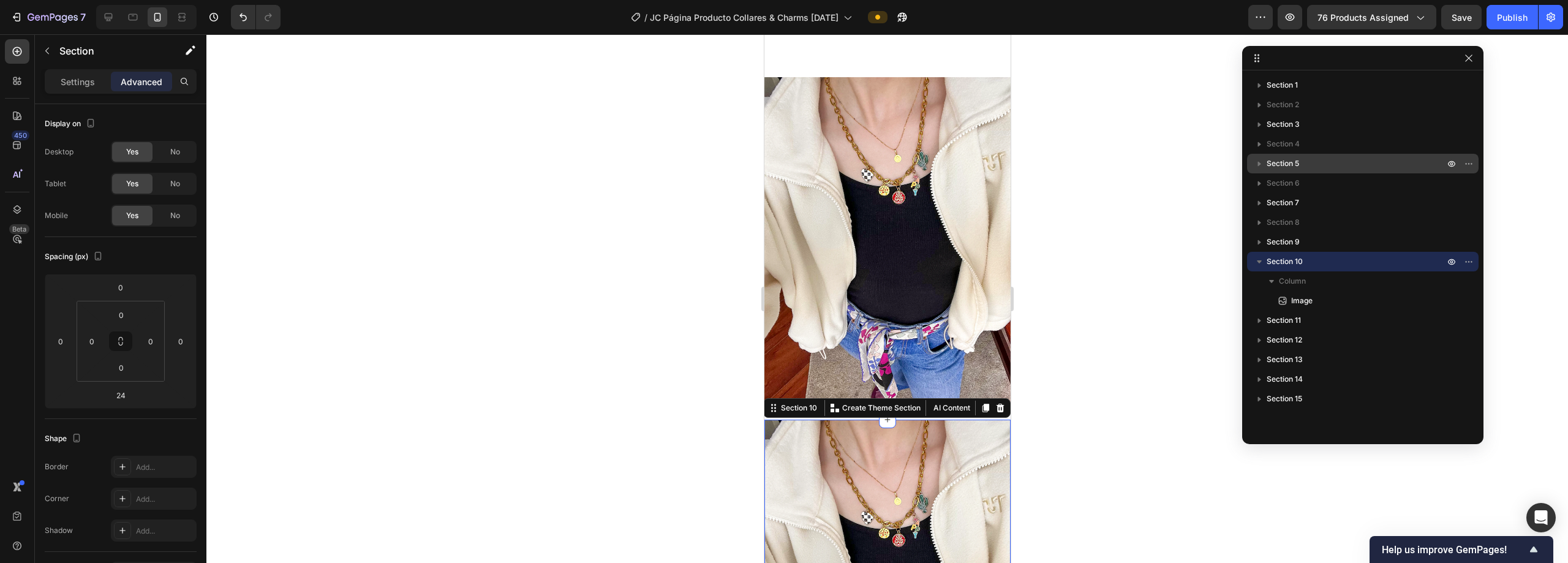
scroll to position [1365, 0]
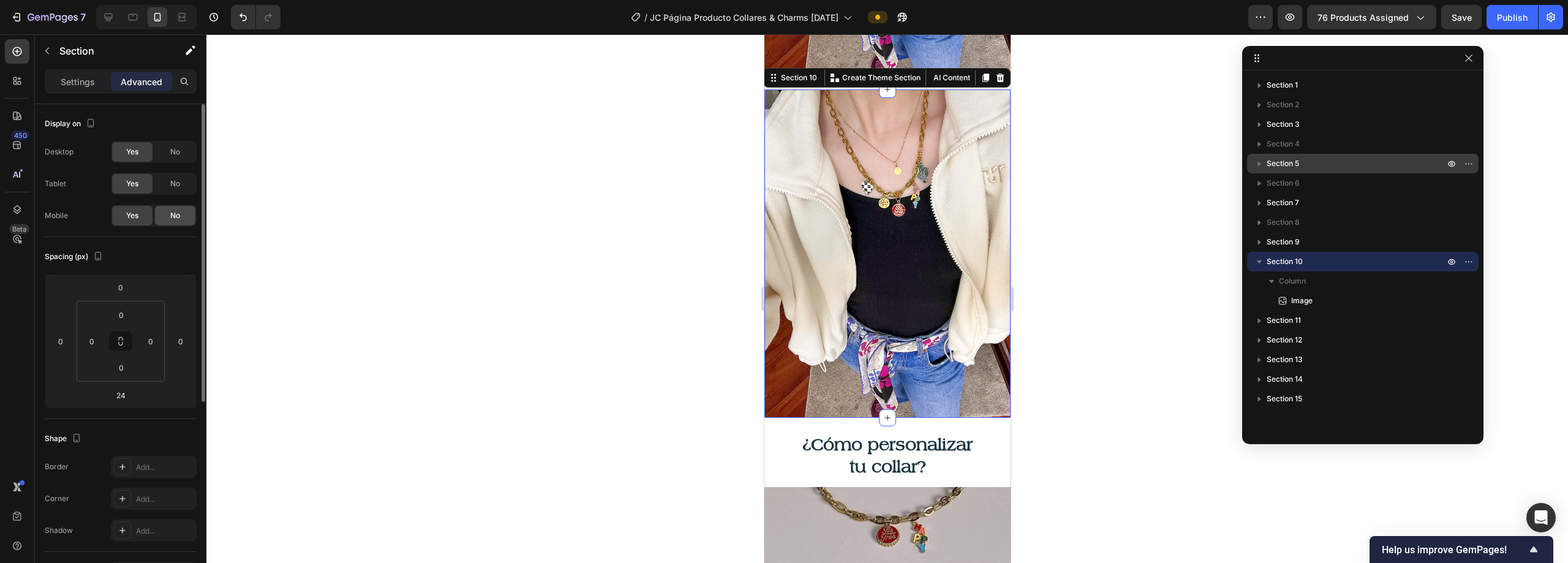
click at [172, 218] on span "No" at bounding box center [175, 215] width 10 height 11
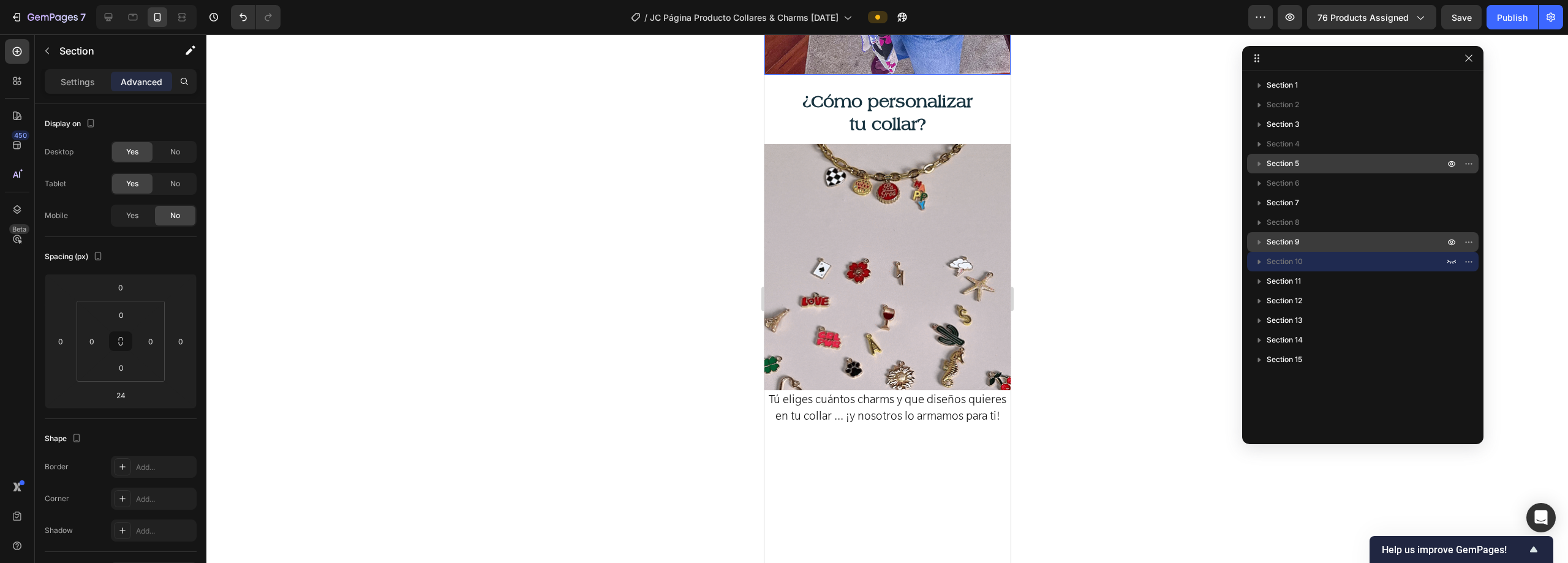
click at [782, 240] on p "Section 9" at bounding box center [1356, 242] width 180 height 13
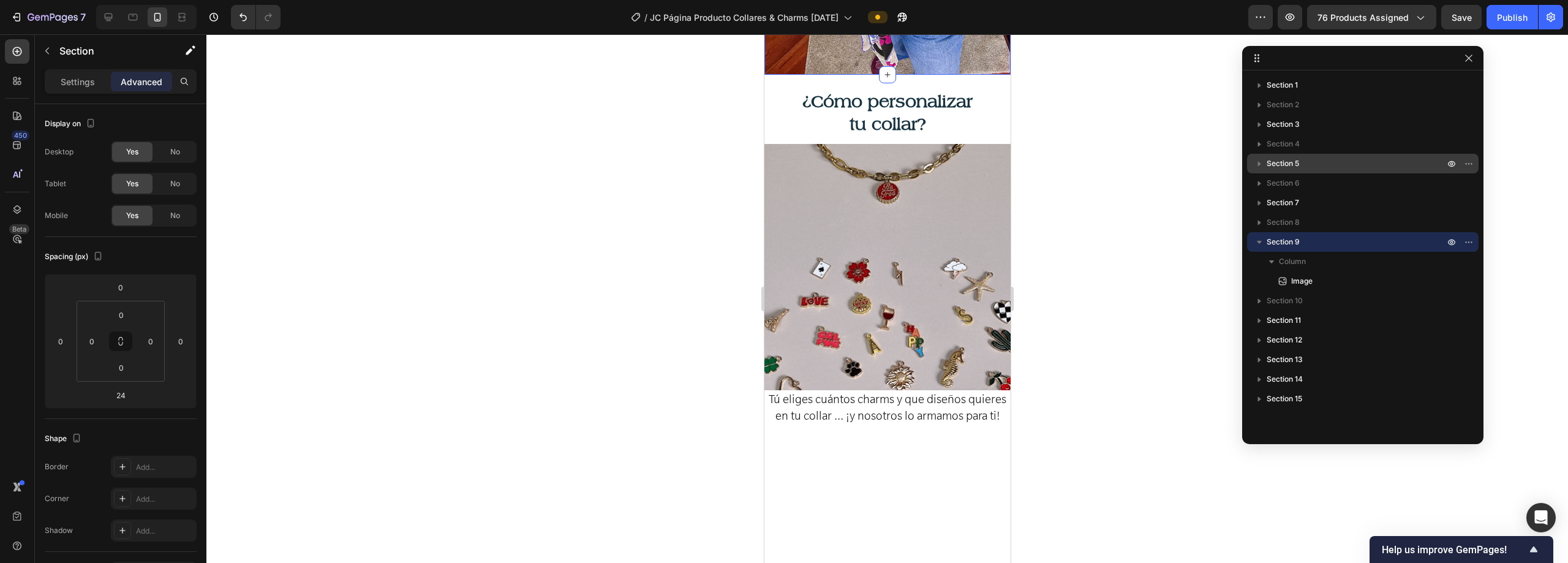
scroll to position [1035, 0]
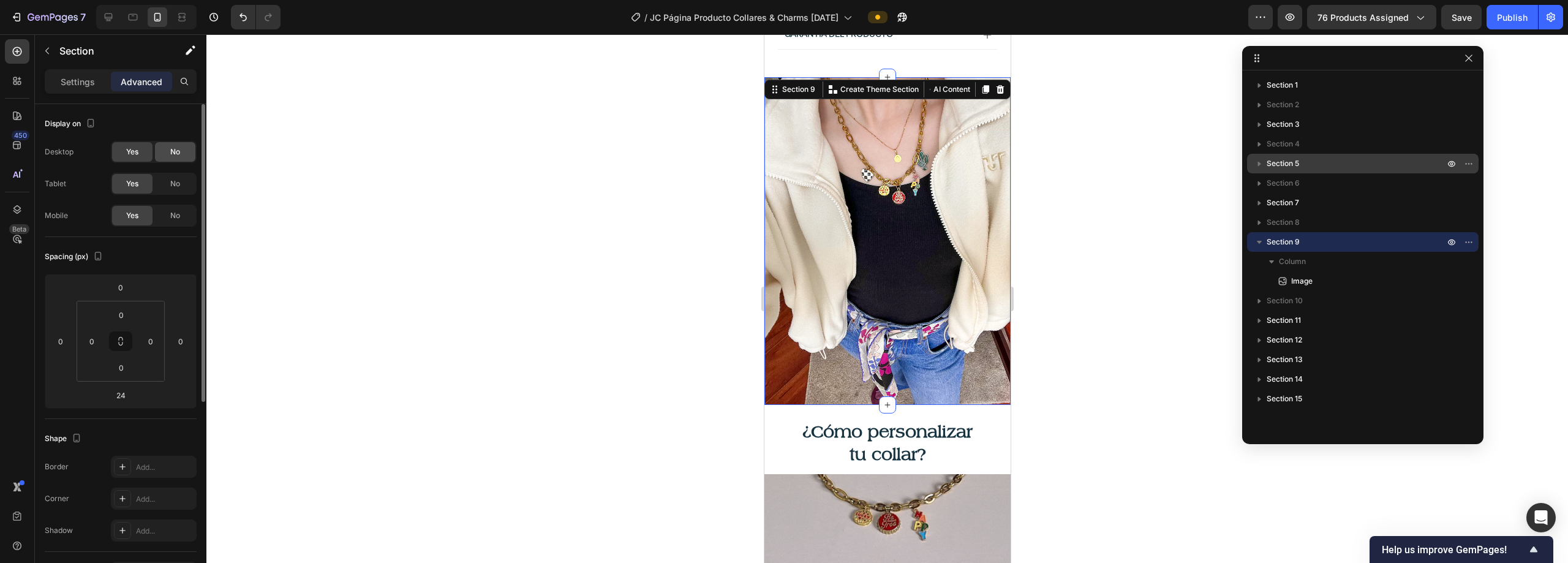
click at [171, 154] on span "No" at bounding box center [175, 152] width 10 height 11
click at [176, 180] on span "No" at bounding box center [175, 183] width 10 height 11
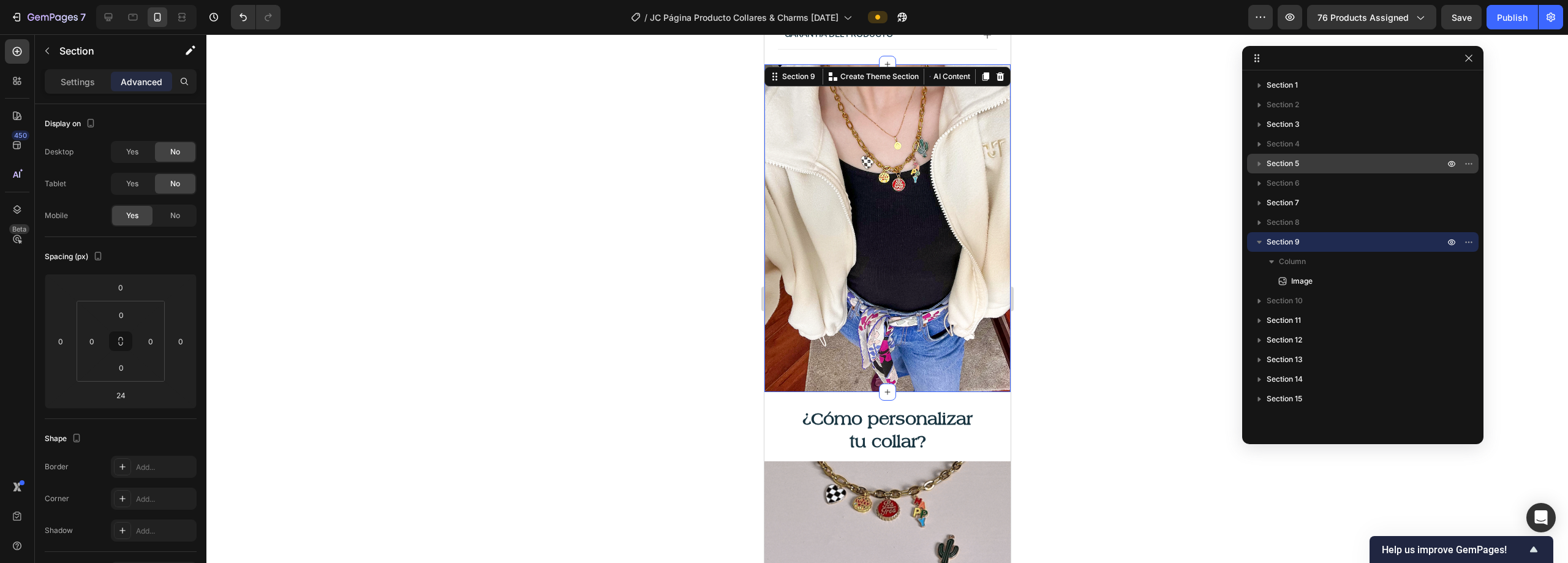
click at [782, 243] on icon "button" at bounding box center [1259, 242] width 13 height 13
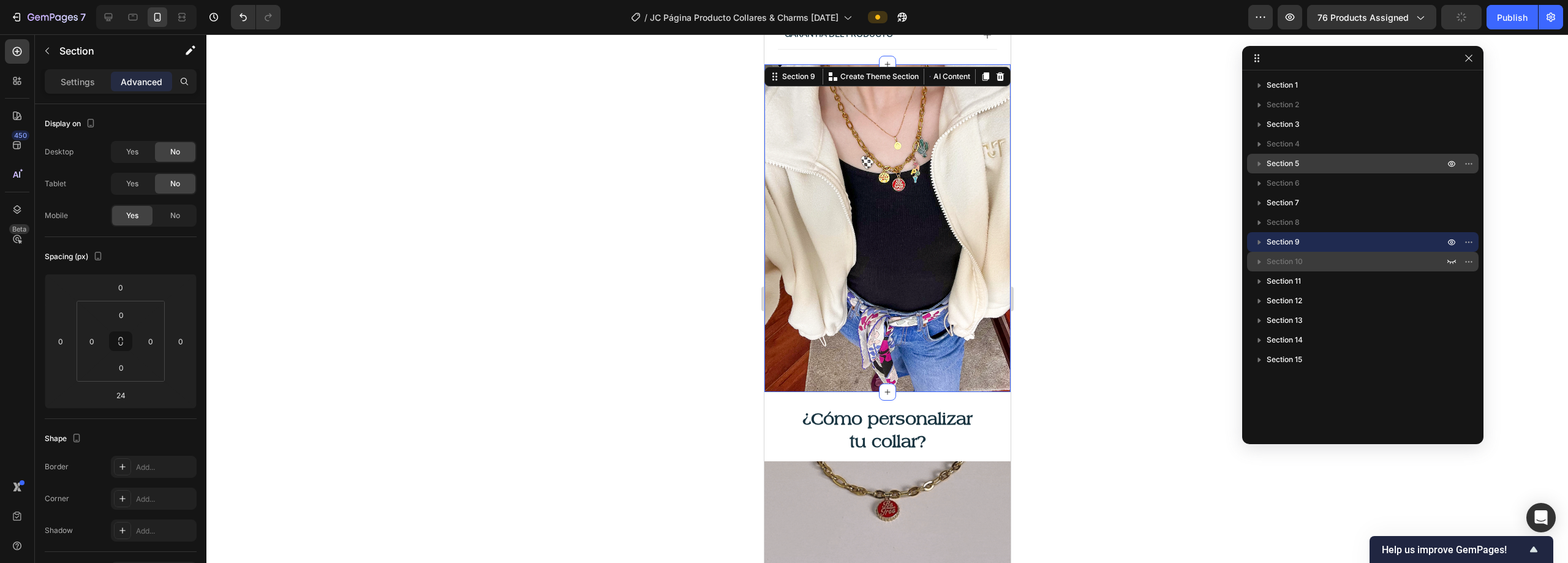
click at [782, 264] on p "Section 10" at bounding box center [1356, 261] width 180 height 13
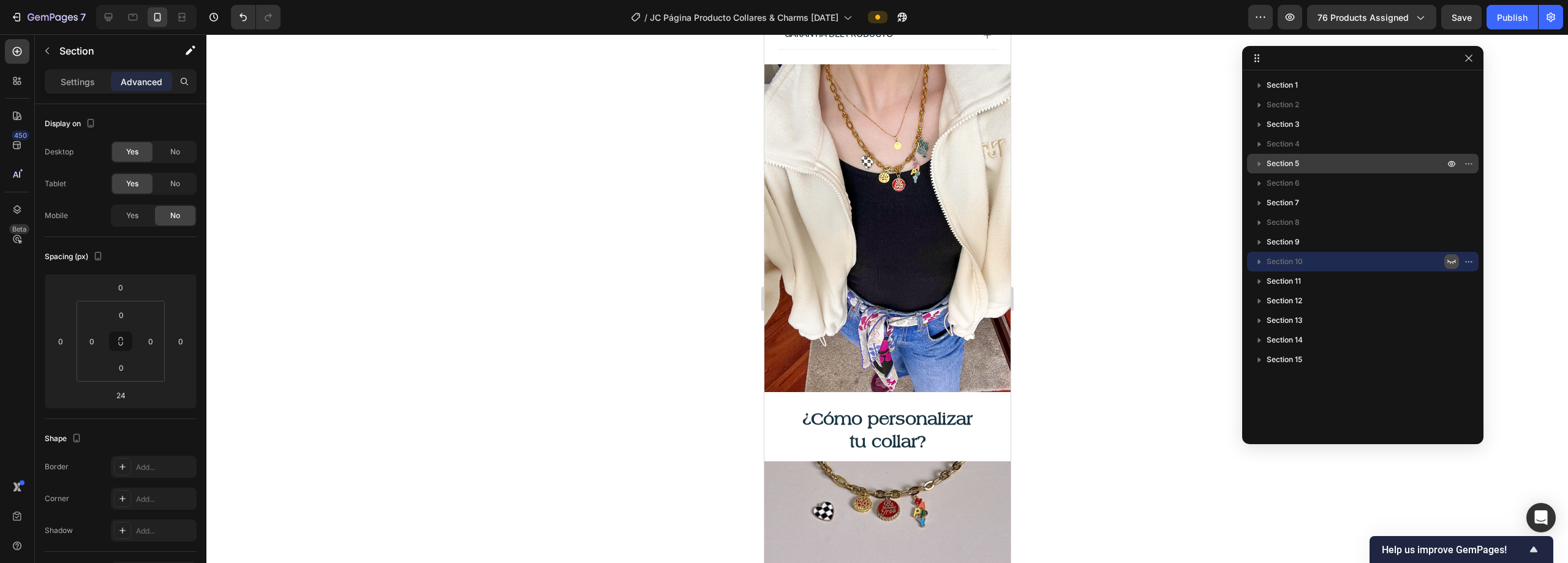
click at [782, 260] on icon "button" at bounding box center [1452, 262] width 10 height 10
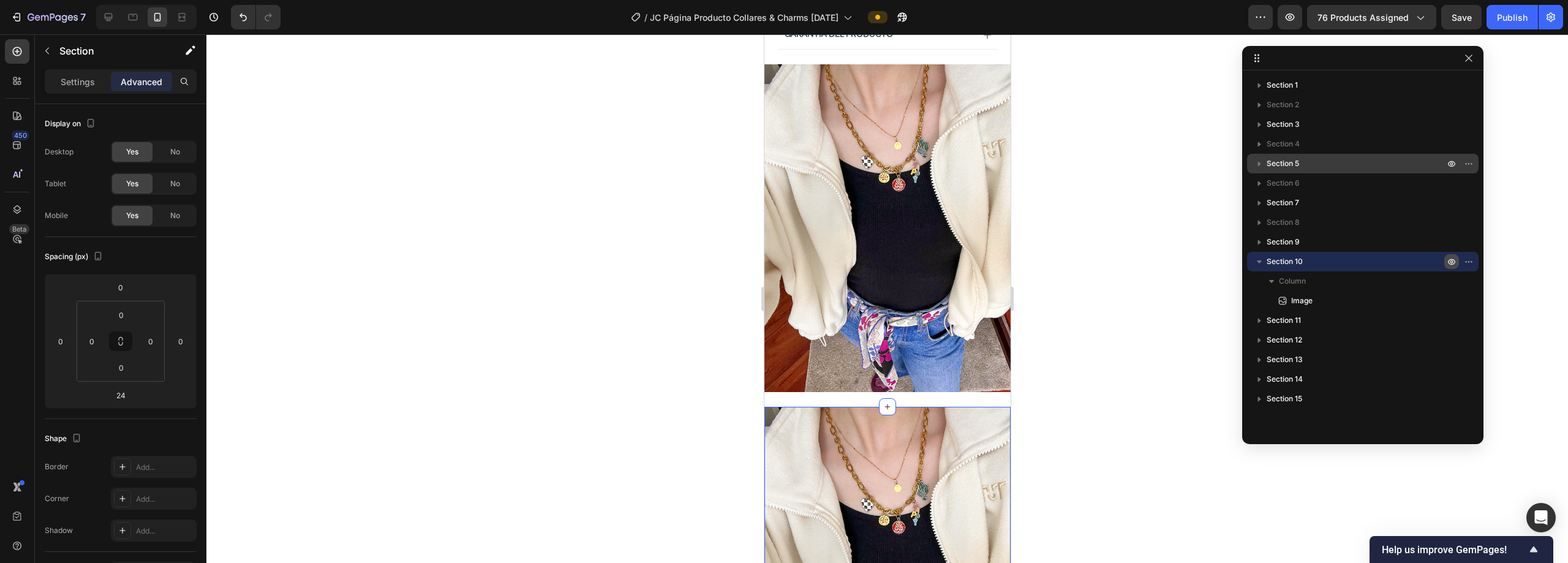
click at [782, 260] on icon "button" at bounding box center [1451, 261] width 8 height 6
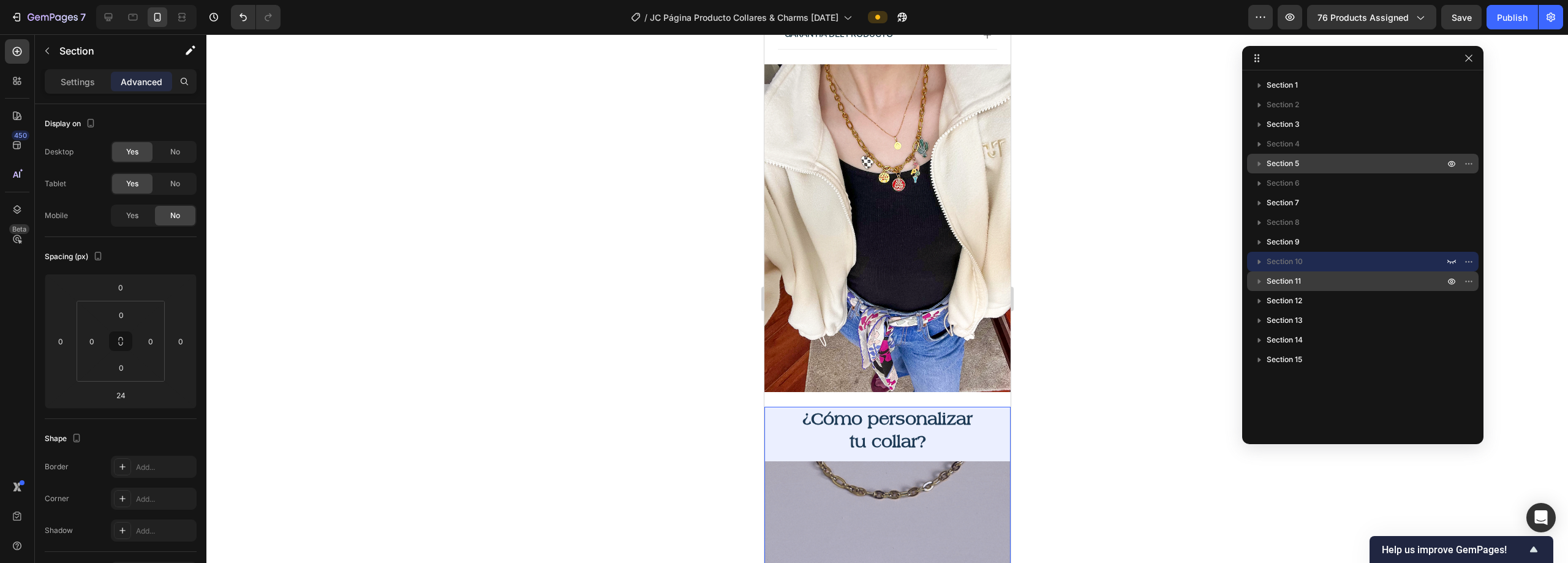
click at [782, 276] on p "Section 11" at bounding box center [1356, 281] width 180 height 13
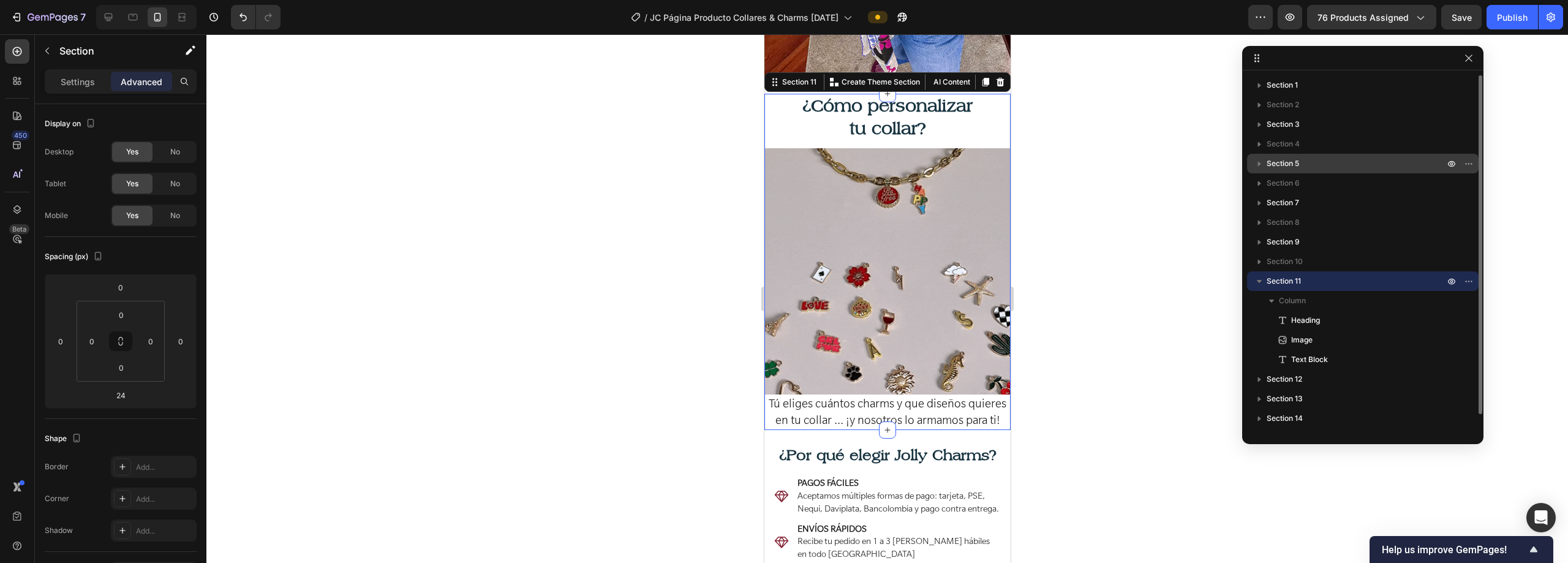
scroll to position [1365, 0]
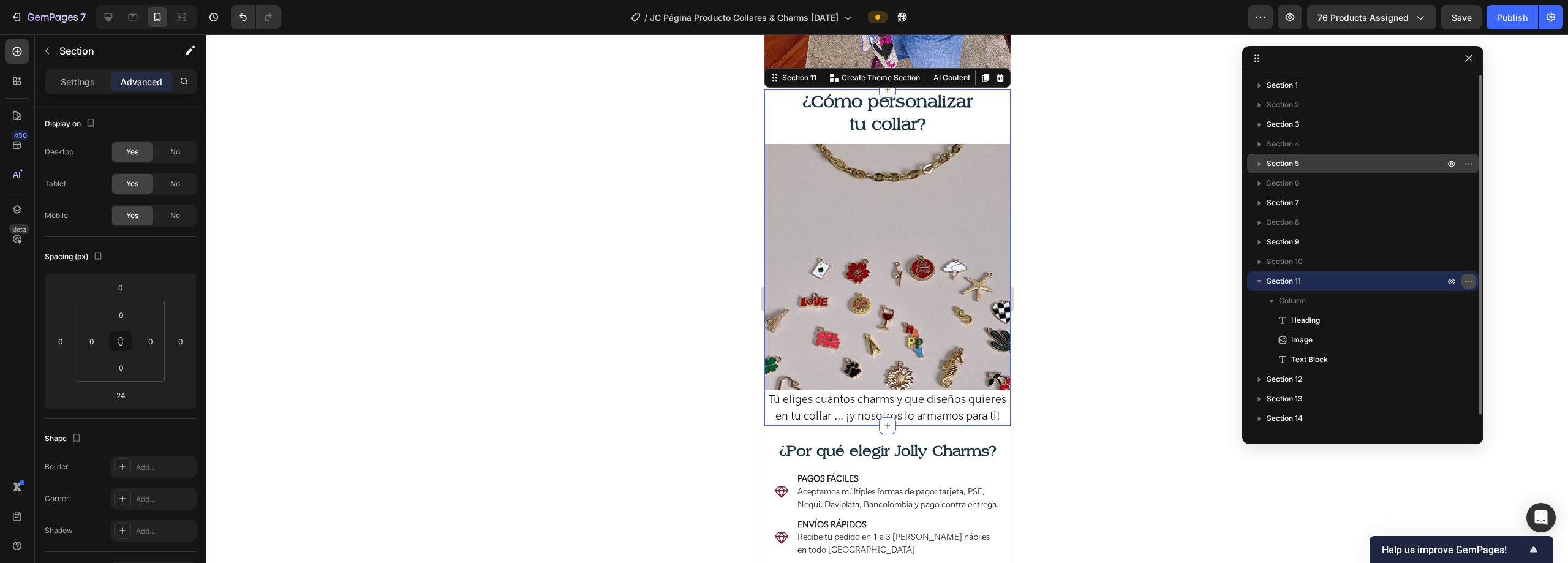
click at [782, 284] on icon "button" at bounding box center [1468, 282] width 10 height 10
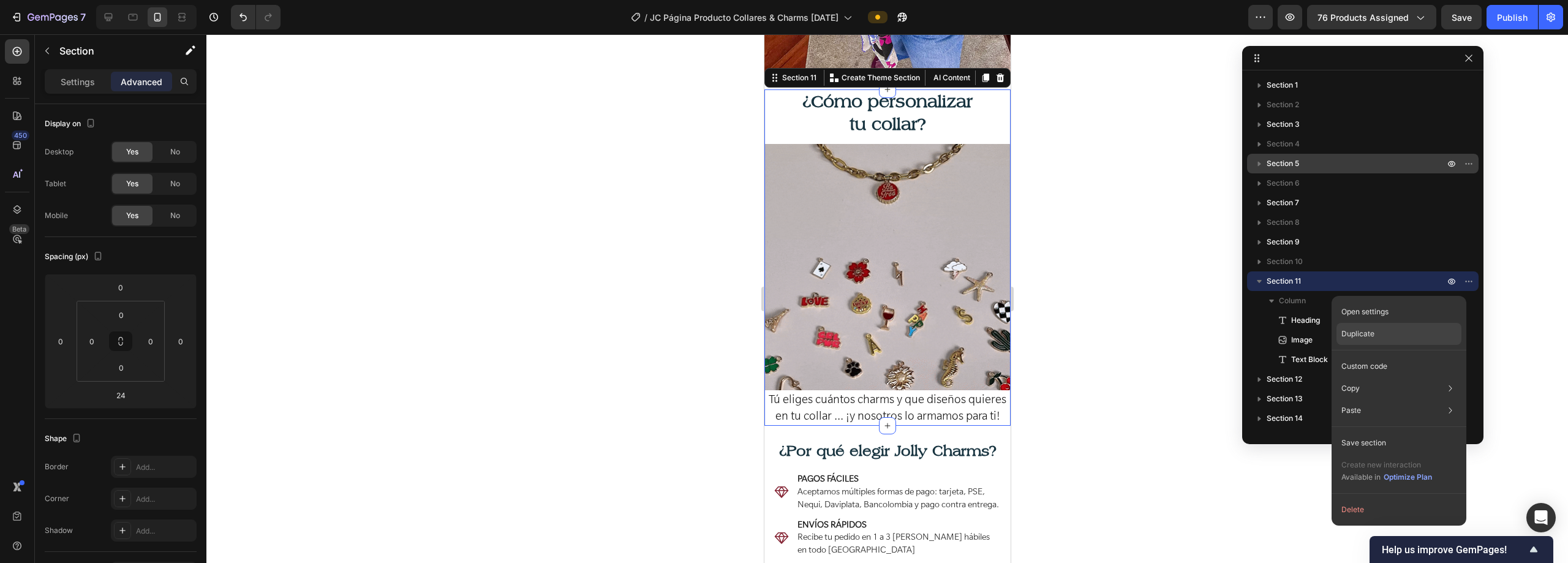
click at [782, 329] on div "Duplicate" at bounding box center [1398, 334] width 125 height 22
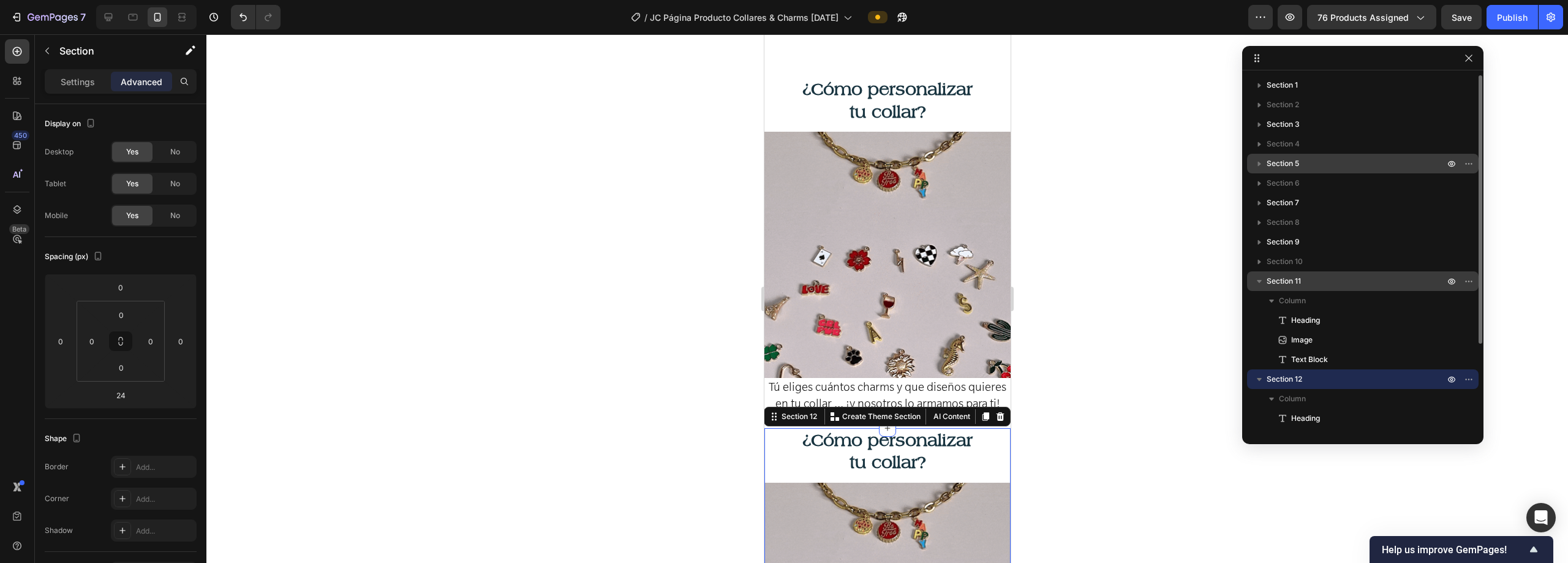
scroll to position [1722, 0]
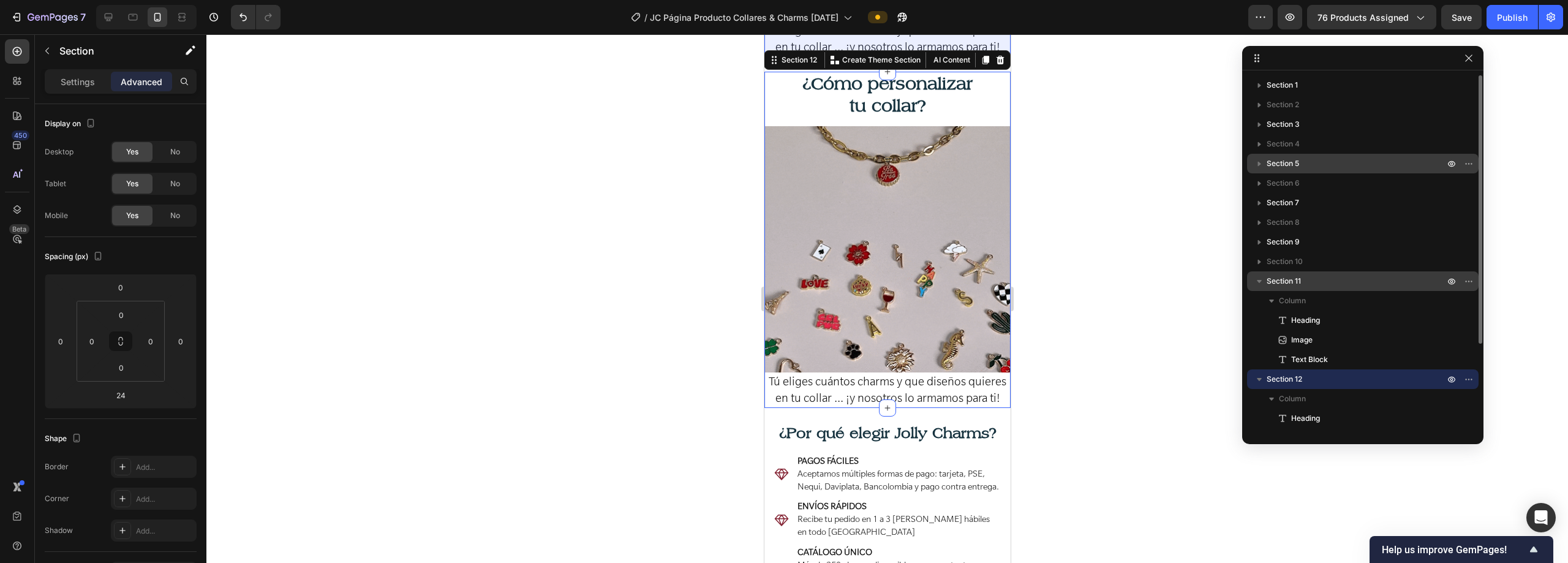
click at [782, 284] on icon "button" at bounding box center [1259, 281] width 13 height 13
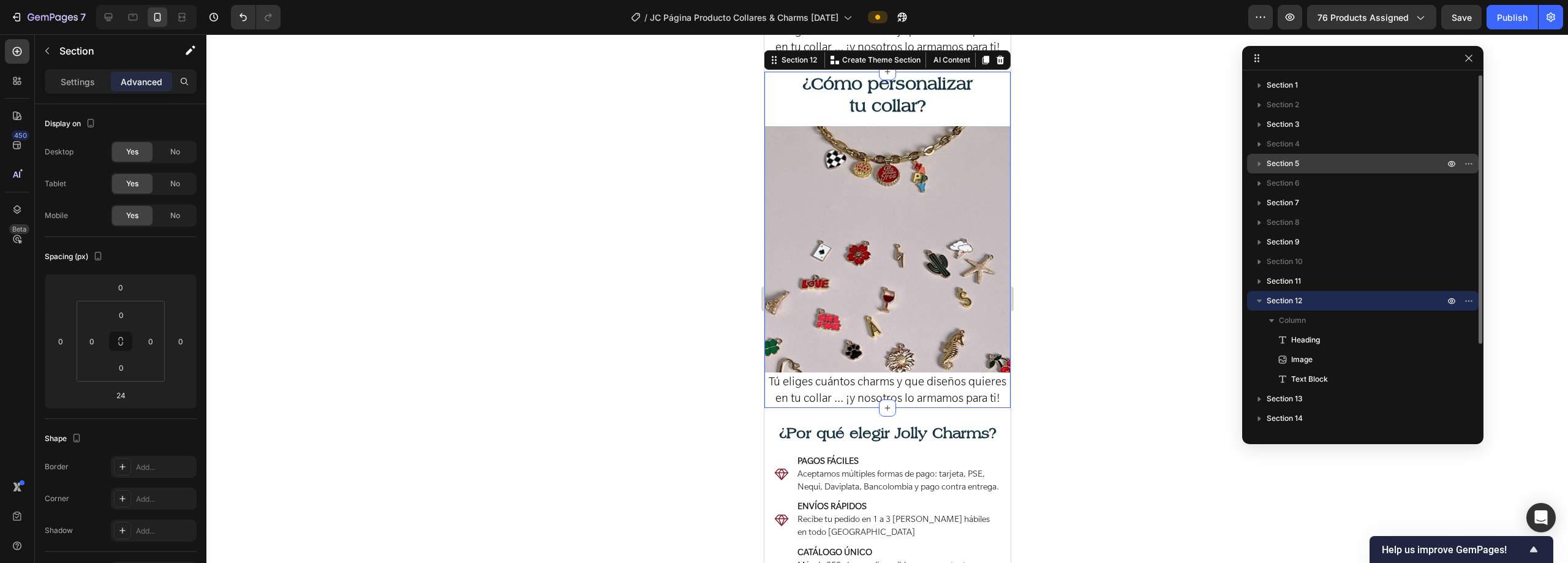
click at [782, 303] on icon "button" at bounding box center [1259, 301] width 13 height 13
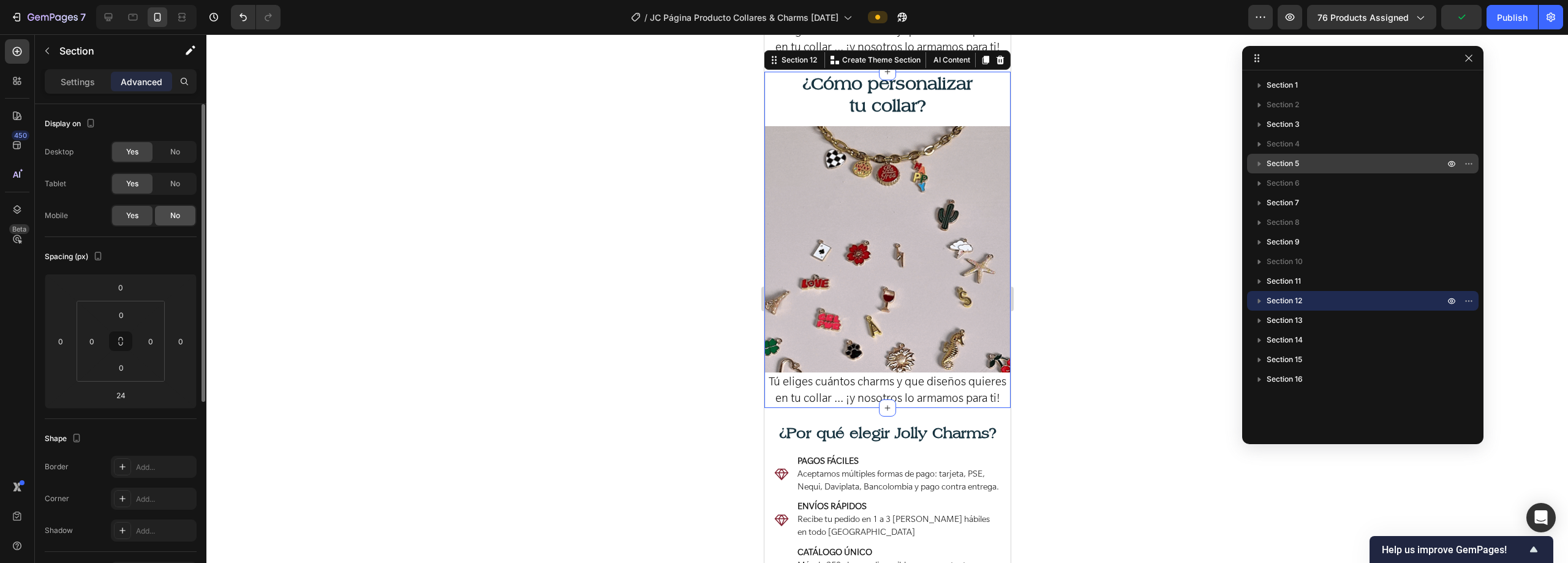
click at [163, 210] on div "No" at bounding box center [175, 215] width 40 height 19
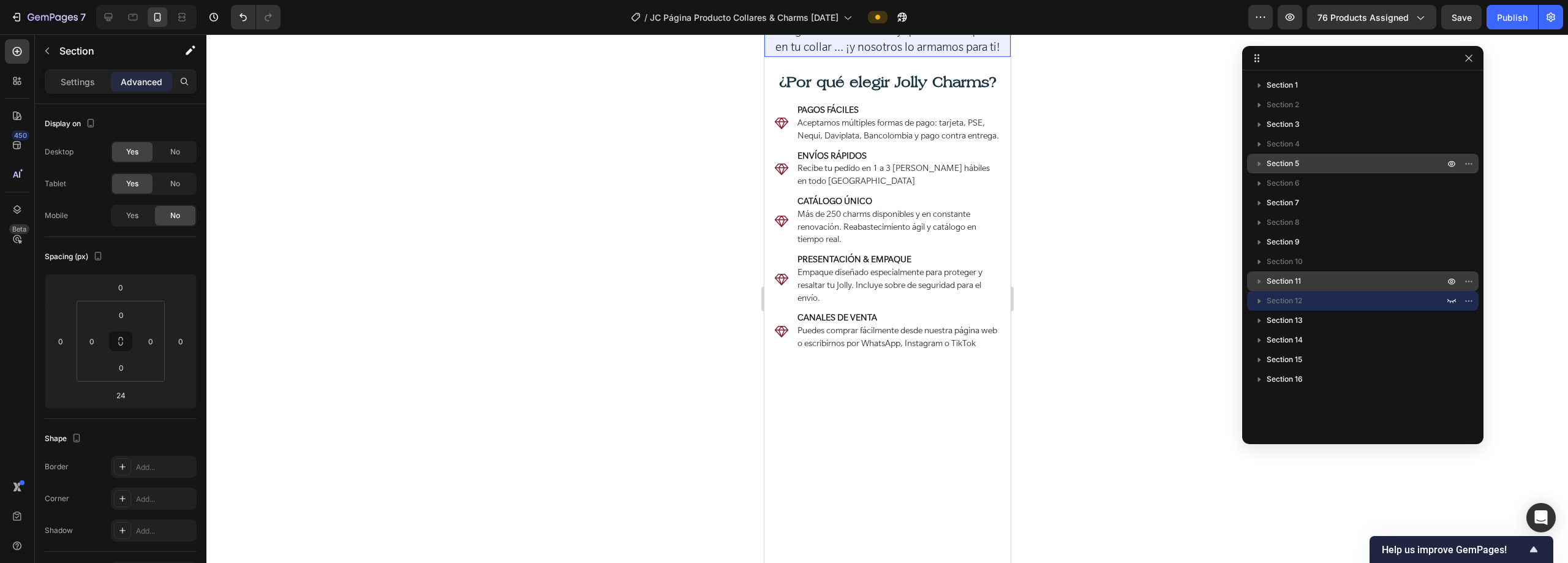
click at [782, 282] on p "Section 11" at bounding box center [1356, 281] width 180 height 13
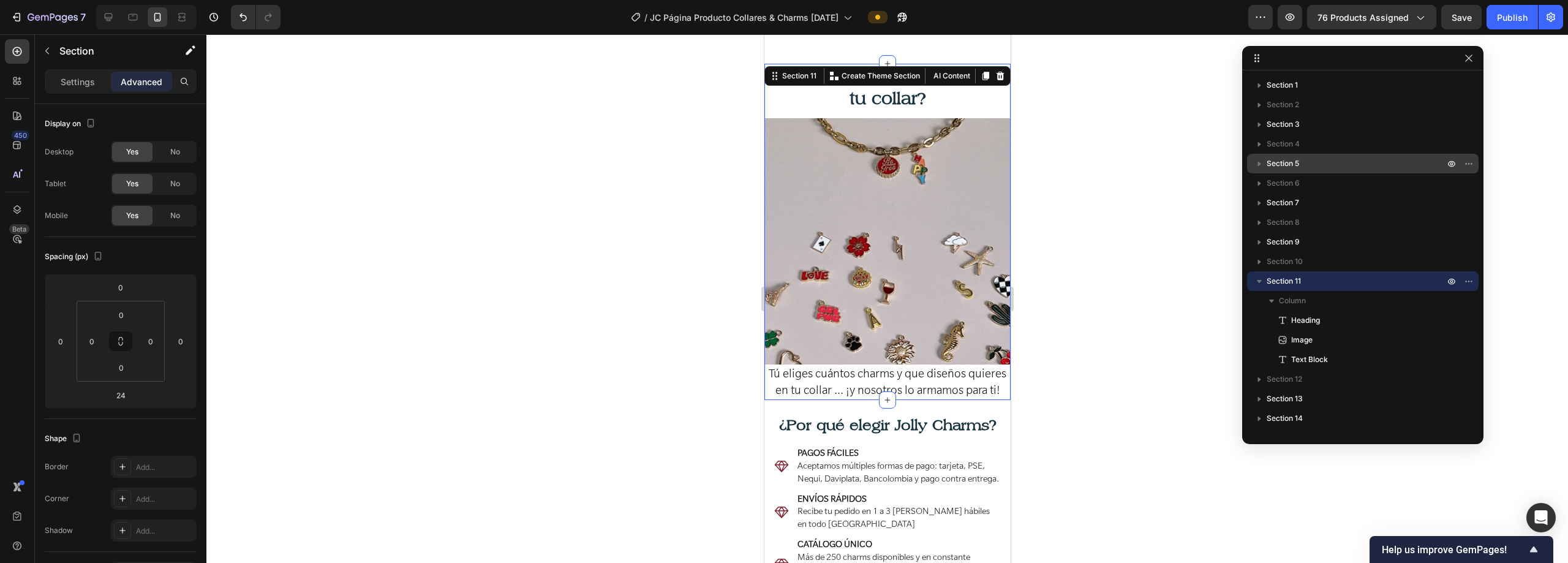
scroll to position [1365, 0]
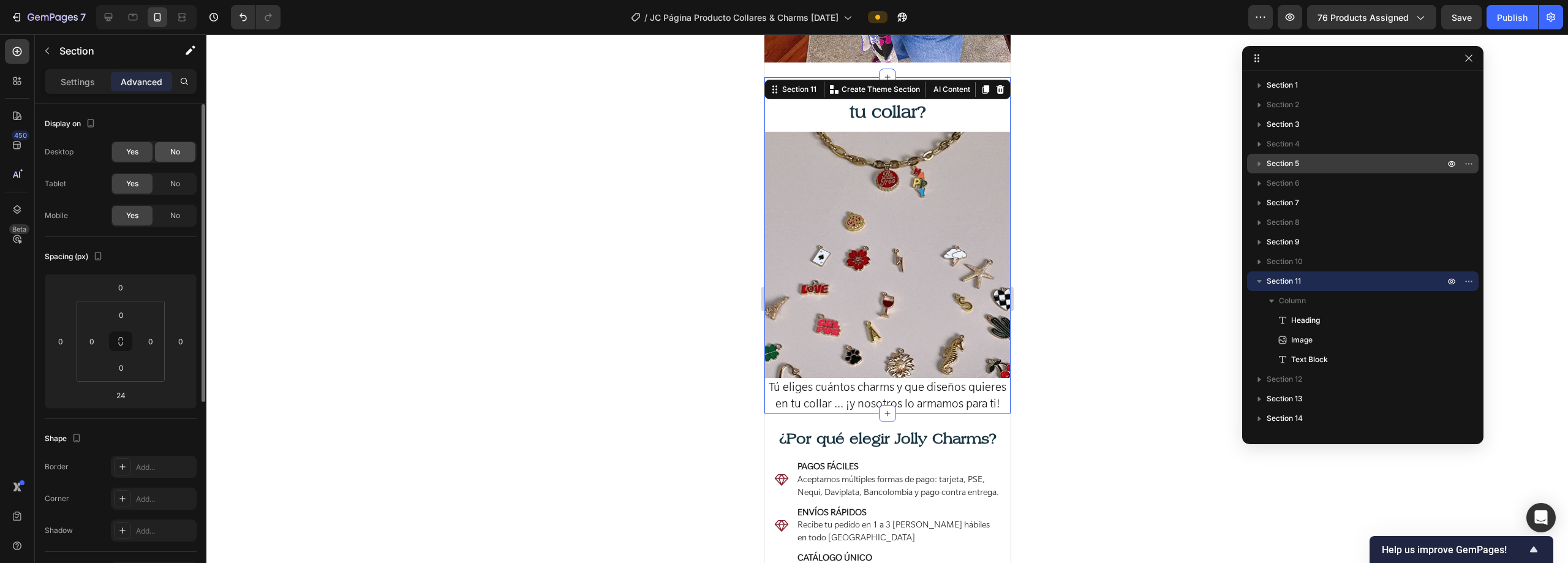
click at [188, 152] on div "No" at bounding box center [175, 152] width 40 height 19
click at [184, 177] on div "No" at bounding box center [175, 183] width 40 height 19
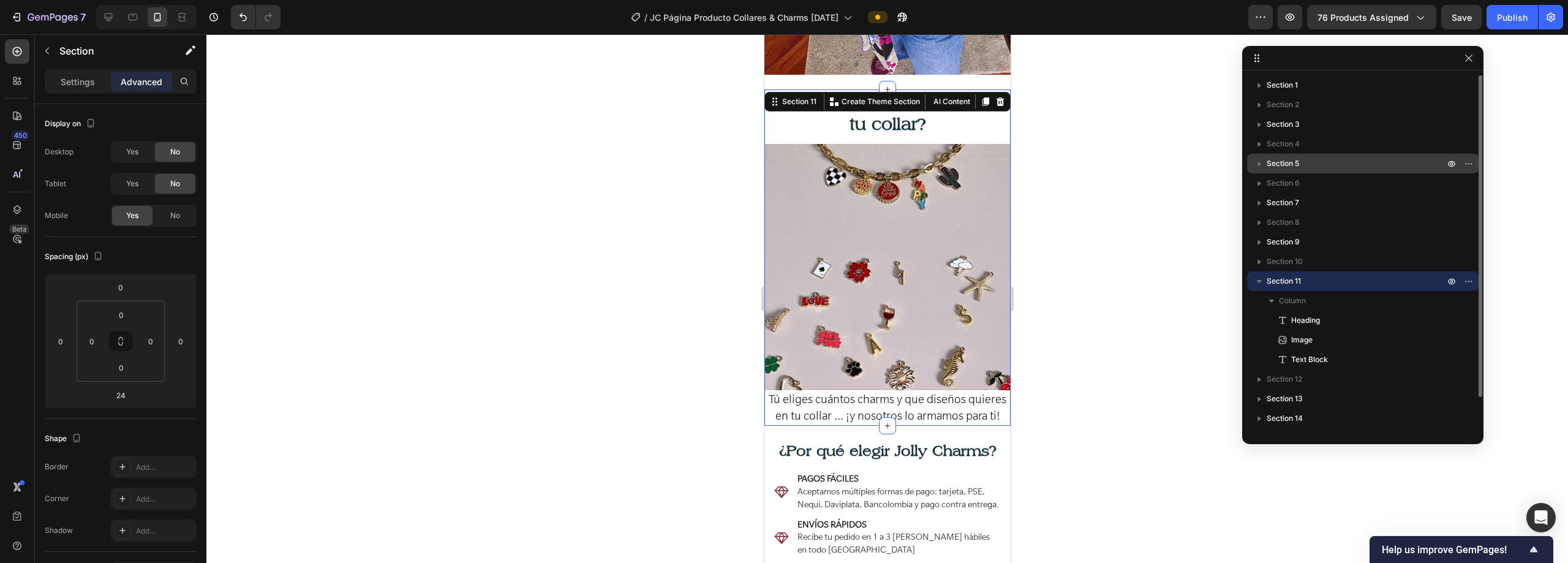
click at [782, 280] on icon "button" at bounding box center [1259, 281] width 13 height 13
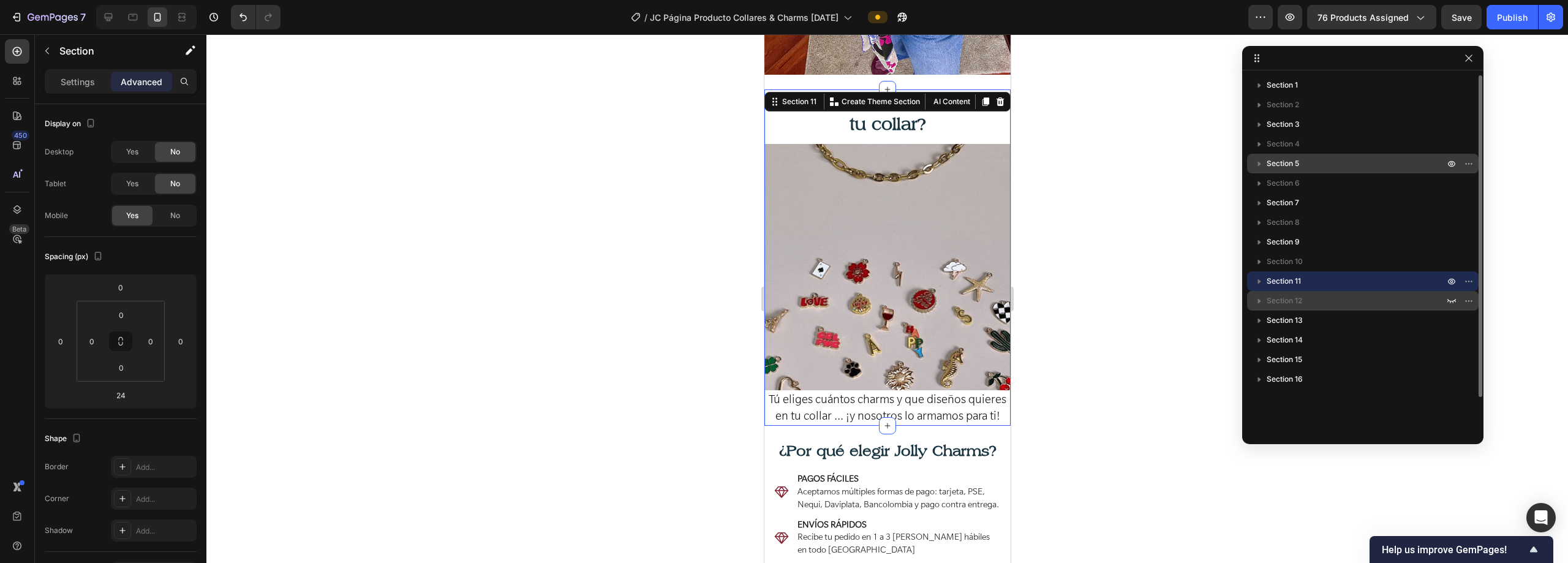
click at [782, 302] on p "Section 12" at bounding box center [1356, 301] width 180 height 13
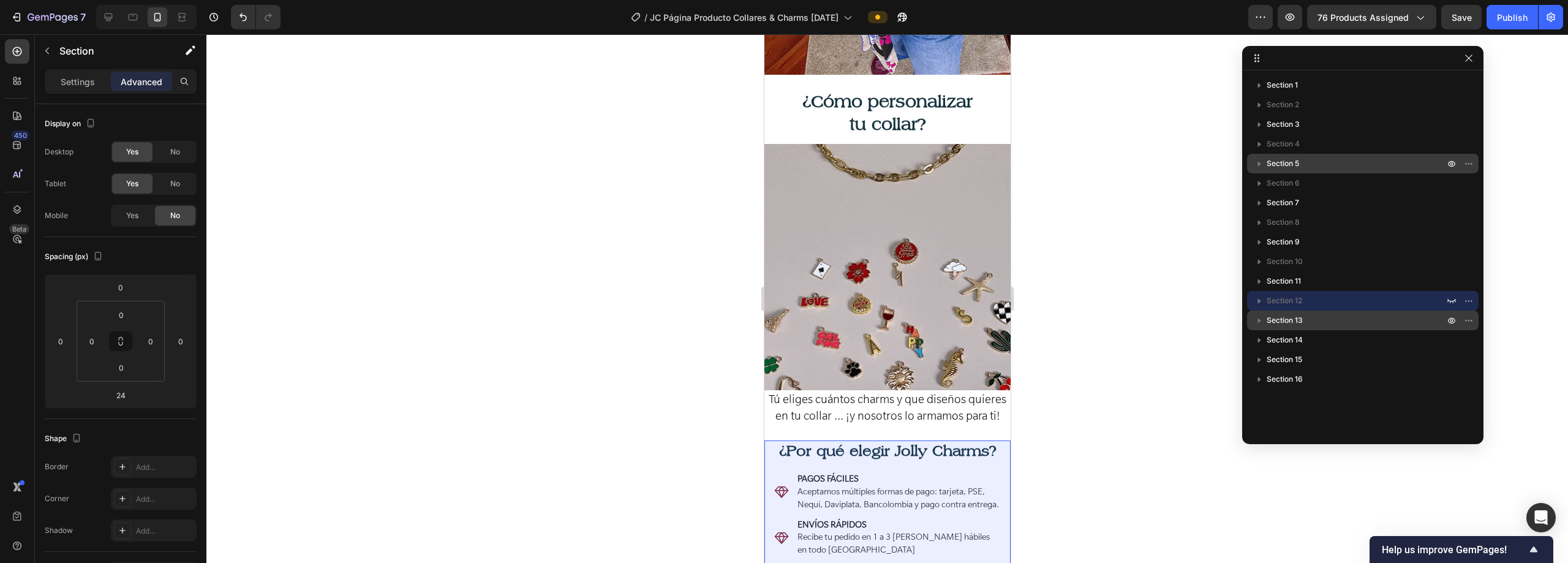
click at [782, 322] on p "Section 13" at bounding box center [1356, 320] width 180 height 13
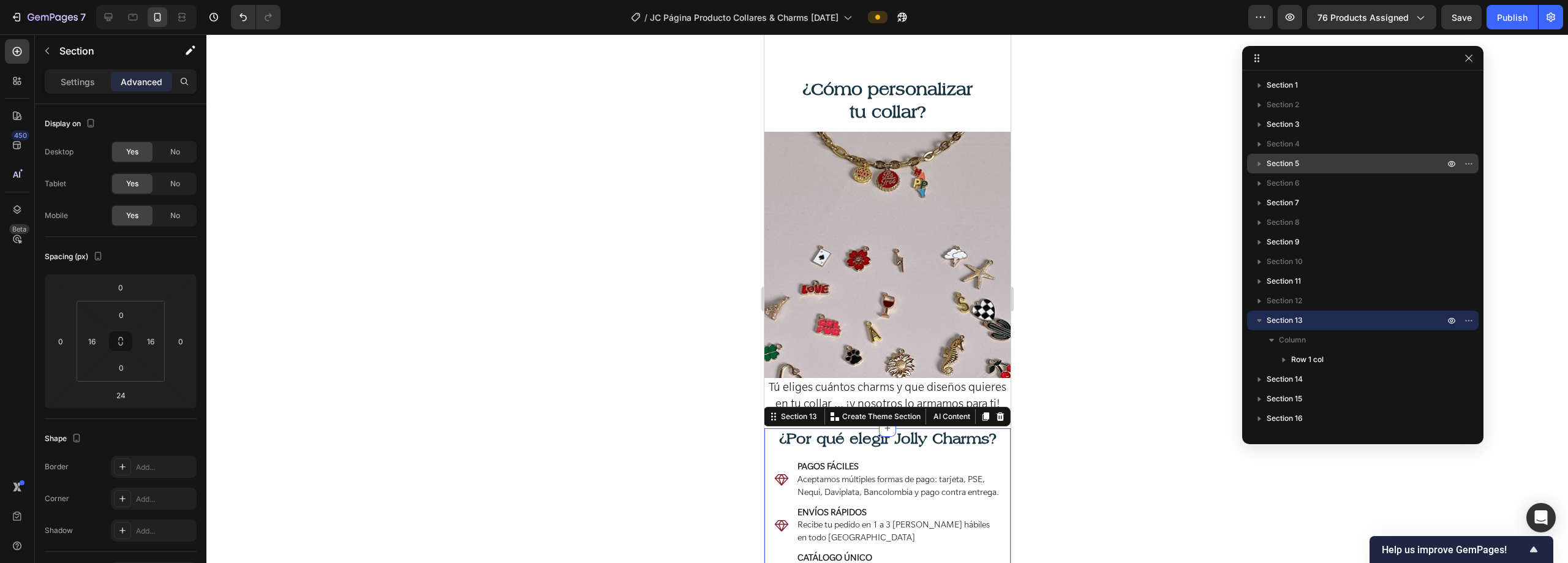
scroll to position [1722, 0]
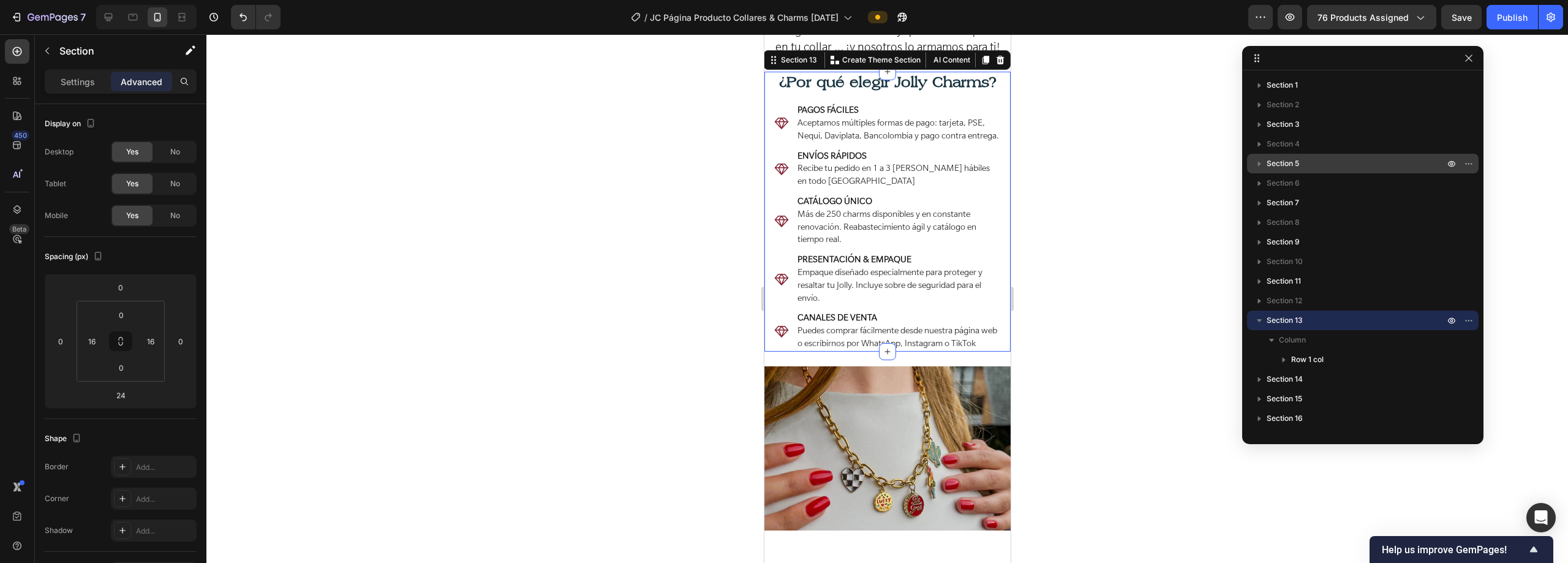
click at [782, 318] on icon "button" at bounding box center [1259, 320] width 13 height 13
click at [782, 323] on icon "button" at bounding box center [1468, 321] width 10 height 10
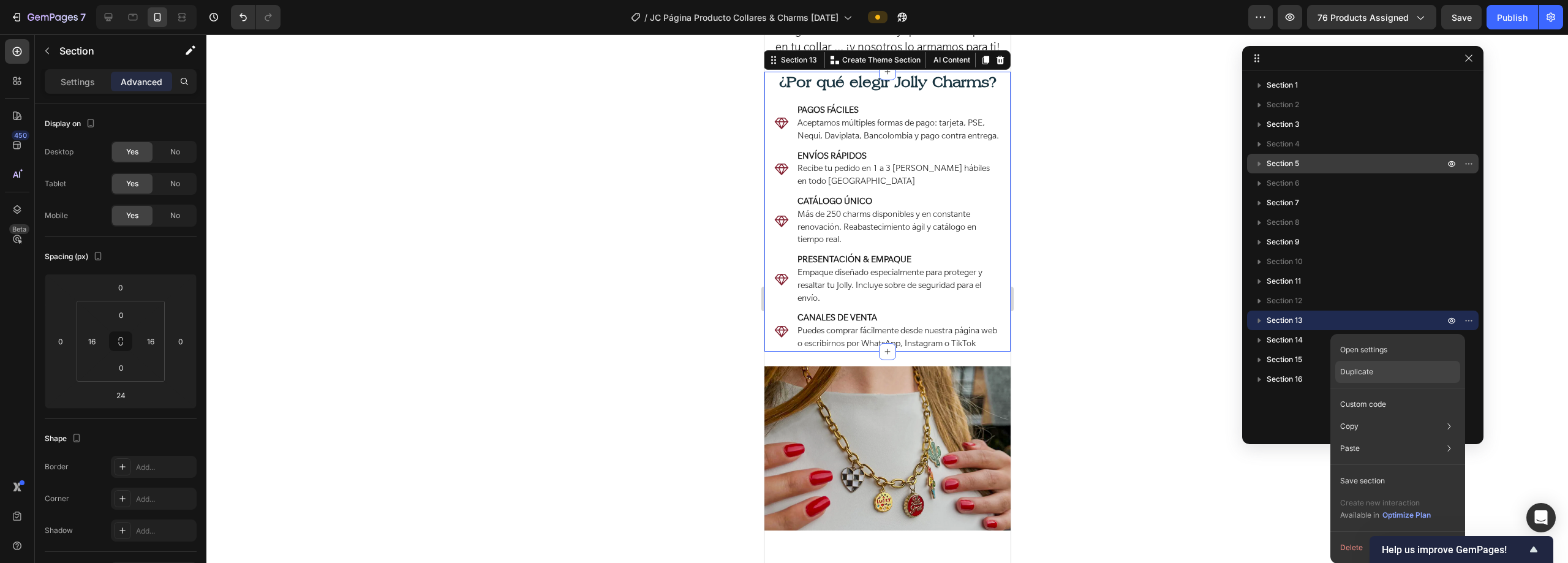
click at [782, 369] on div "Duplicate" at bounding box center [1397, 372] width 125 height 22
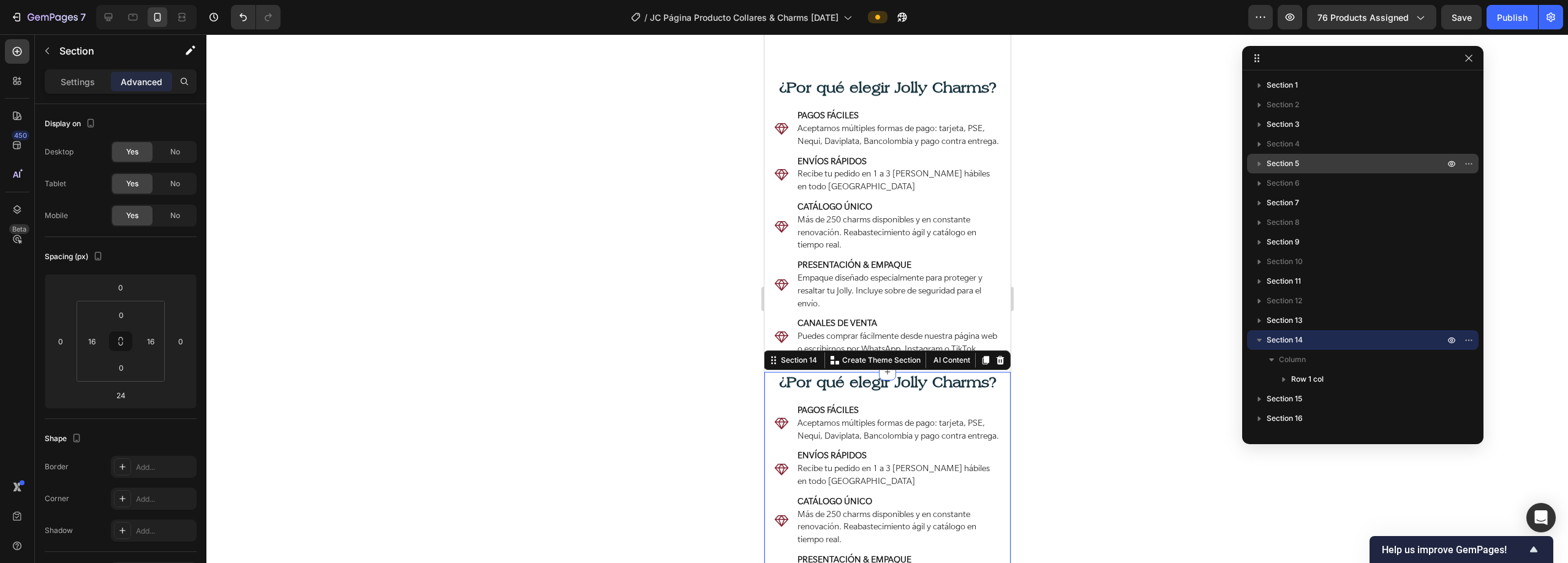
scroll to position [2042, 0]
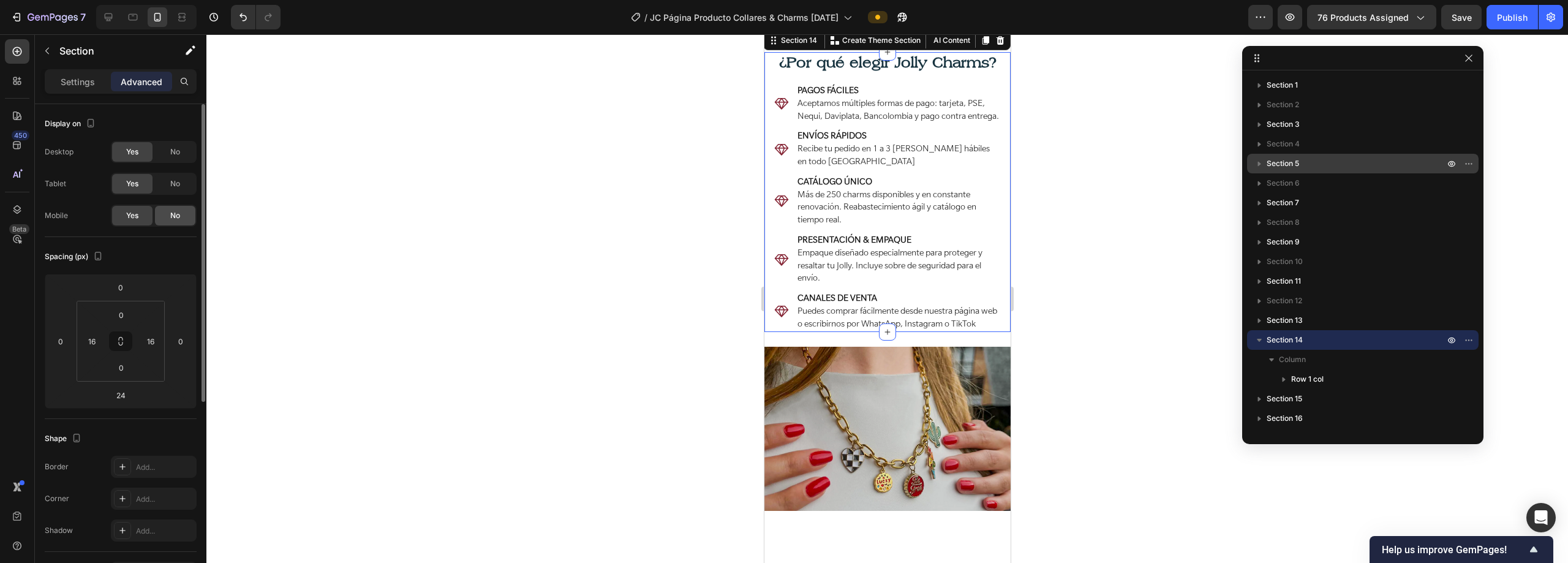
click at [172, 220] on span "No" at bounding box center [175, 215] width 10 height 11
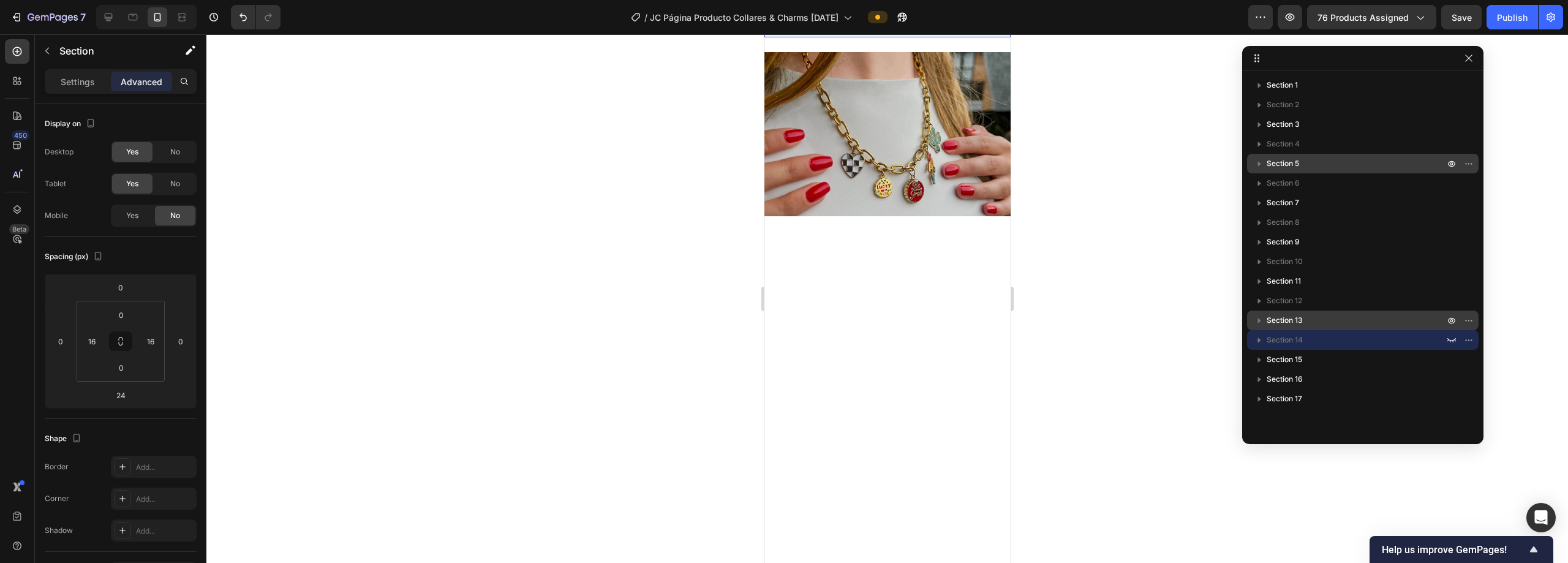
click at [782, 325] on p "Section 13" at bounding box center [1356, 320] width 180 height 13
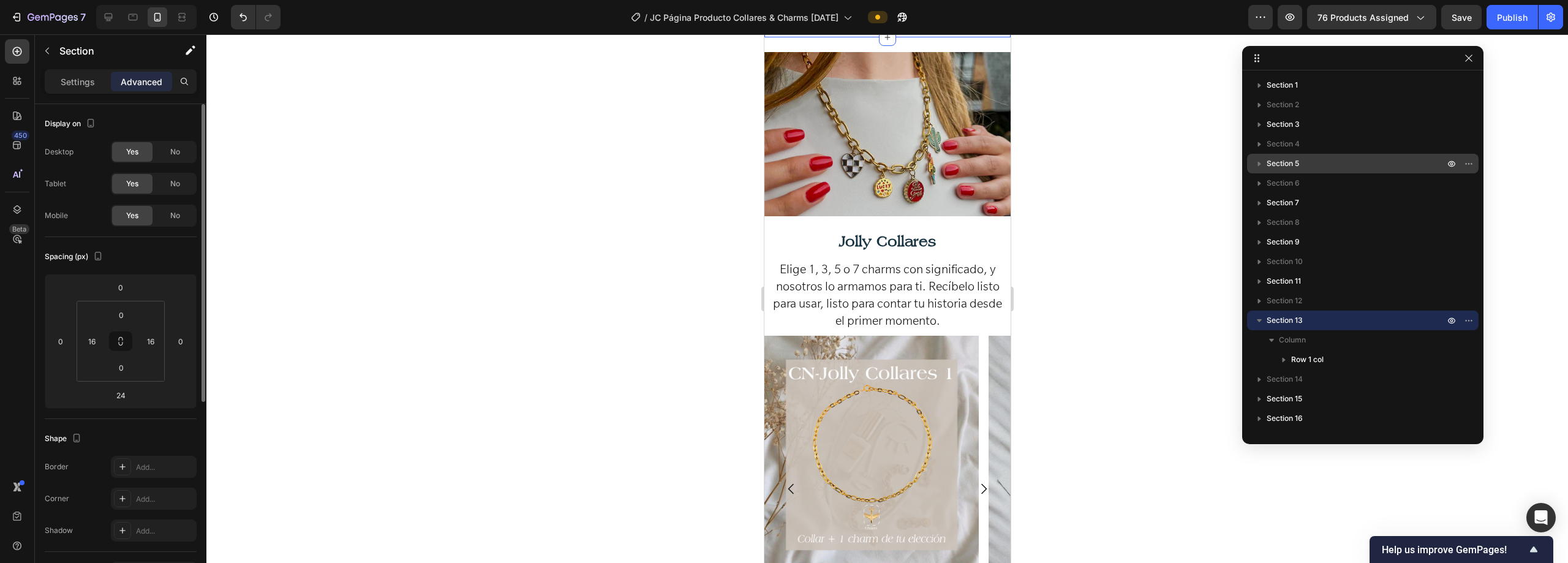
scroll to position [1722, 0]
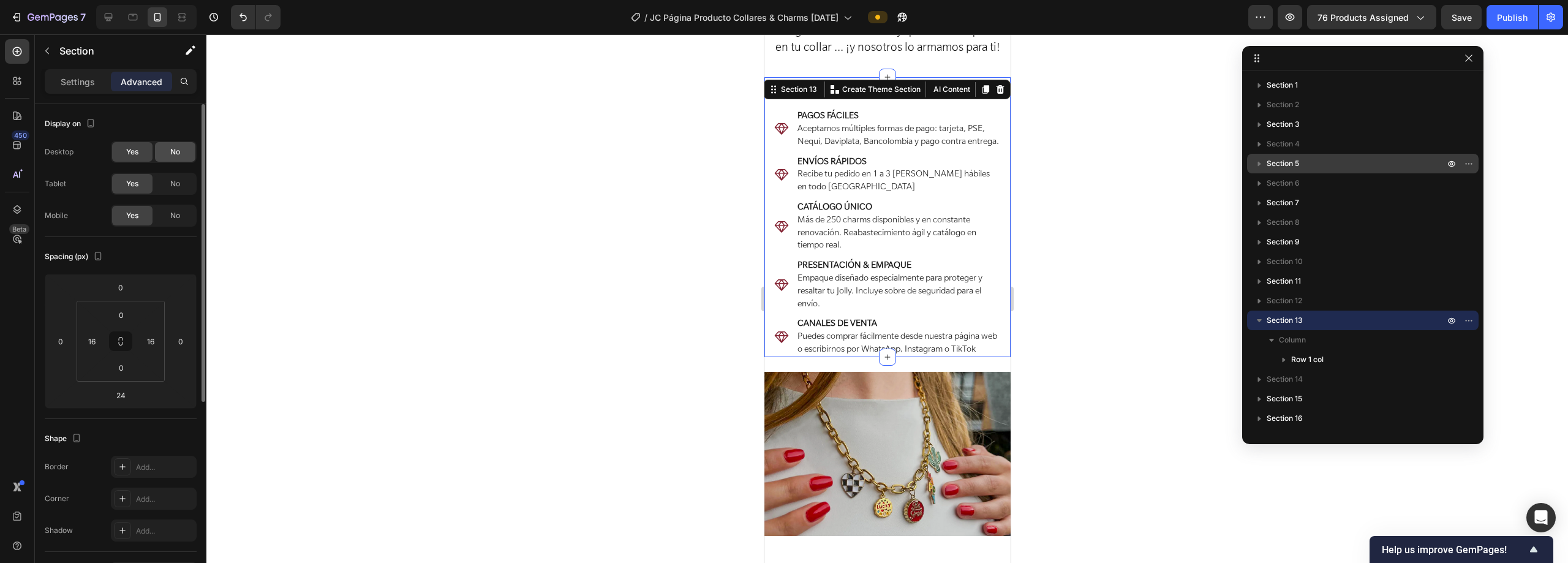
click at [174, 156] on span "No" at bounding box center [175, 152] width 10 height 11
click at [173, 180] on span "No" at bounding box center [175, 183] width 10 height 11
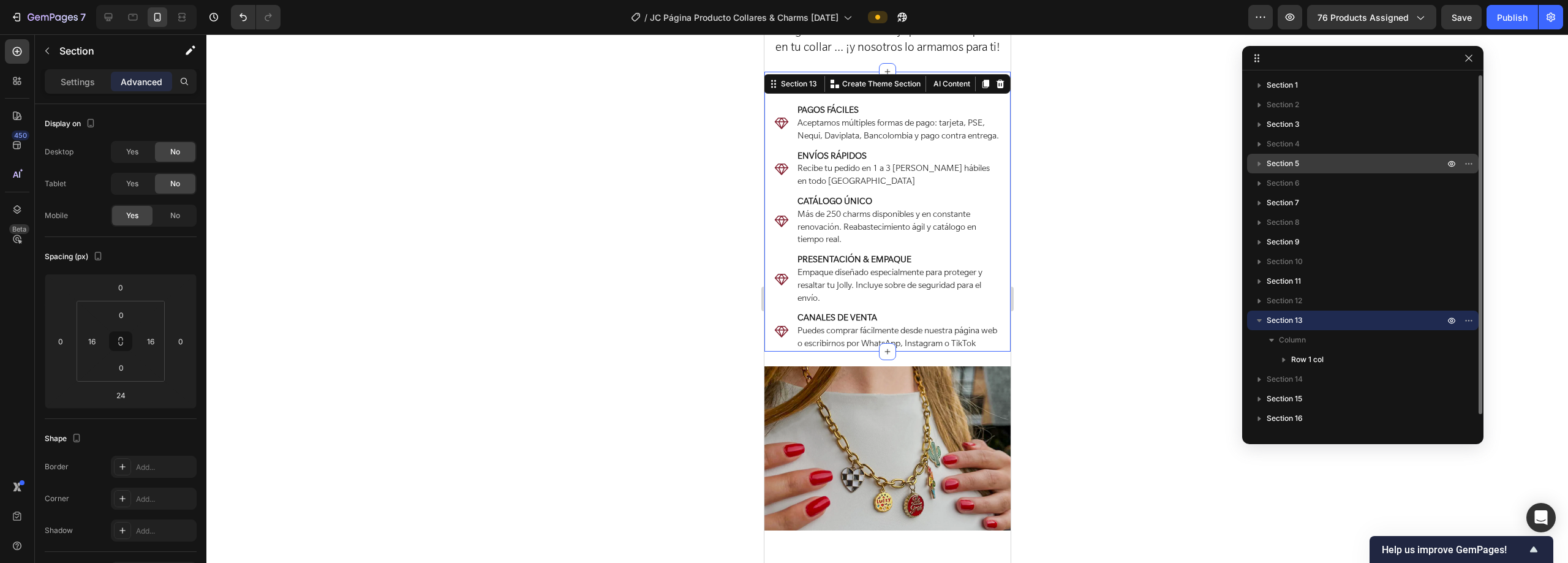
click at [782, 322] on icon "button" at bounding box center [1259, 320] width 13 height 13
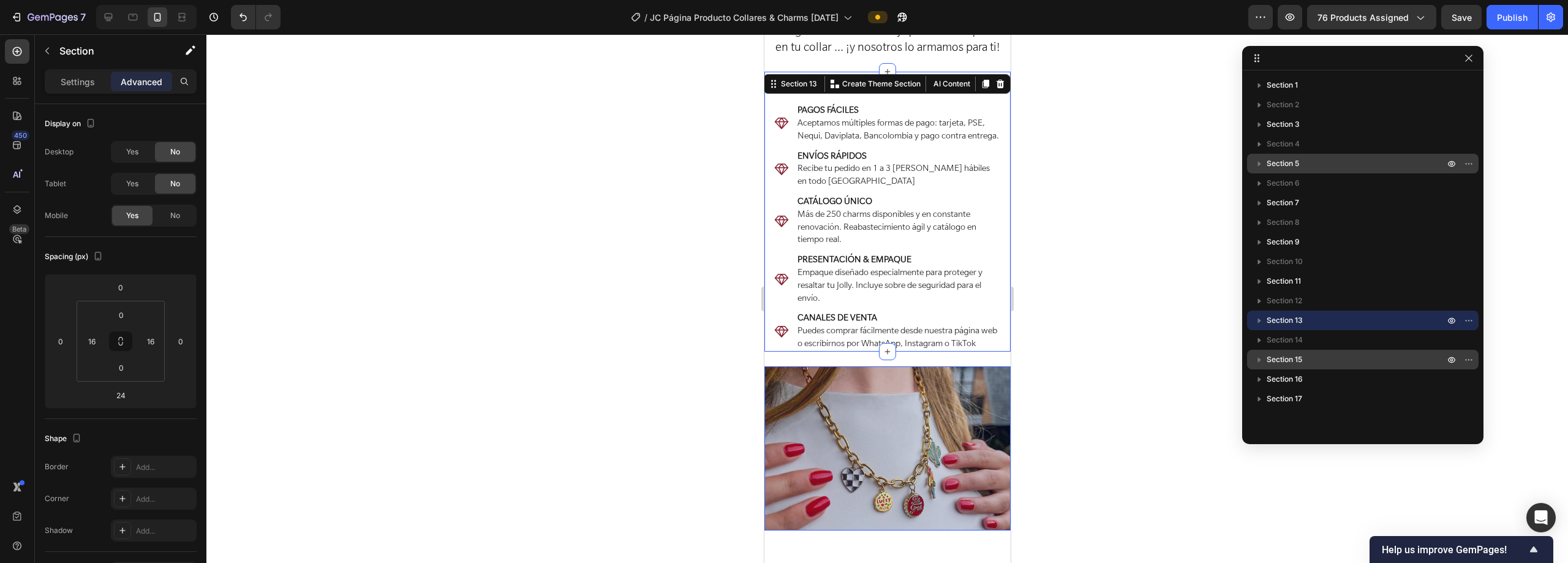
click at [782, 354] on p "Section 15" at bounding box center [1356, 359] width 180 height 13
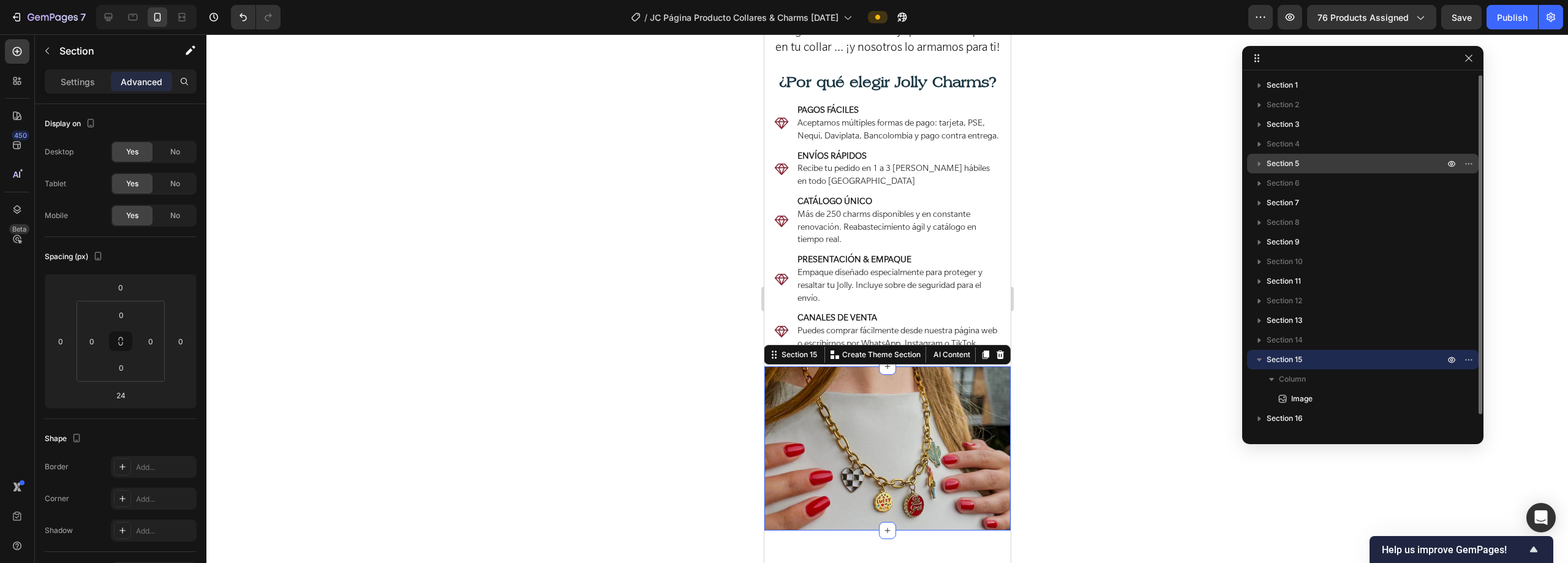
click at [782, 358] on icon "button" at bounding box center [1259, 359] width 13 height 13
click at [782, 364] on icon "button" at bounding box center [1468, 360] width 10 height 10
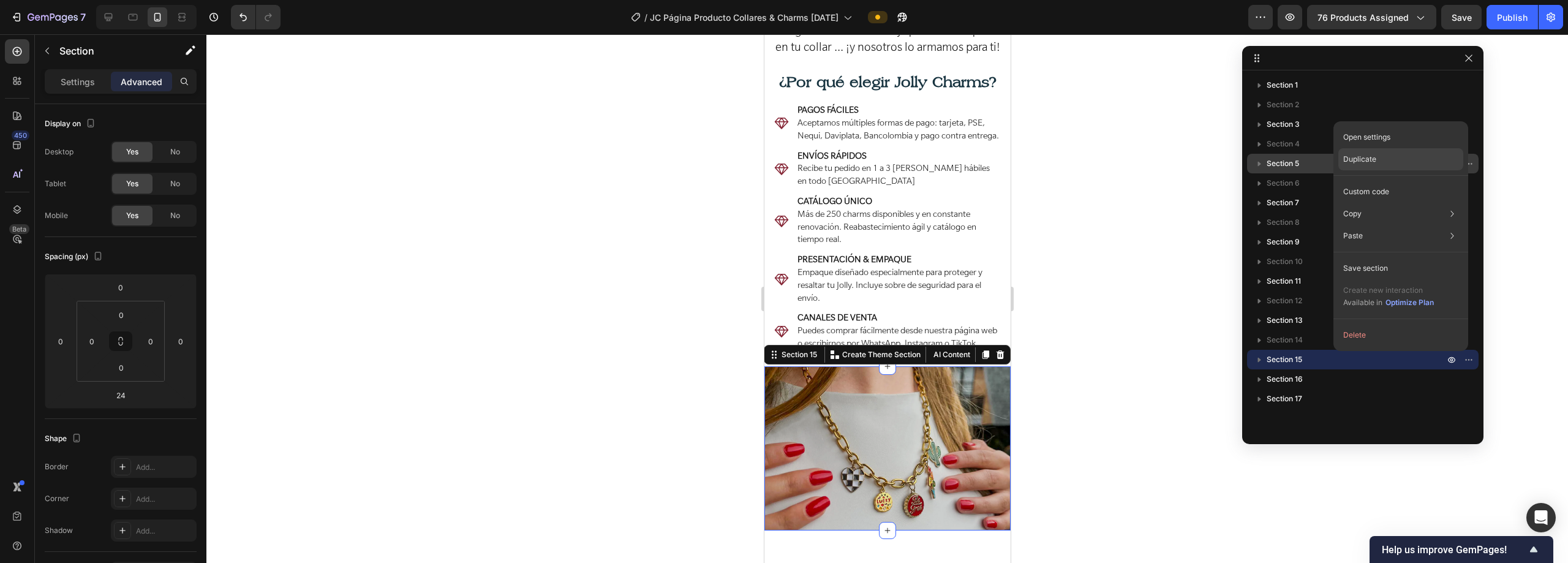
click at [782, 158] on p "Duplicate" at bounding box center [1360, 159] width 33 height 11
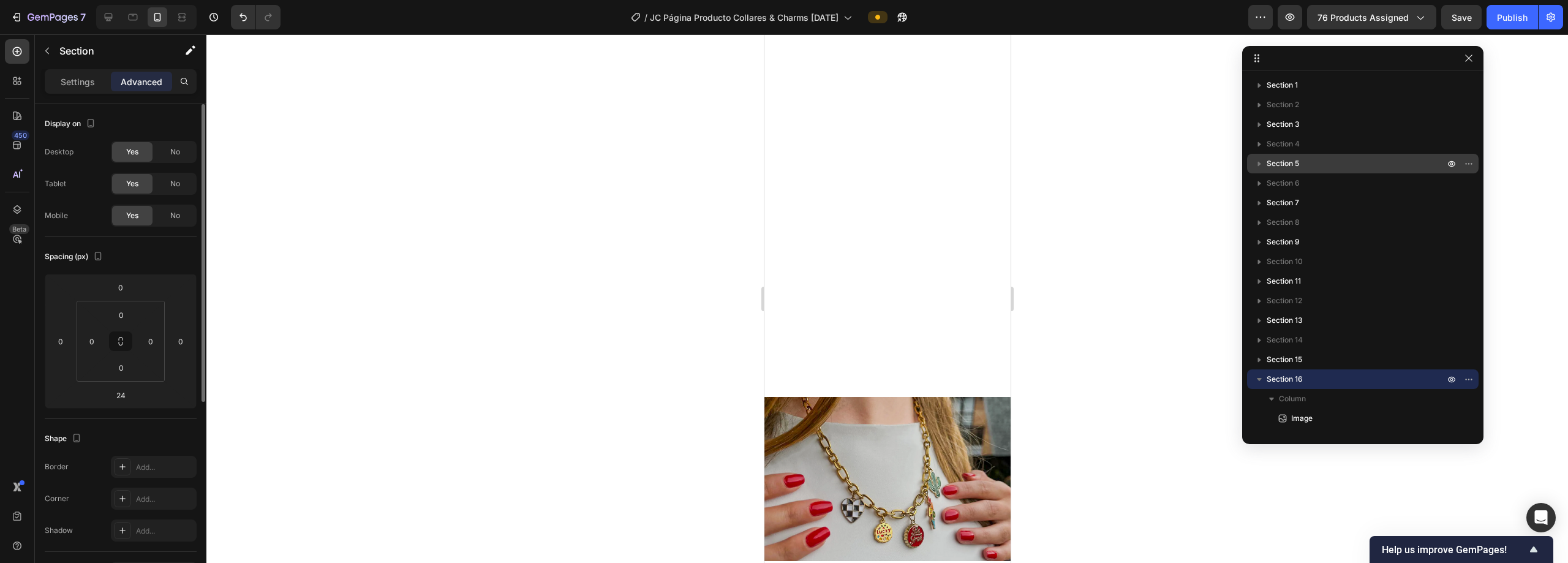
scroll to position [2214, 0]
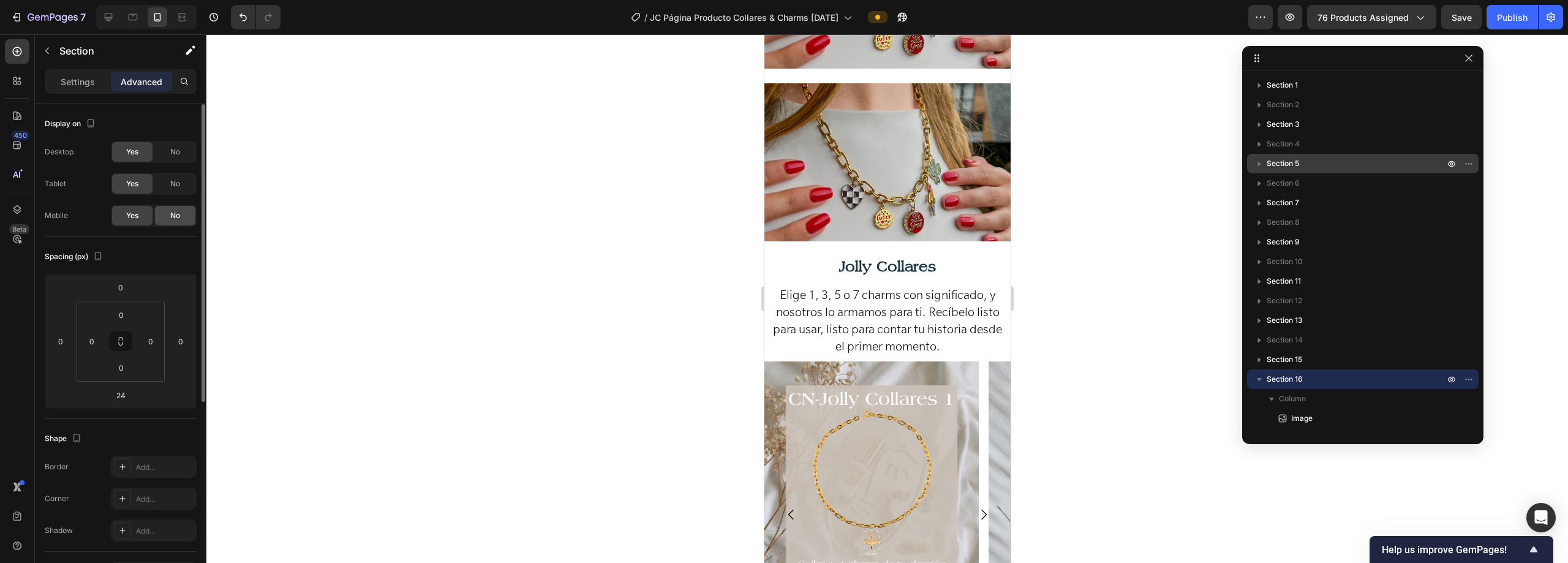
click at [193, 214] on div "No" at bounding box center [175, 215] width 40 height 19
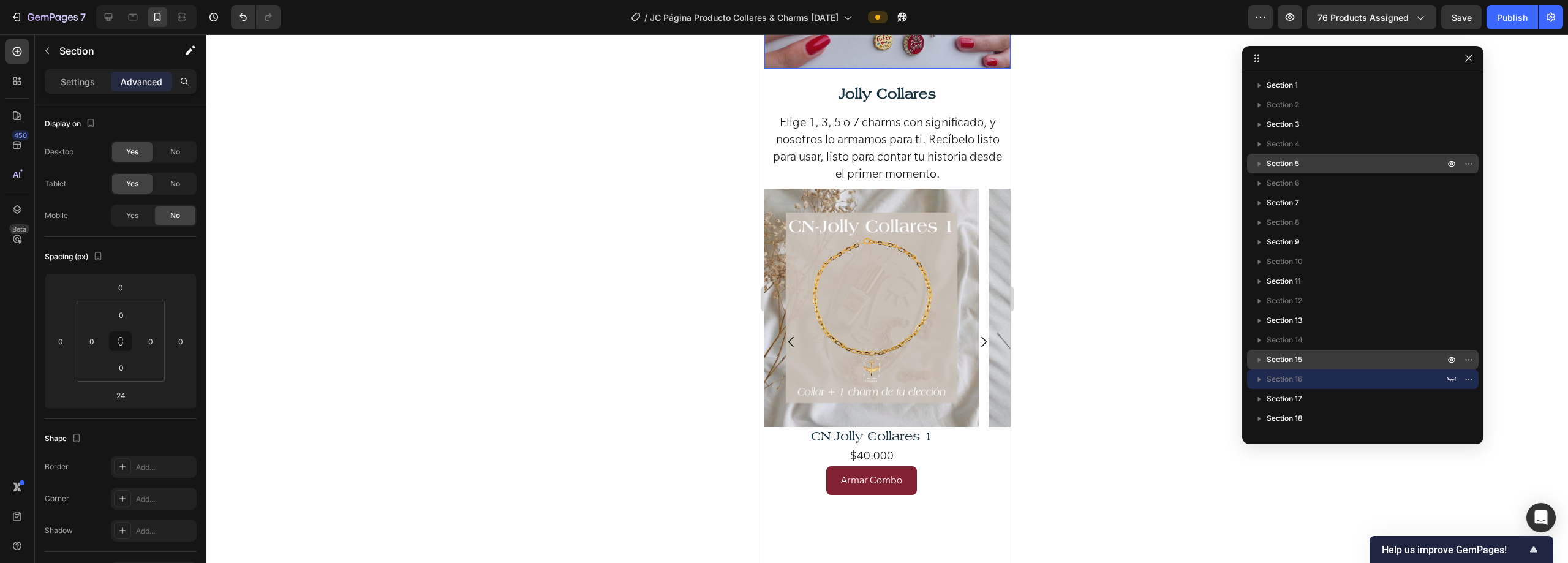
click at [782, 355] on p "Section 15" at bounding box center [1356, 359] width 180 height 13
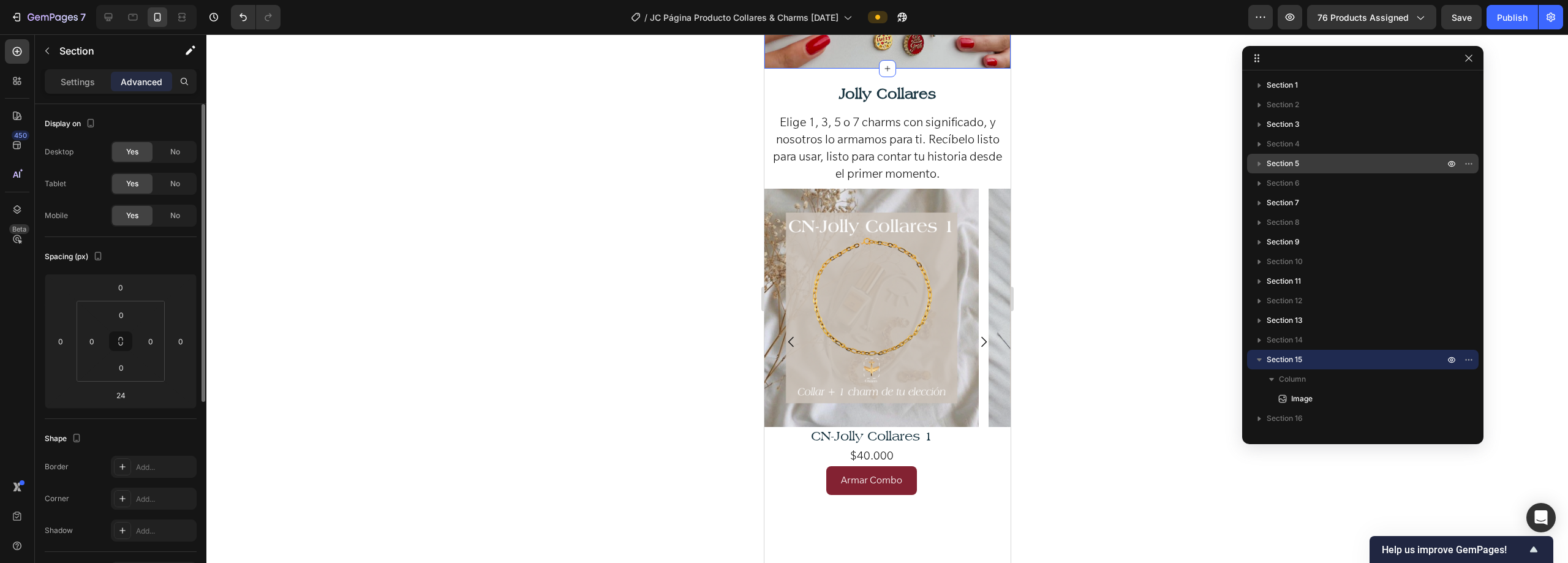
scroll to position [2042, 0]
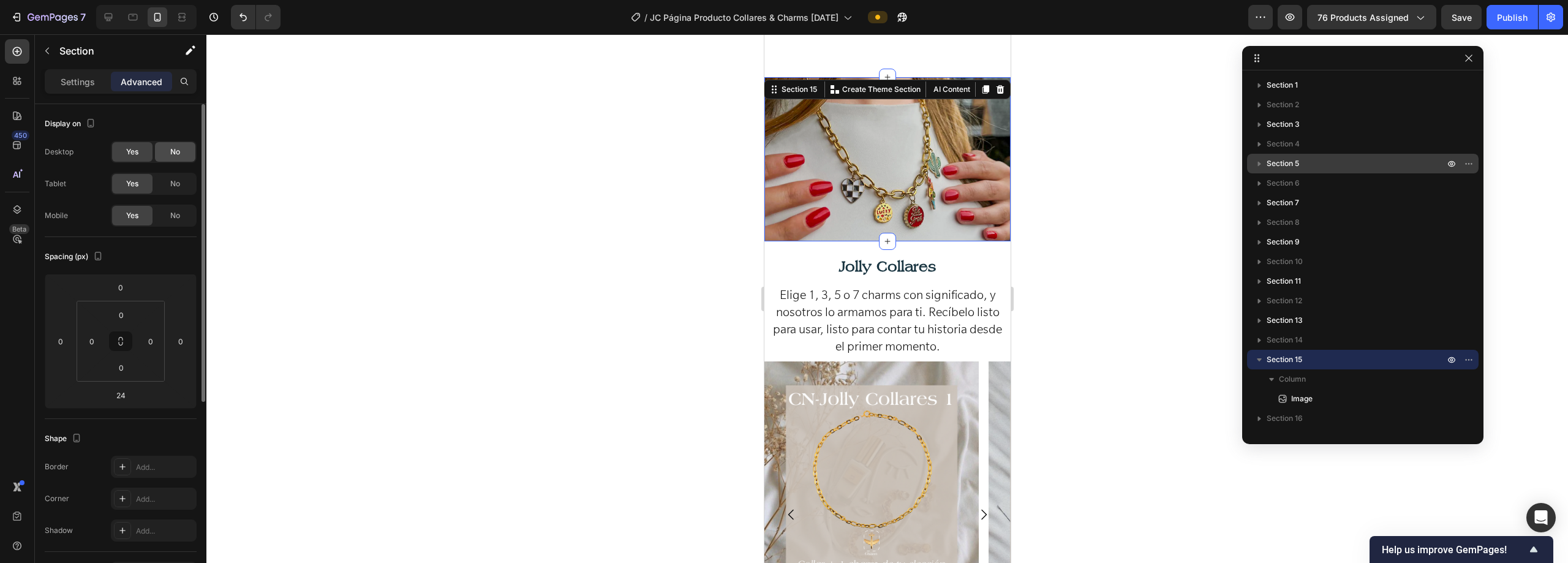
click at [167, 152] on div "No" at bounding box center [175, 152] width 40 height 19
click at [165, 179] on div "No" at bounding box center [175, 183] width 40 height 19
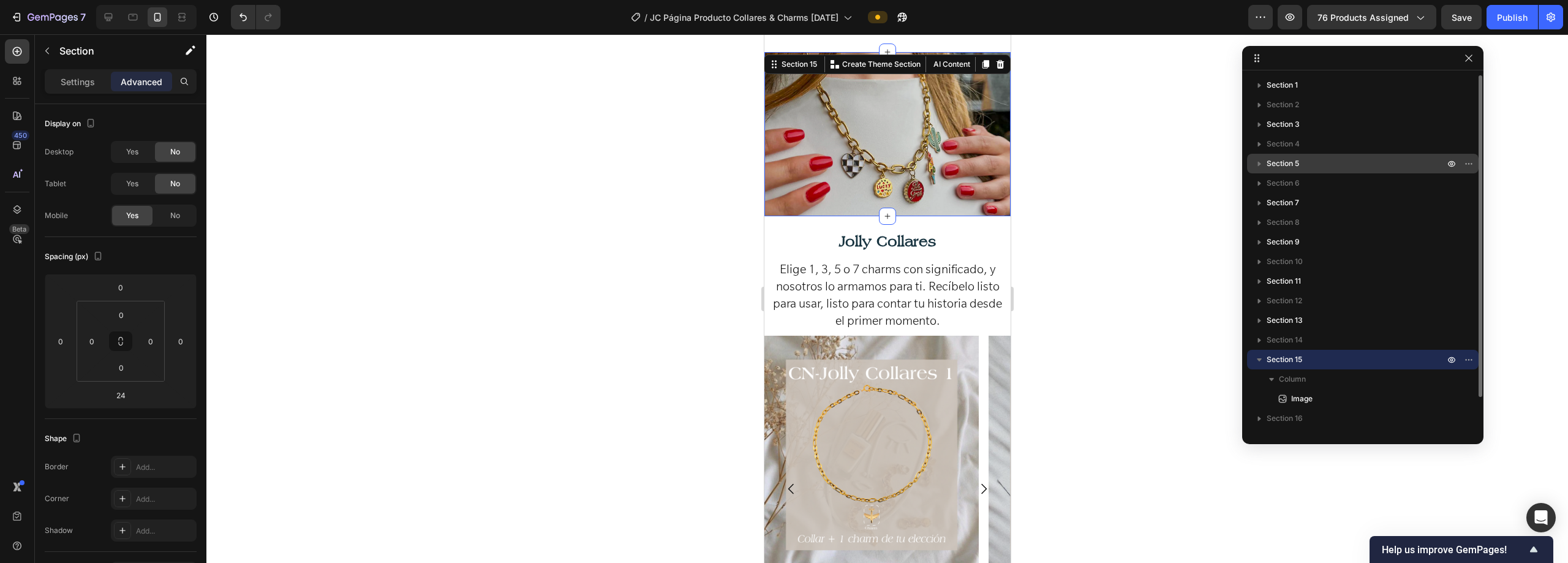
click at [782, 357] on icon "button" at bounding box center [1259, 359] width 13 height 13
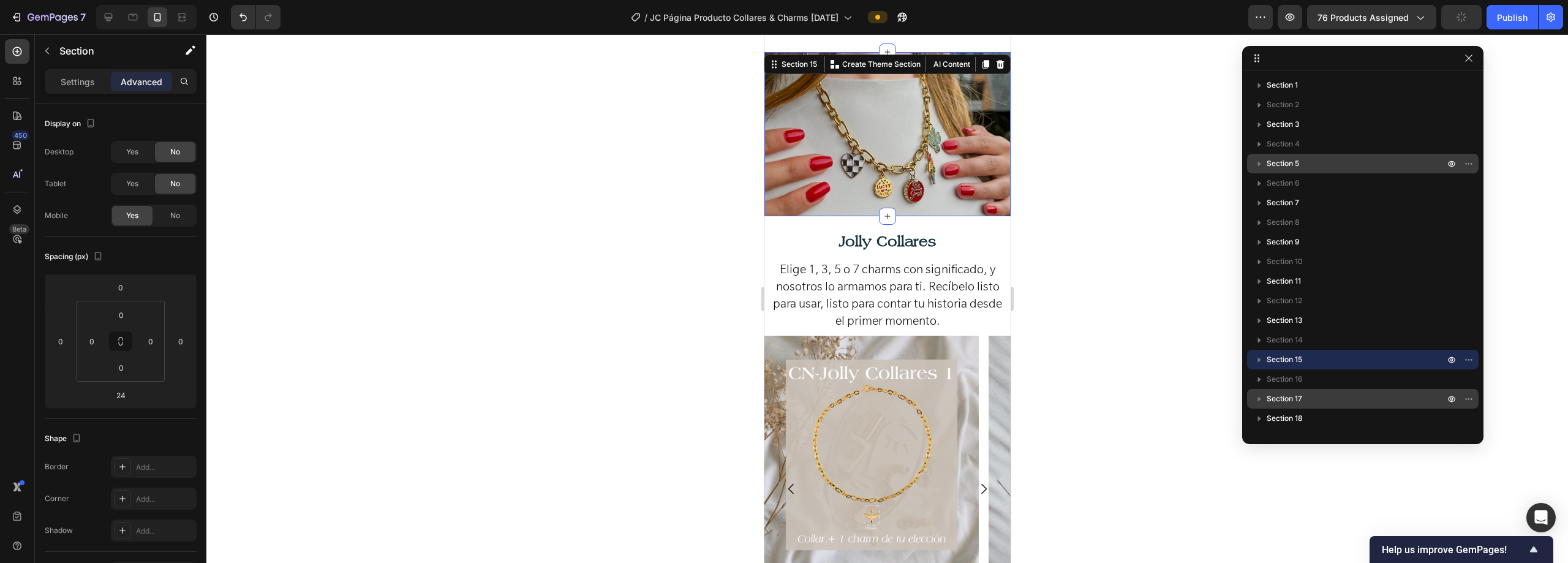
click at [782, 395] on p "Section 17" at bounding box center [1356, 399] width 180 height 13
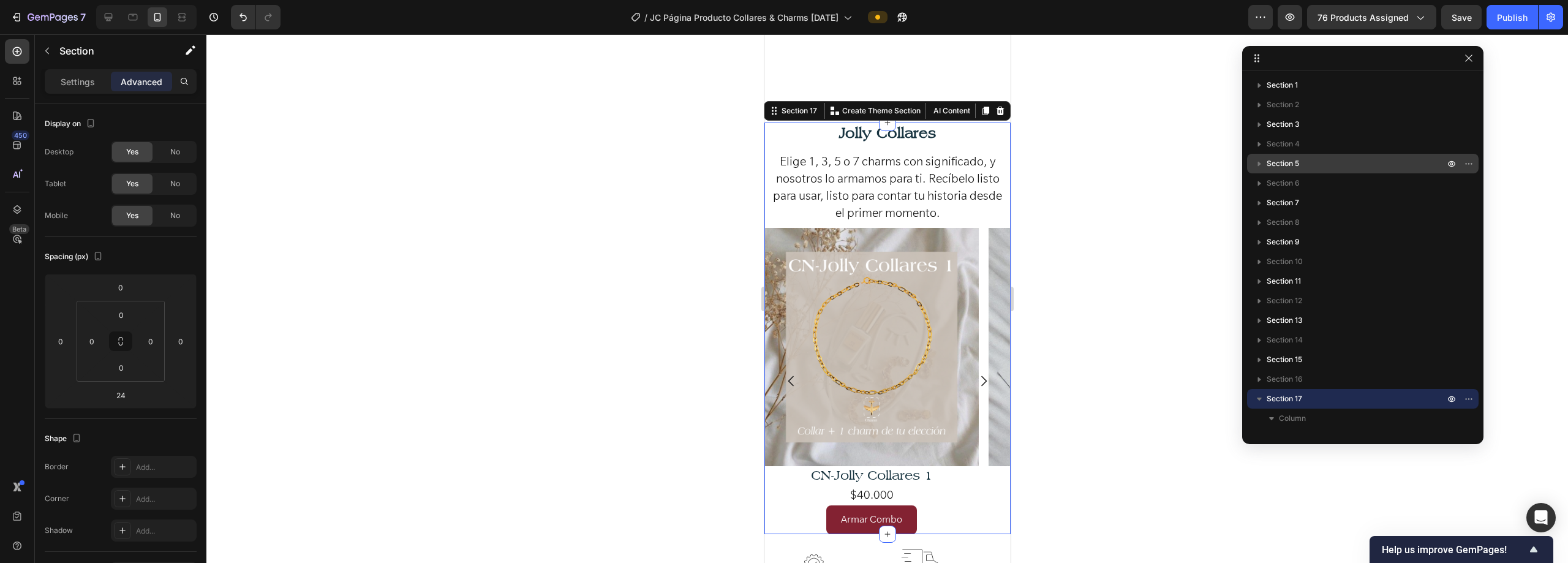
scroll to position [2410, 0]
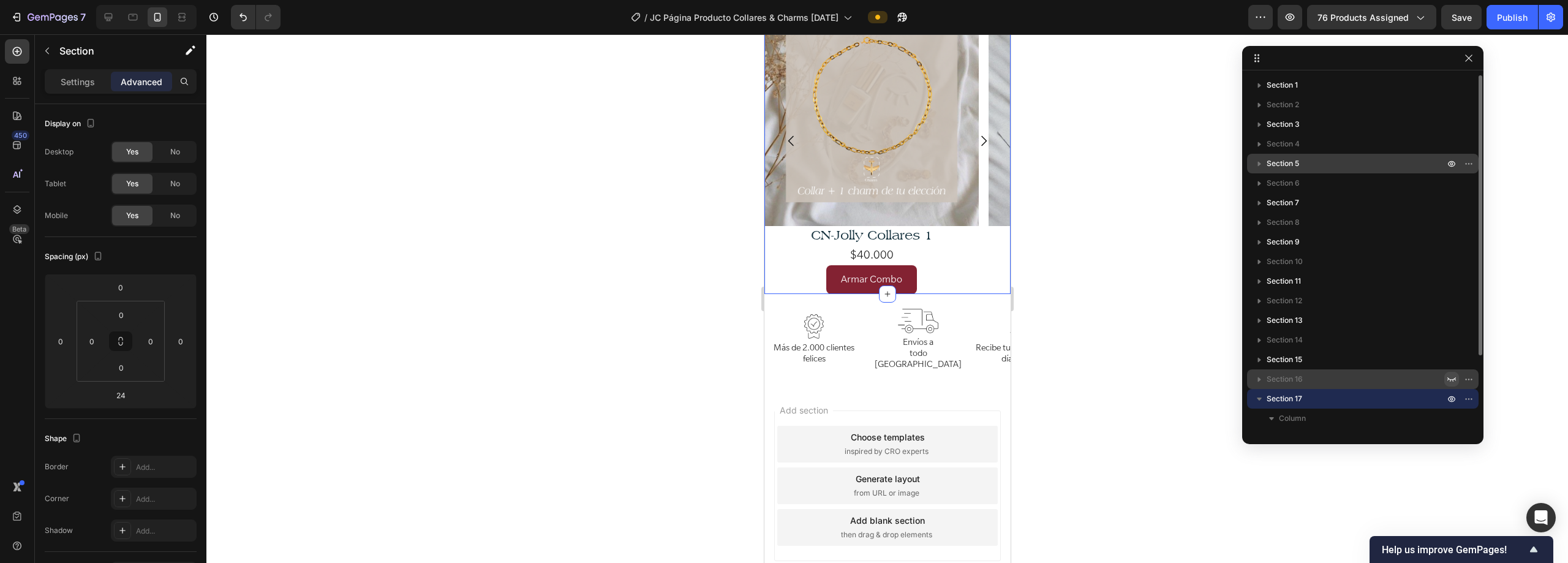
click at [782, 378] on icon "button" at bounding box center [1452, 380] width 10 height 10
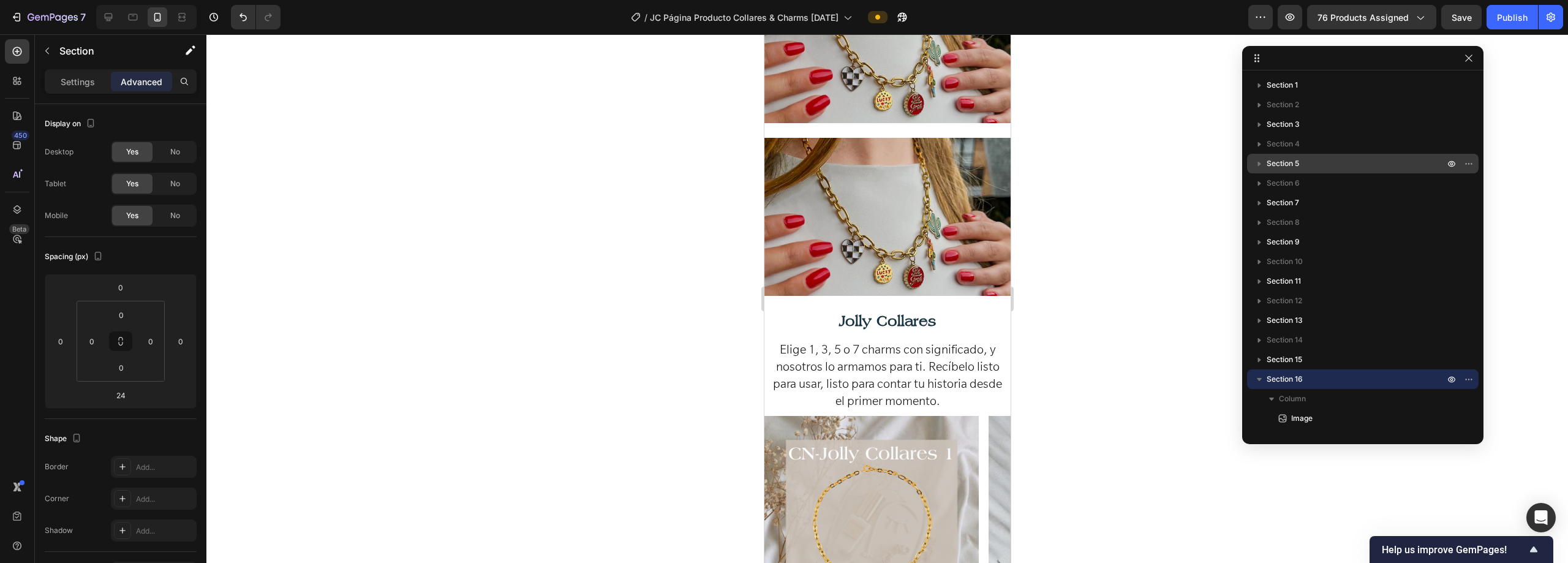
scroll to position [2153, 0]
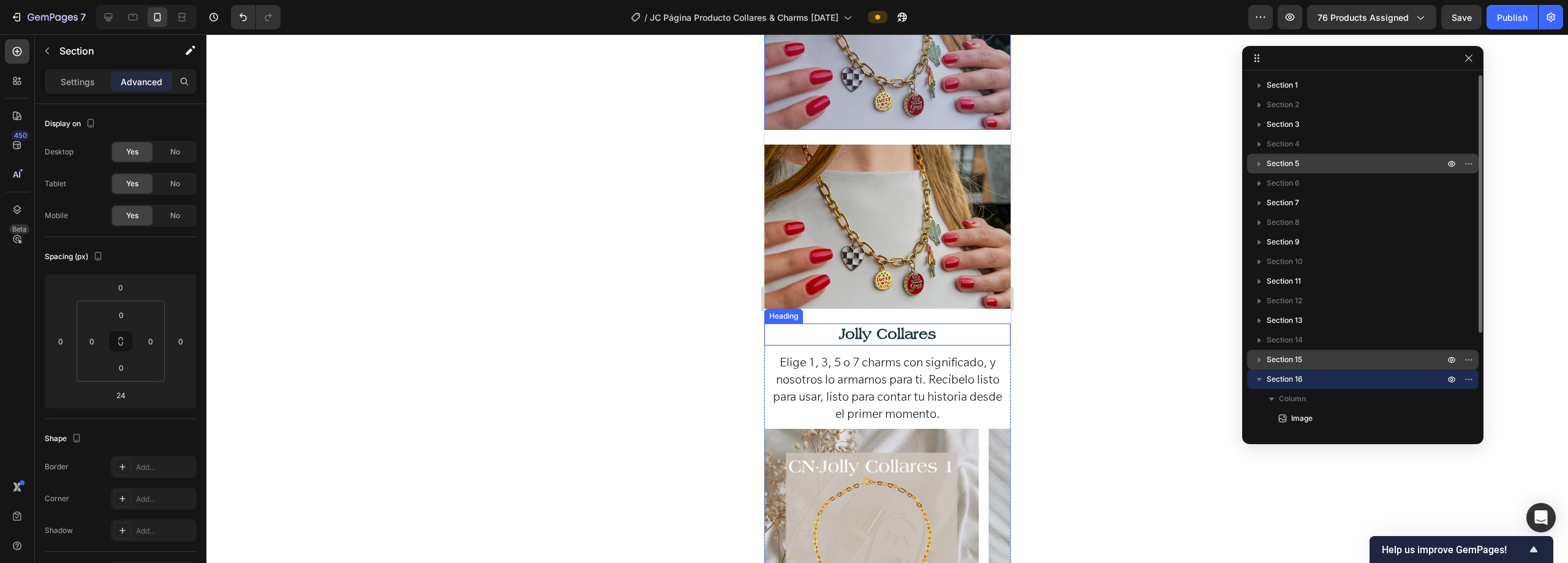
click at [782, 361] on p "Section 15" at bounding box center [1356, 359] width 180 height 13
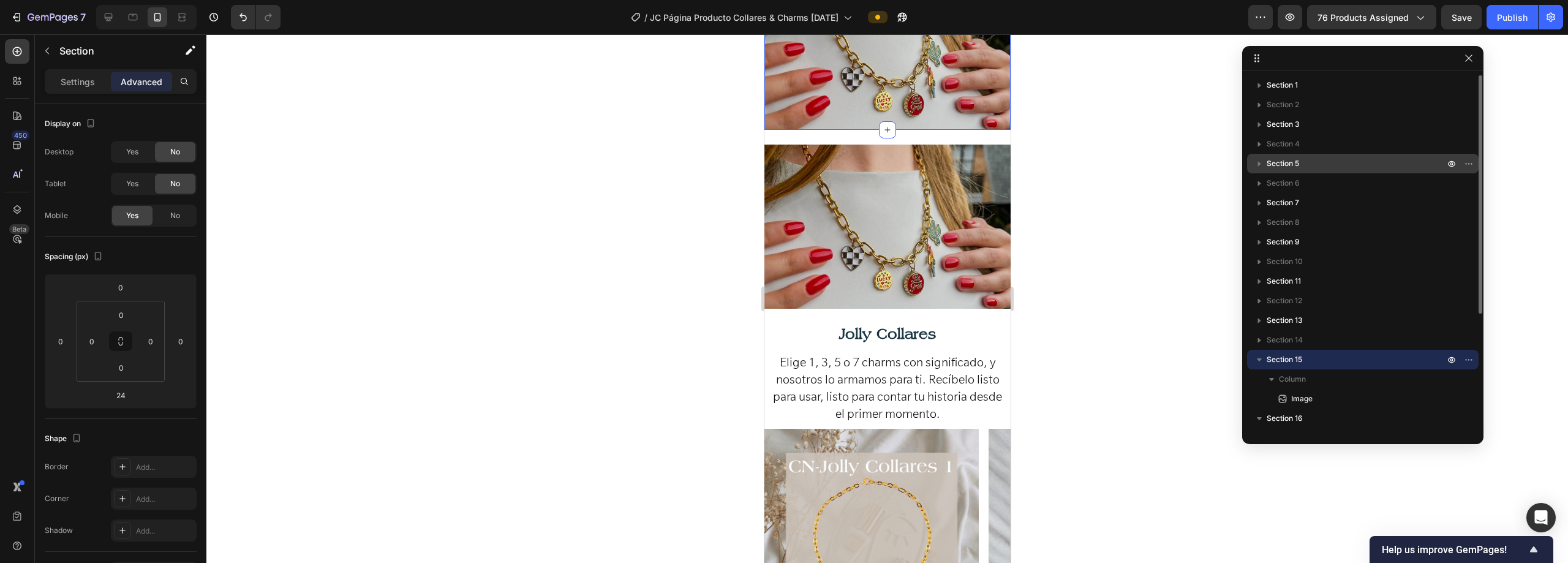
scroll to position [2042, 0]
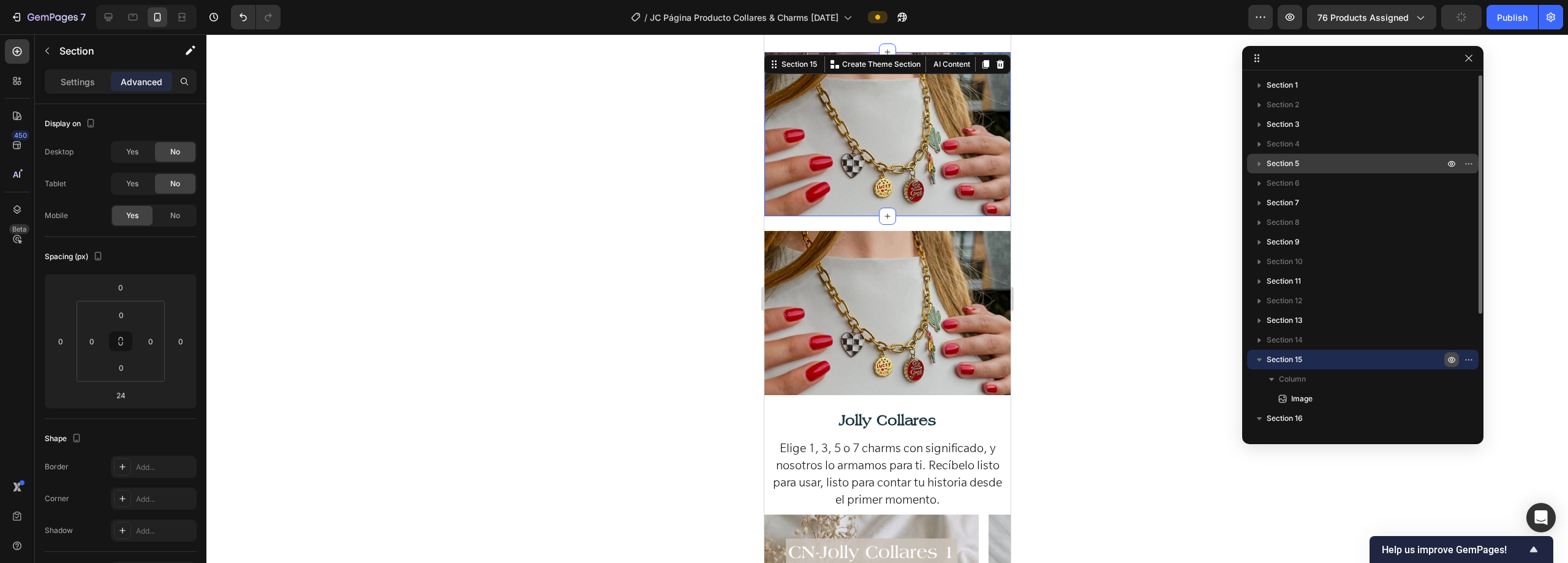
click at [782, 358] on icon "button" at bounding box center [1451, 359] width 8 height 6
click at [782, 361] on icon "button" at bounding box center [1259, 359] width 13 height 13
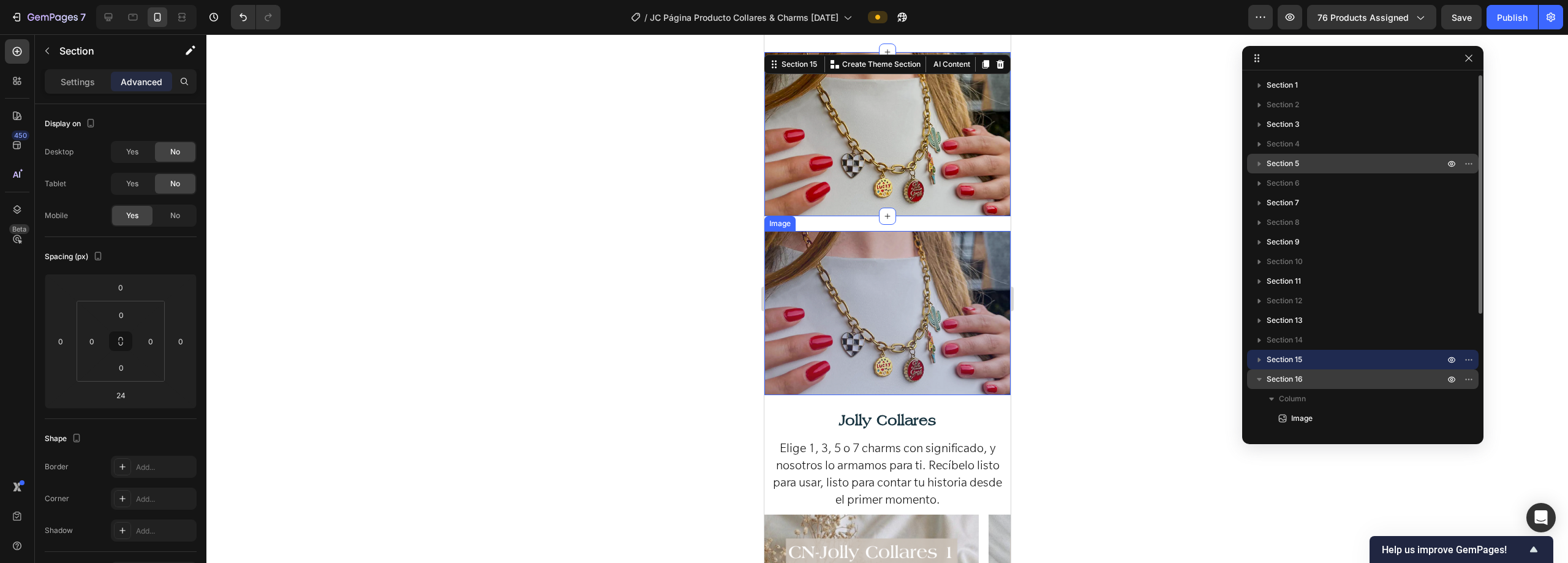
click at [782, 378] on p "Section 16" at bounding box center [1356, 380] width 180 height 13
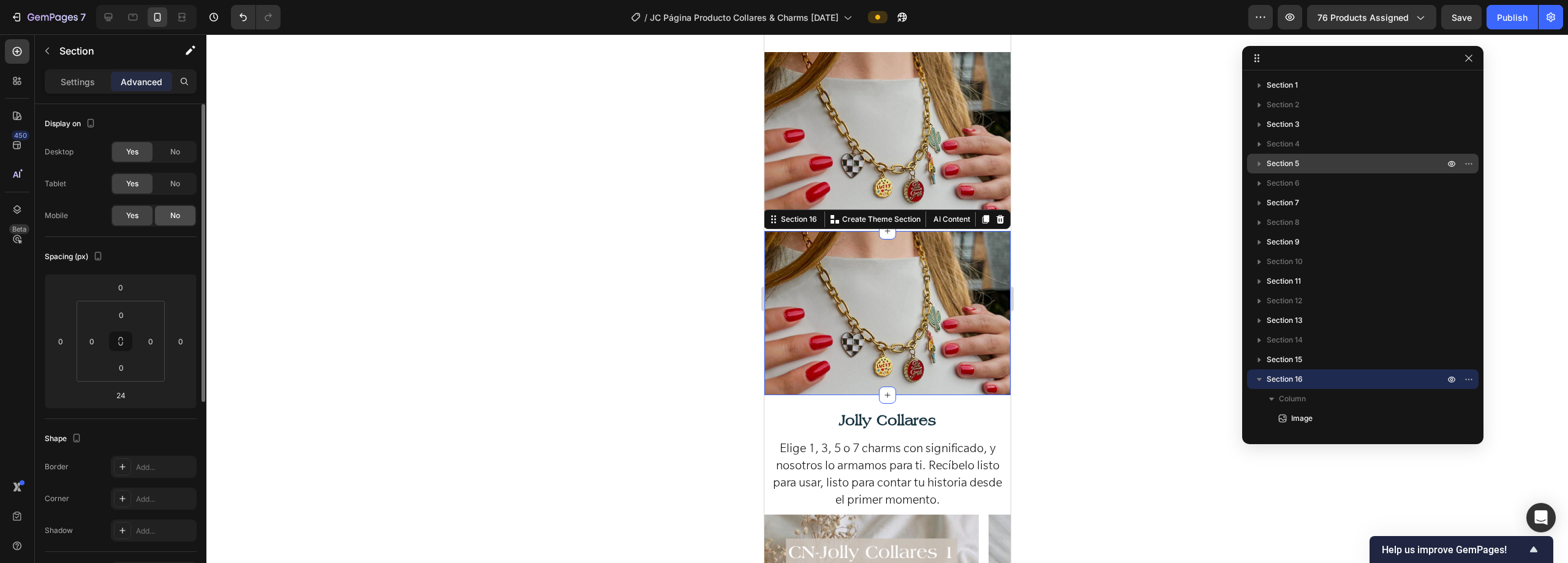
click at [178, 220] on span "No" at bounding box center [175, 215] width 10 height 11
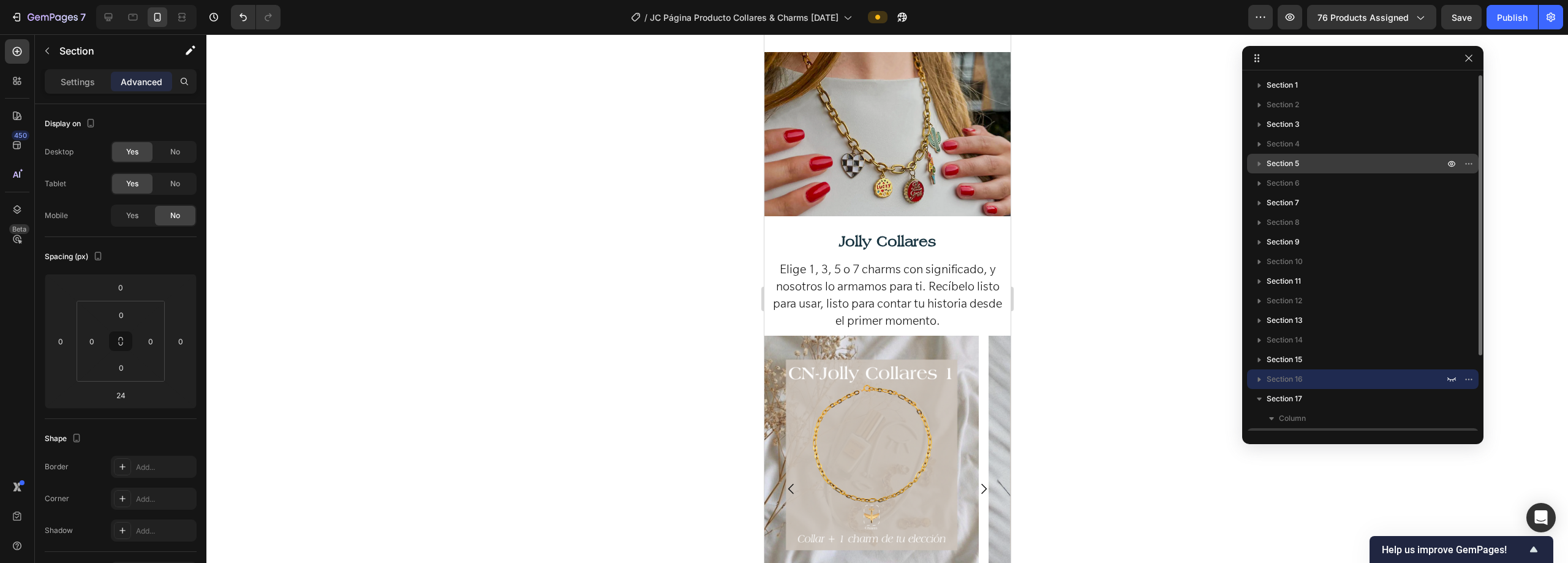
scroll to position [96, 0]
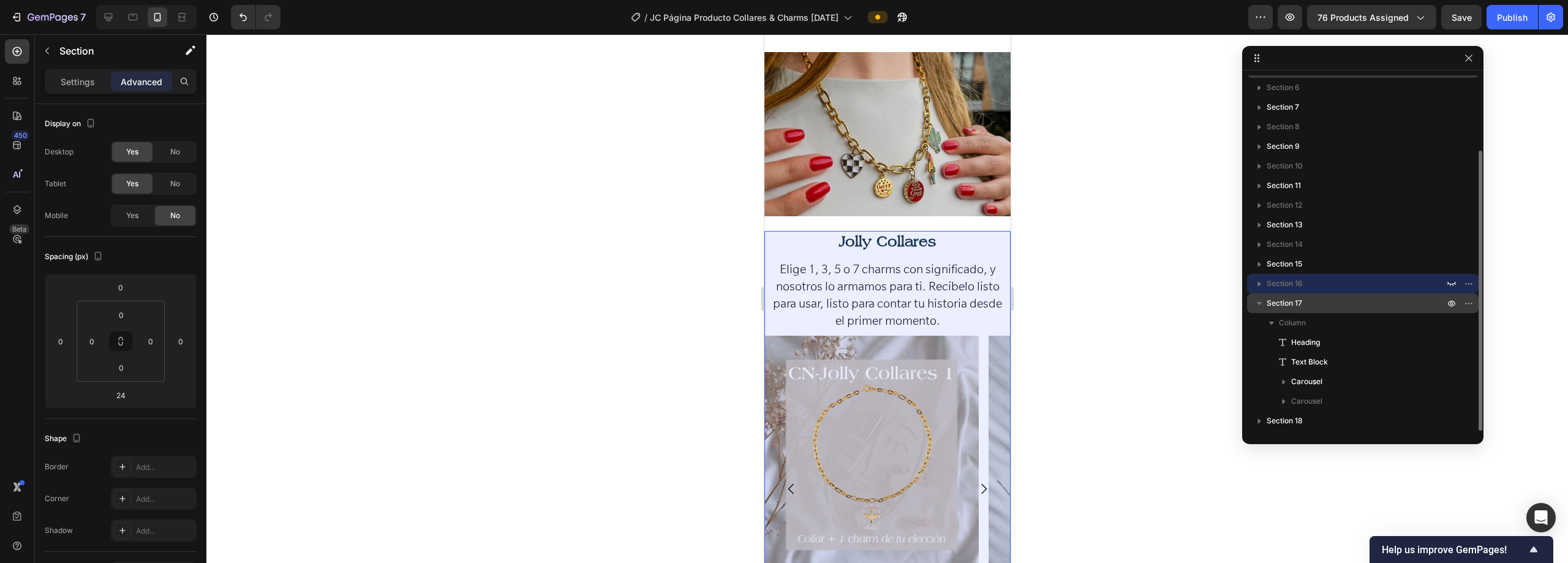
click at [782, 302] on icon "button" at bounding box center [1259, 303] width 13 height 13
click at [782, 304] on p "Section 17" at bounding box center [1356, 303] width 180 height 13
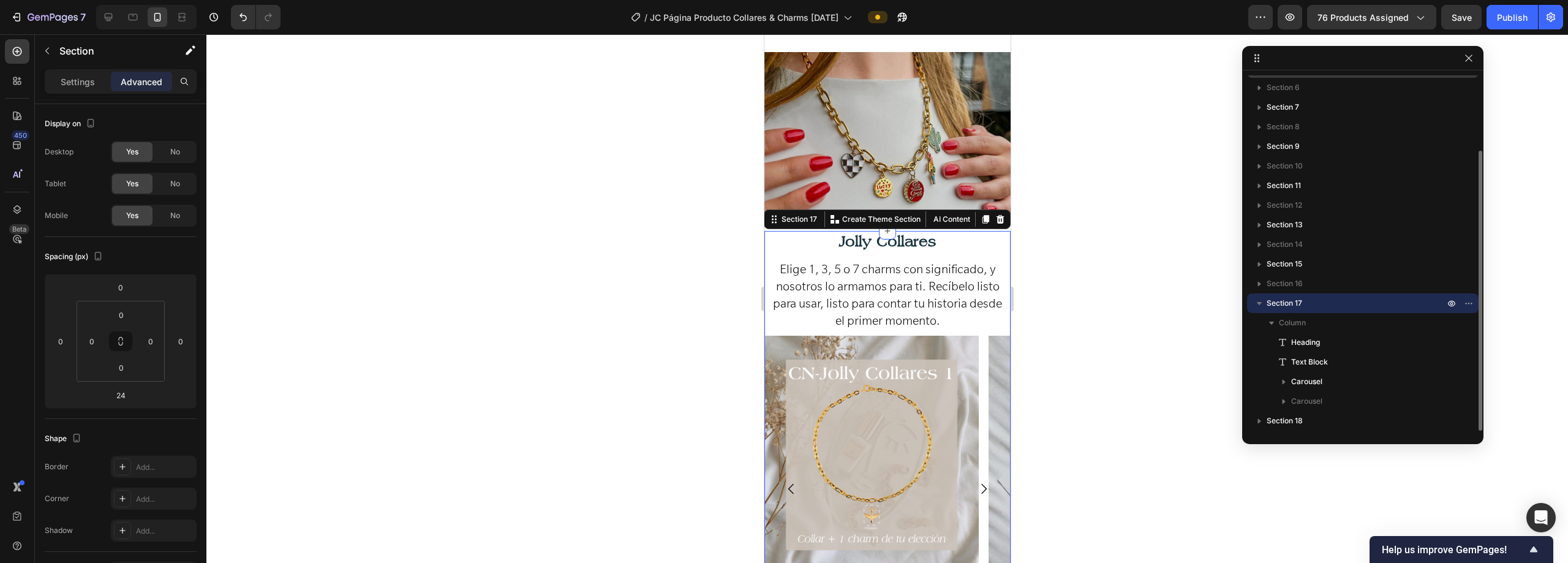
click at [782, 309] on icon "button" at bounding box center [1259, 303] width 13 height 13
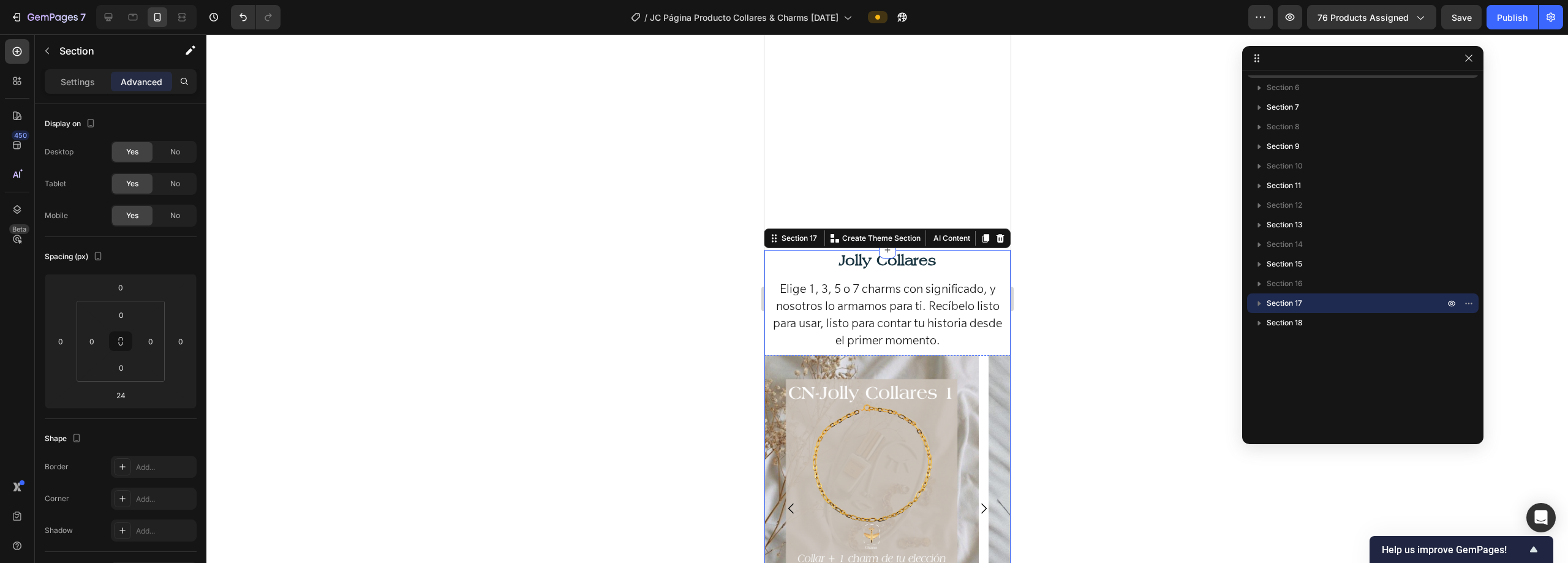
scroll to position [2483, 0]
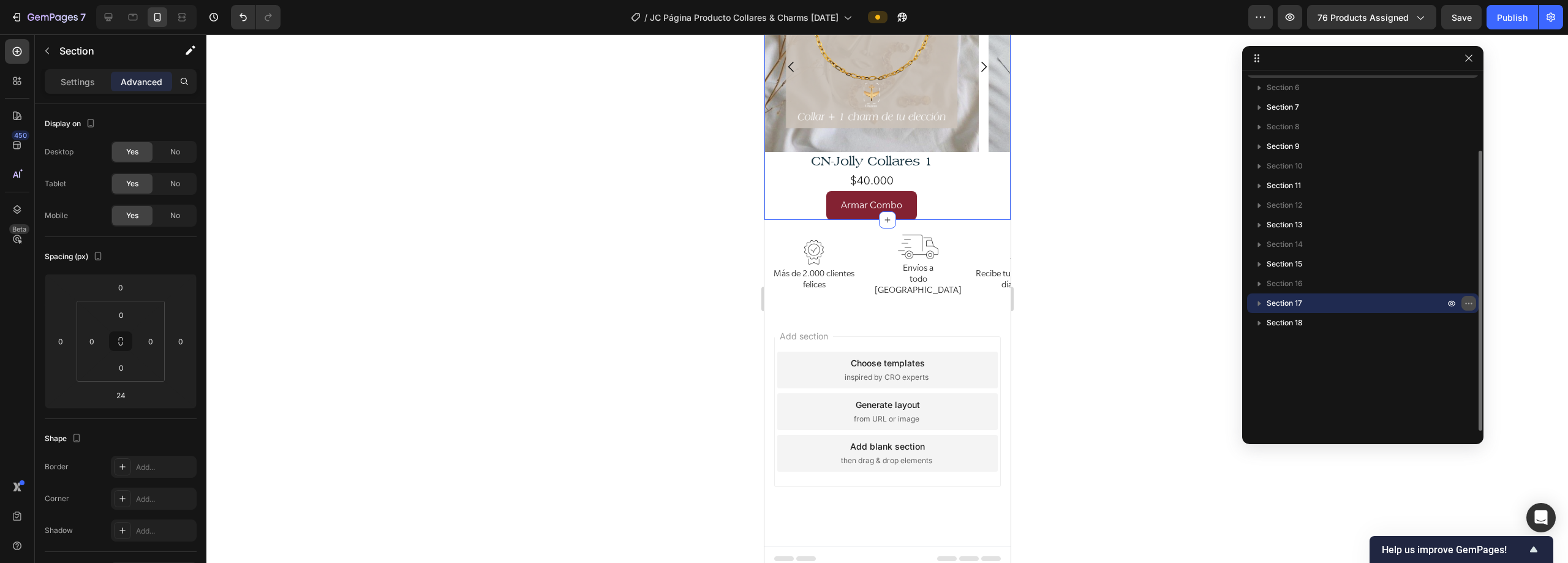
click at [782, 302] on icon "button" at bounding box center [1468, 303] width 10 height 10
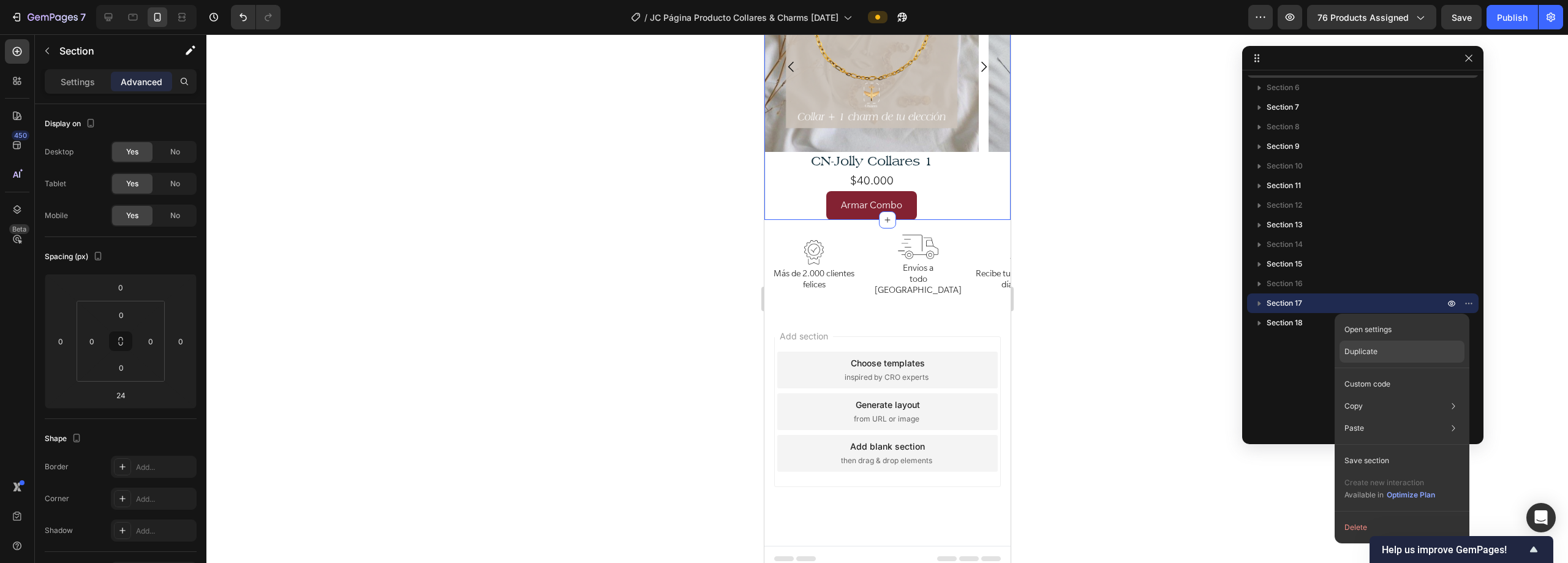
click at [782, 349] on p "Duplicate" at bounding box center [1361, 351] width 33 height 11
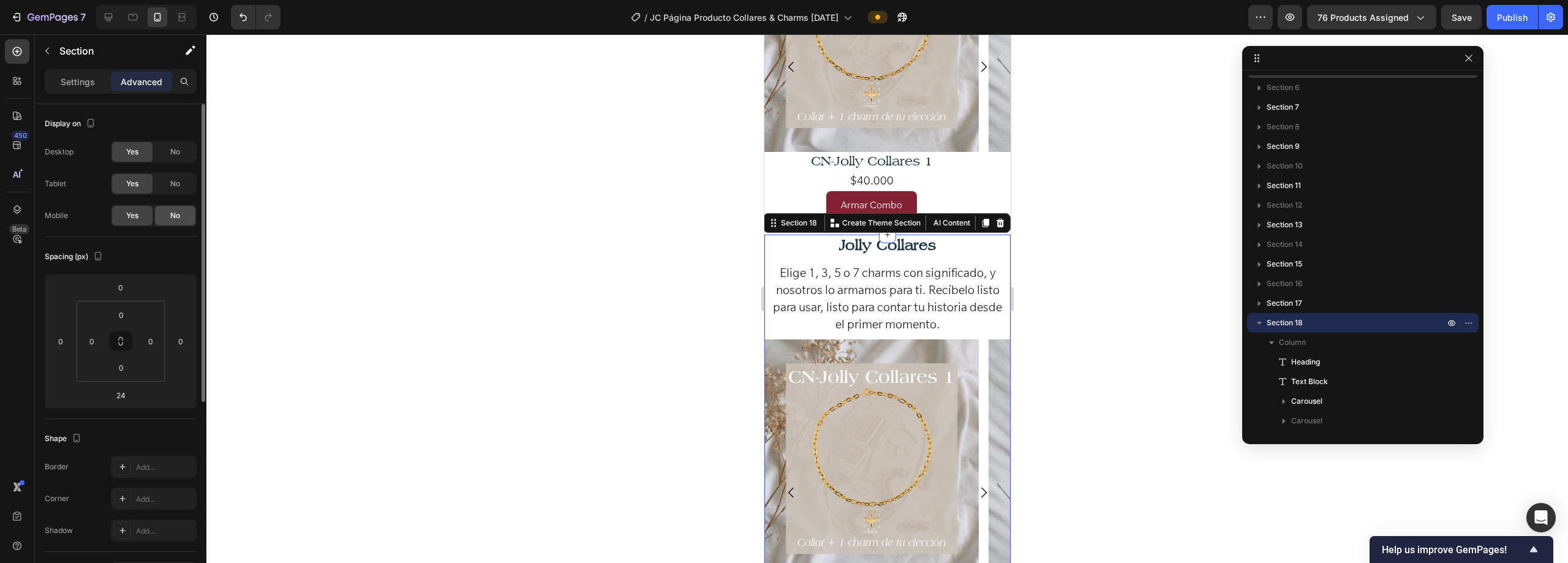
click at [192, 218] on div "No" at bounding box center [175, 215] width 40 height 19
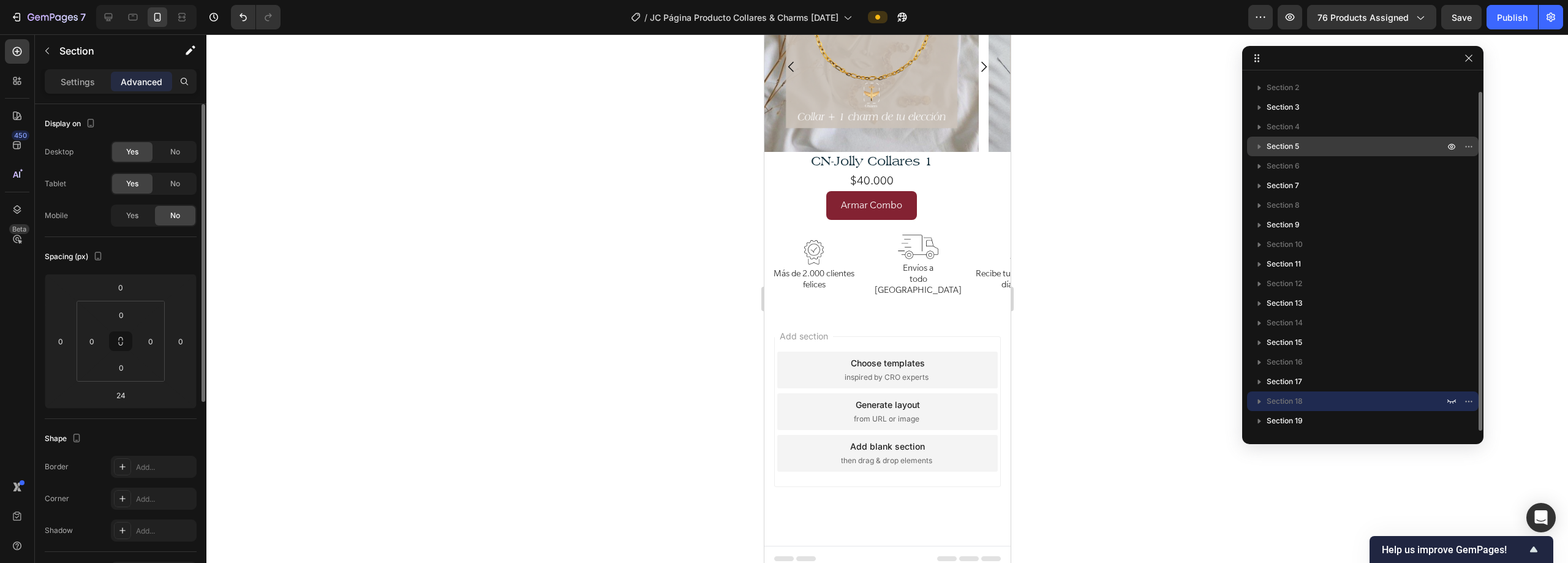
scroll to position [17, 0]
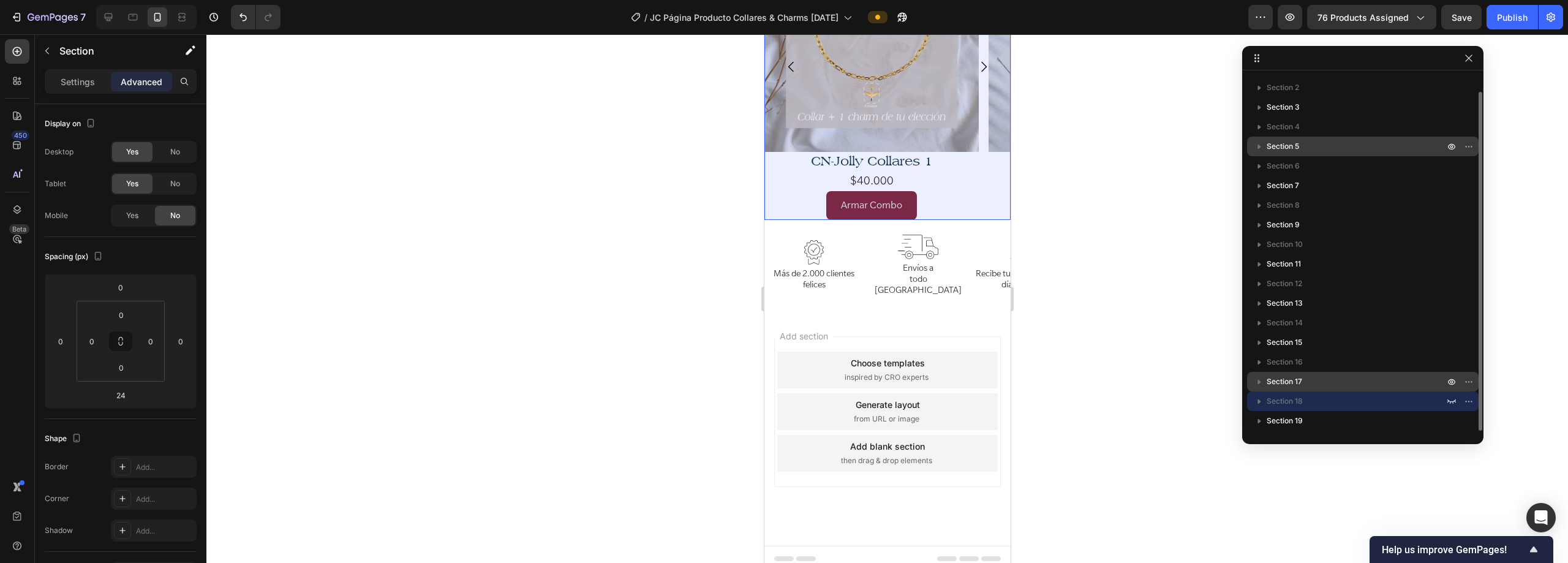
click at [782, 377] on p "Section 17" at bounding box center [1356, 381] width 180 height 13
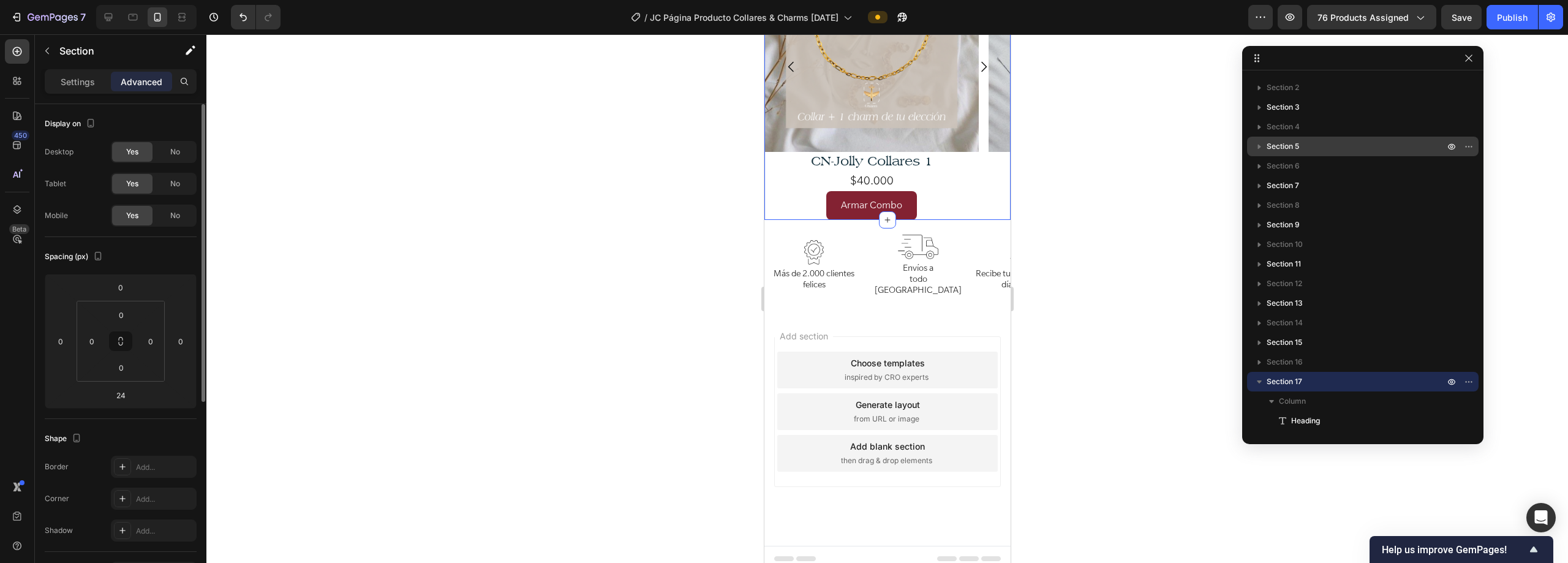
scroll to position [2214, 0]
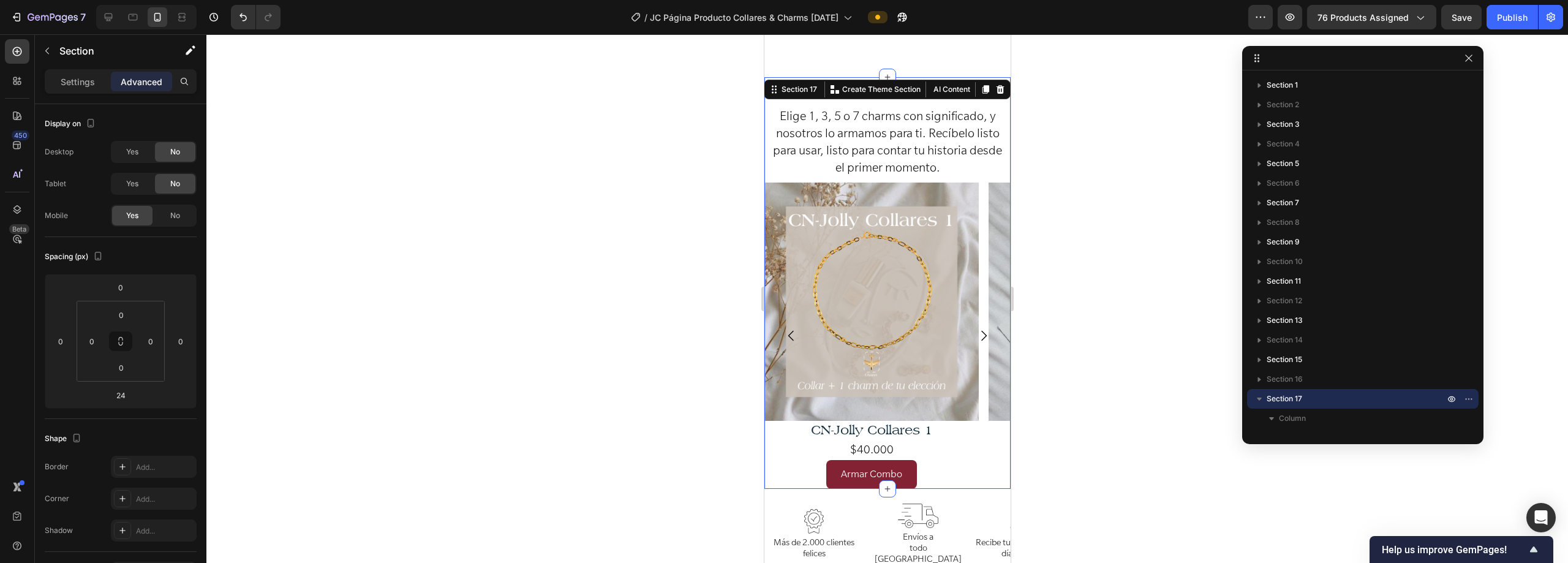
scroll to position [17, 0]
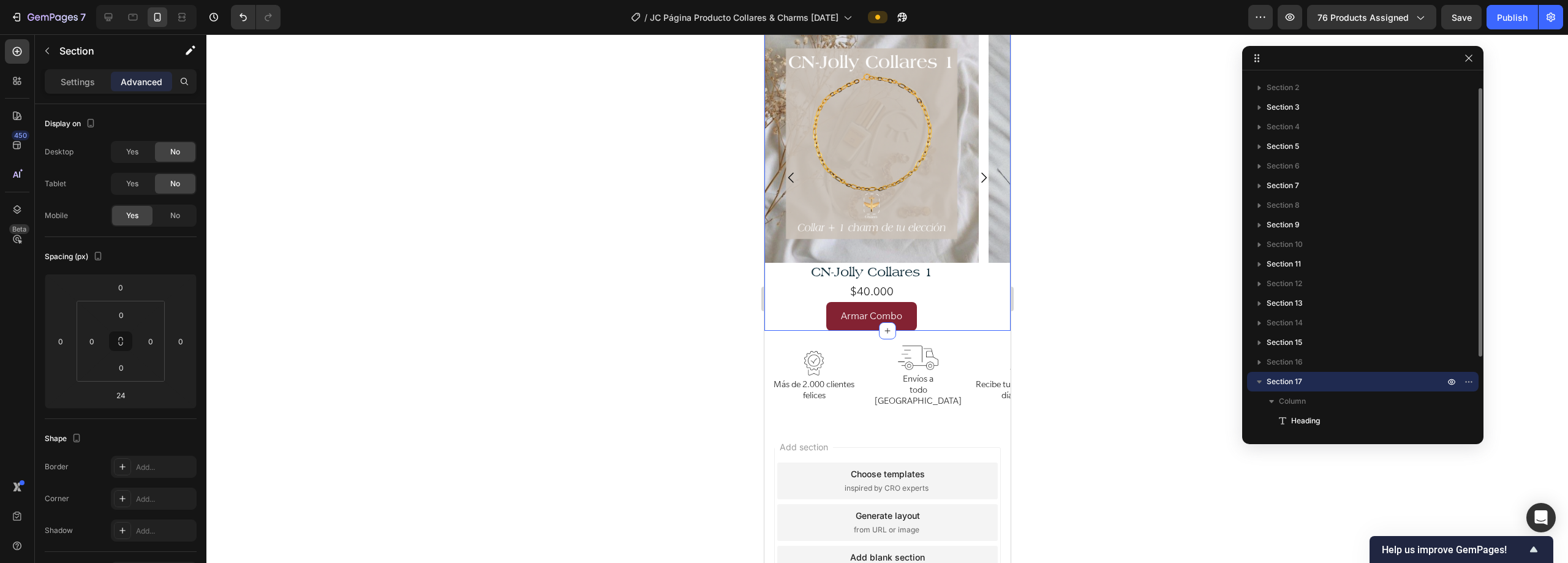
click at [1260, 377] on icon "button" at bounding box center [1259, 381] width 13 height 13
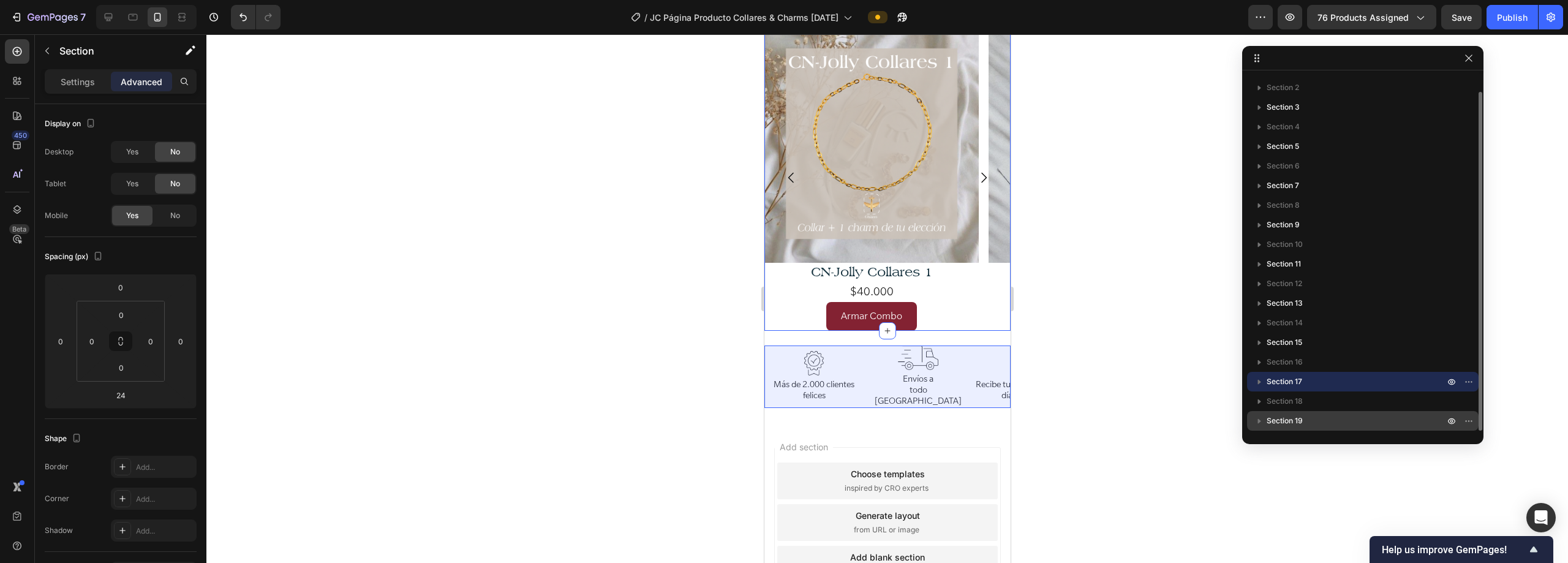
click at [1340, 419] on p "Section 19" at bounding box center [1356, 421] width 180 height 13
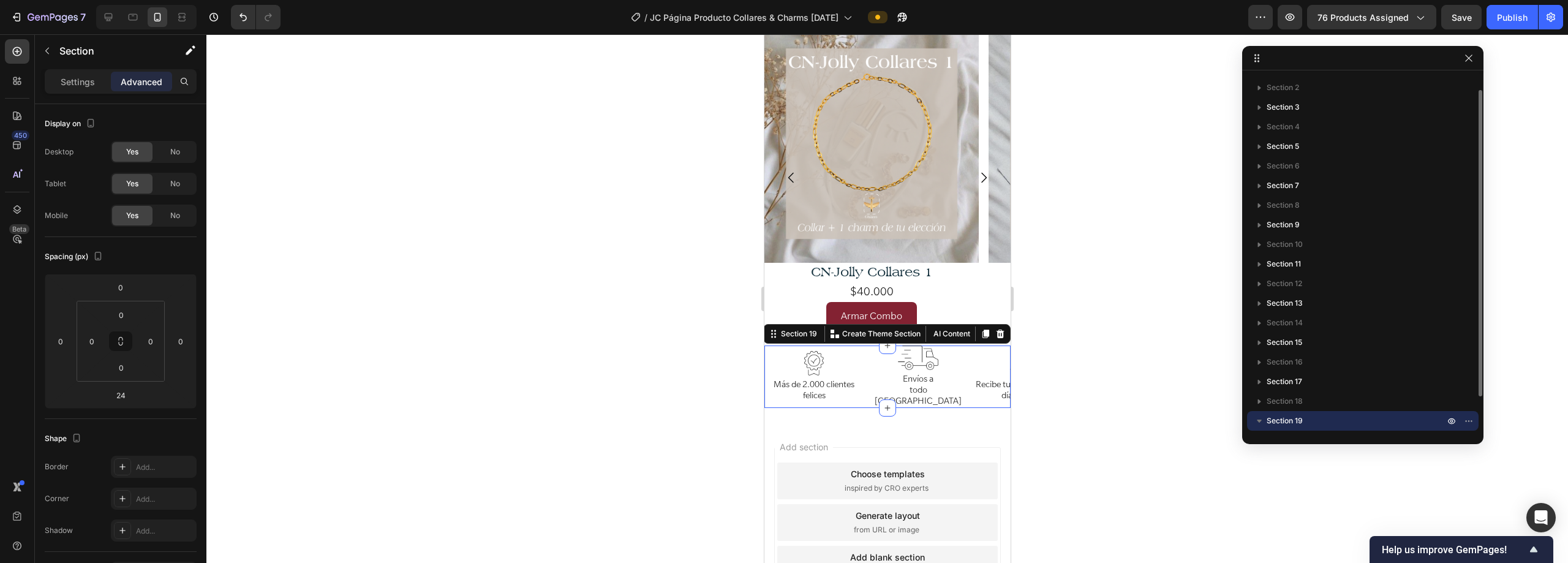
click at [1475, 426] on div at bounding box center [1460, 421] width 32 height 19
click at [1473, 425] on button "button" at bounding box center [1468, 421] width 15 height 15
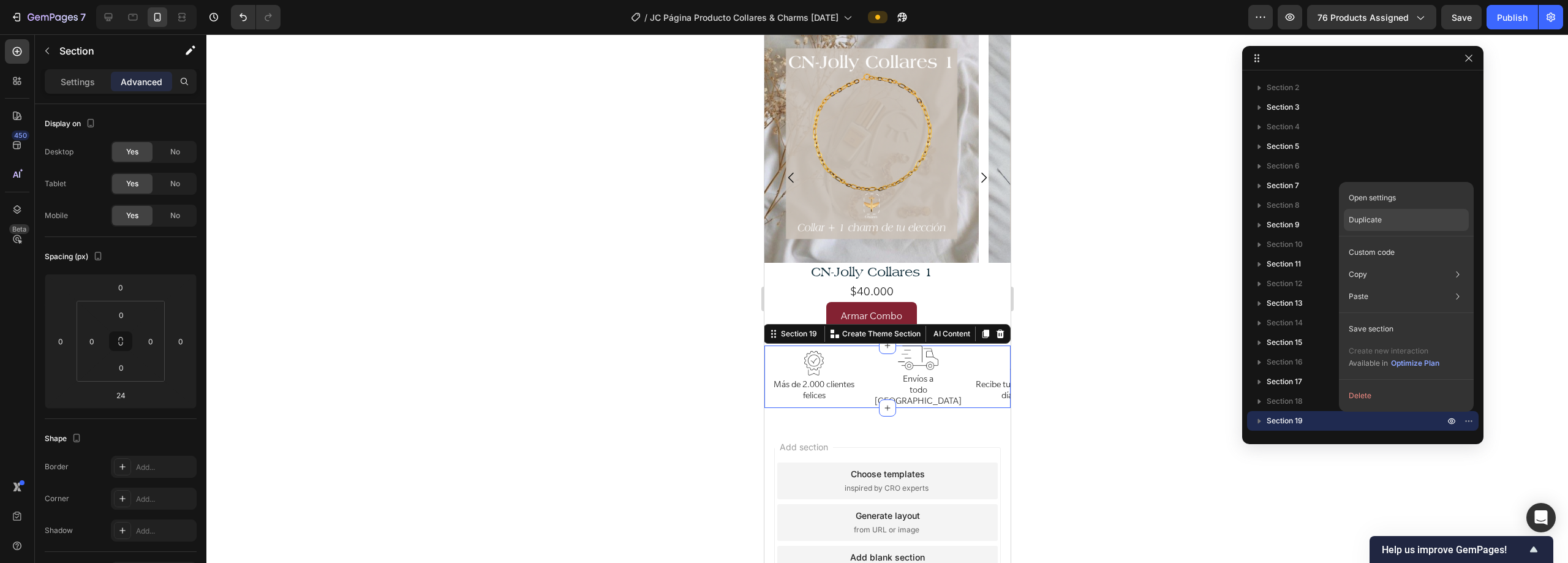
click at [1378, 217] on p "Duplicate" at bounding box center [1365, 220] width 33 height 11
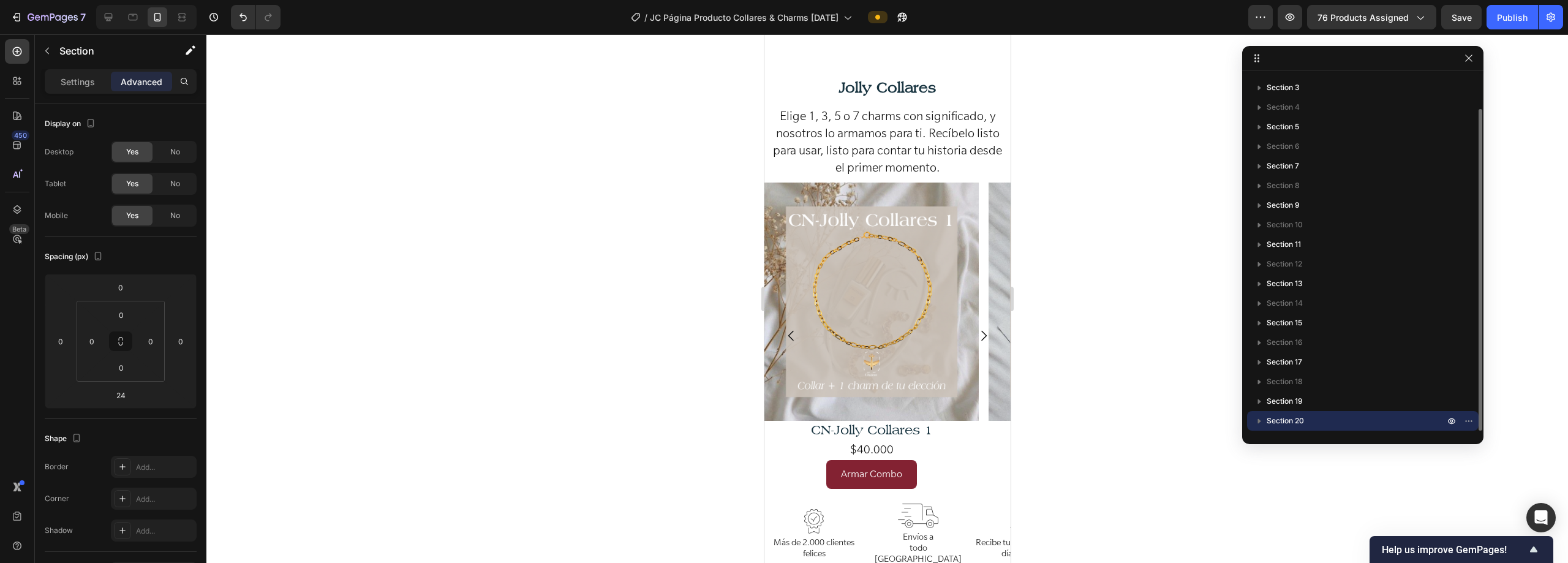
scroll to position [2551, 0]
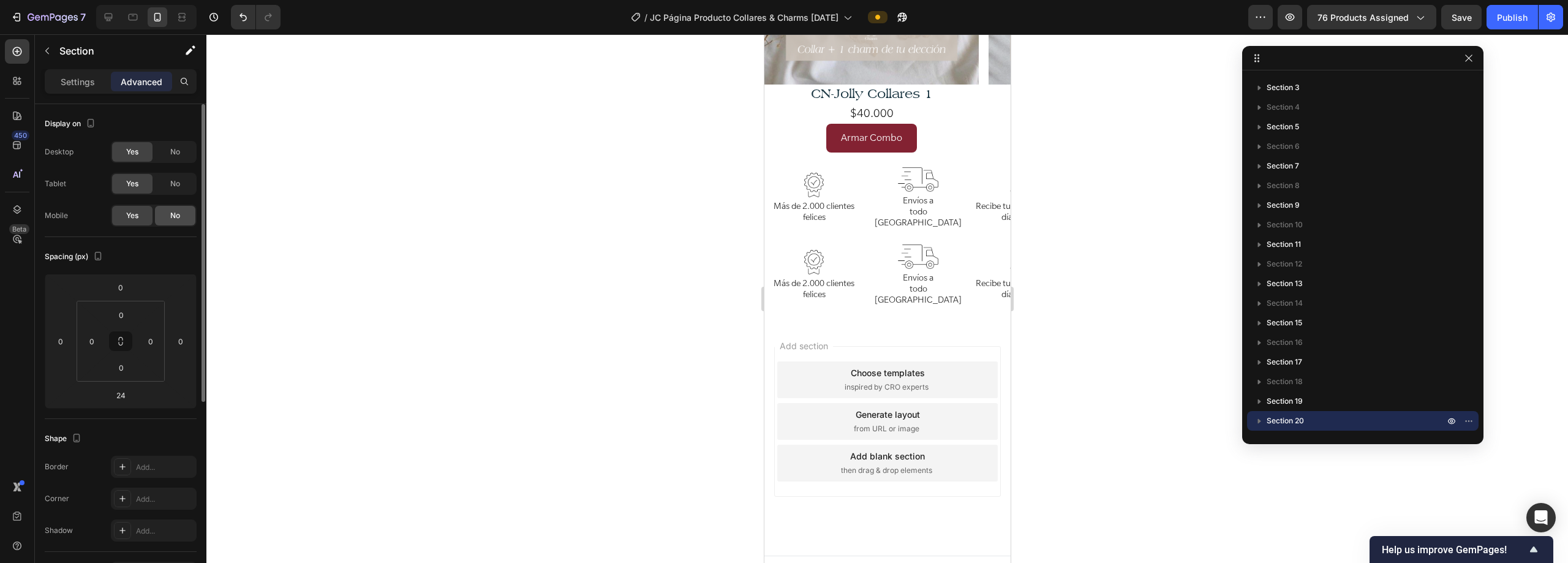
click at [175, 214] on span "No" at bounding box center [175, 215] width 10 height 11
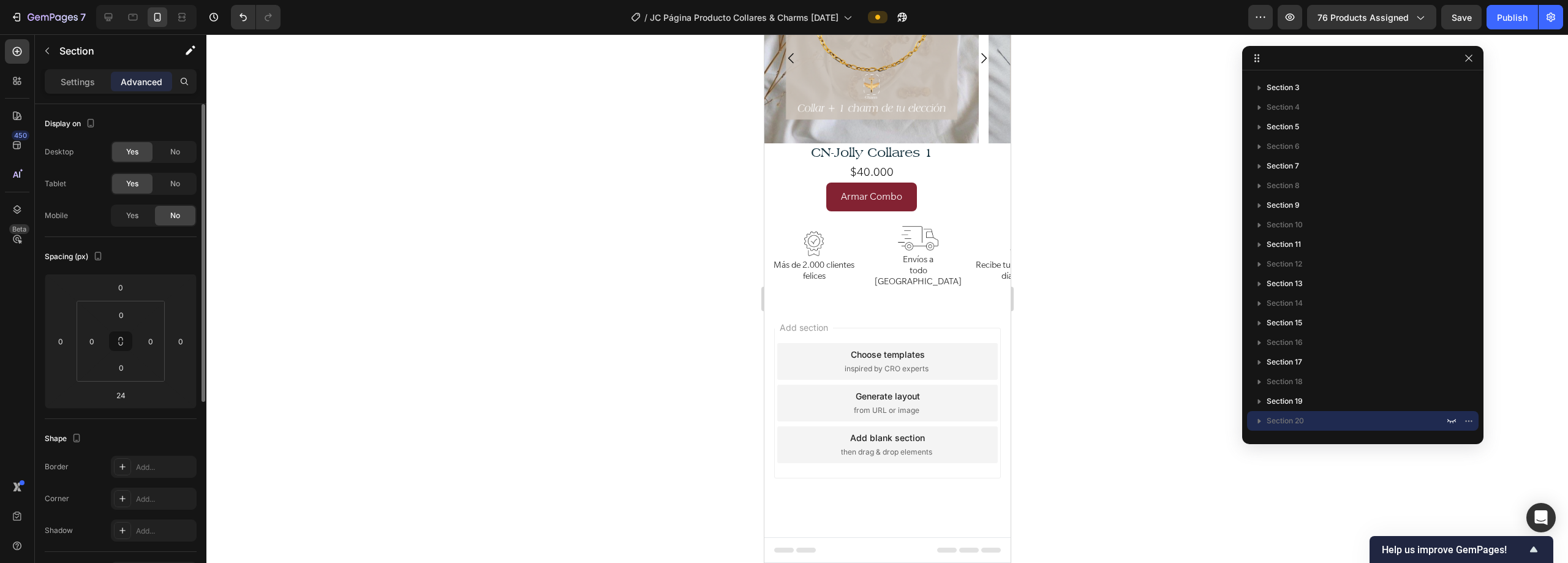
scroll to position [2483, 0]
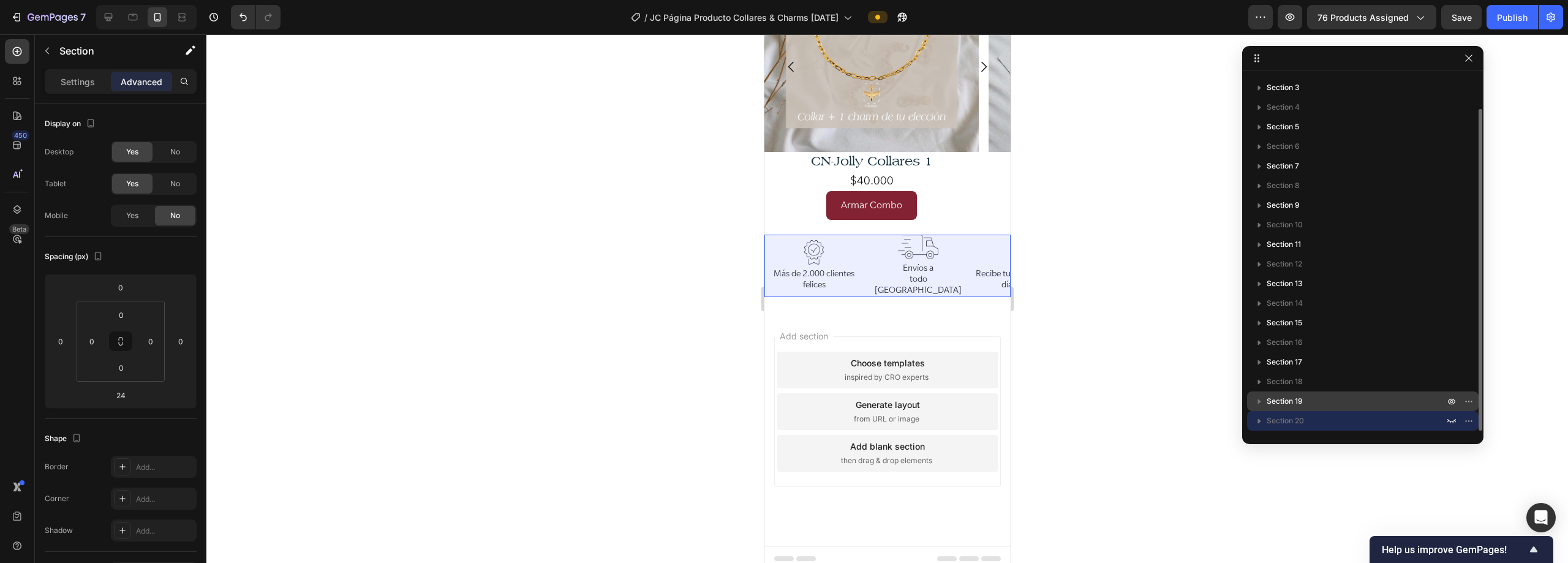
click at [1393, 398] on p "Section 19" at bounding box center [1356, 401] width 180 height 13
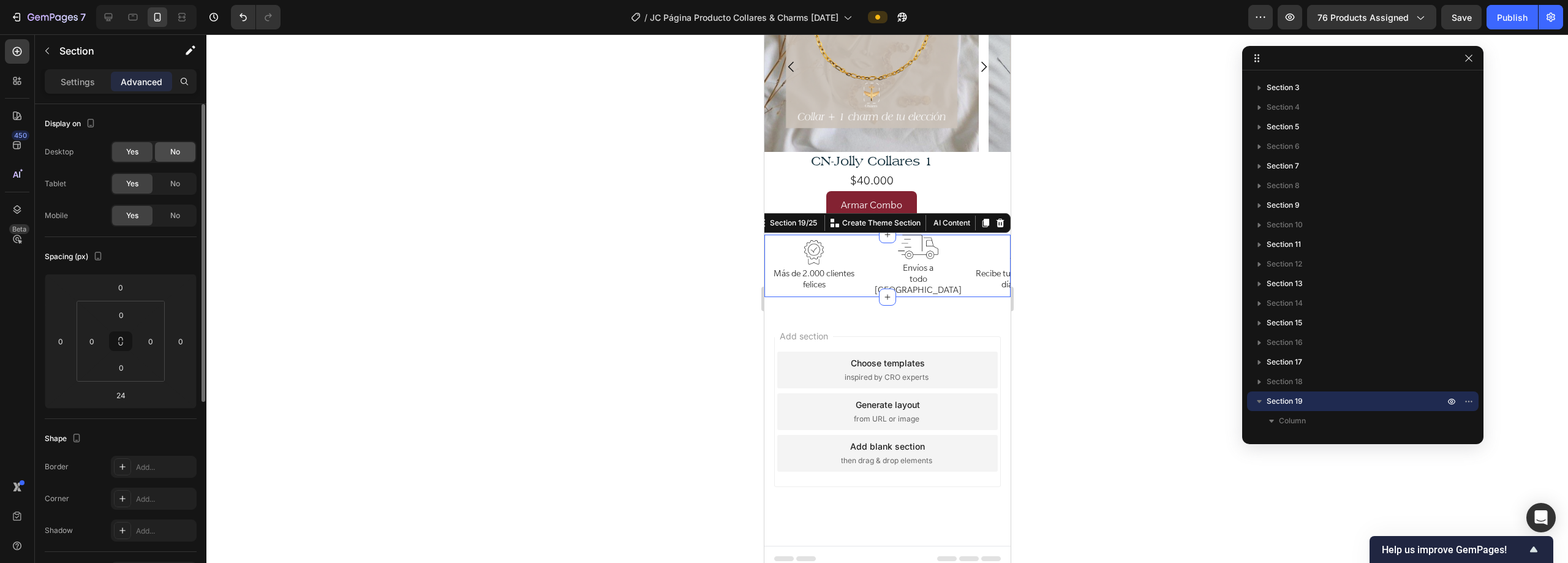
click at [167, 152] on div "No" at bounding box center [175, 152] width 40 height 19
click at [168, 180] on div "No" at bounding box center [175, 183] width 40 height 19
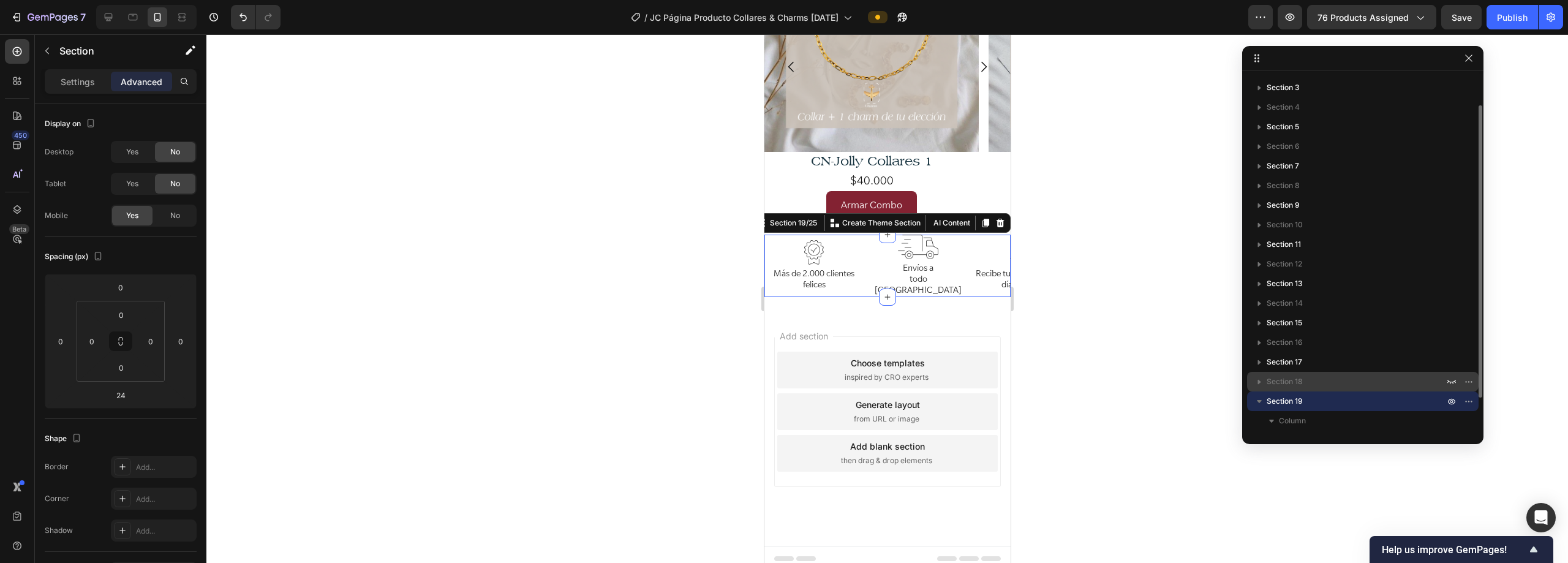
scroll to position [76, 0]
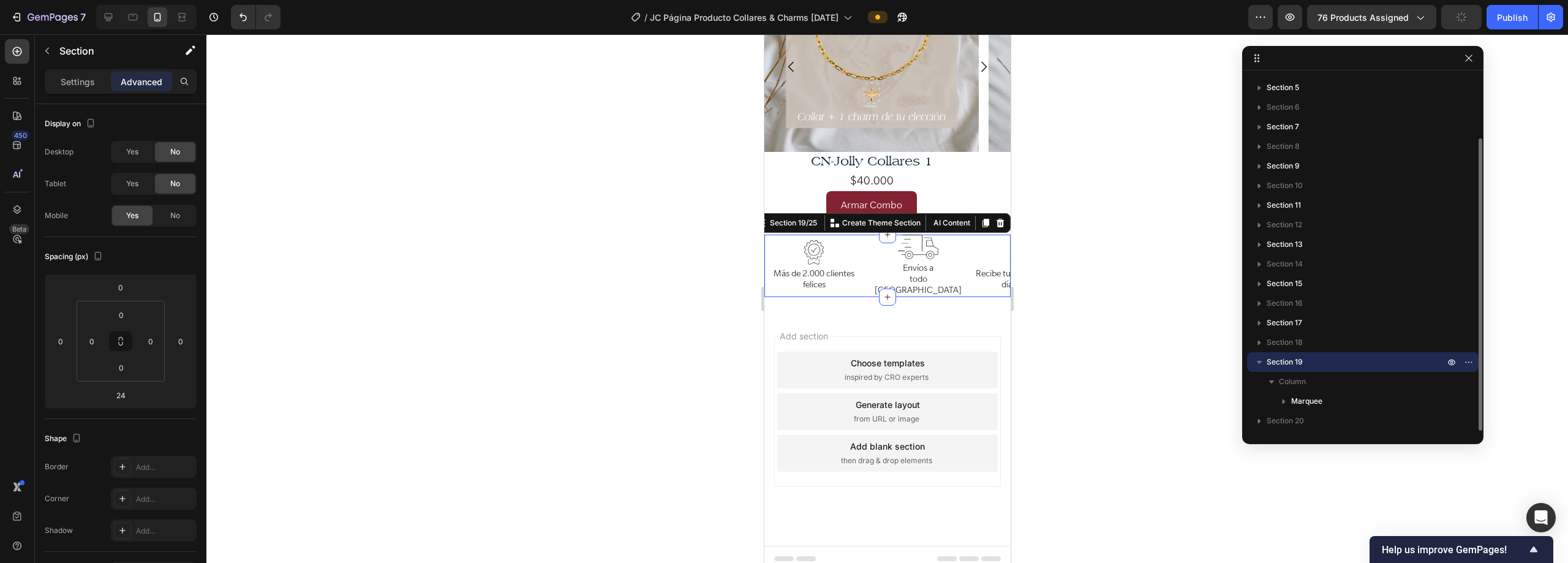
click at [1258, 361] on icon "button" at bounding box center [1259, 363] width 5 height 3
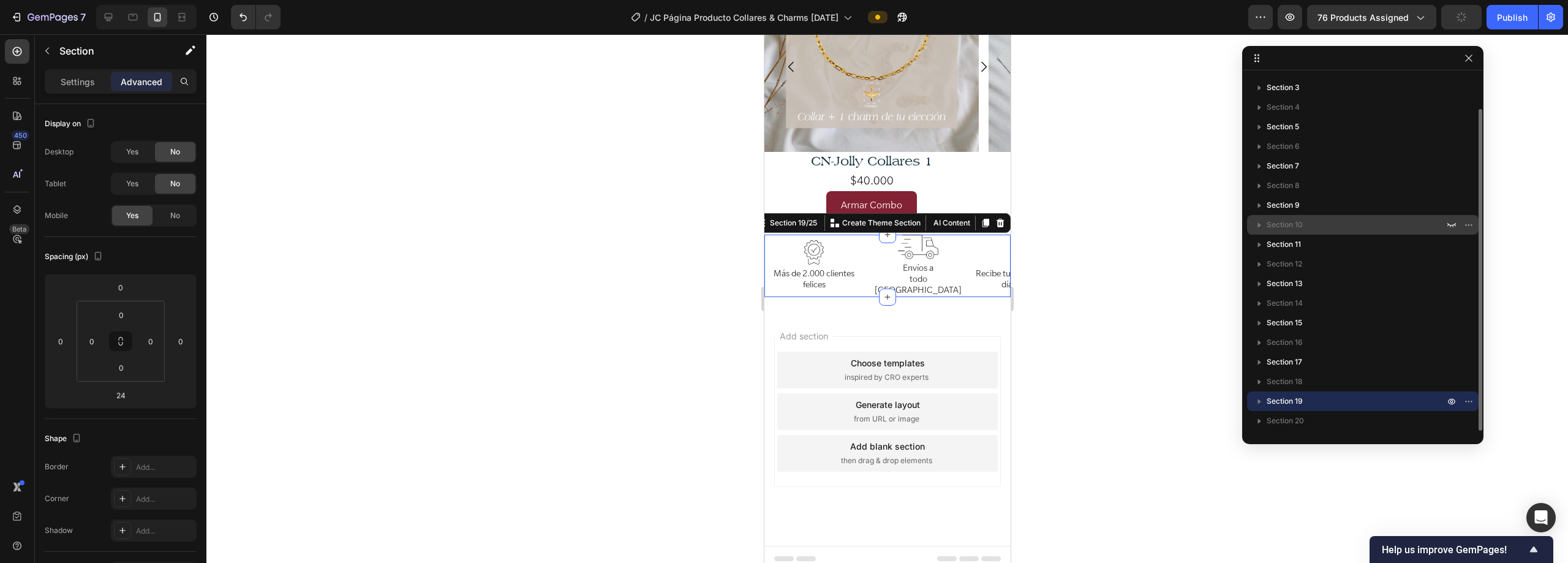
scroll to position [37, 0]
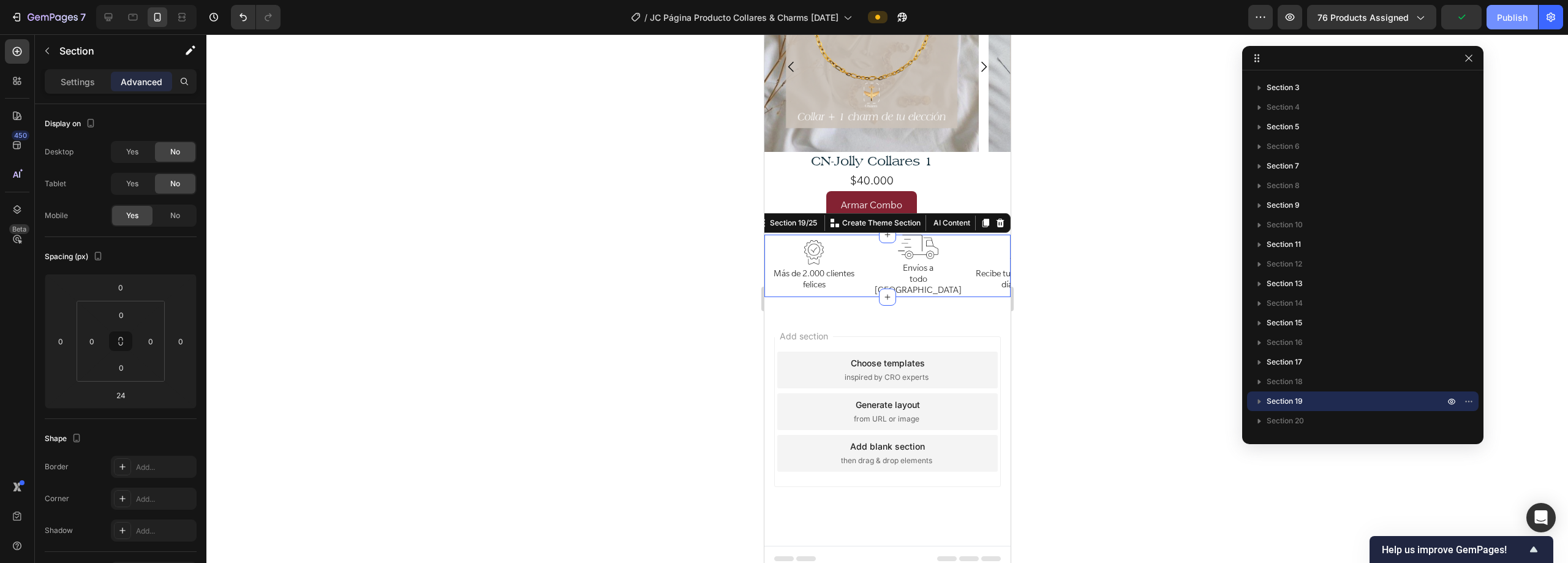
click at [1521, 17] on div "Publish" at bounding box center [1512, 17] width 31 height 13
